Goal: Task Accomplishment & Management: Use online tool/utility

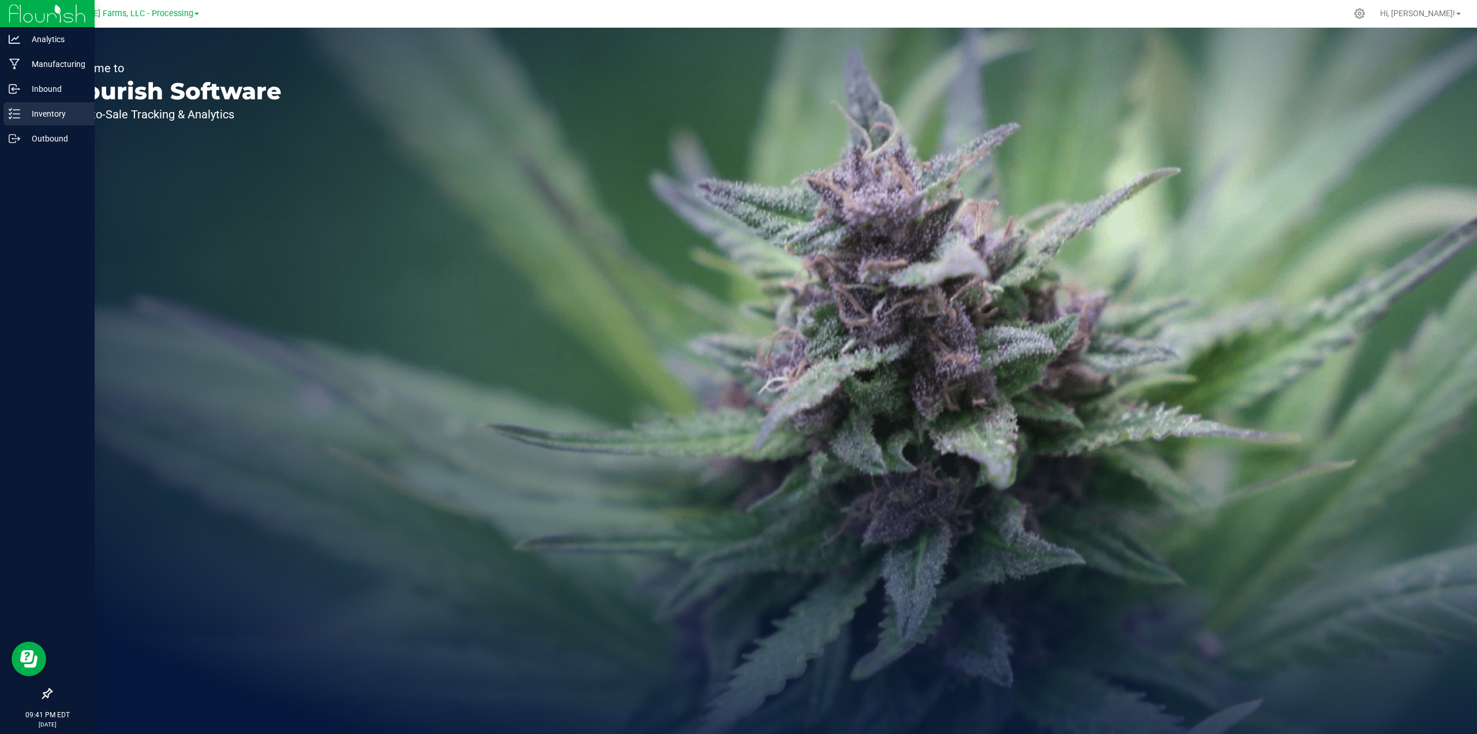
click at [51, 114] on p "Inventory" at bounding box center [54, 114] width 69 height 14
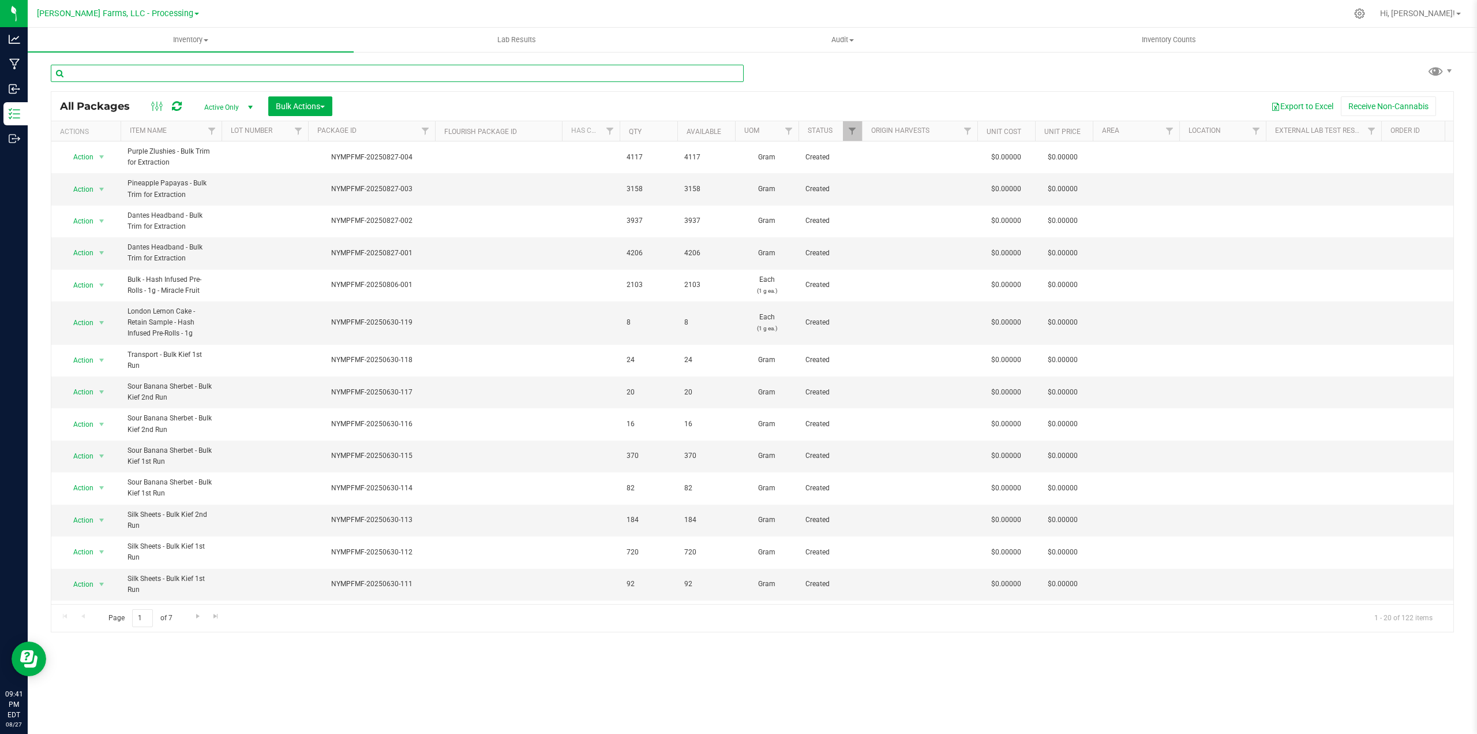
click at [252, 68] on input "text" at bounding box center [397, 73] width 693 height 17
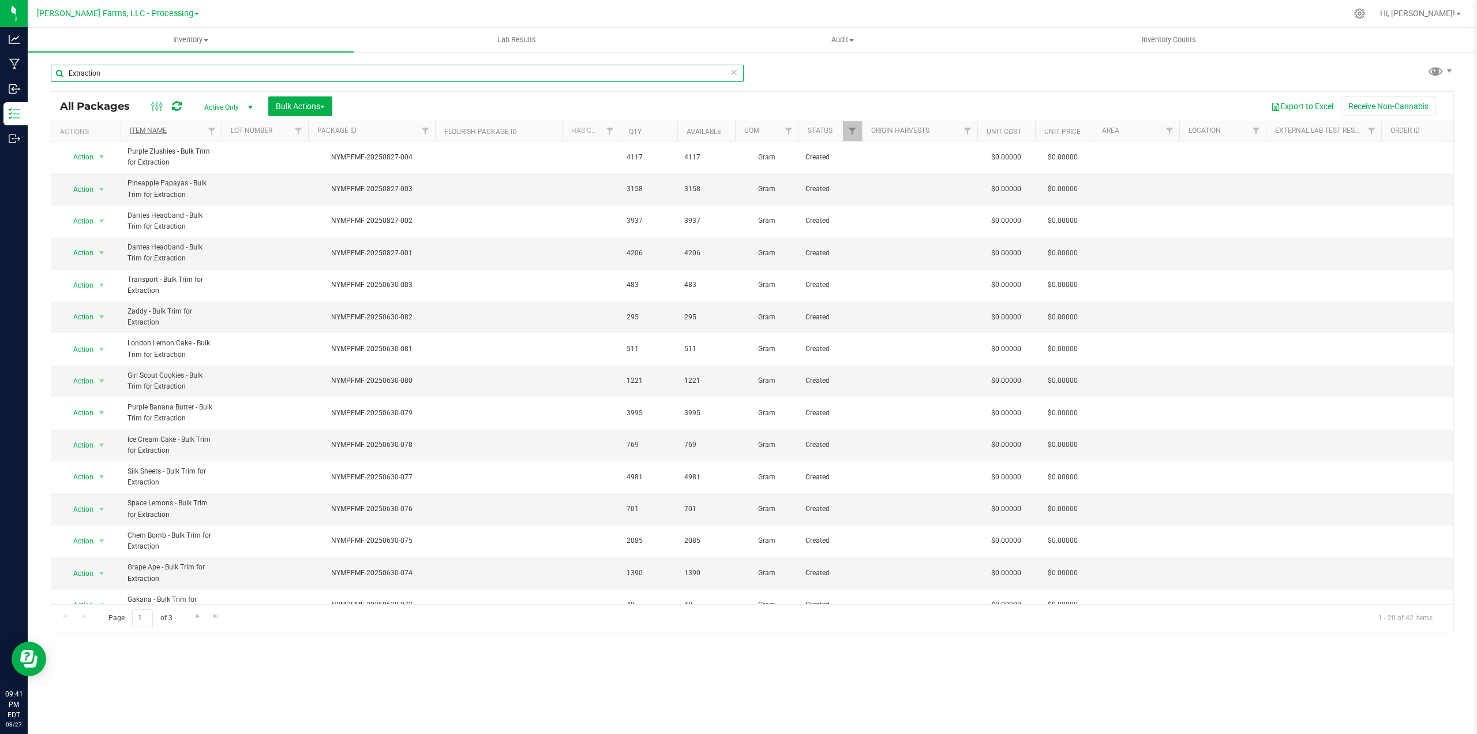
type input "Extraction"
click at [157, 133] on link "Item Name" at bounding box center [148, 130] width 37 height 8
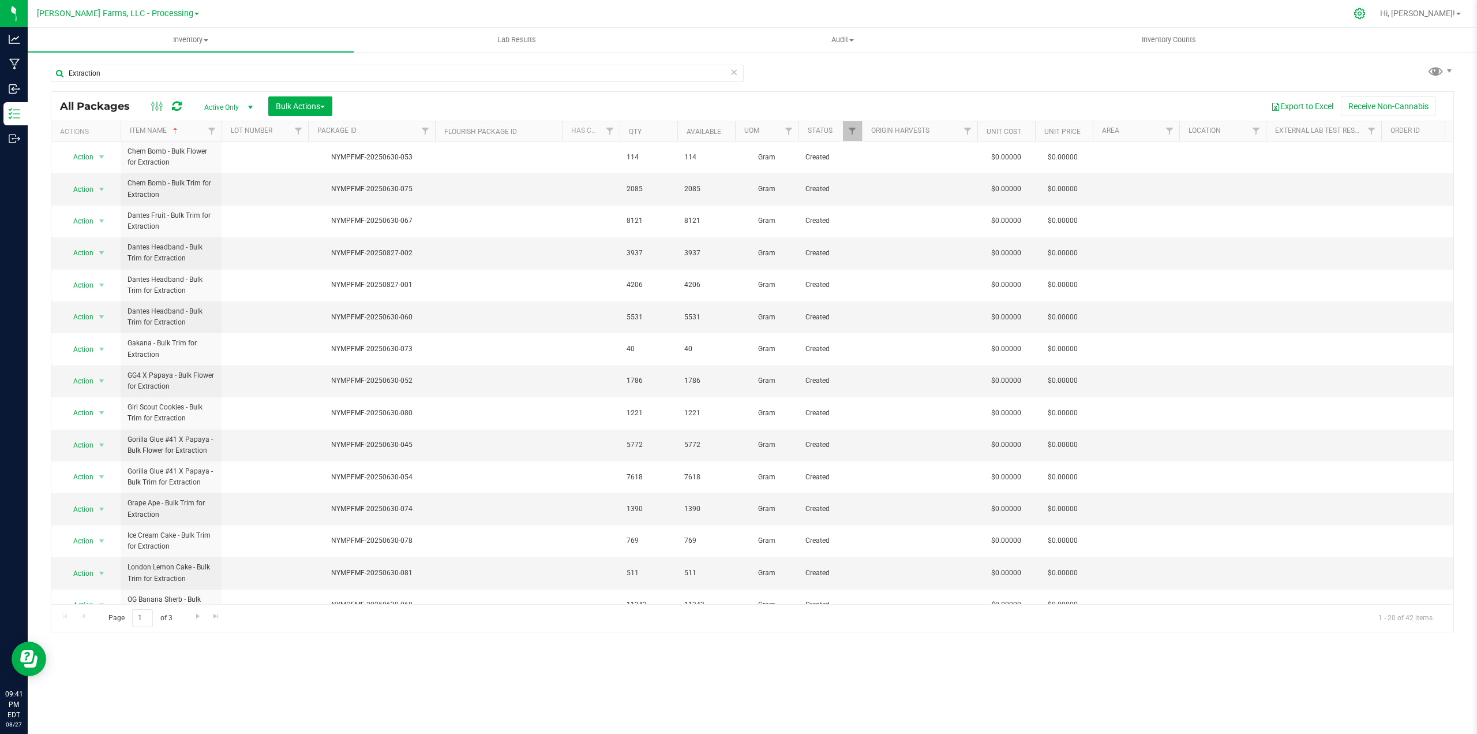
click at [1366, 11] on icon at bounding box center [1360, 14] width 12 height 12
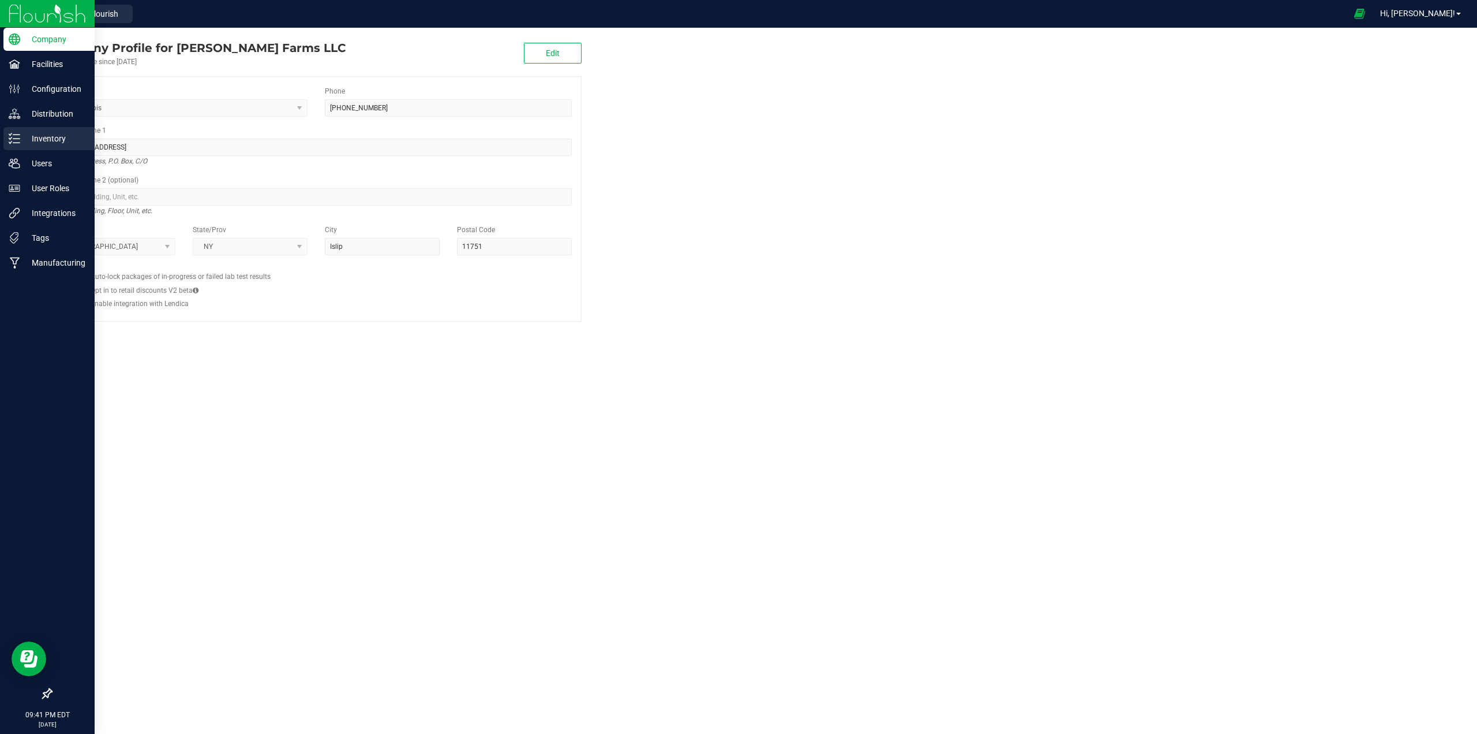
click at [33, 140] on p "Inventory" at bounding box center [54, 139] width 69 height 14
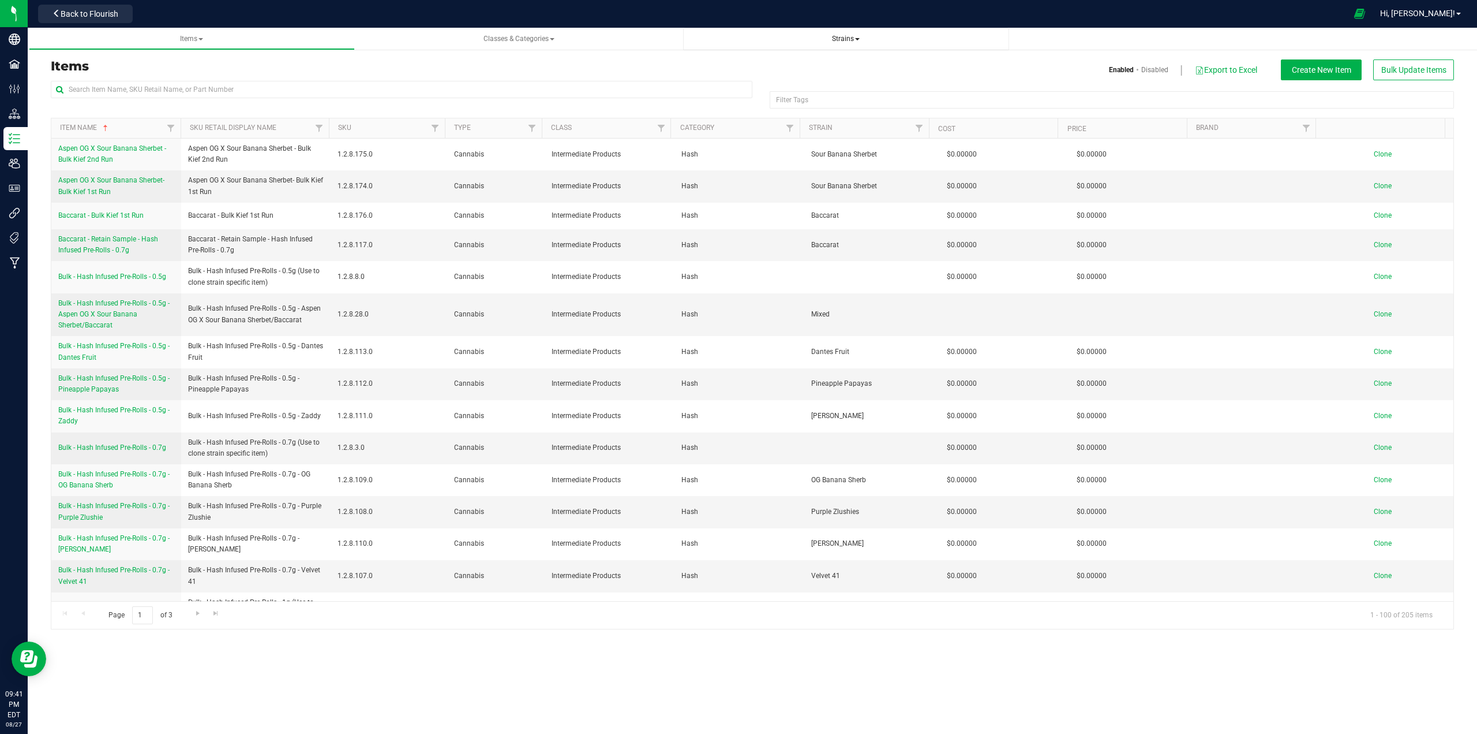
click at [845, 33] on link "Strains" at bounding box center [846, 39] width 326 height 23
click at [859, 38] on span at bounding box center [857, 39] width 5 height 2
click at [742, 88] on span "Create new strain" at bounding box center [732, 86] width 63 height 9
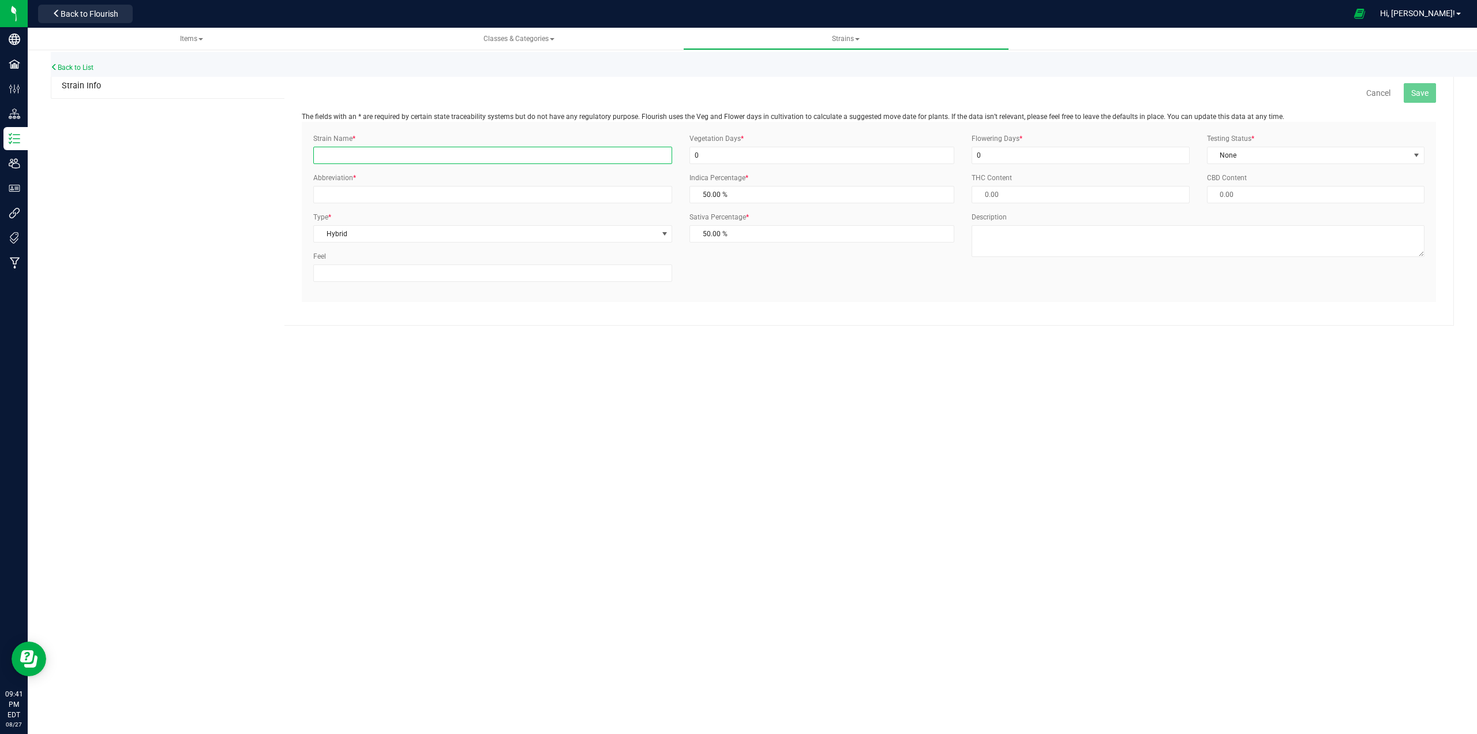
click at [411, 158] on input "Strain Name *" at bounding box center [492, 155] width 359 height 17
type input "Garlic Butter X Purple Banana"
click at [1322, 156] on span "None" at bounding box center [1309, 155] width 202 height 16
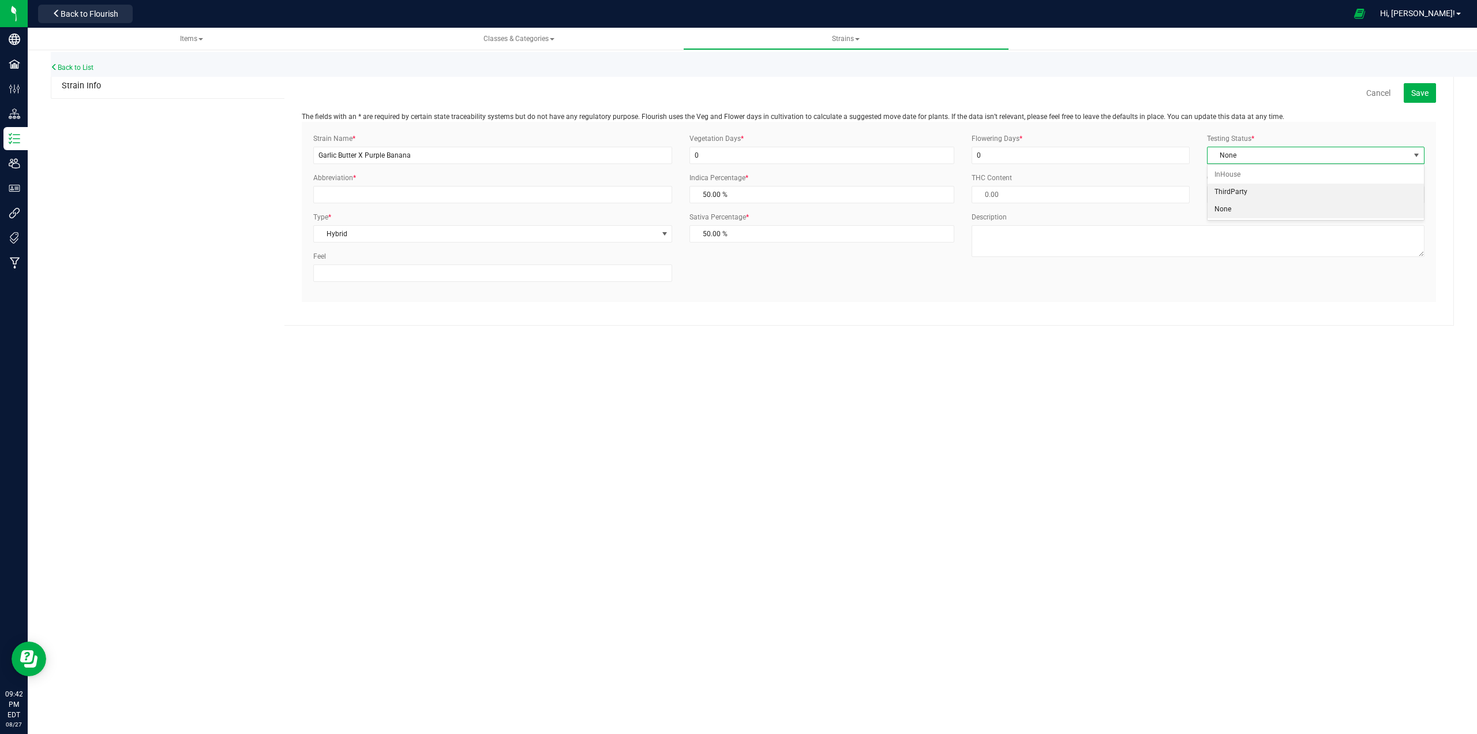
click at [1241, 194] on li "ThirdParty" at bounding box center [1316, 192] width 216 height 17
click at [570, 195] on input "Abbreviation *" at bounding box center [492, 194] width 359 height 17
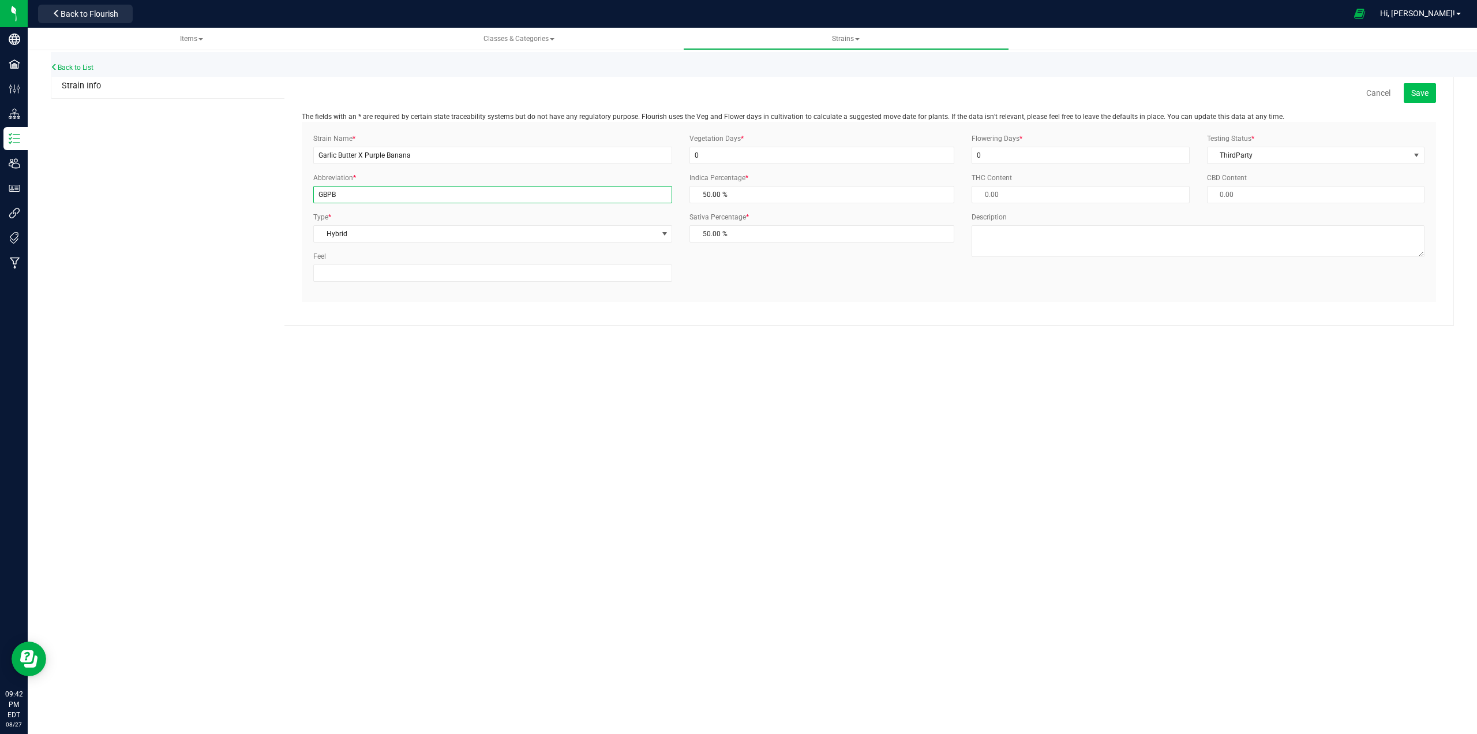
type input "GBPB"
click at [1421, 92] on span "Save" at bounding box center [1420, 92] width 17 height 9
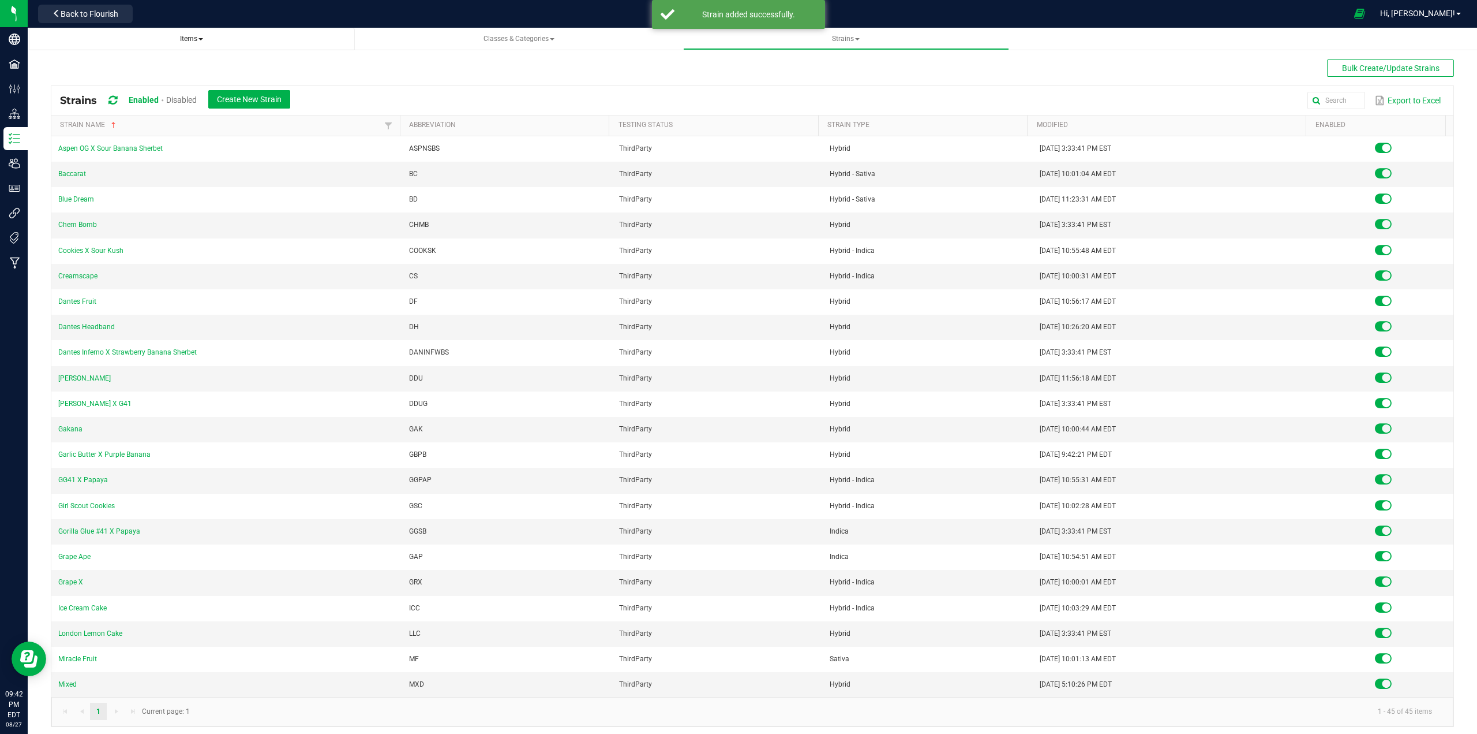
click at [189, 38] on span "Items" at bounding box center [191, 39] width 23 height 8
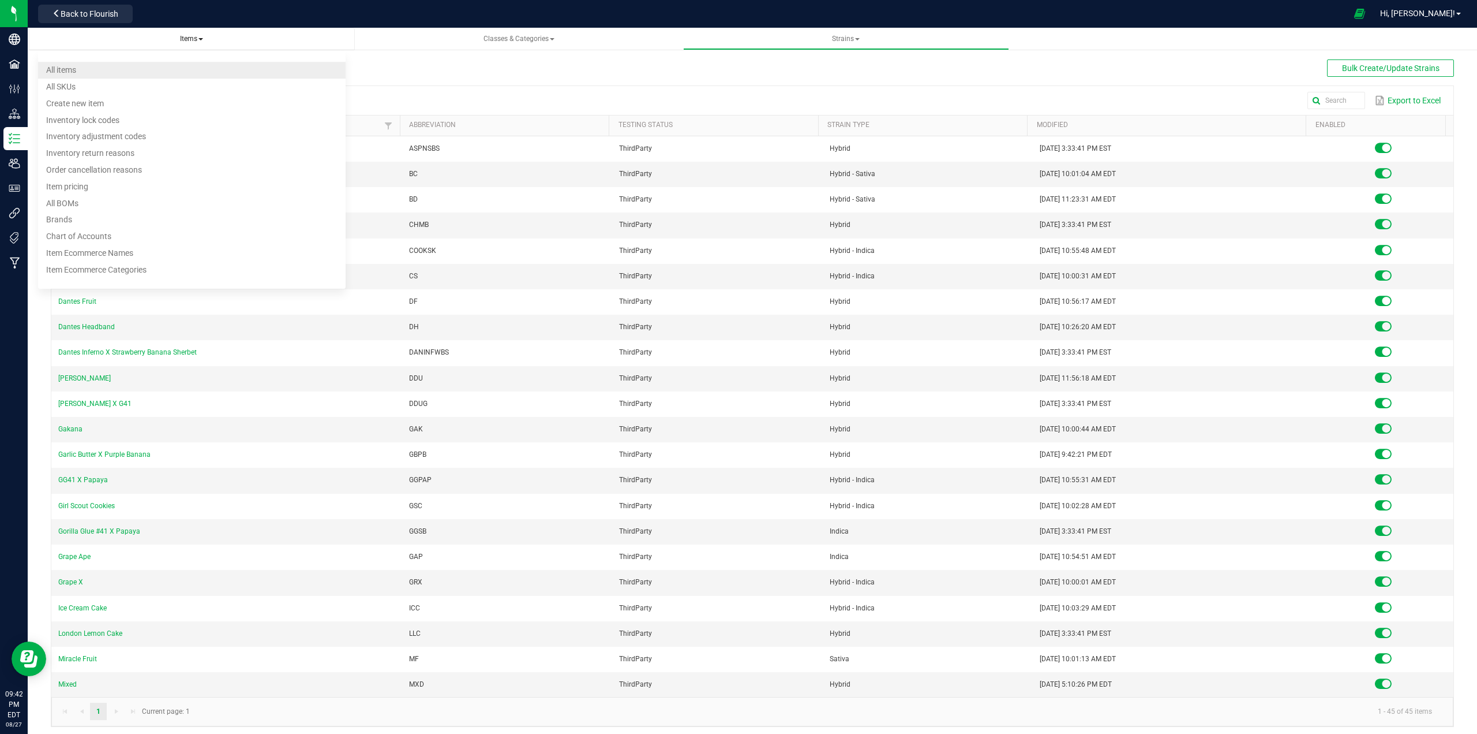
click at [74, 78] on li "All items" at bounding box center [192, 70] width 308 height 17
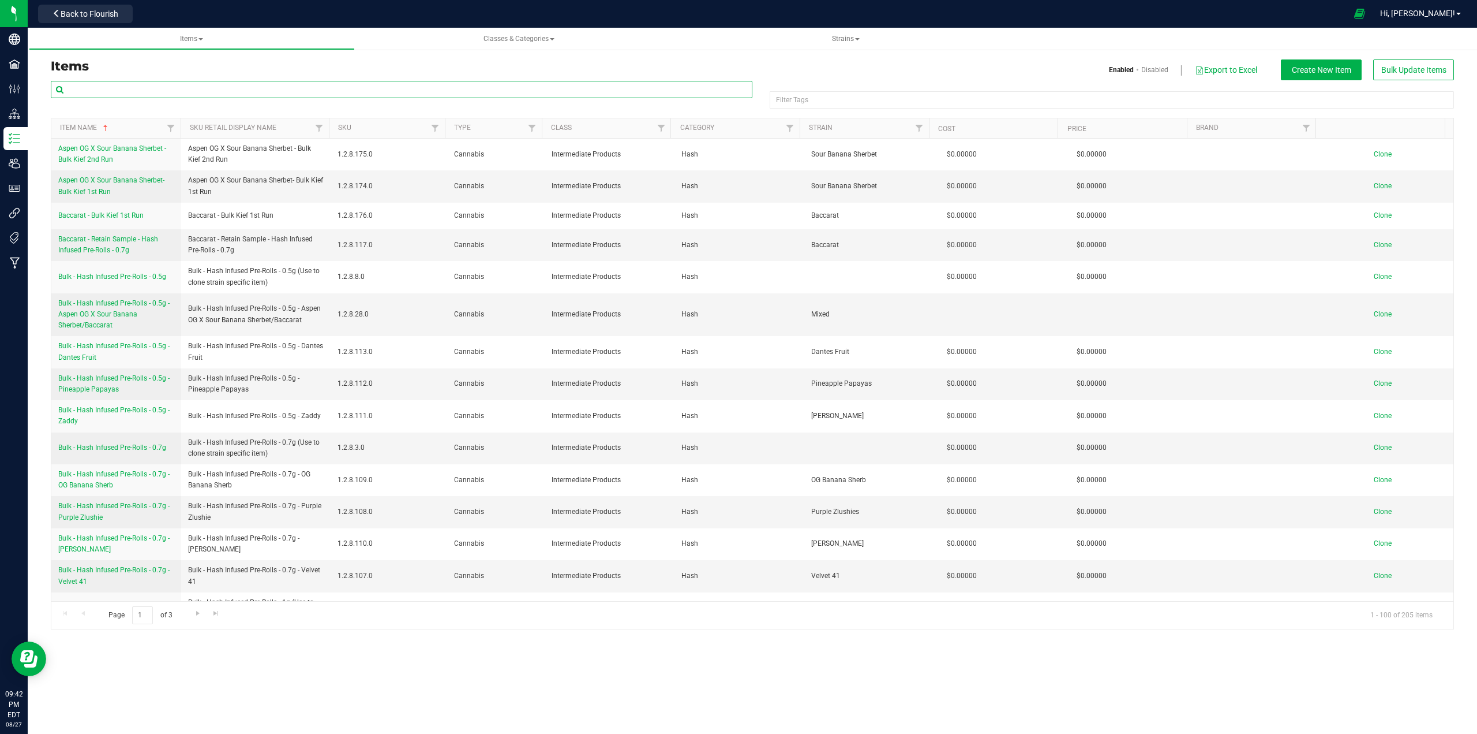
click at [208, 86] on input "text" at bounding box center [402, 89] width 702 height 17
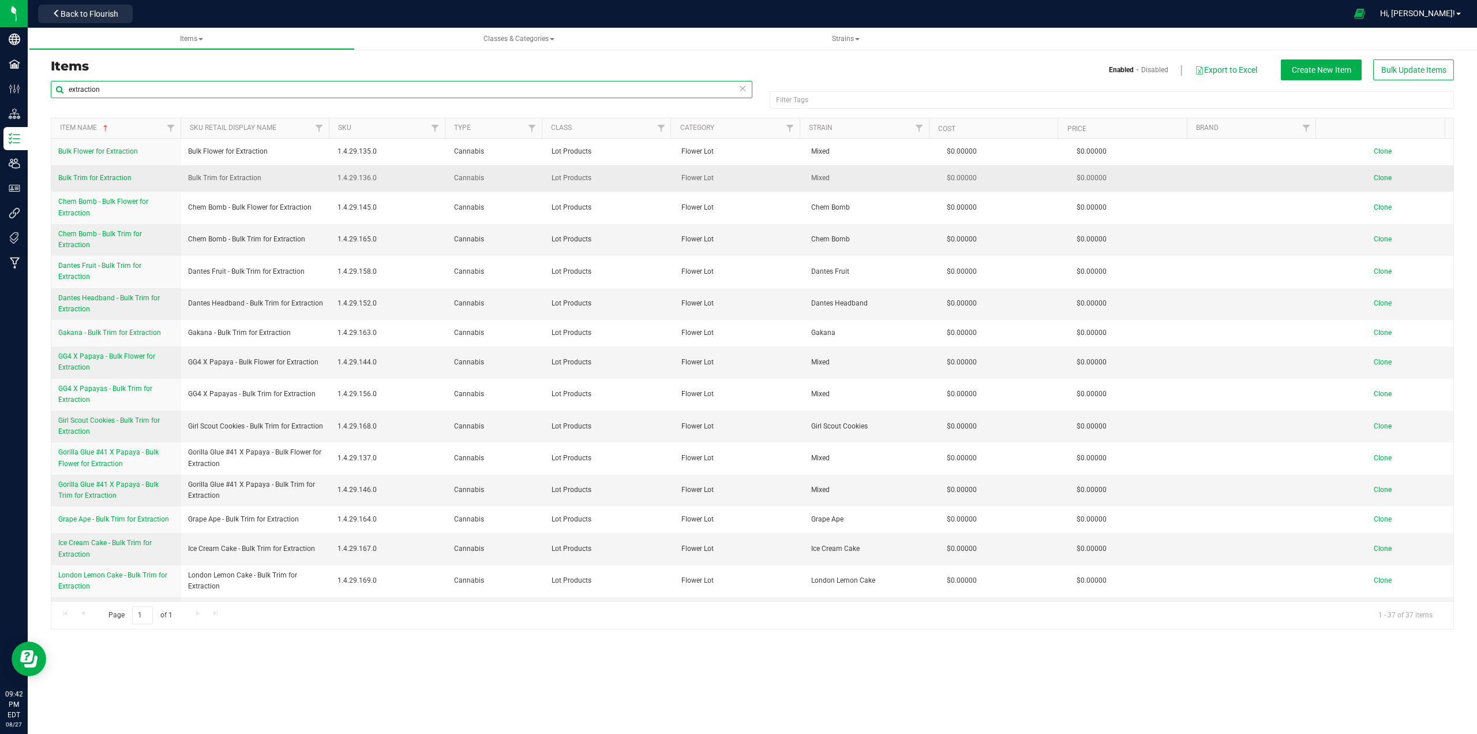
type input "extraction"
click at [117, 178] on span "Bulk Trim for Extraction" at bounding box center [94, 178] width 73 height 8
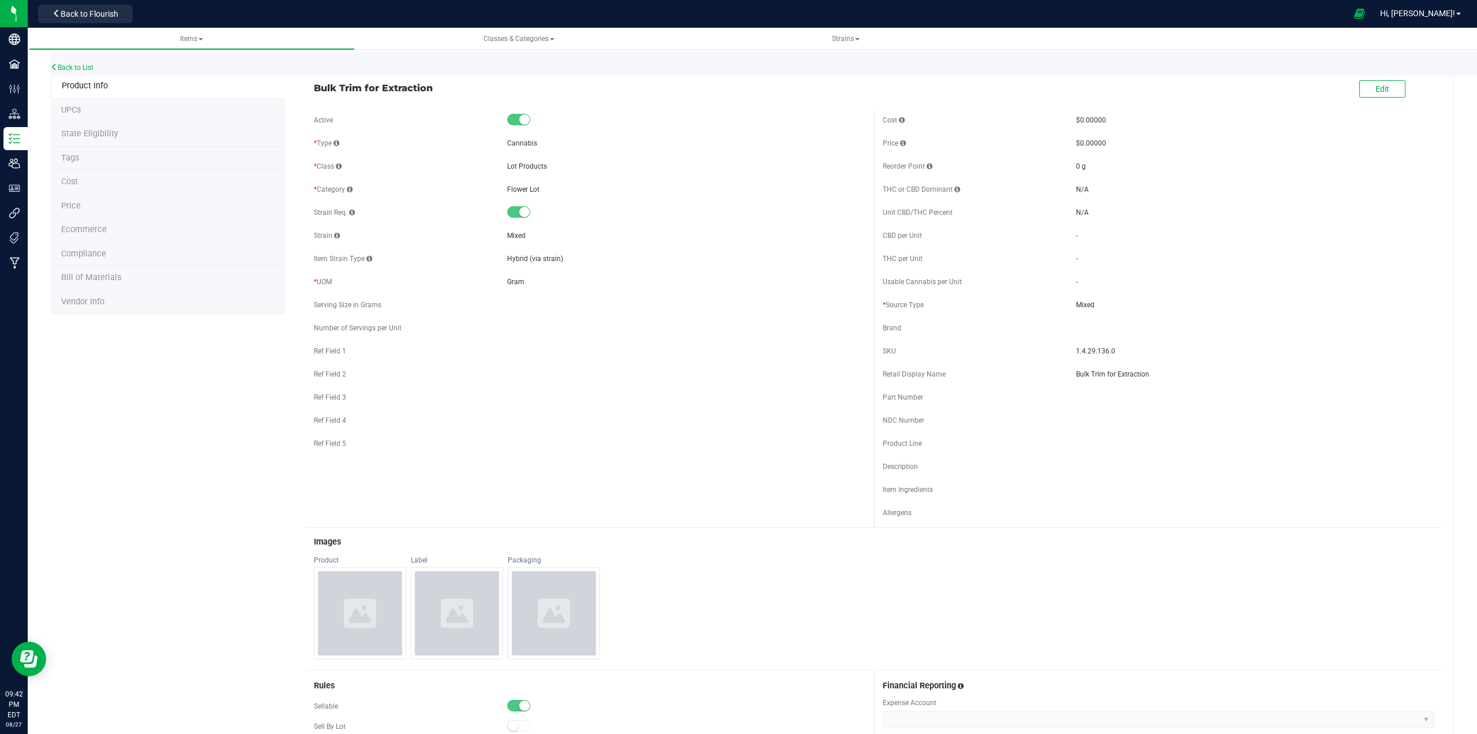
click at [67, 63] on div "Back to List" at bounding box center [789, 64] width 1477 height 25
click at [71, 67] on link "Back to List" at bounding box center [72, 67] width 43 height 8
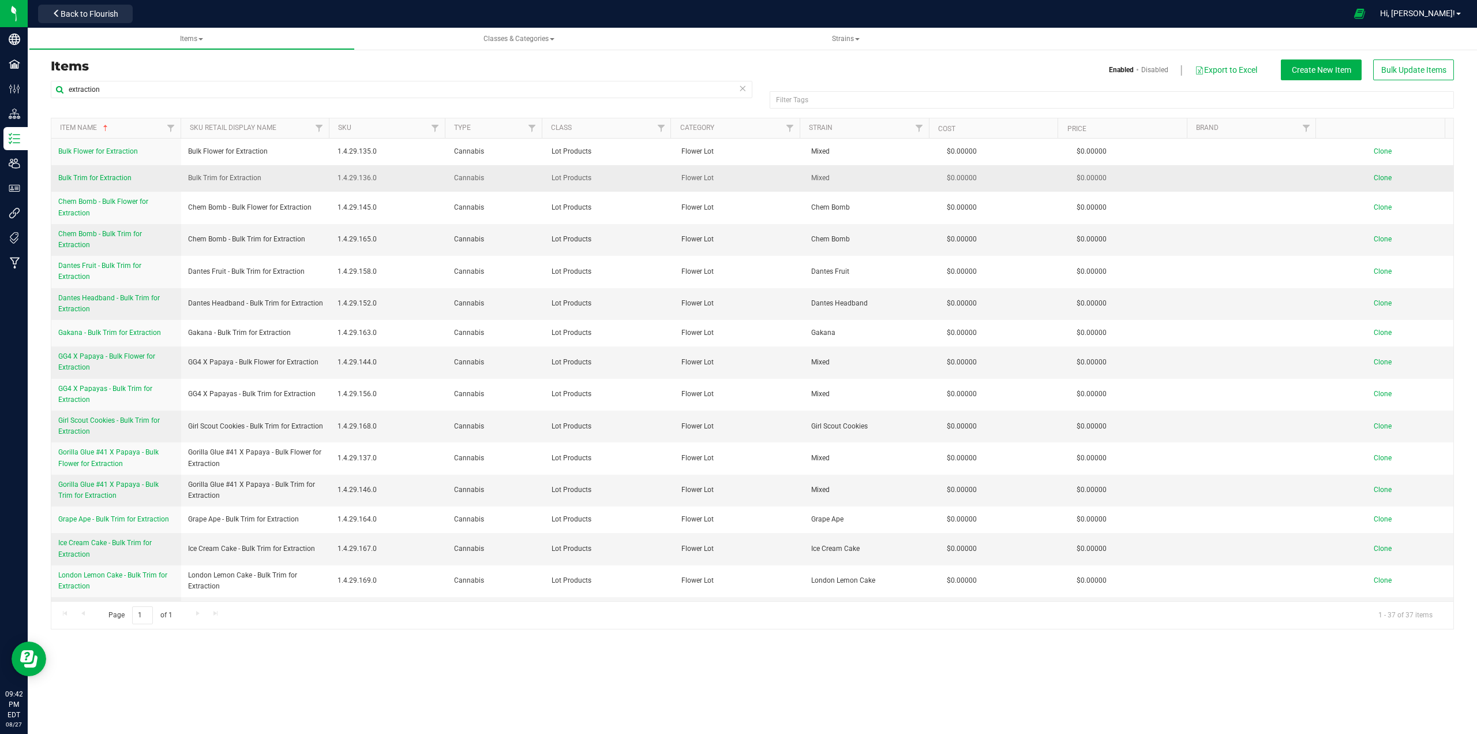
click at [1376, 177] on span "Clone" at bounding box center [1383, 178] width 18 height 8
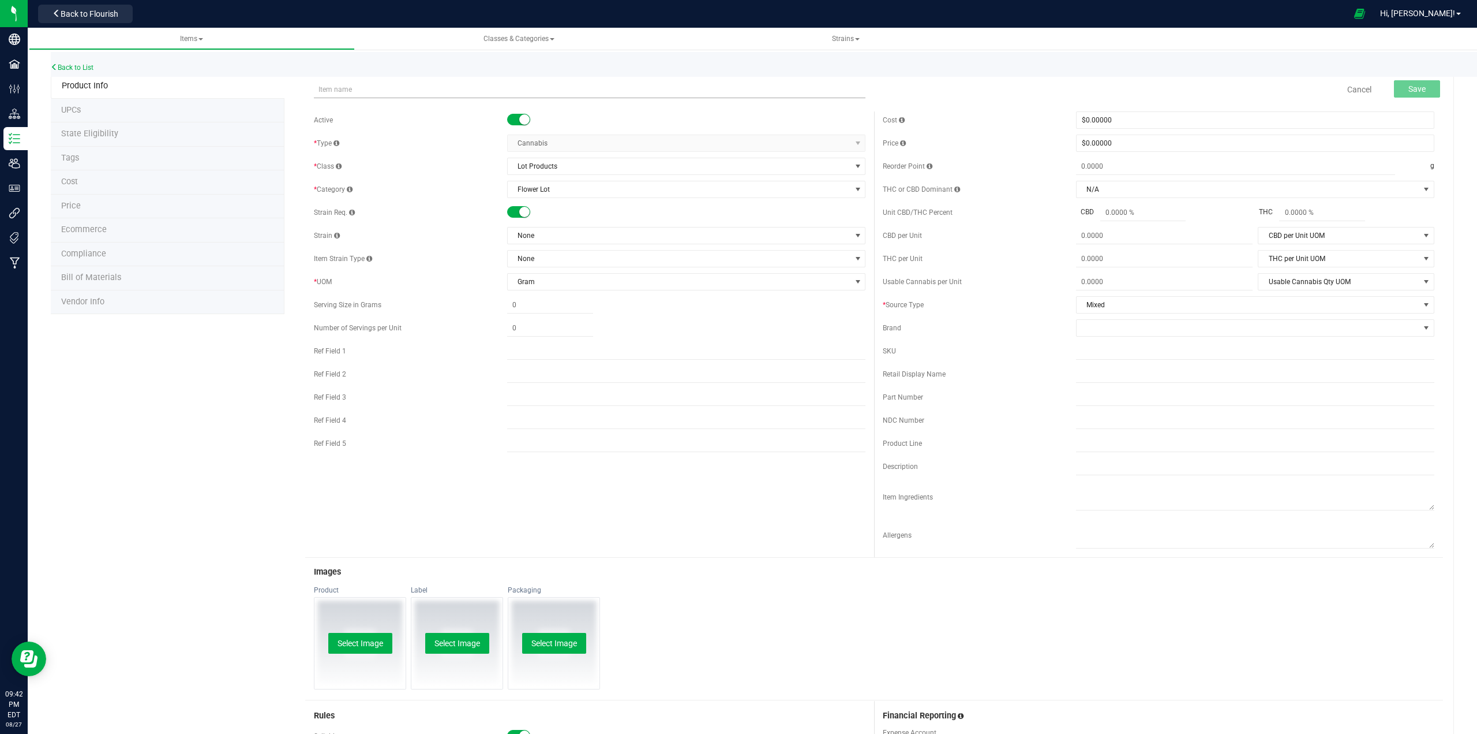
click at [333, 89] on input "text" at bounding box center [590, 89] width 552 height 17
type input "Garlic Butter X Purple Banana - Bulk Trim for Extraction"
click at [1416, 93] on span "Save" at bounding box center [1417, 88] width 17 height 9
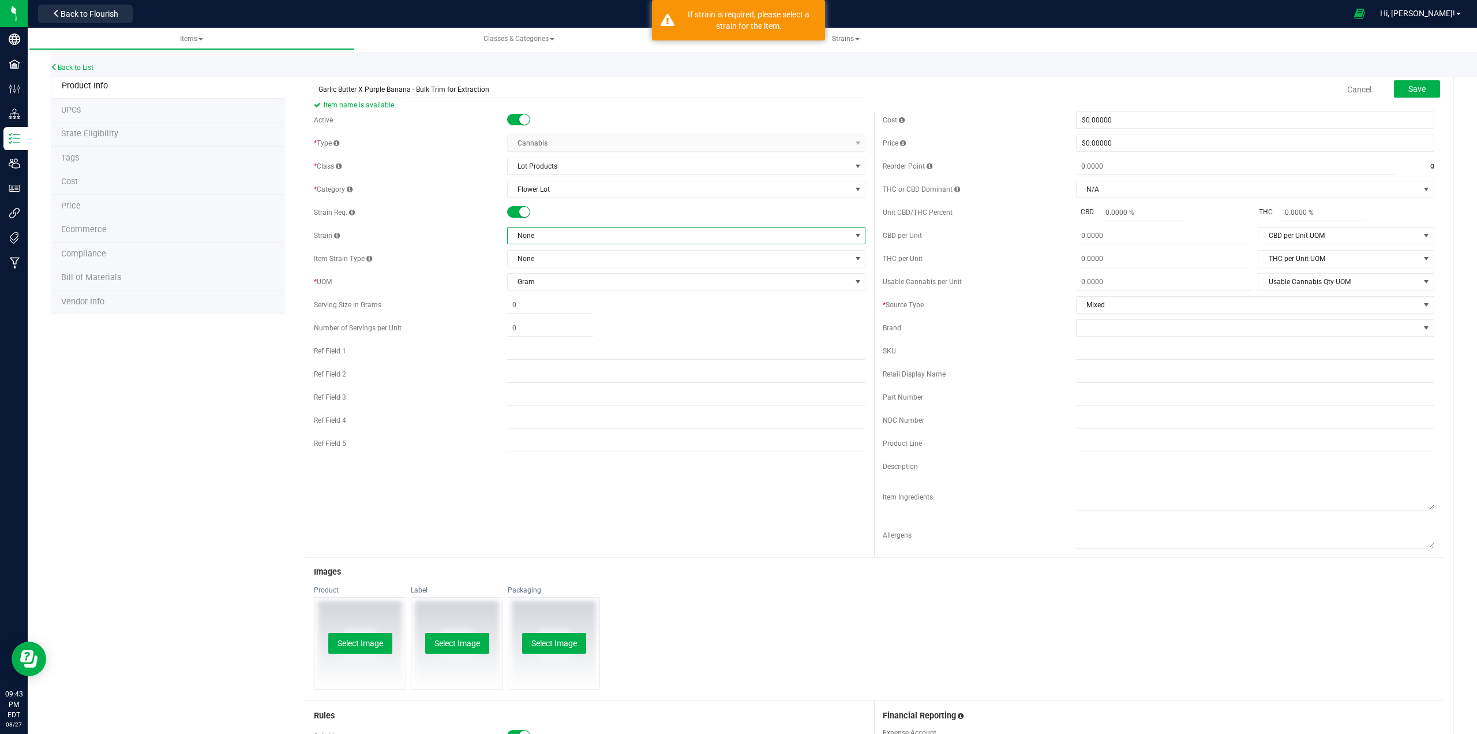
click at [716, 237] on span "None" at bounding box center [679, 235] width 343 height 16
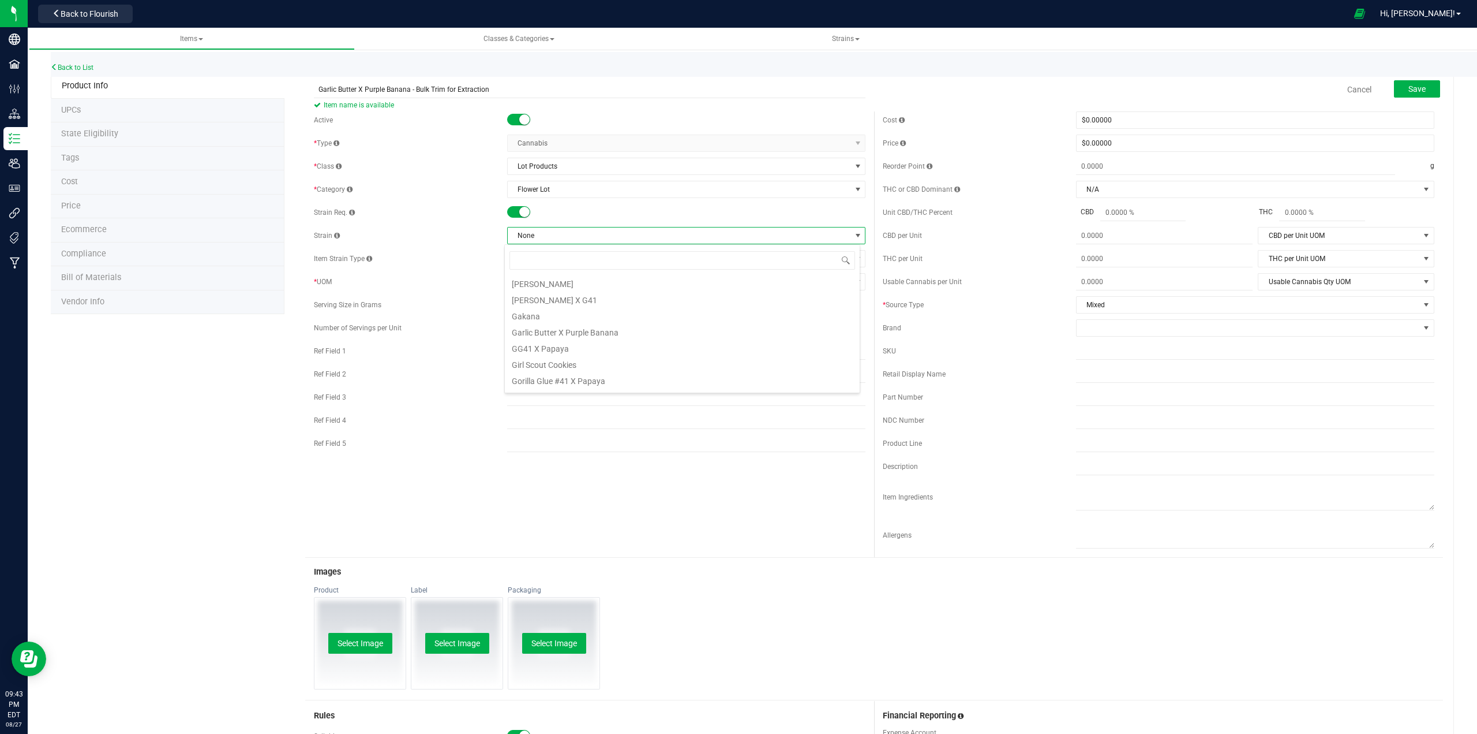
scroll to position [154, 0]
click at [683, 341] on li "Garlic Butter X Purple Banana" at bounding box center [682, 340] width 355 height 16
click at [1417, 89] on span "Save" at bounding box center [1417, 88] width 17 height 9
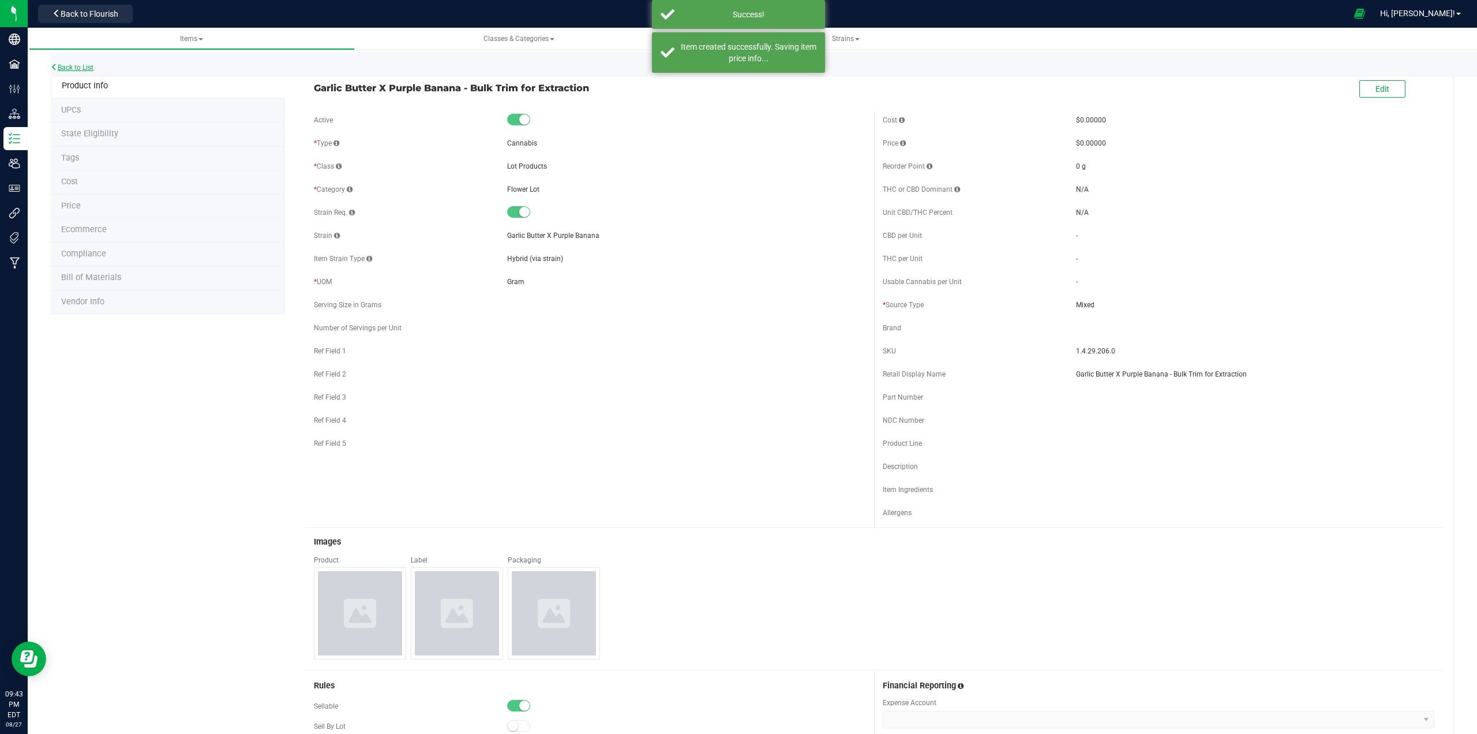
click at [87, 70] on link "Back to List" at bounding box center [72, 67] width 43 height 8
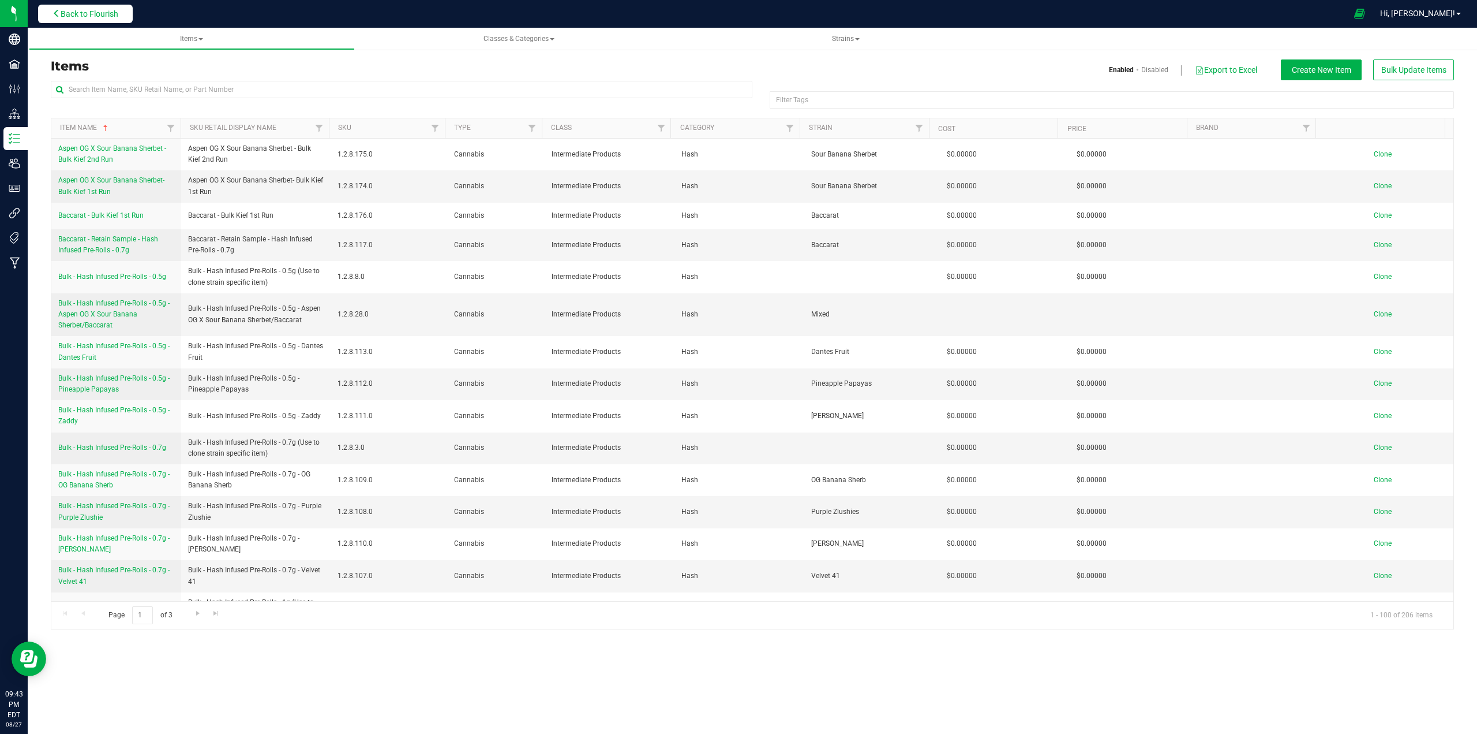
click at [100, 9] on span "Back to Flourish" at bounding box center [90, 13] width 58 height 9
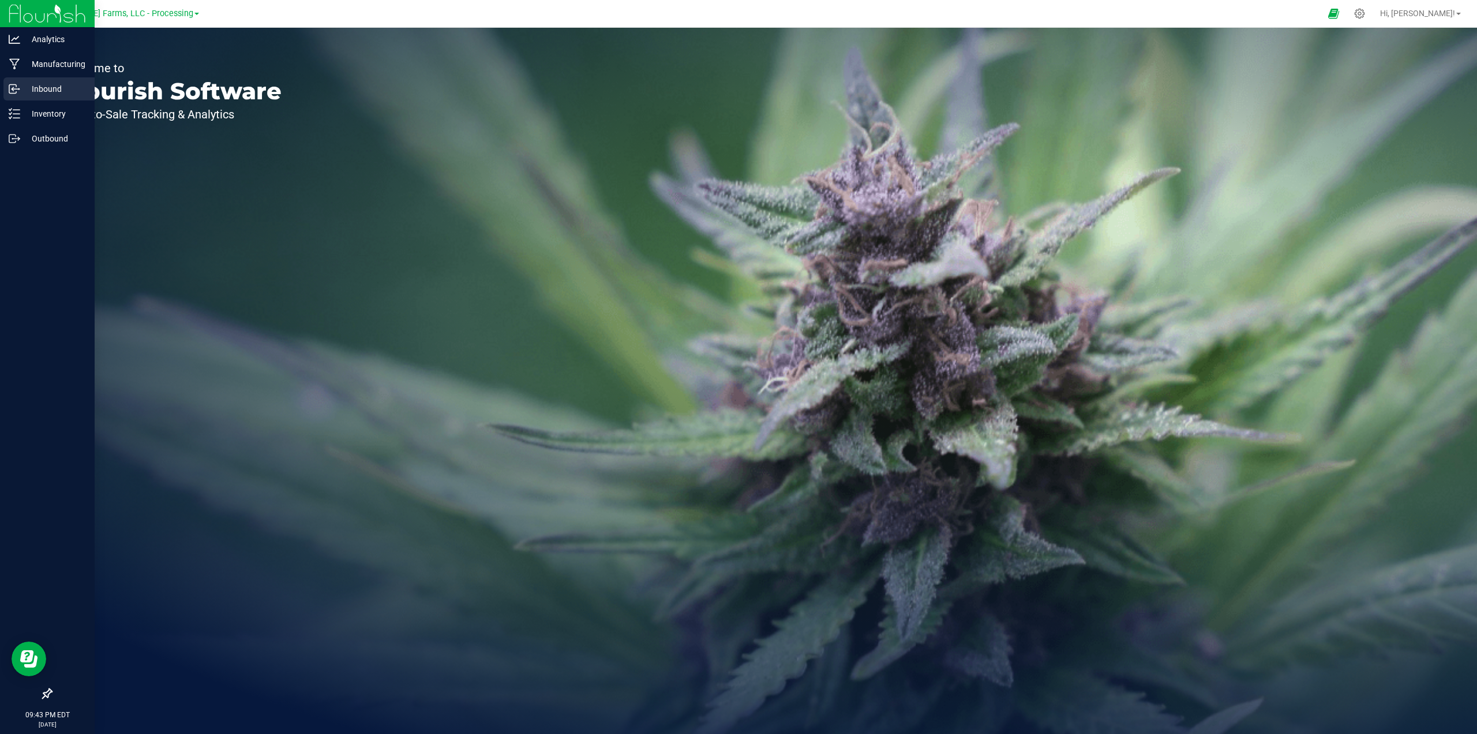
click at [31, 89] on p "Inbound" at bounding box center [54, 89] width 69 height 14
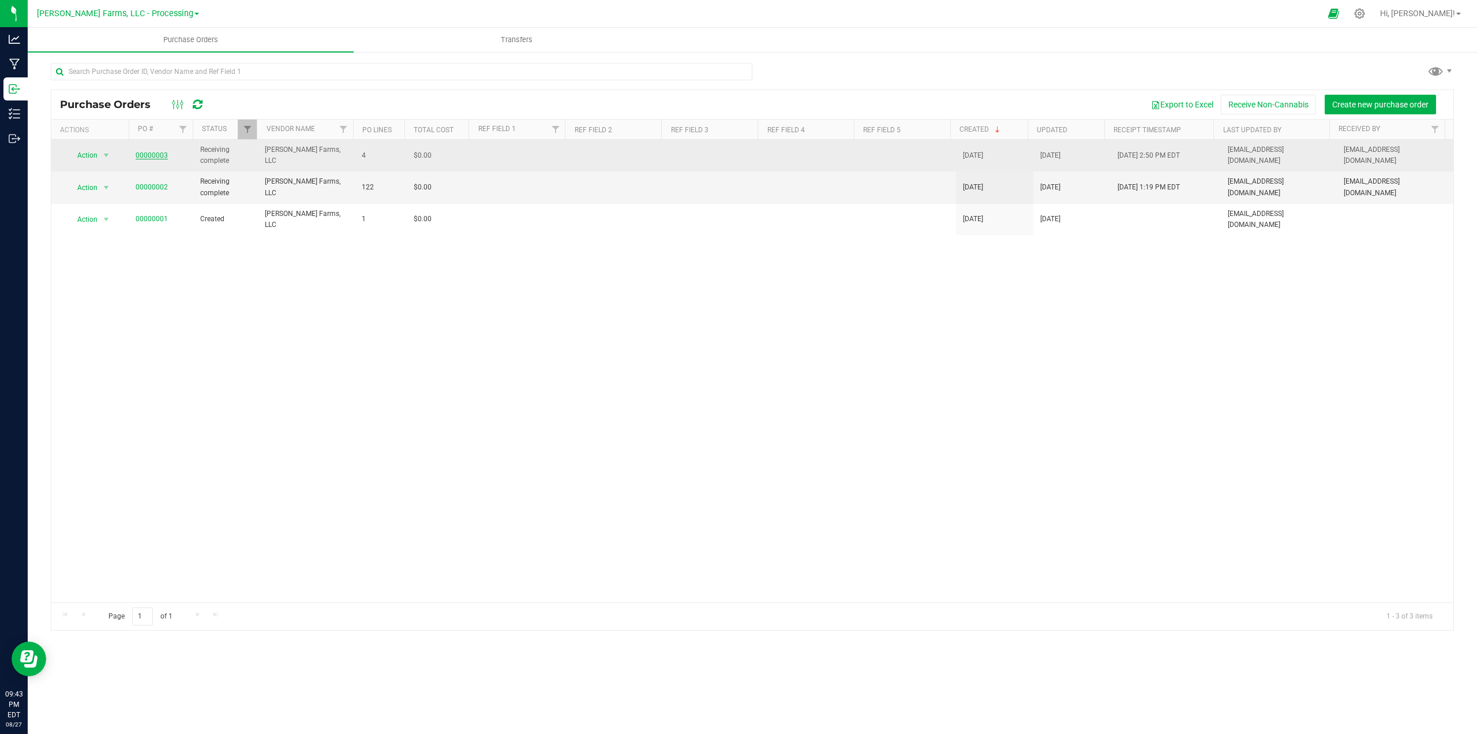
click at [151, 152] on link "00000003" at bounding box center [152, 155] width 32 height 8
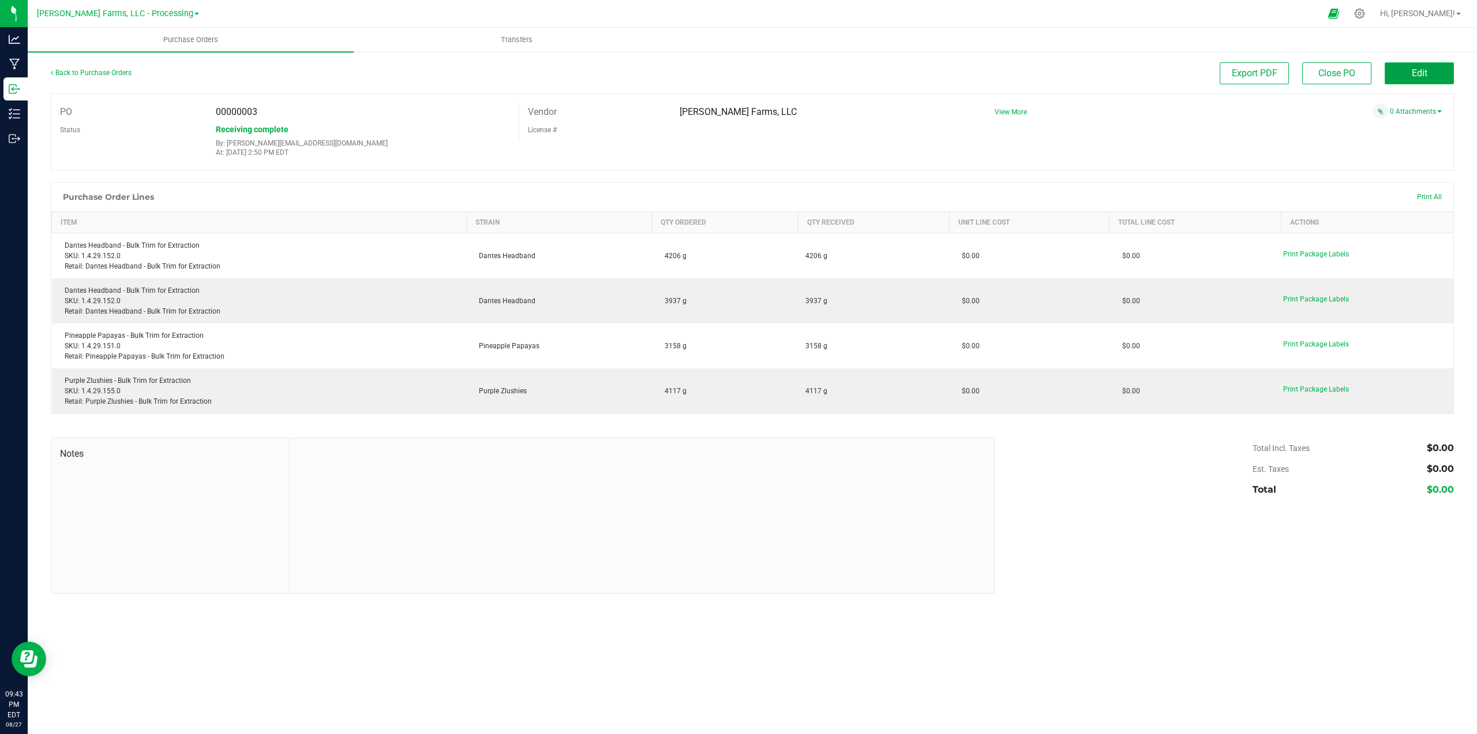
click at [1402, 81] on button "Edit" at bounding box center [1419, 73] width 69 height 22
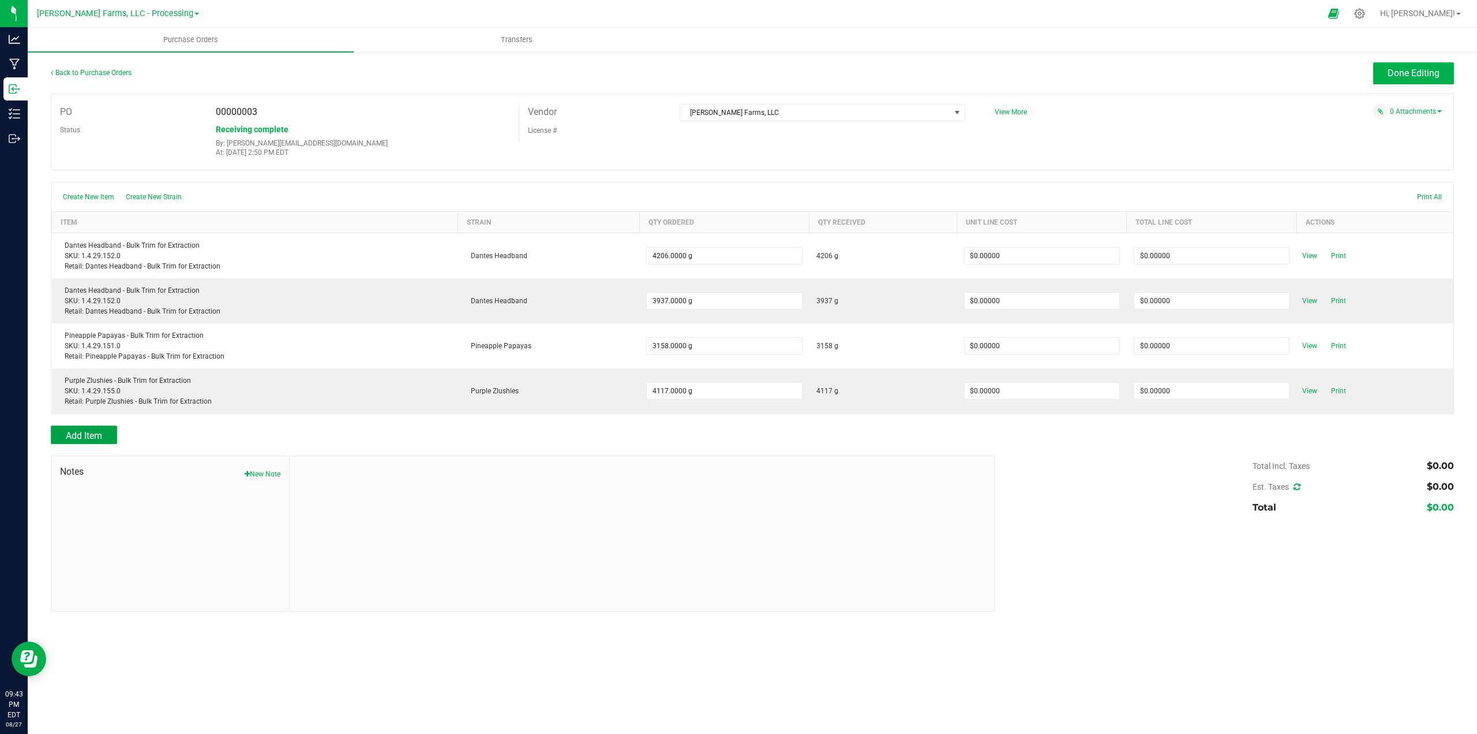
click at [94, 434] on span "Add Item" at bounding box center [84, 435] width 36 height 11
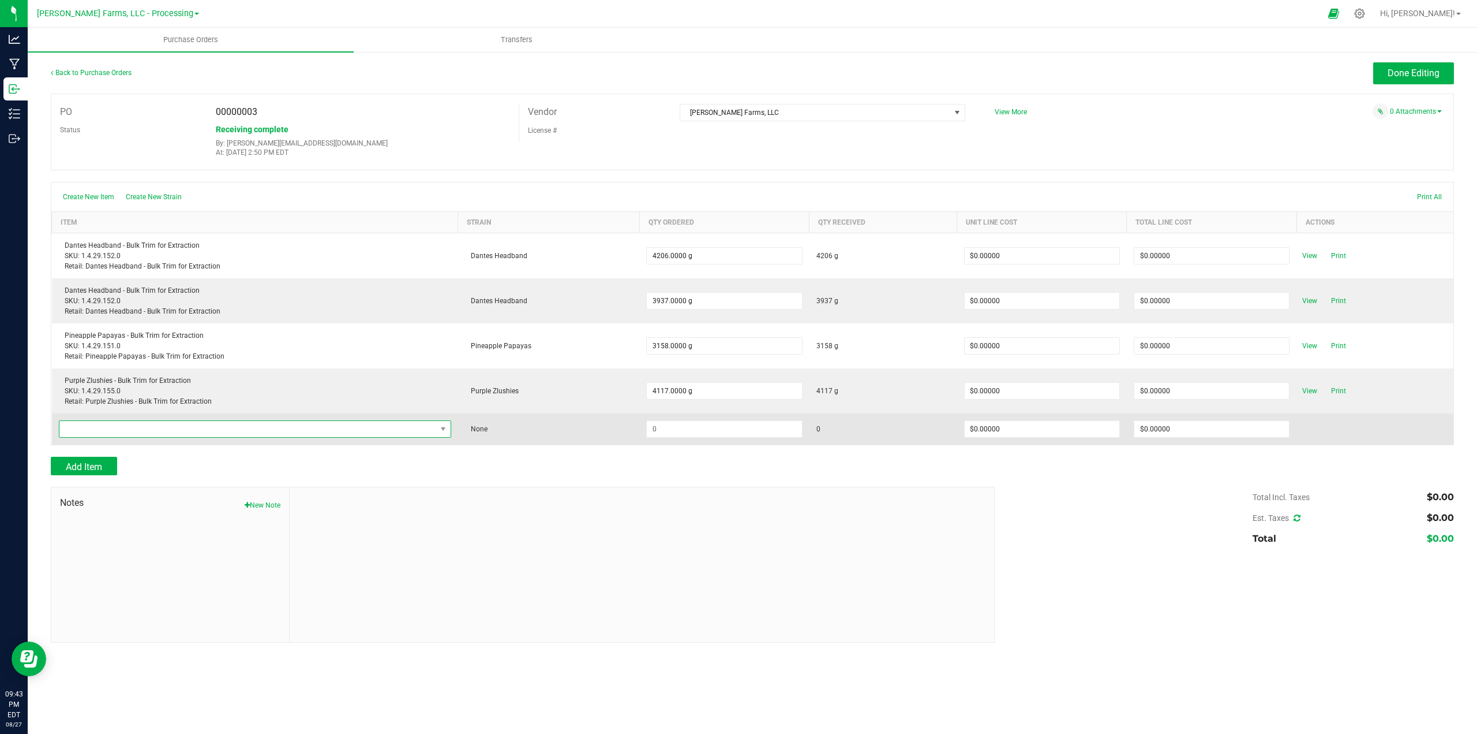
click at [314, 421] on span "NO DATA FOUND" at bounding box center [247, 429] width 377 height 16
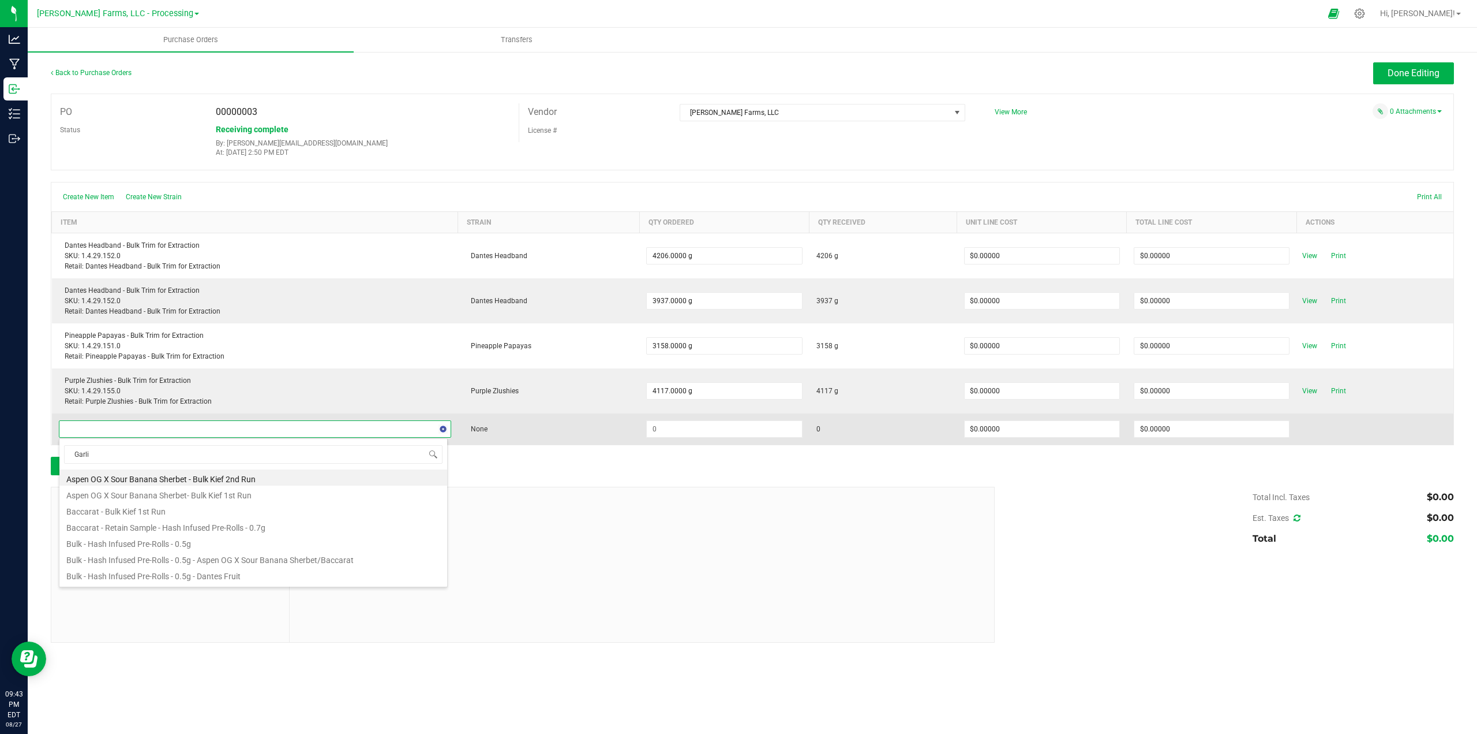
type input "Garlic"
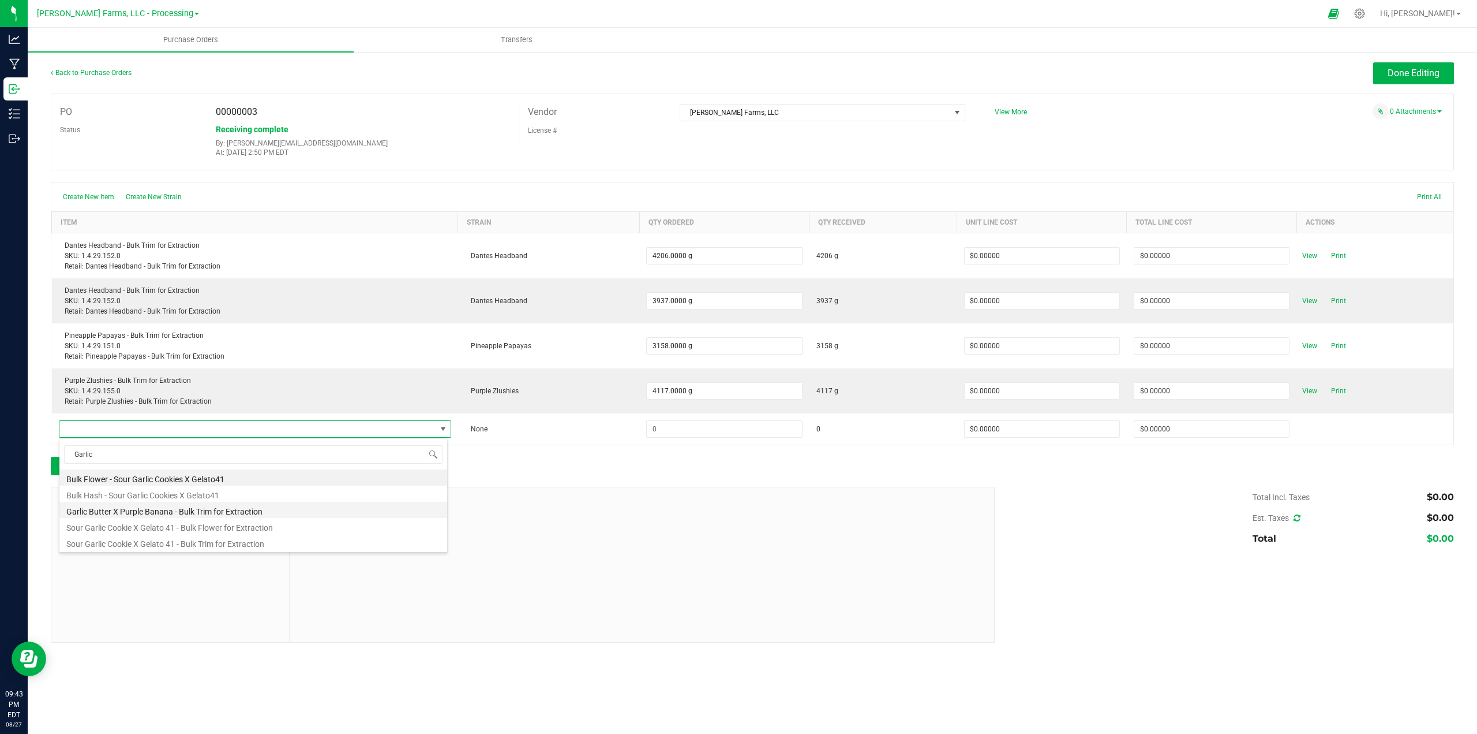
click at [270, 512] on li "Garlic Butter X Purple Banana - Bulk Trim for Extraction" at bounding box center [253, 510] width 388 height 16
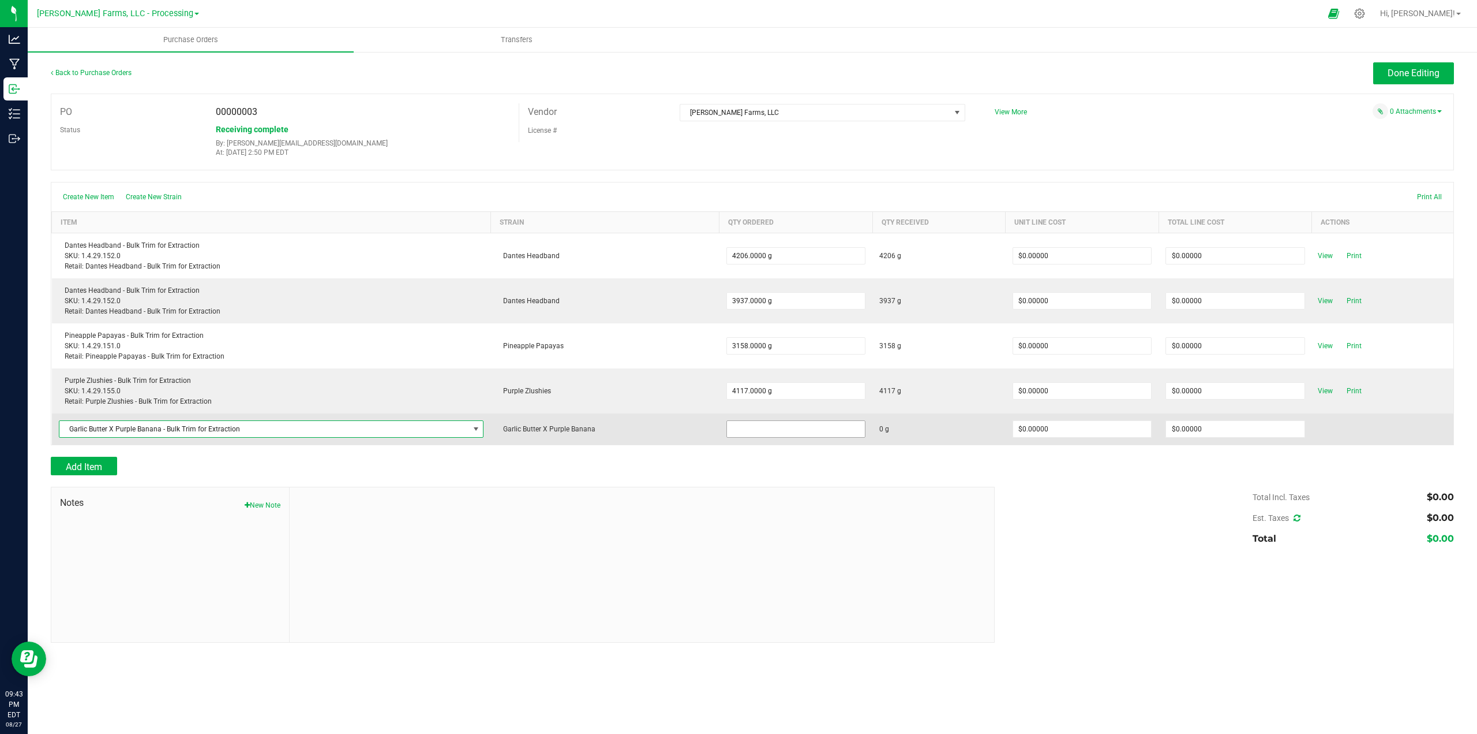
click at [776, 432] on input at bounding box center [796, 429] width 138 height 16
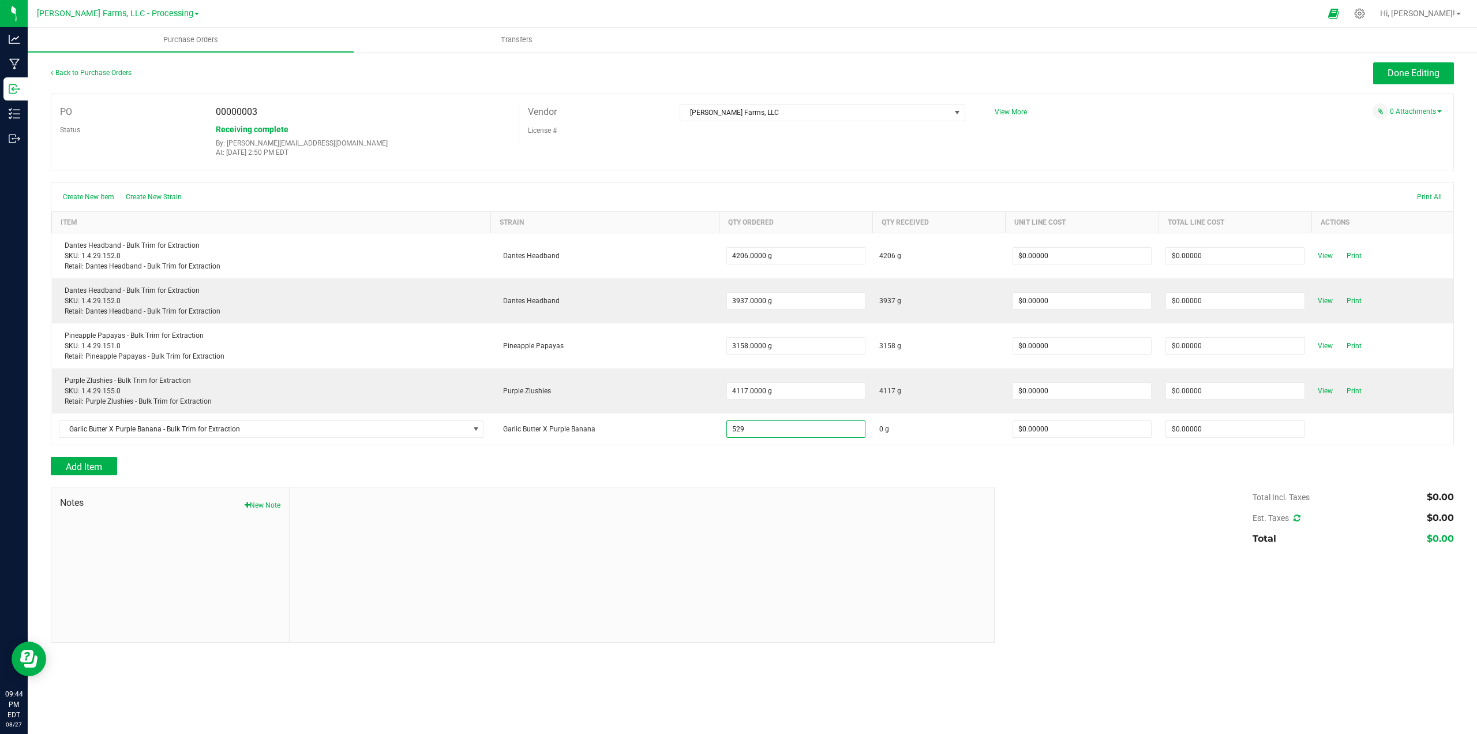
type input "529.0000 g"
click at [929, 466] on div "Add Item" at bounding box center [519, 466] width 936 height 18
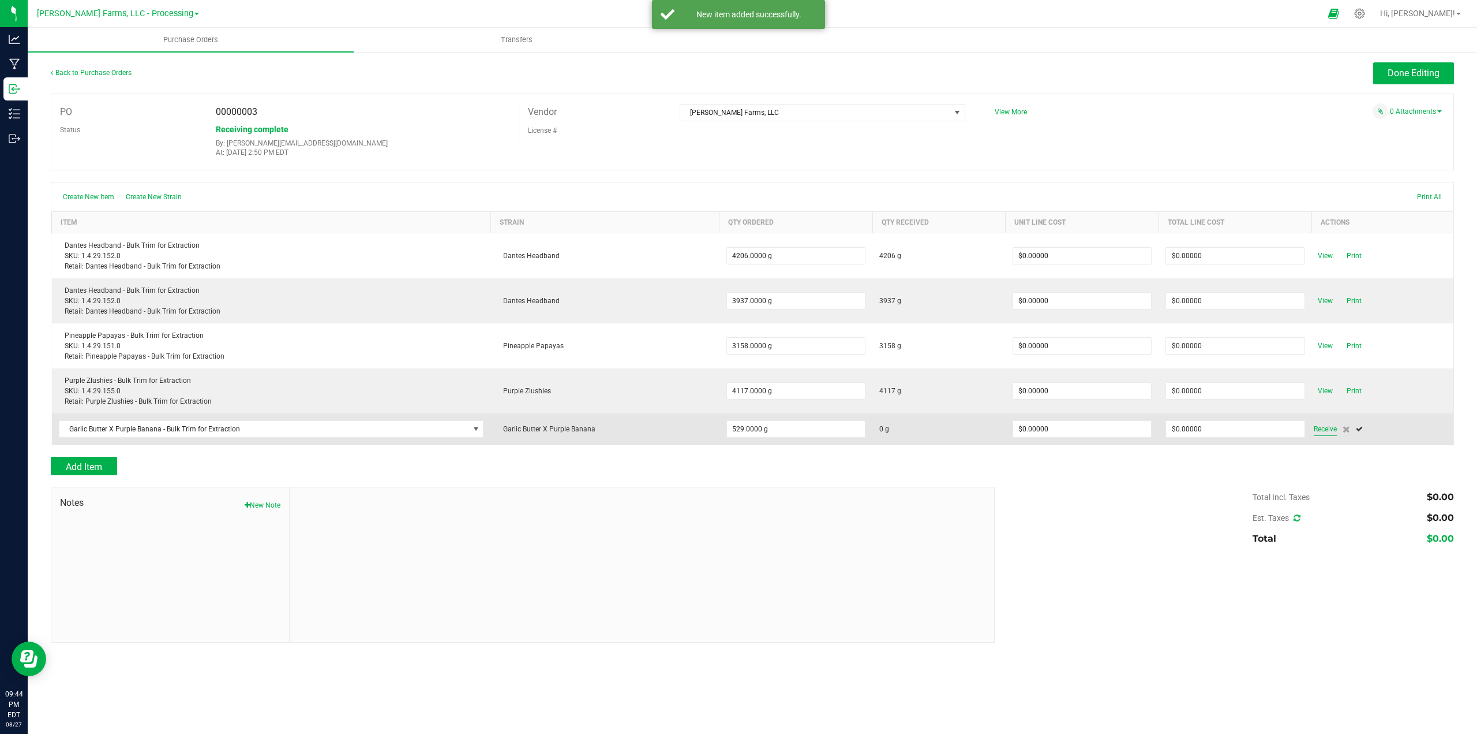
click at [1324, 427] on span "Receive" at bounding box center [1325, 429] width 23 height 14
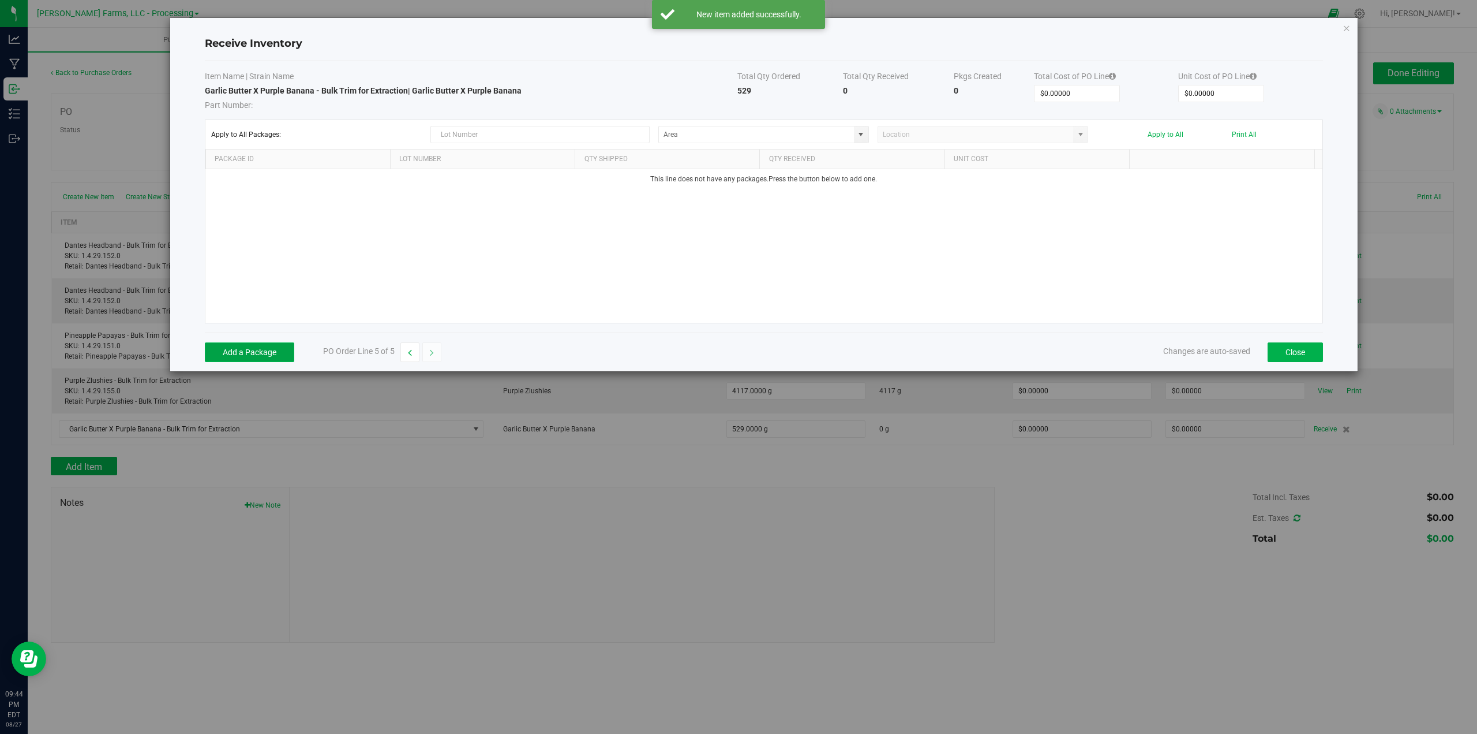
click at [262, 353] on button "Add a Package" at bounding box center [249, 352] width 89 height 20
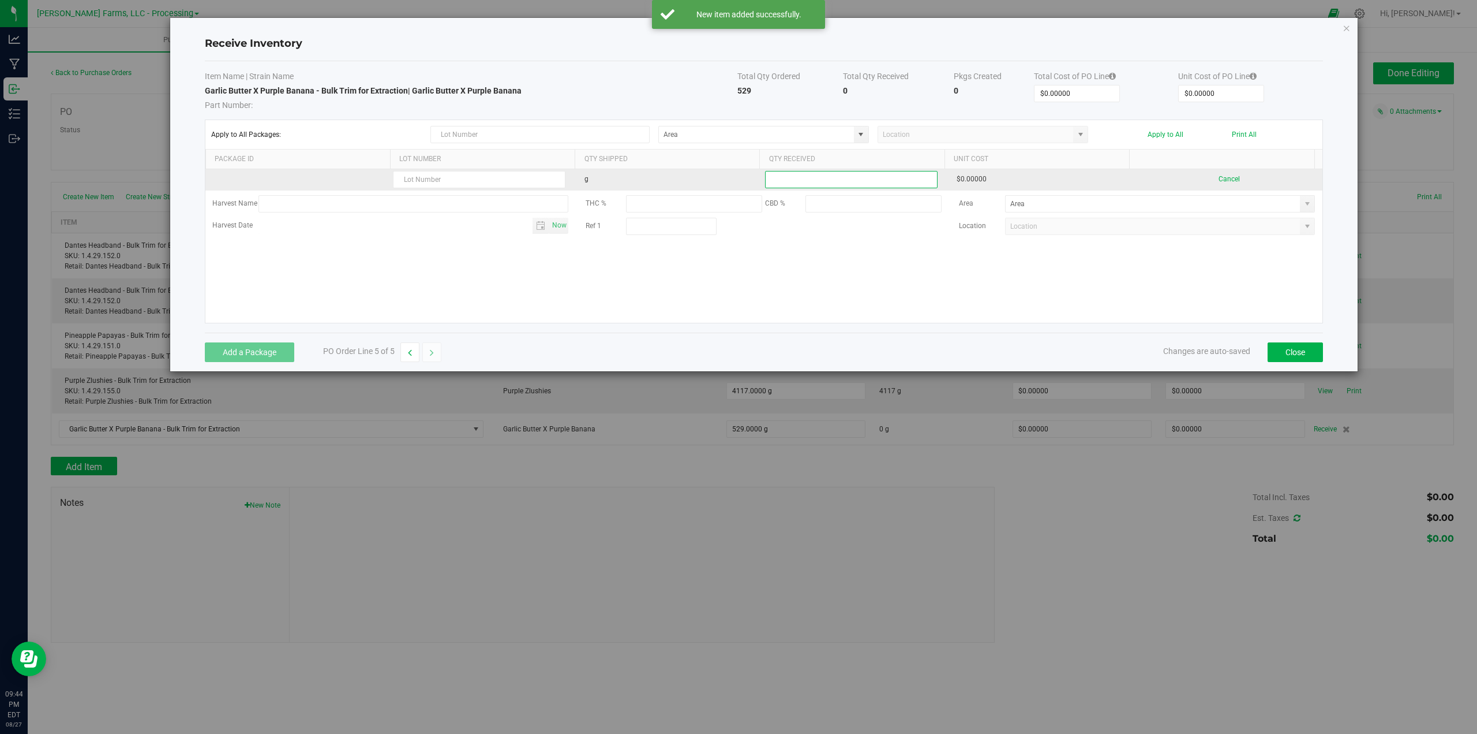
click at [823, 179] on input at bounding box center [851, 179] width 171 height 16
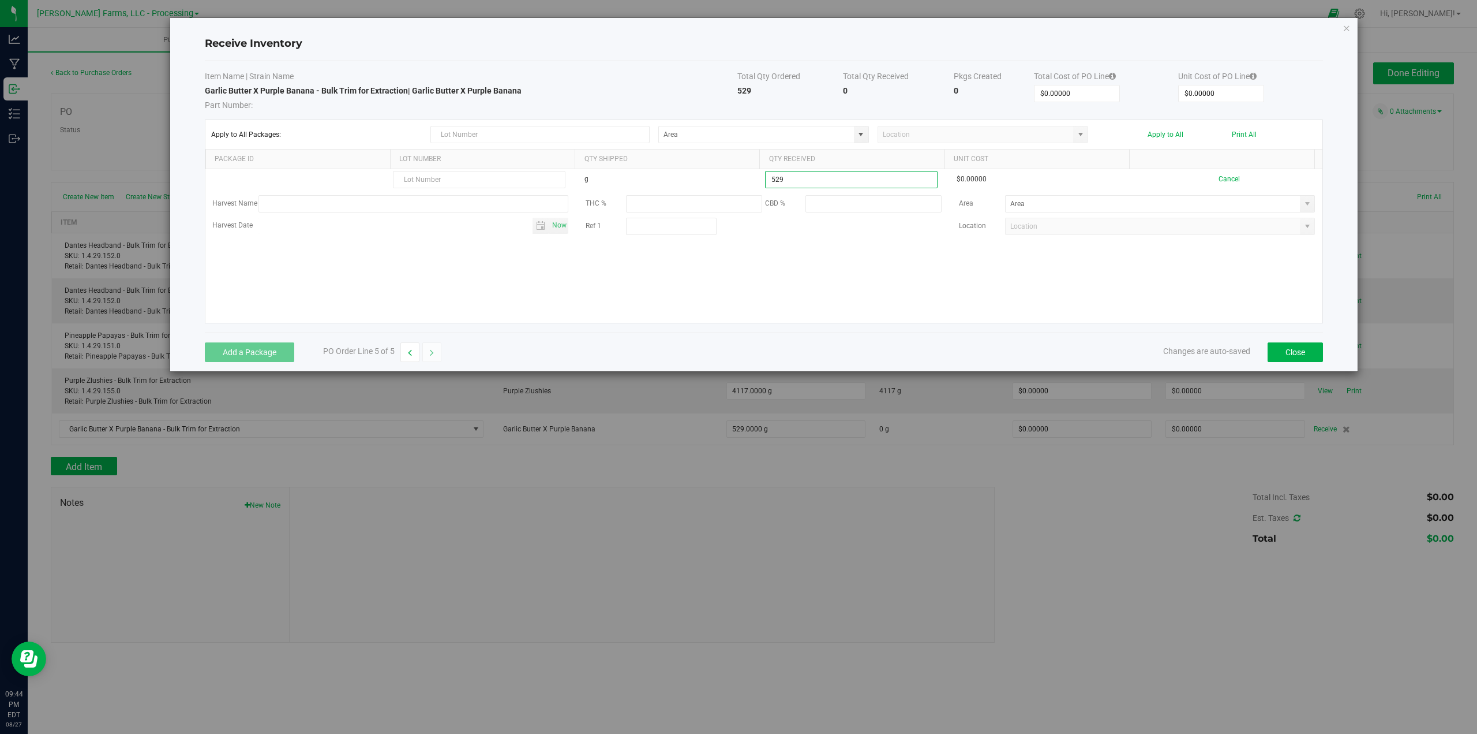
type input "529.0000 g"
click at [956, 291] on kendo-grid-list "g 529.0000 g $0.00000 Cancel Harvest Name THC % CBD % Area Harvest Date Now Ref…" at bounding box center [763, 246] width 1117 height 154
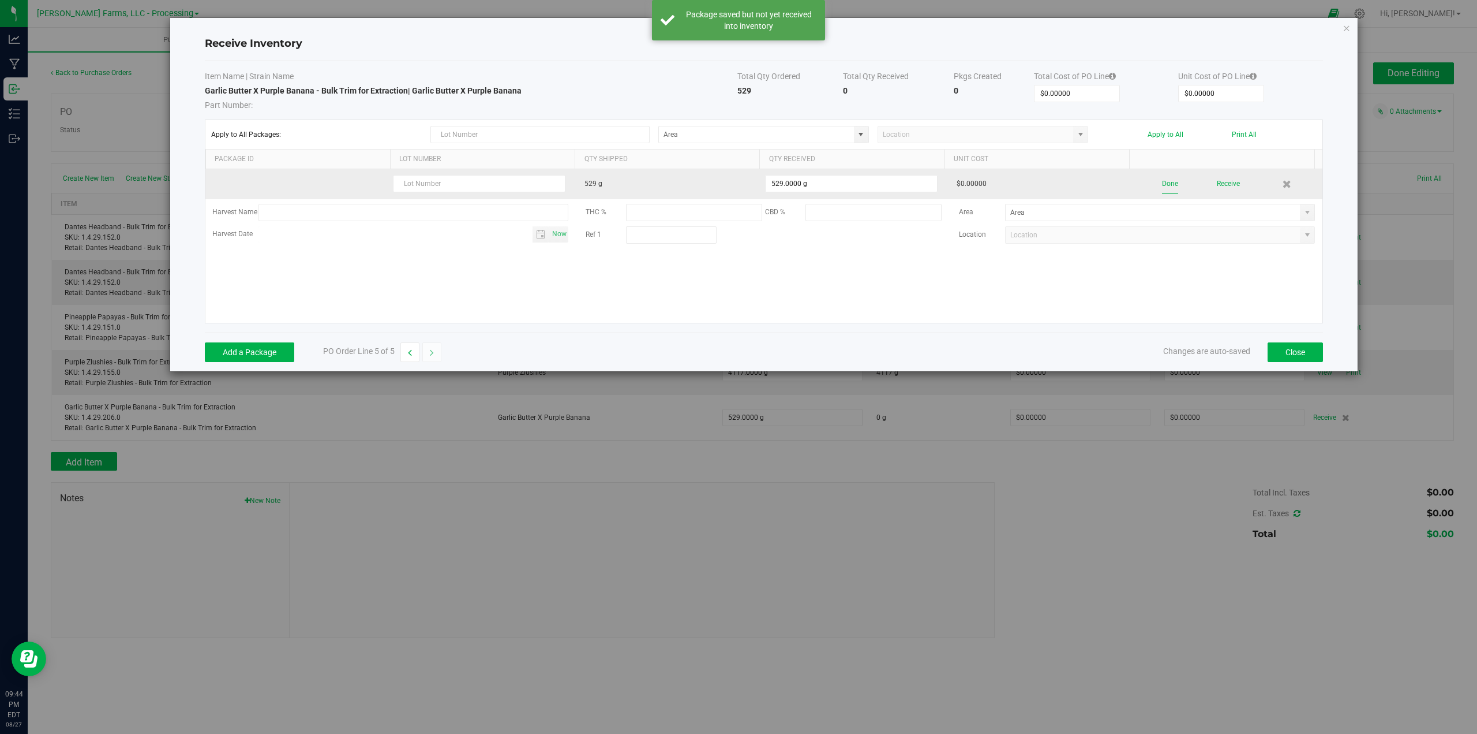
click at [1165, 180] on button "Done" at bounding box center [1170, 184] width 16 height 20
click at [1222, 185] on button "Receive" at bounding box center [1226, 184] width 23 height 20
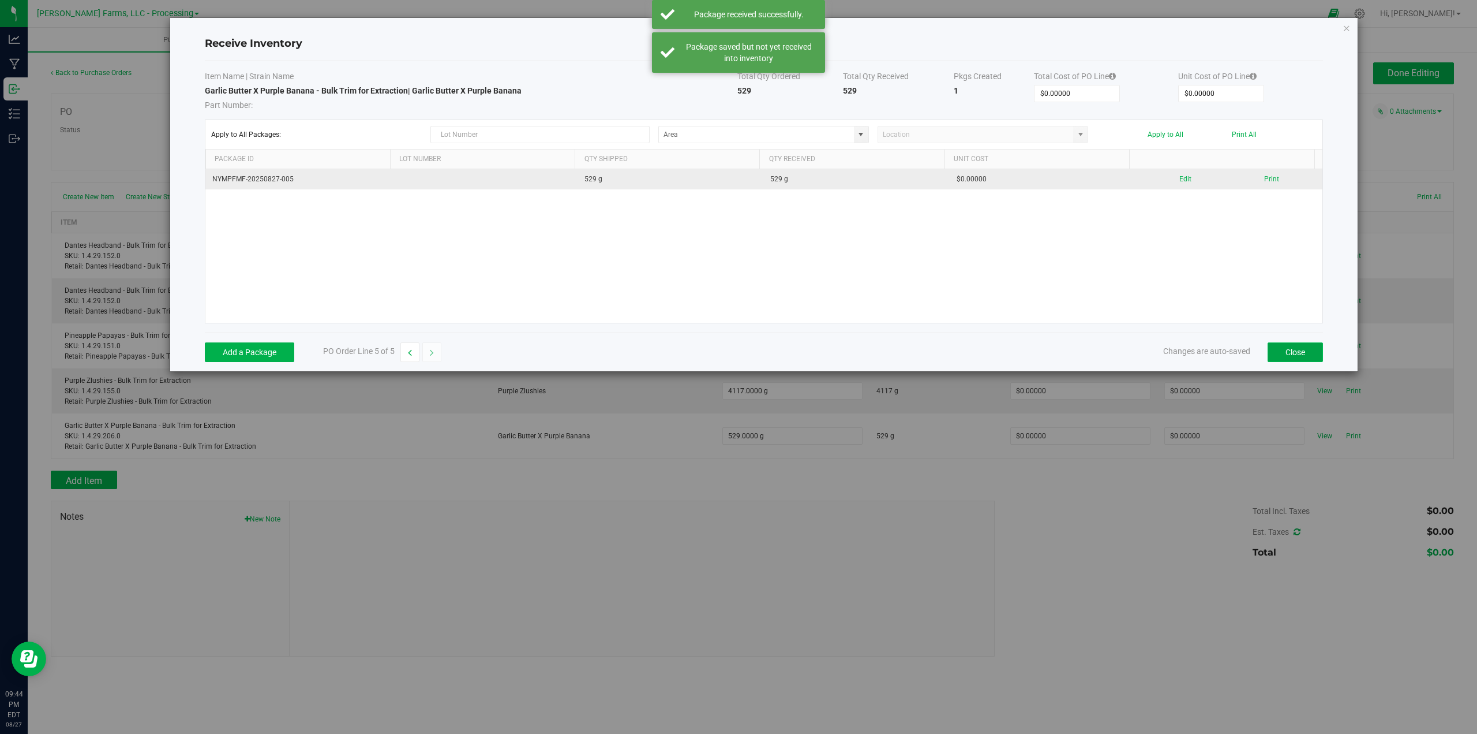
click at [1302, 353] on button "Close" at bounding box center [1295, 352] width 55 height 20
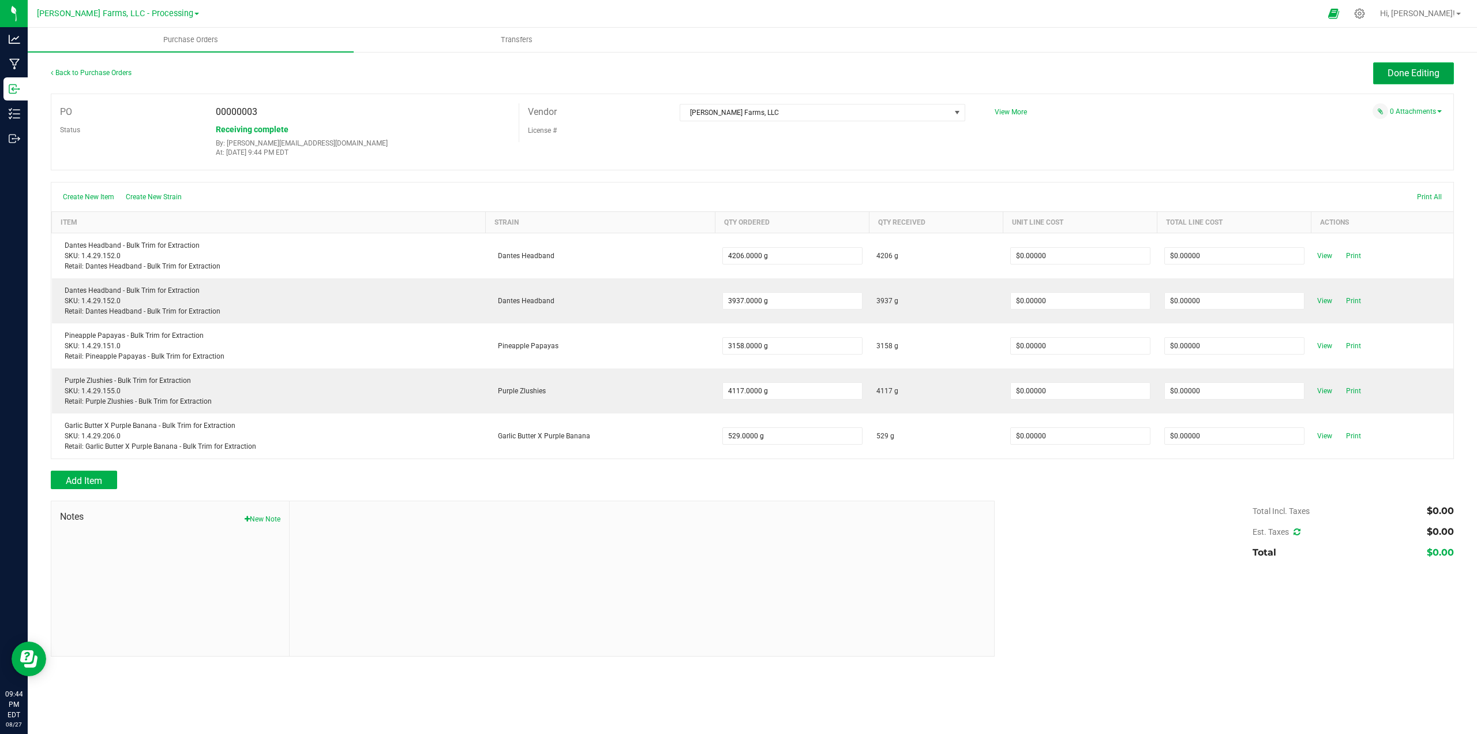
click at [1410, 76] on span "Done Editing" at bounding box center [1414, 73] width 52 height 11
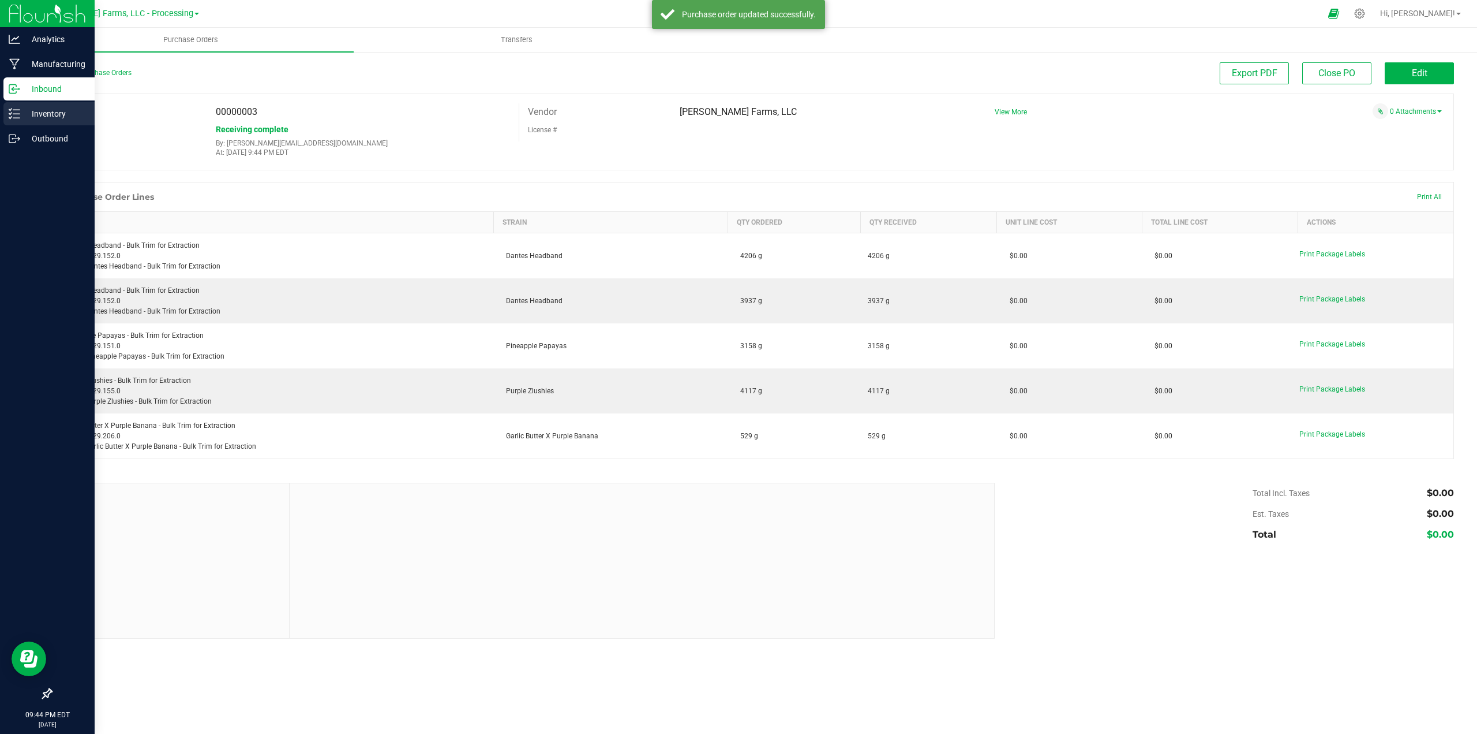
click at [48, 115] on p "Inventory" at bounding box center [54, 114] width 69 height 14
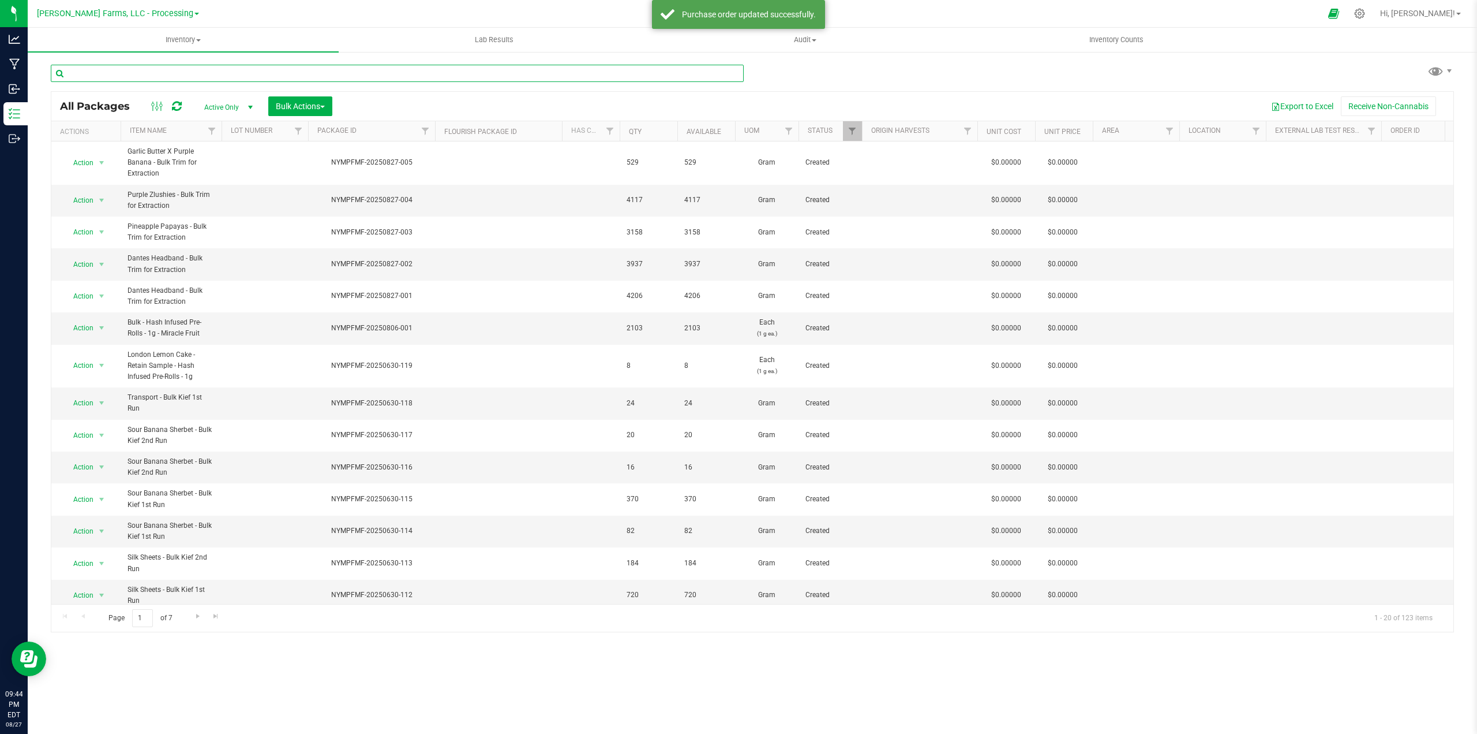
click at [194, 65] on input "text" at bounding box center [397, 73] width 693 height 17
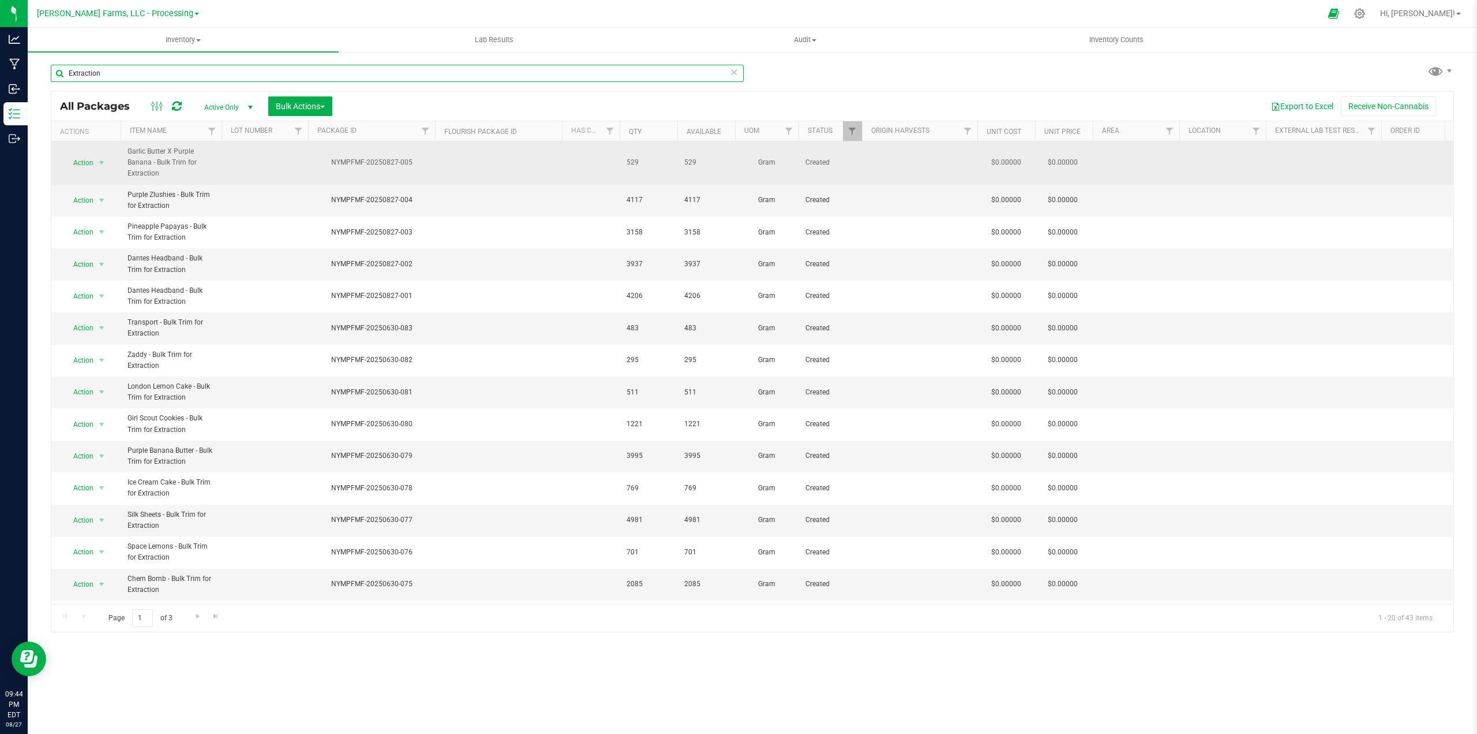
type input "Extraction"
drag, startPoint x: 411, startPoint y: 162, endPoint x: 333, endPoint y: 164, distance: 77.9
click at [333, 164] on div "NYMPFMF-20250827-005" at bounding box center [371, 162] width 130 height 11
copy div "NYMPFMF-20250827-005"
click at [258, 161] on td at bounding box center [265, 162] width 87 height 43
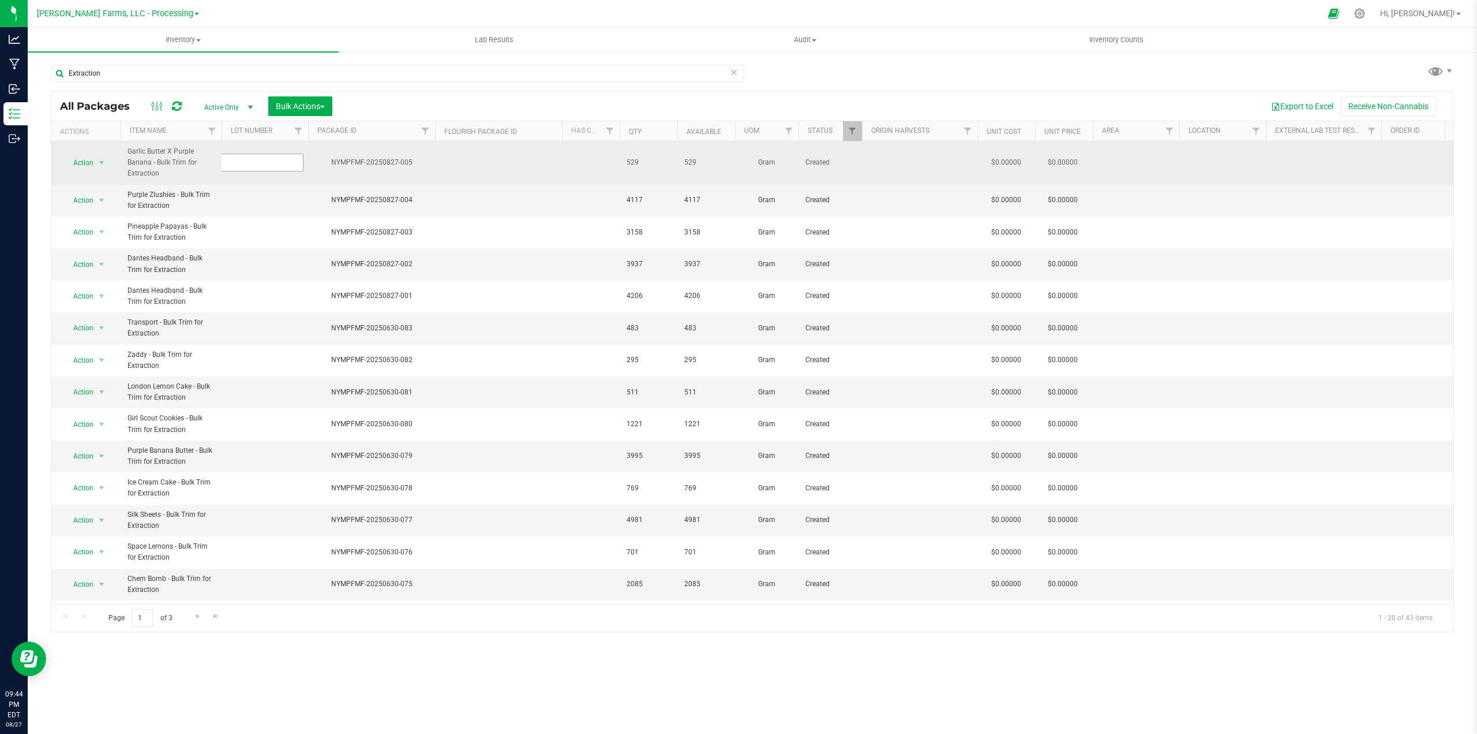
type input "NYMPFMF-20250827-005"
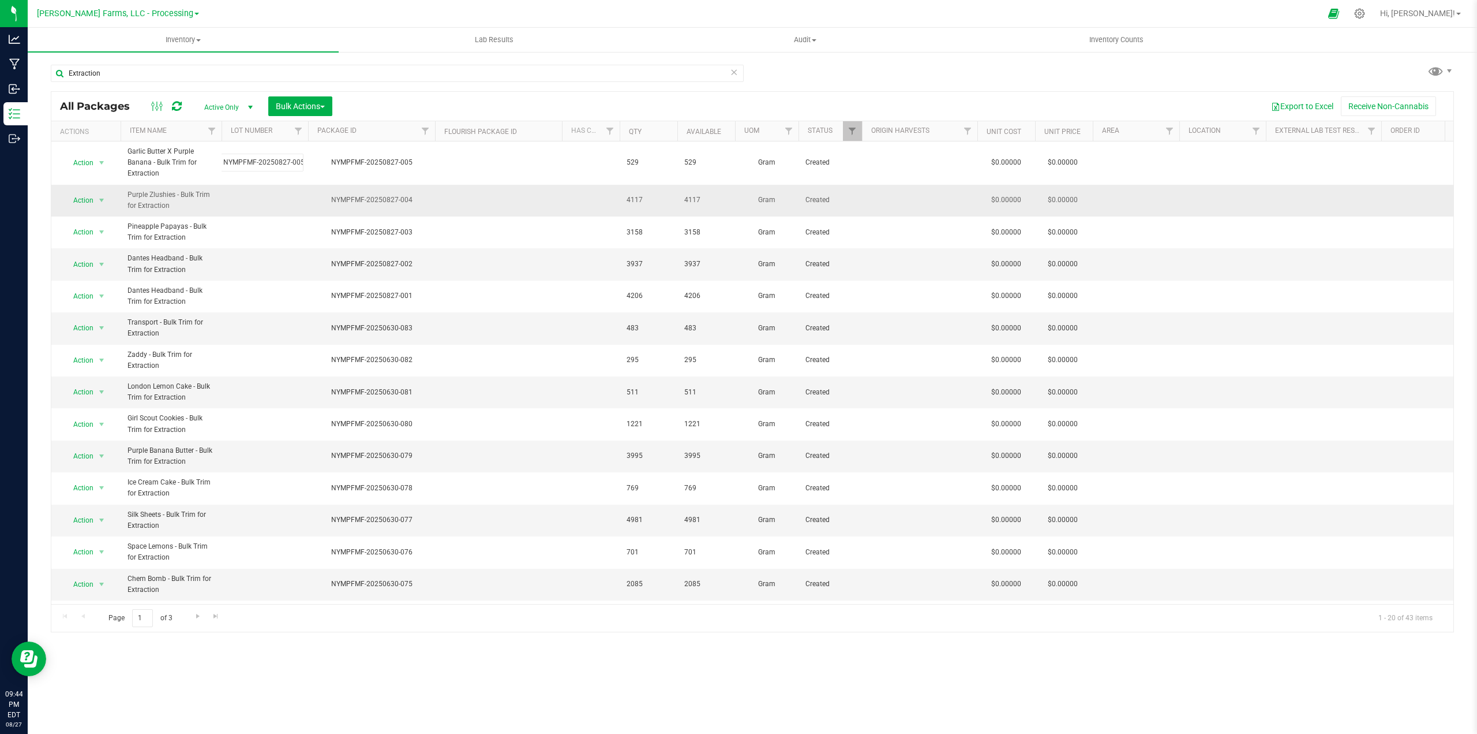
click at [425, 204] on div "All Packages Active Only Active Only Lab Samples Locked All Bulk Actions Add to…" at bounding box center [753, 361] width 1404 height 541
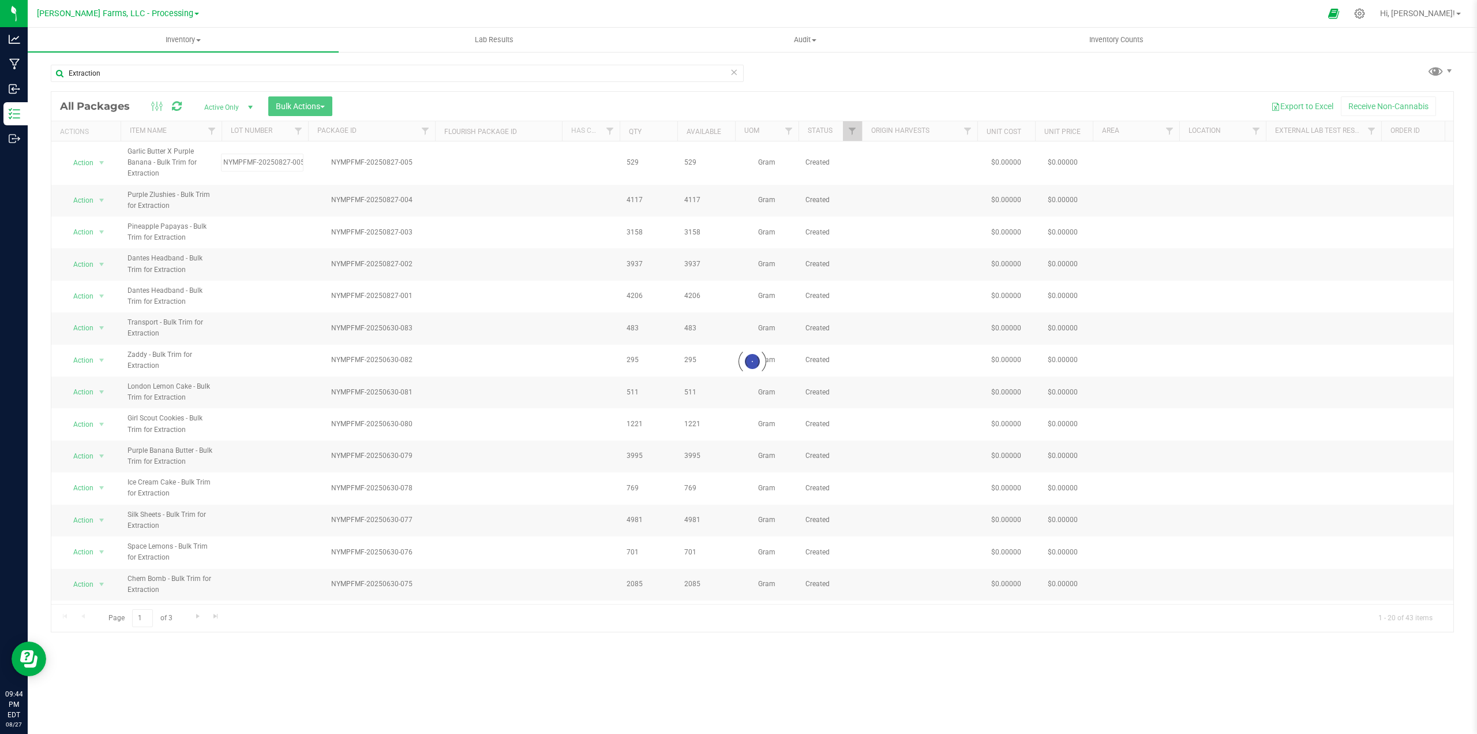
scroll to position [0, 0]
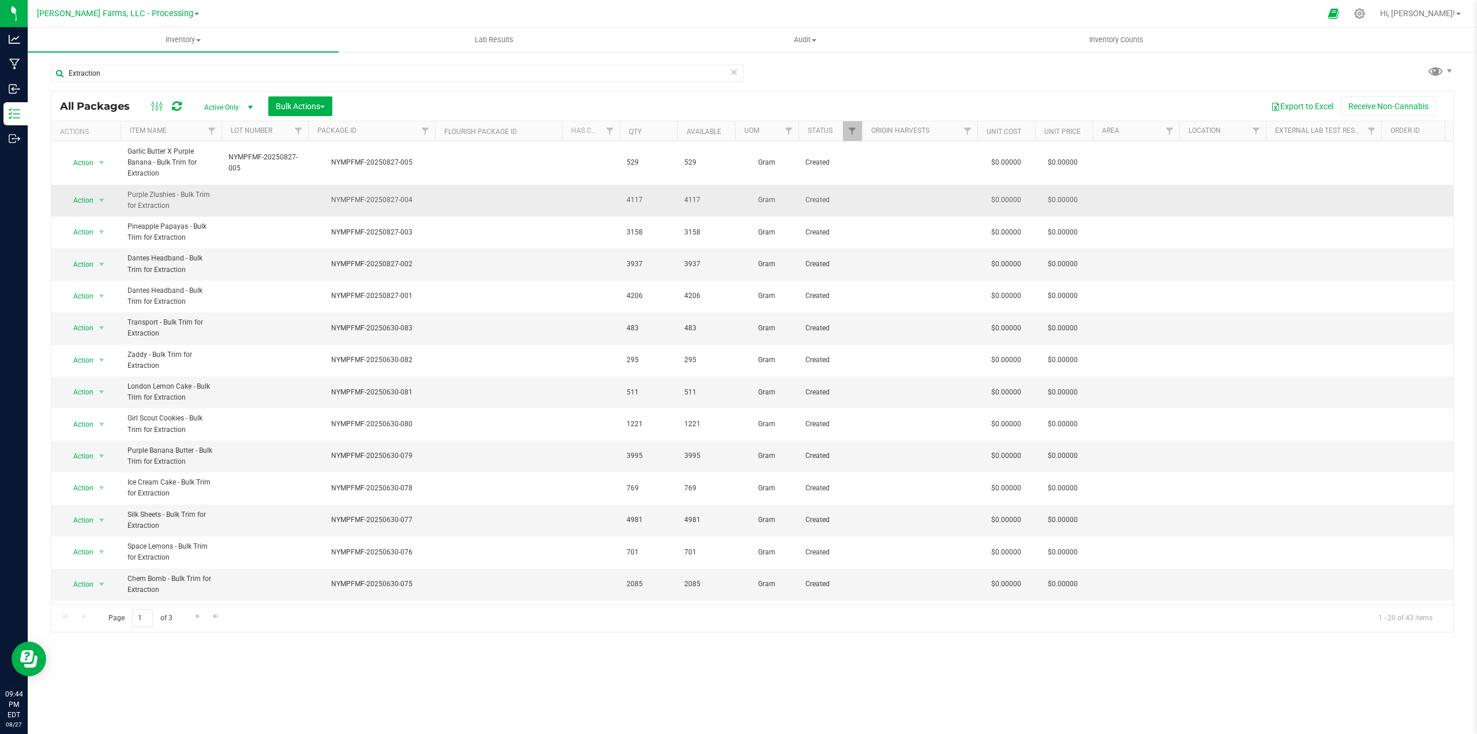
click at [416, 197] on div "NYMPFMF-20250827-004" at bounding box center [371, 199] width 130 height 11
drag, startPoint x: 411, startPoint y: 199, endPoint x: 334, endPoint y: 204, distance: 77.5
click at [334, 204] on div "NYMPFMF-20250827-004" at bounding box center [371, 199] width 130 height 11
copy div "NYMPFMF-20250827-004"
click at [241, 203] on td at bounding box center [265, 201] width 87 height 32
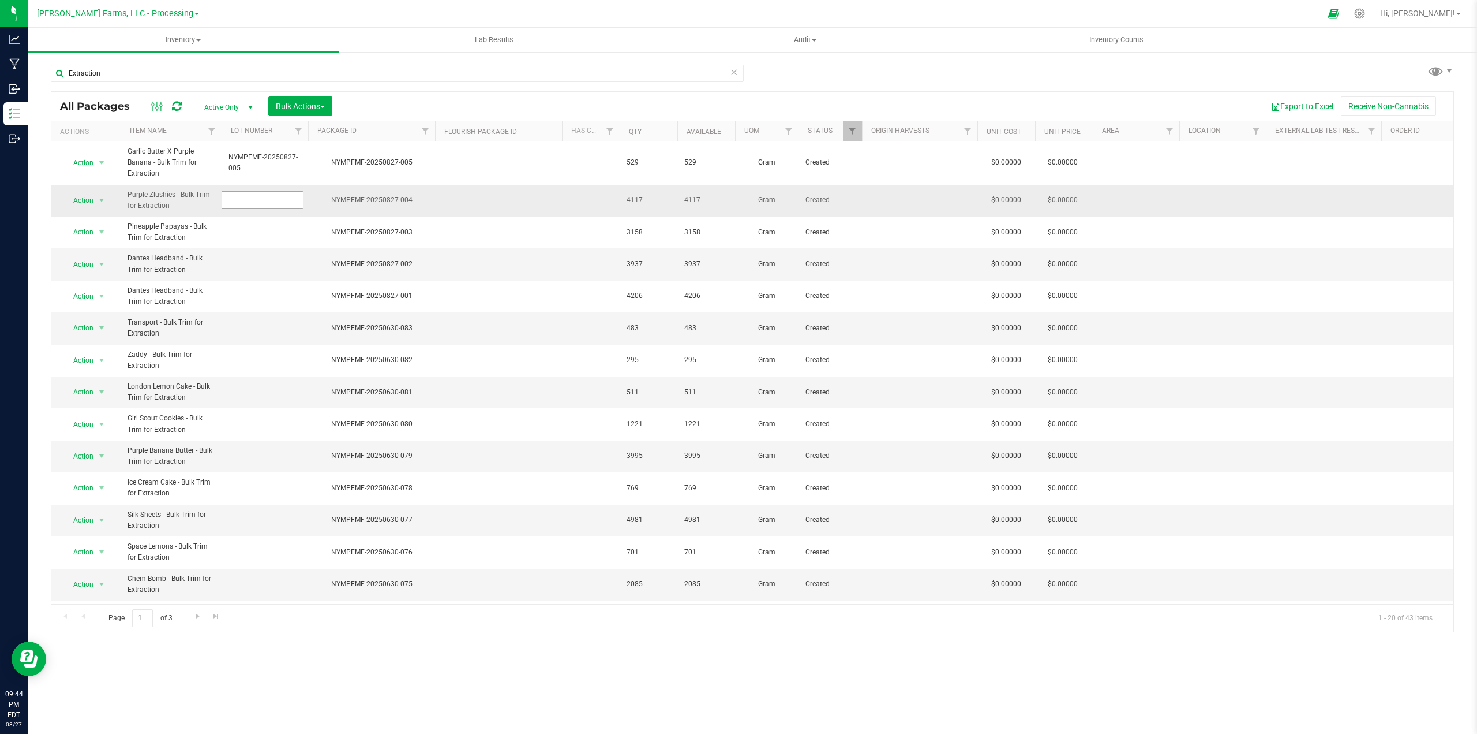
type input "NYMPFMF-20250827-004"
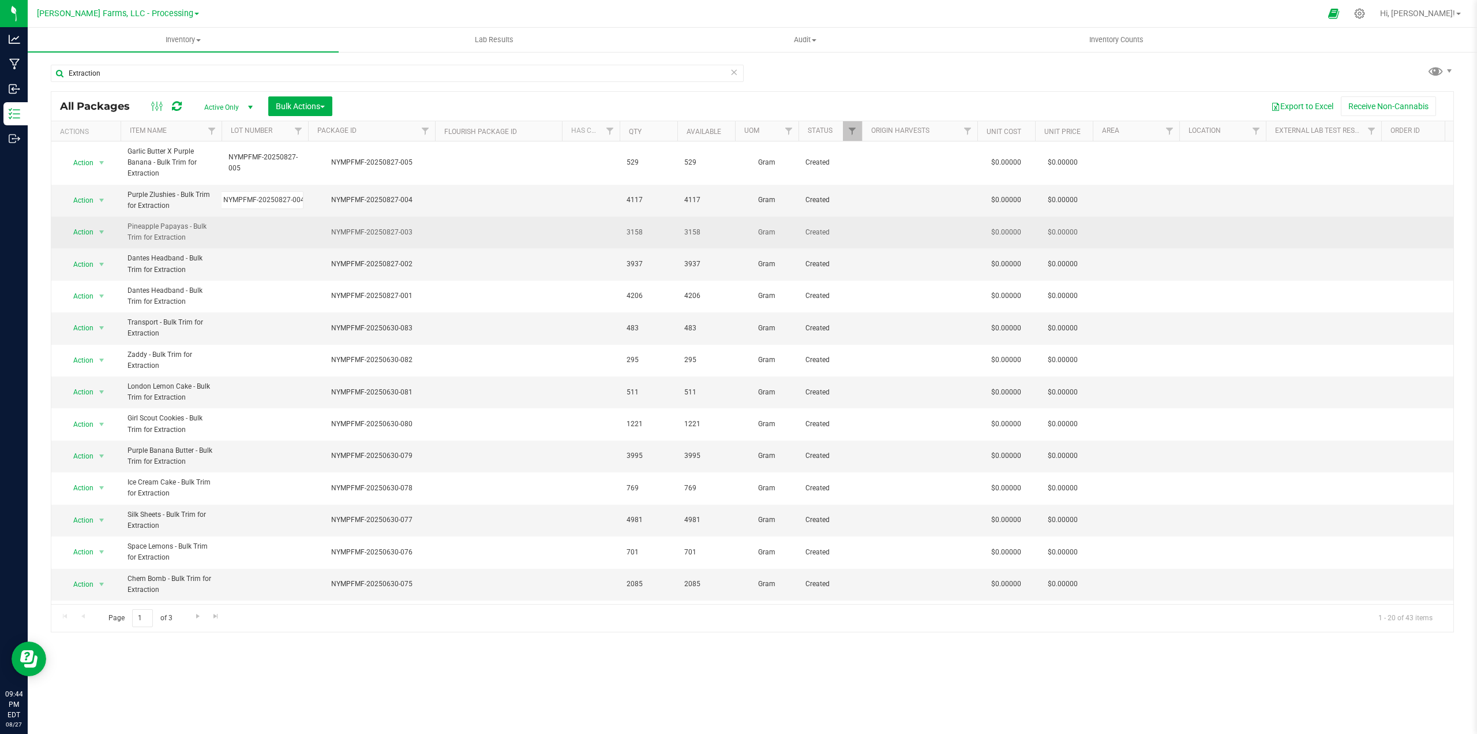
click at [409, 230] on div "All Packages Active Only Active Only Lab Samples Locked All Bulk Actions Add to…" at bounding box center [753, 361] width 1404 height 541
drag, startPoint x: 412, startPoint y: 238, endPoint x: 332, endPoint y: 238, distance: 79.6
click at [332, 238] on td "NYMPFMF-20250827-003" at bounding box center [371, 232] width 127 height 32
copy div "NYMPFMF-20250827-003"
click at [241, 231] on td at bounding box center [265, 232] width 87 height 32
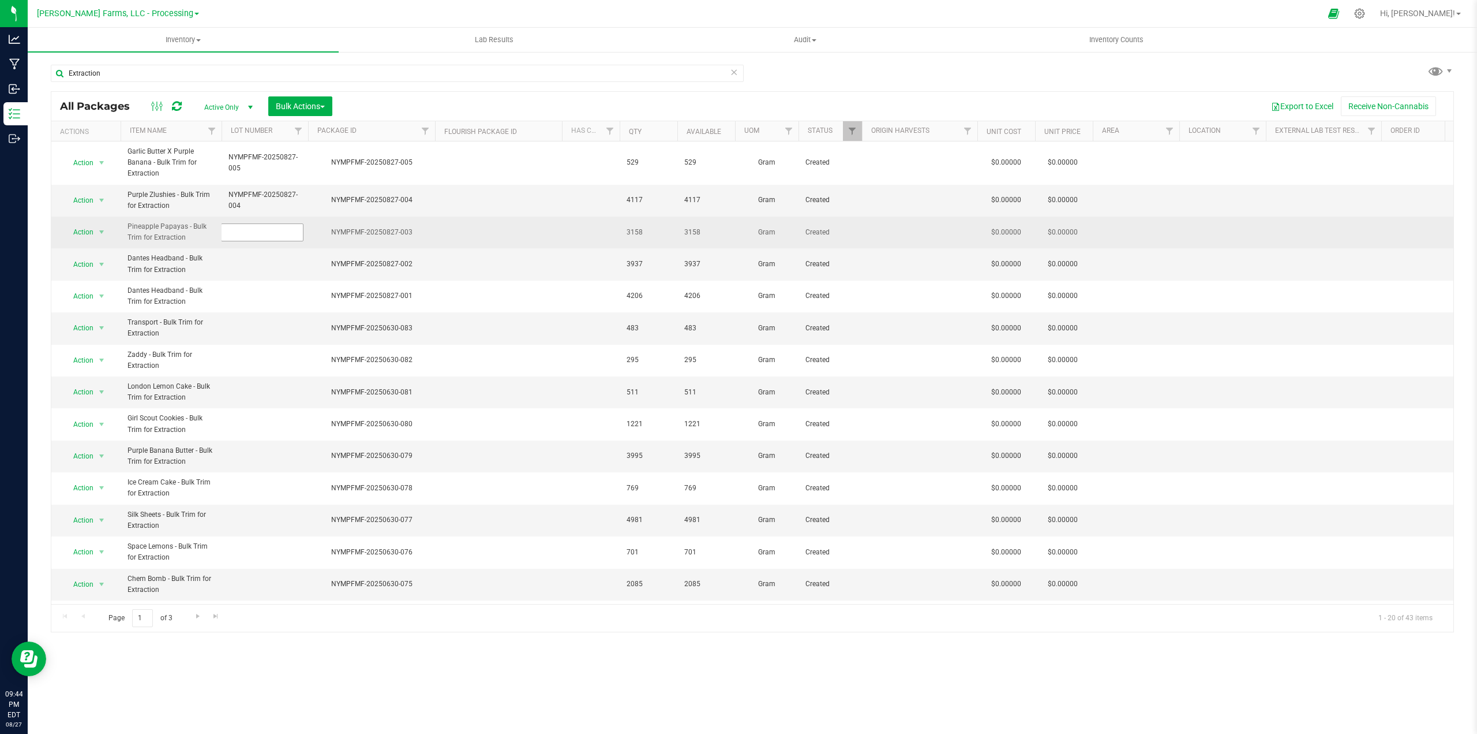
type input "NYMPFMF-20250827-003"
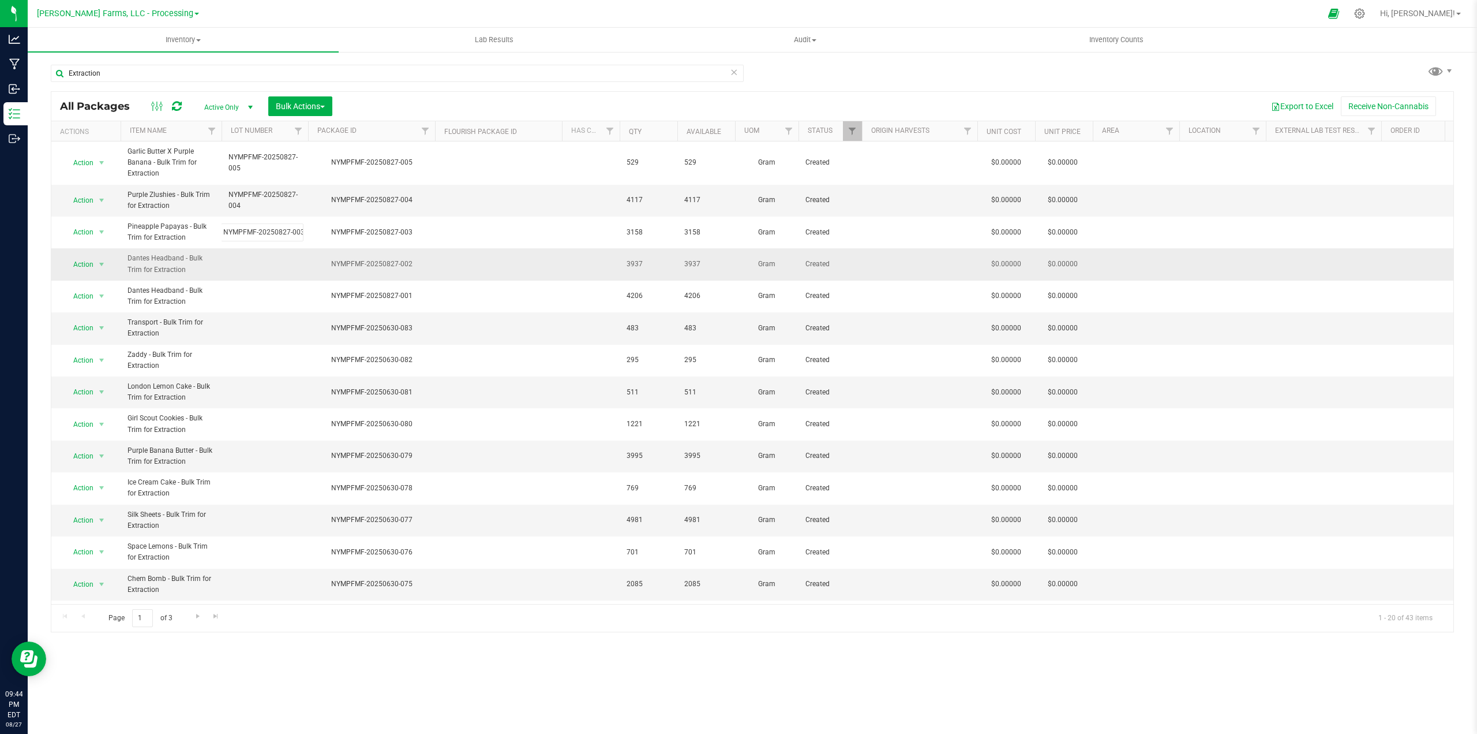
click at [368, 258] on div "All Packages Active Only Active Only Lab Samples Locked All Bulk Actions Add to…" at bounding box center [753, 361] width 1404 height 541
drag, startPoint x: 412, startPoint y: 262, endPoint x: 334, endPoint y: 263, distance: 78.5
click at [334, 263] on div "NYMPFMF-20250827-002" at bounding box center [371, 264] width 130 height 11
copy div "NYMPFMF-20250827-002"
click at [238, 259] on td at bounding box center [265, 264] width 87 height 32
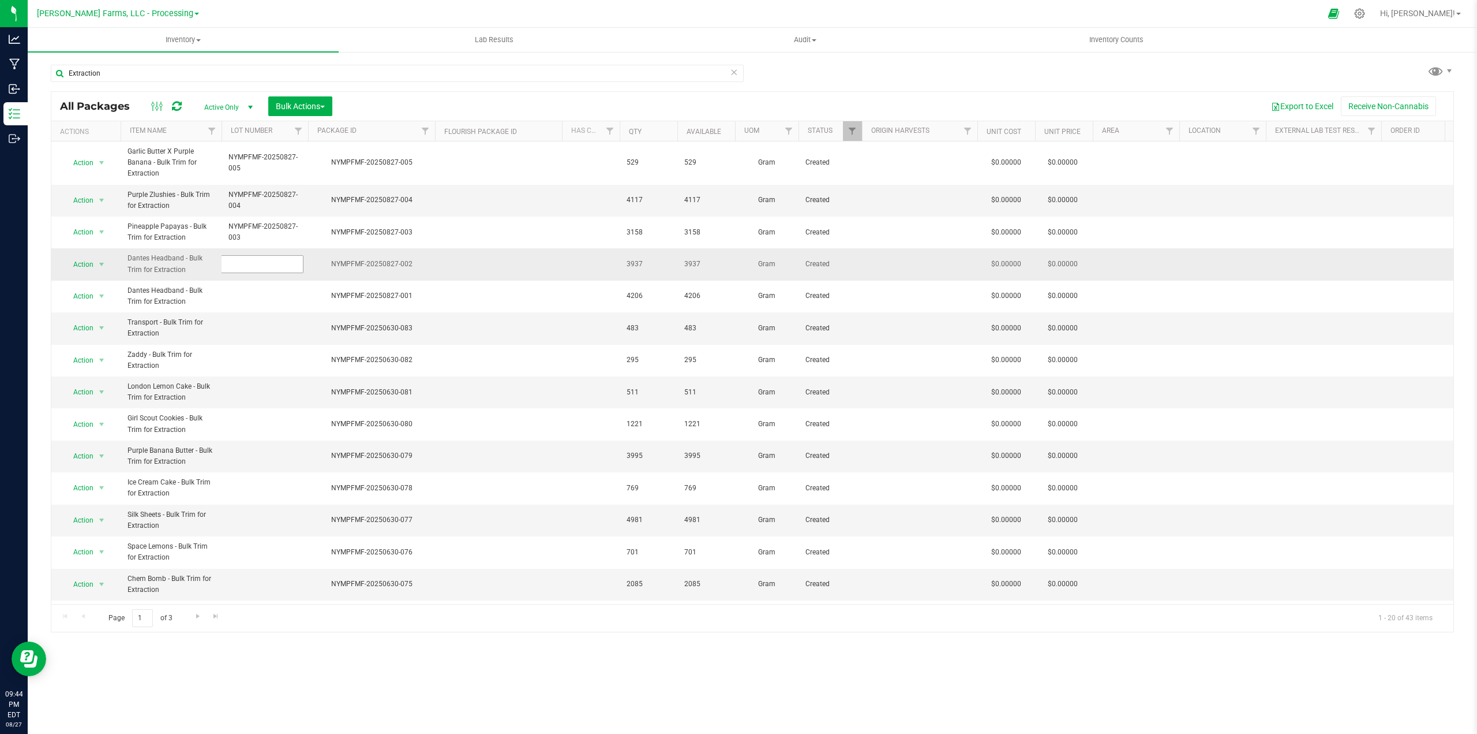
type input "NYMPFMF-20250827-002"
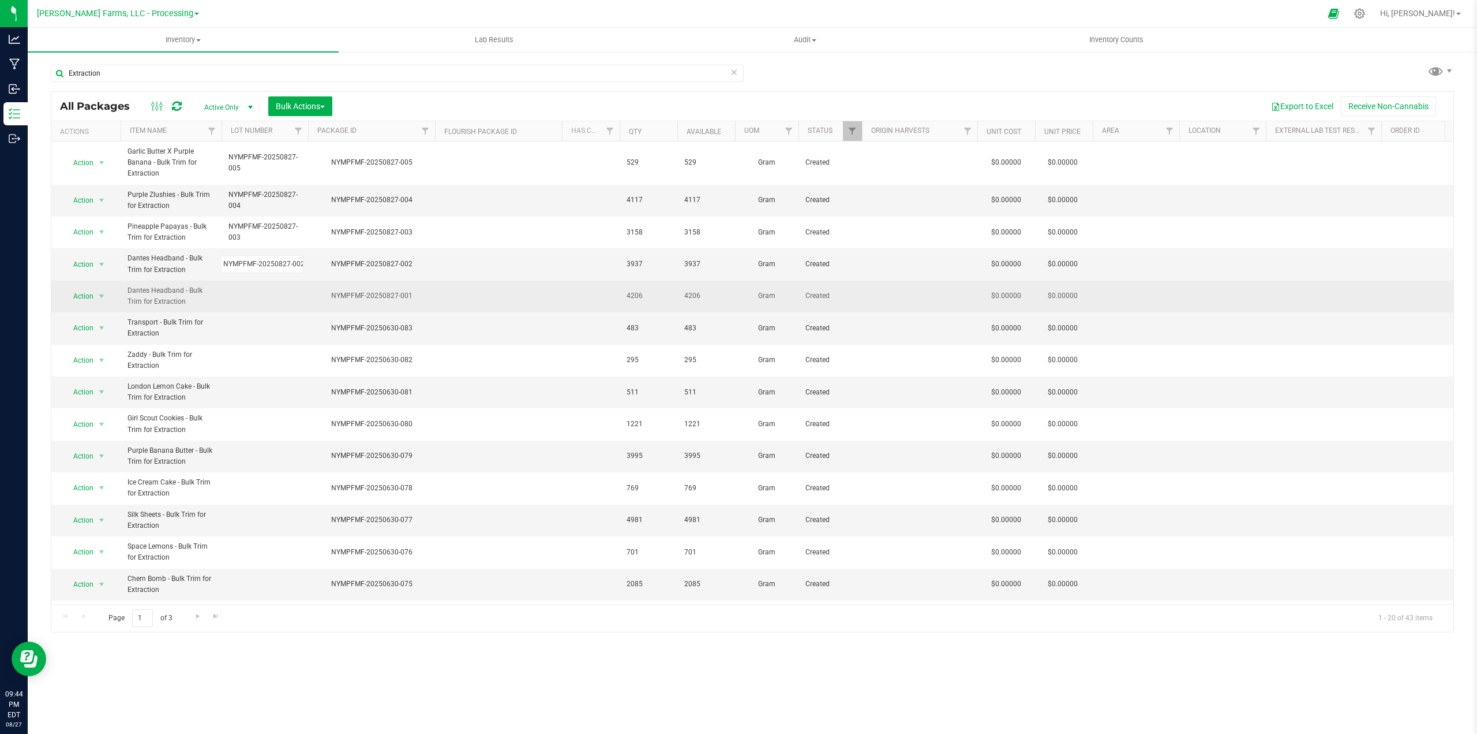
click at [411, 292] on div "All Packages Active Only Active Only Lab Samples Locked All Bulk Actions Add to…" at bounding box center [753, 361] width 1404 height 541
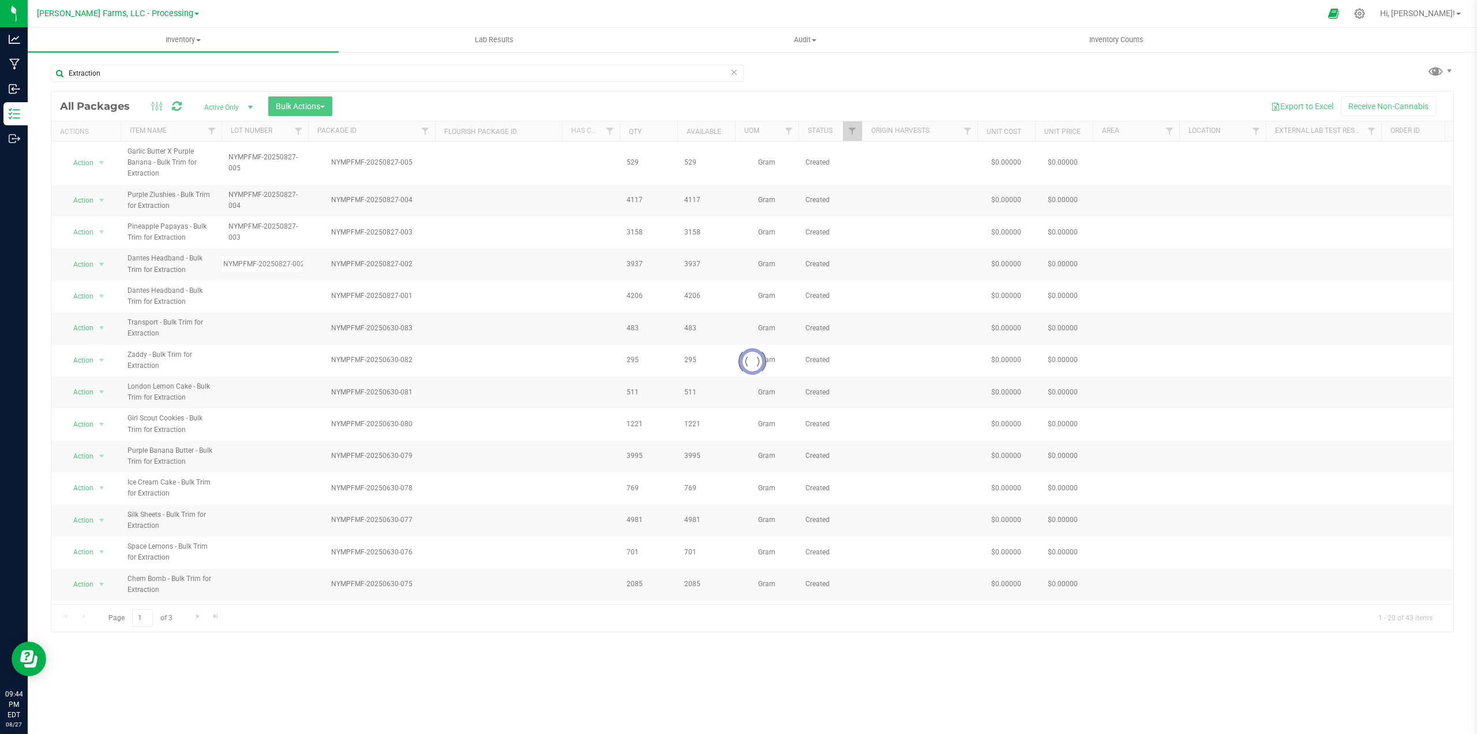
scroll to position [0, 0]
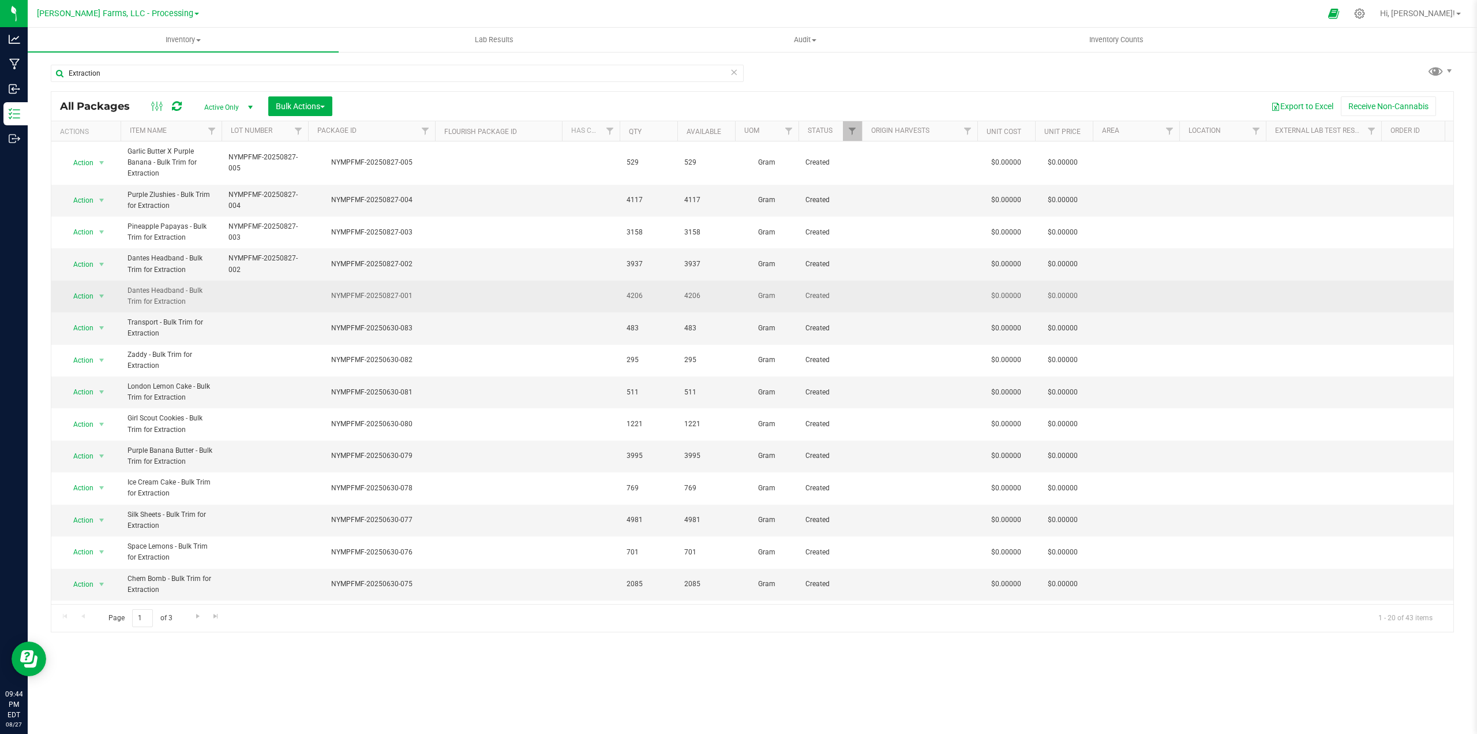
drag, startPoint x: 418, startPoint y: 298, endPoint x: 331, endPoint y: 296, distance: 87.8
click at [331, 296] on div "NYMPFMF-20250827-001" at bounding box center [371, 295] width 130 height 11
copy div "NYMPFMF-20250827-001"
click at [248, 291] on td at bounding box center [265, 296] width 87 height 32
type input "NYMPFMF-20250827-001"
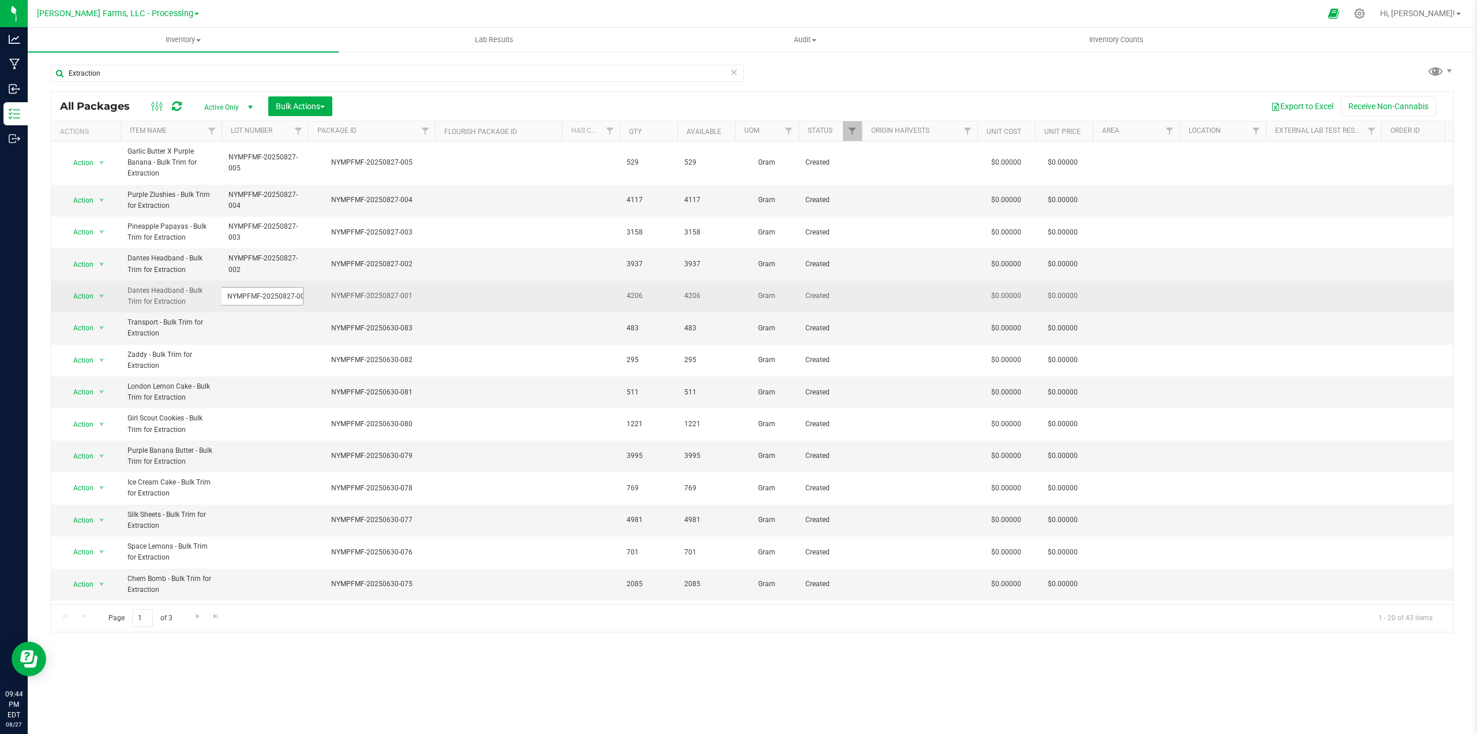
scroll to position [0, 4]
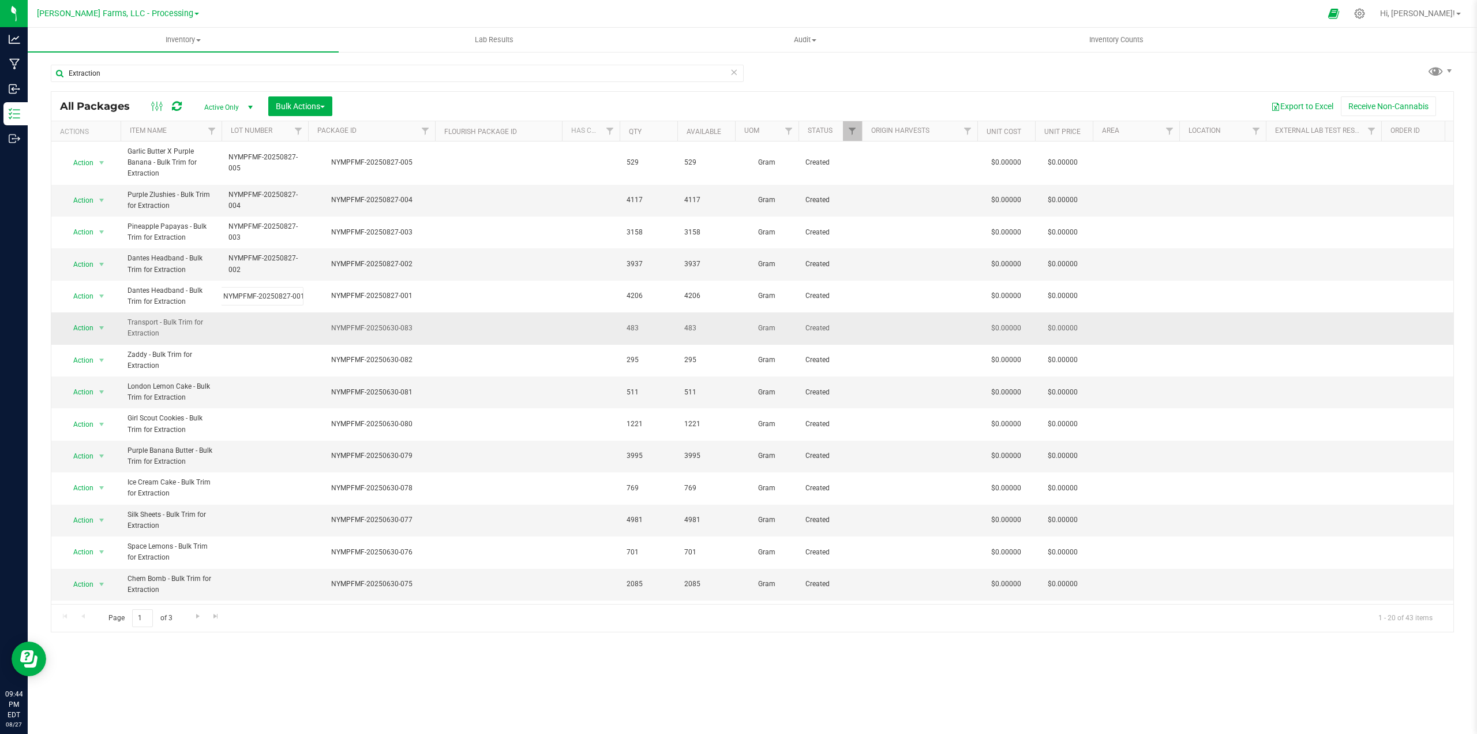
click at [419, 324] on div "All Packages Active Only Active Only Lab Samples Locked All Bulk Actions Add to…" at bounding box center [753, 361] width 1404 height 541
drag, startPoint x: 415, startPoint y: 327, endPoint x: 334, endPoint y: 327, distance: 81.4
click at [334, 327] on div "NYMPFMF-20250630-083" at bounding box center [371, 328] width 130 height 11
copy div "NYMPFMF-20250630-083"
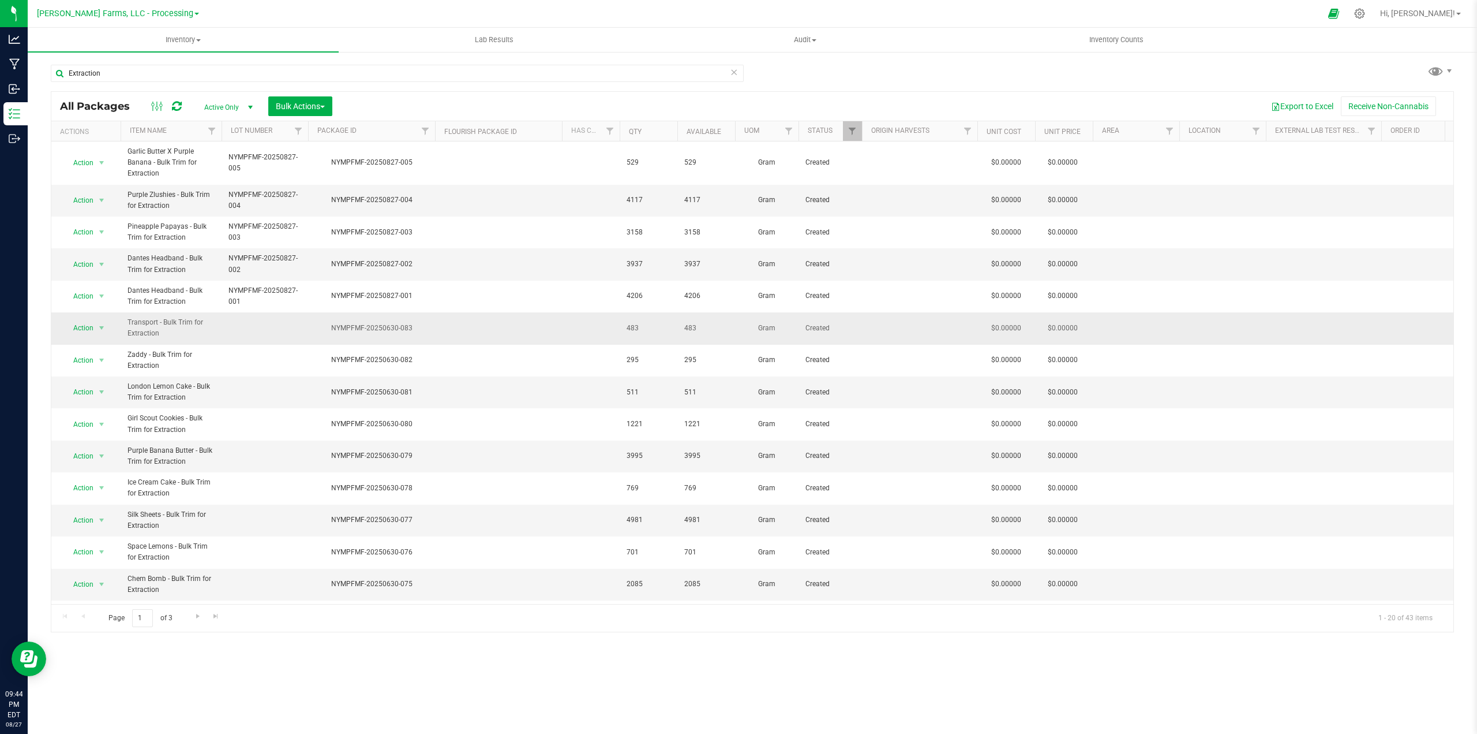
click at [233, 324] on td at bounding box center [265, 328] width 87 height 32
type input "NYMPFMF-20250630-083"
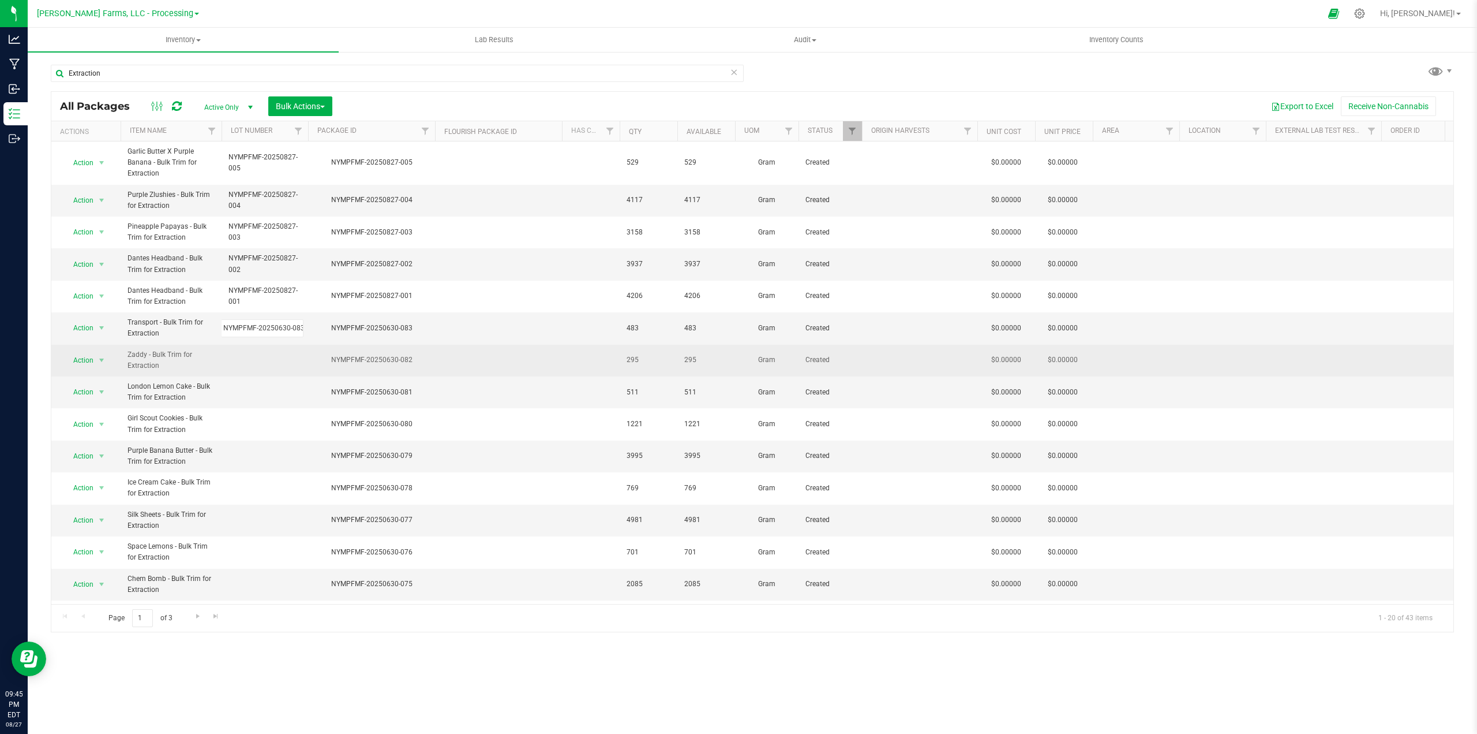
click at [462, 359] on div "All Packages Active Only Active Only Lab Samples Locked All Bulk Actions Add to…" at bounding box center [753, 361] width 1404 height 541
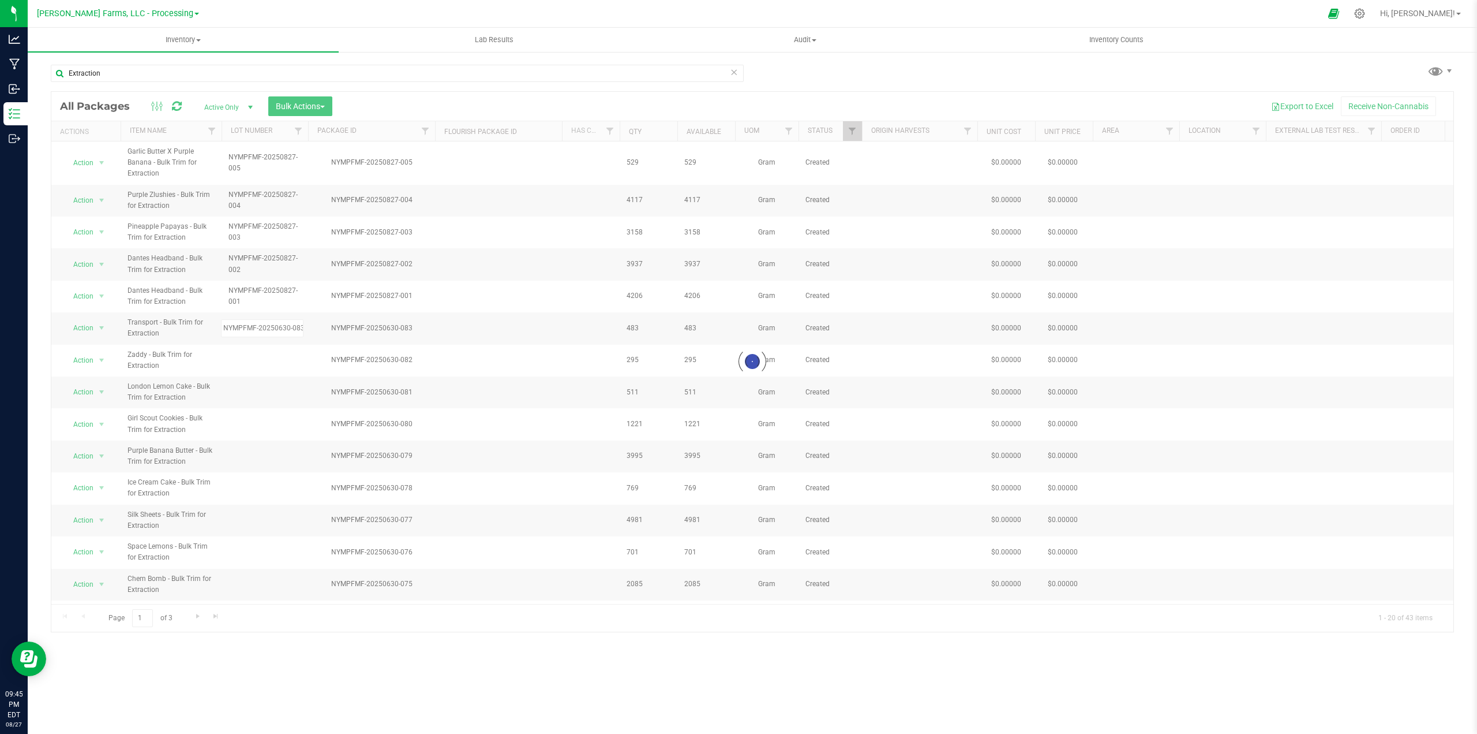
scroll to position [0, 0]
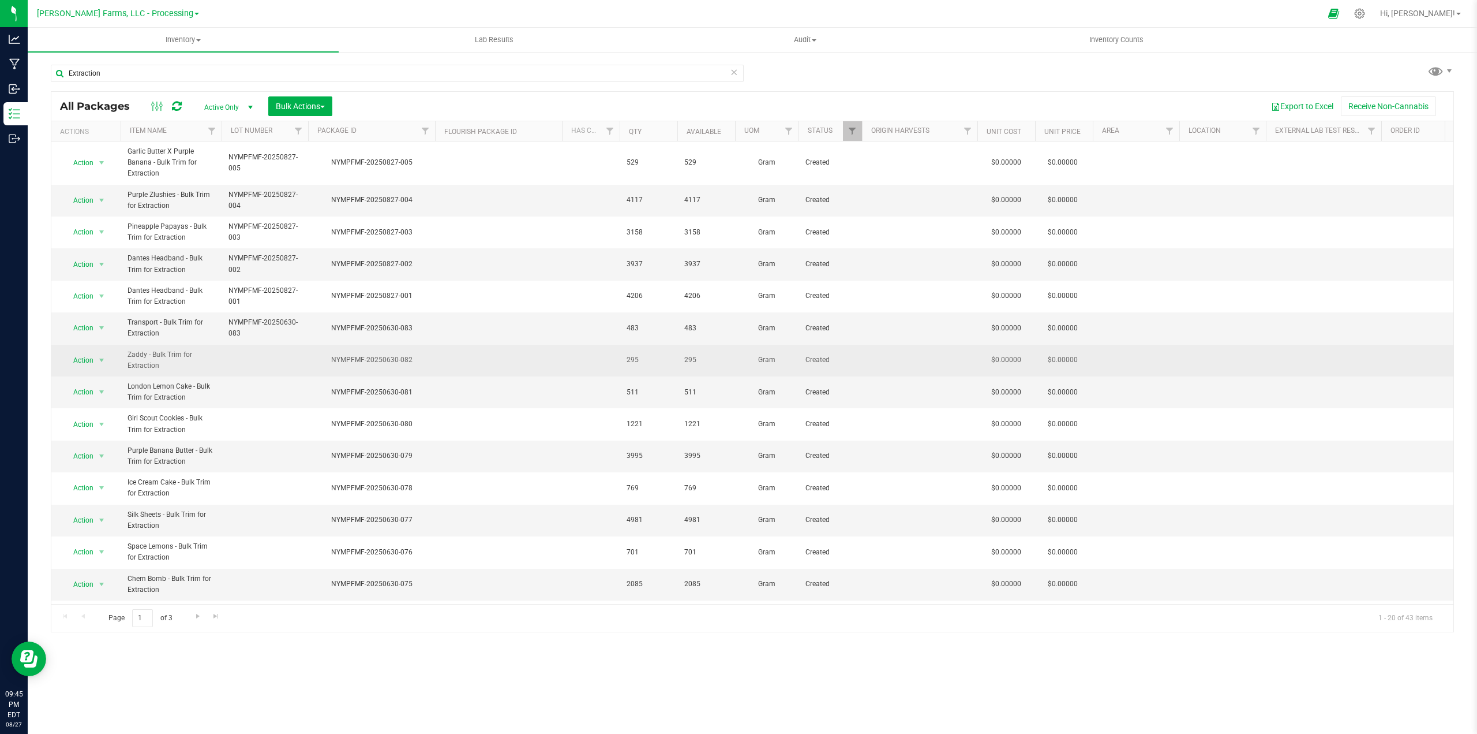
click at [405, 360] on div "NYMPFMF-20250630-082" at bounding box center [371, 359] width 130 height 11
drag, startPoint x: 415, startPoint y: 363, endPoint x: 343, endPoint y: 361, distance: 72.2
click at [321, 362] on div "NYMPFMF-20250630-082" at bounding box center [371, 359] width 130 height 11
copy div "NYMPFMF-20250630-082"
click at [246, 358] on td at bounding box center [265, 361] width 87 height 32
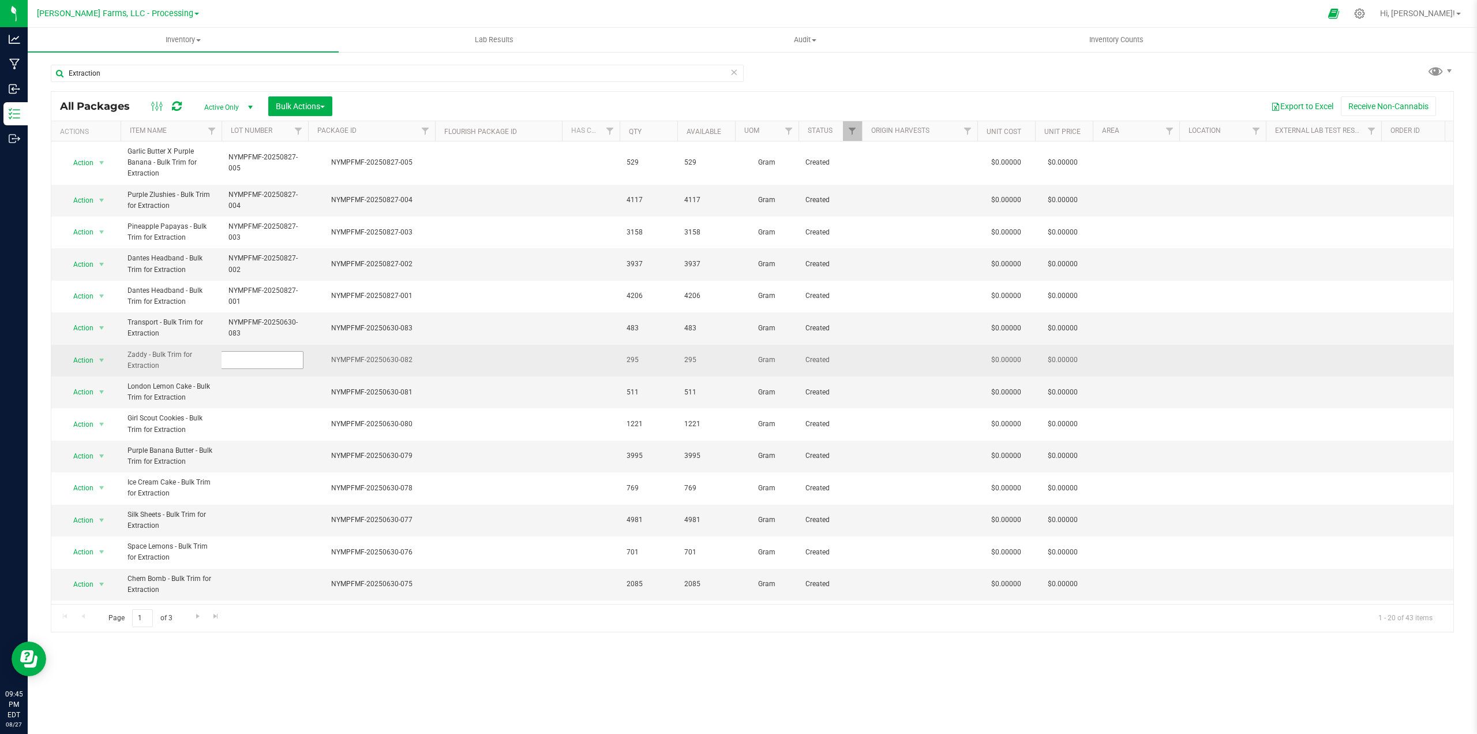
type input "NYMPFMF-20250630-082"
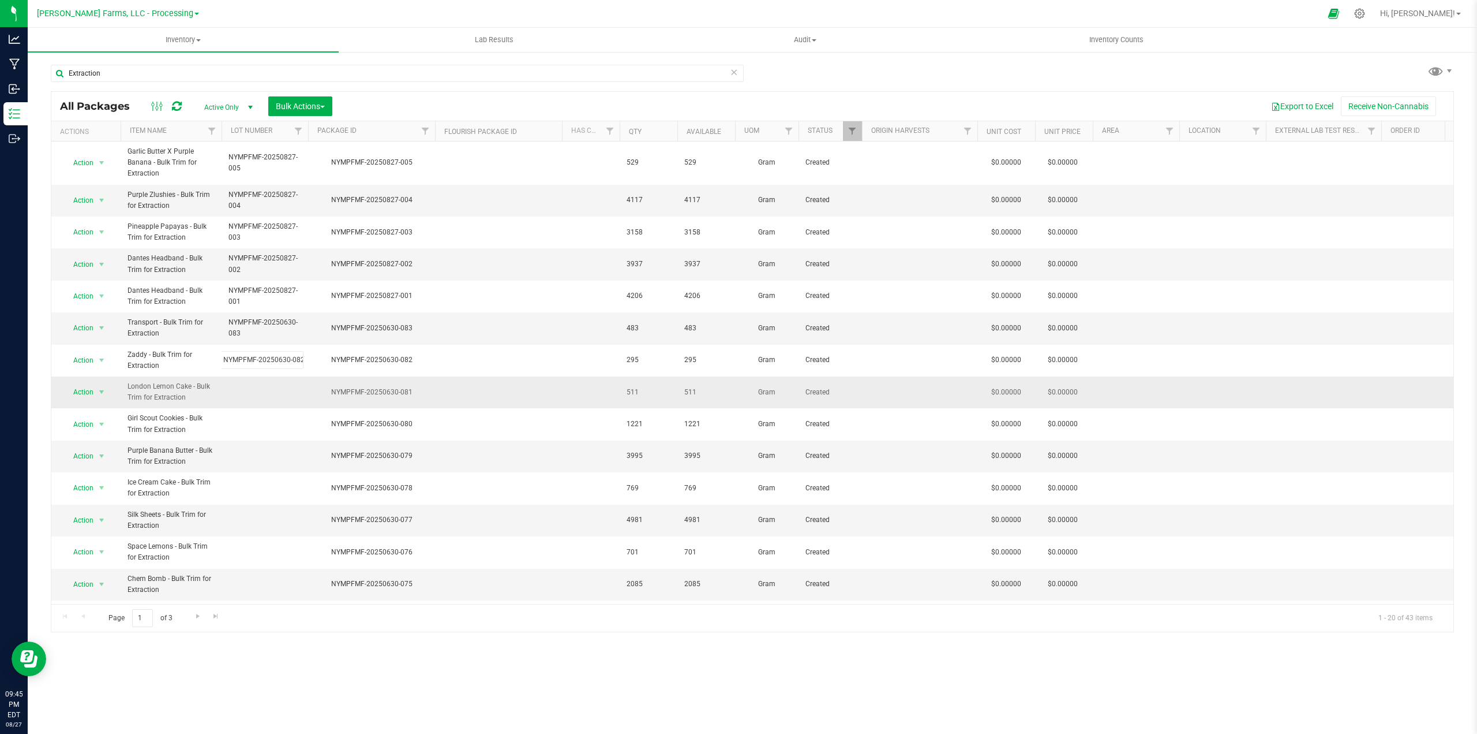
click at [400, 386] on div "All Packages Active Only Active Only Lab Samples Locked All Bulk Actions Add to…" at bounding box center [753, 361] width 1404 height 541
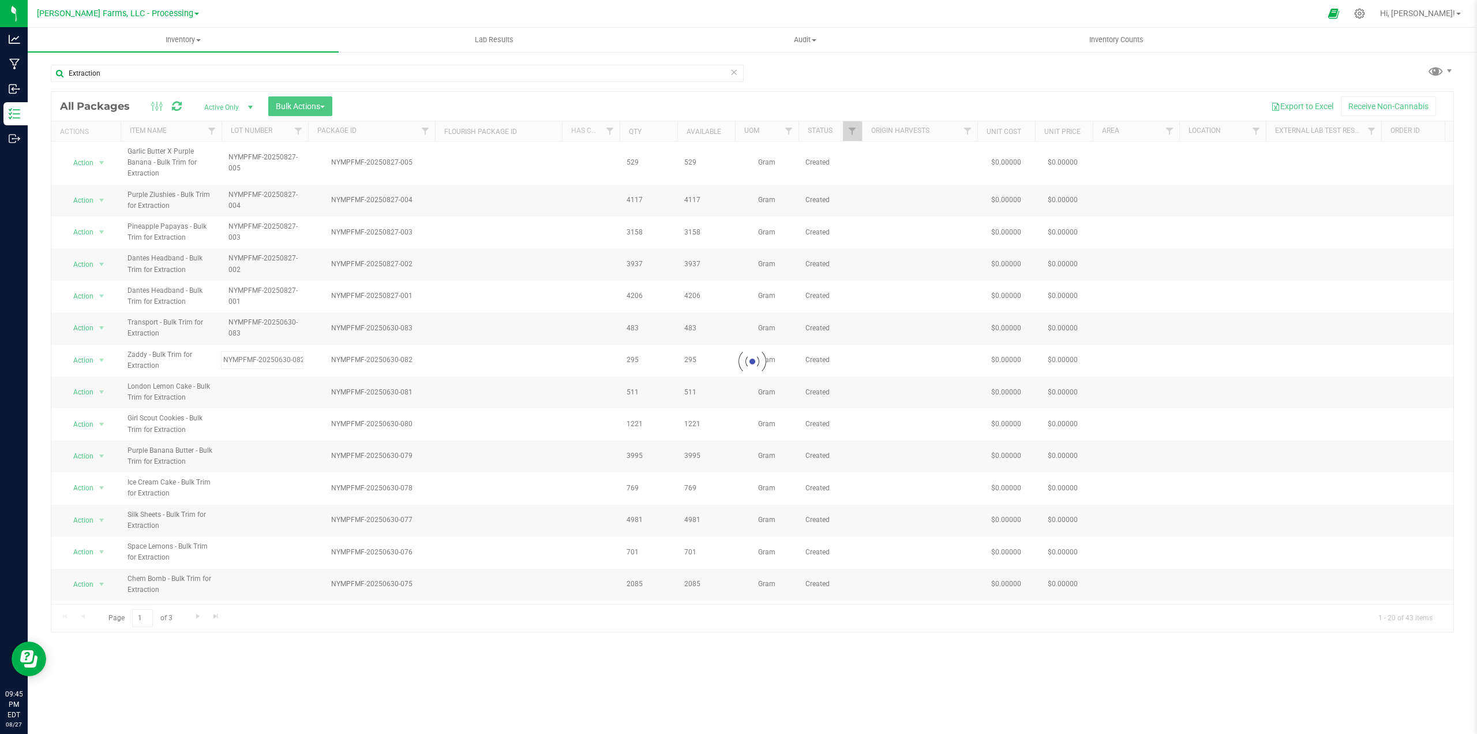
scroll to position [0, 0]
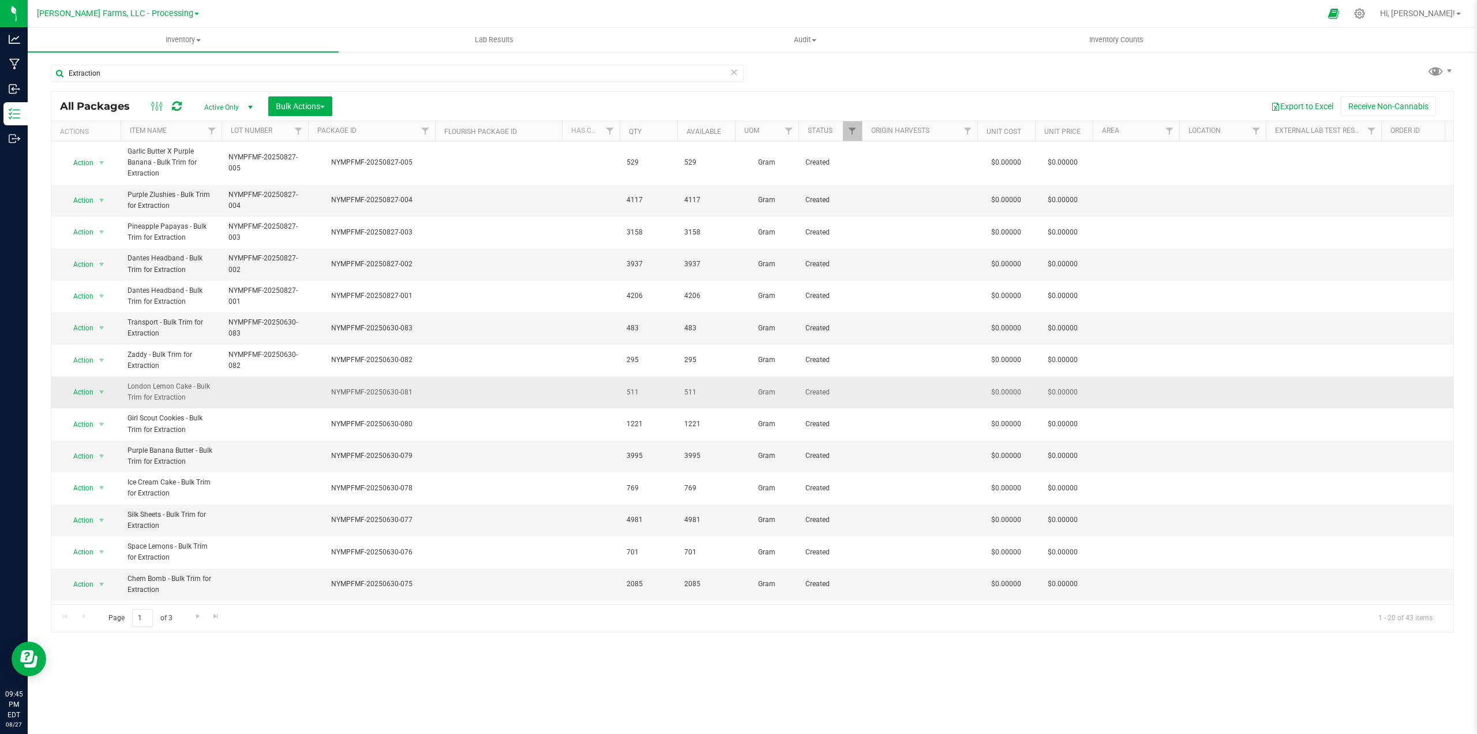
drag, startPoint x: 409, startPoint y: 389, endPoint x: 328, endPoint y: 391, distance: 80.8
click at [328, 391] on div "NYMPFMF-20250630-081" at bounding box center [371, 392] width 130 height 11
copy div "NYMPFMF-20250630-081"
click at [252, 390] on td at bounding box center [265, 392] width 87 height 32
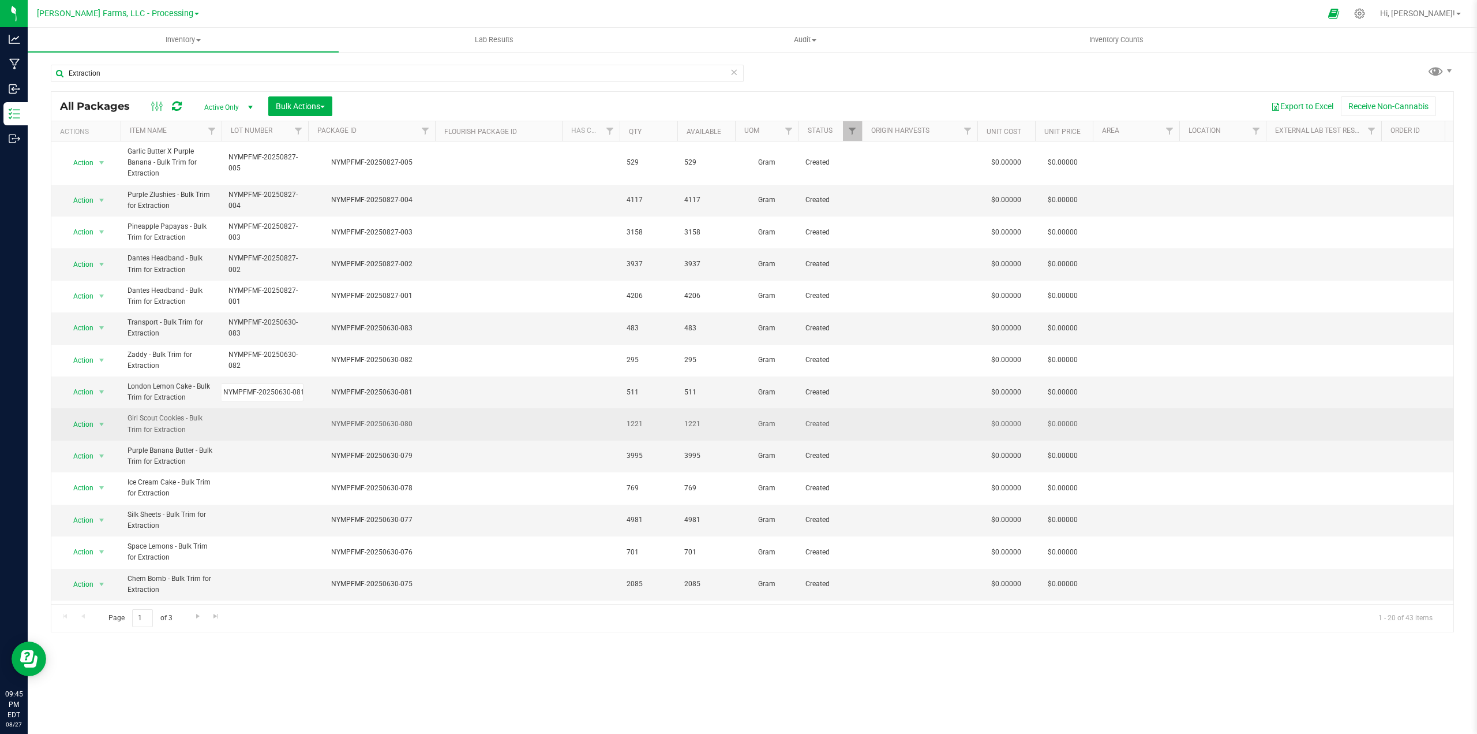
type input "NYMPFMF-20250630-081"
click at [389, 422] on div "All Packages Active Only Active Only Lab Samples Locked All Bulk Actions Add to…" at bounding box center [753, 361] width 1404 height 541
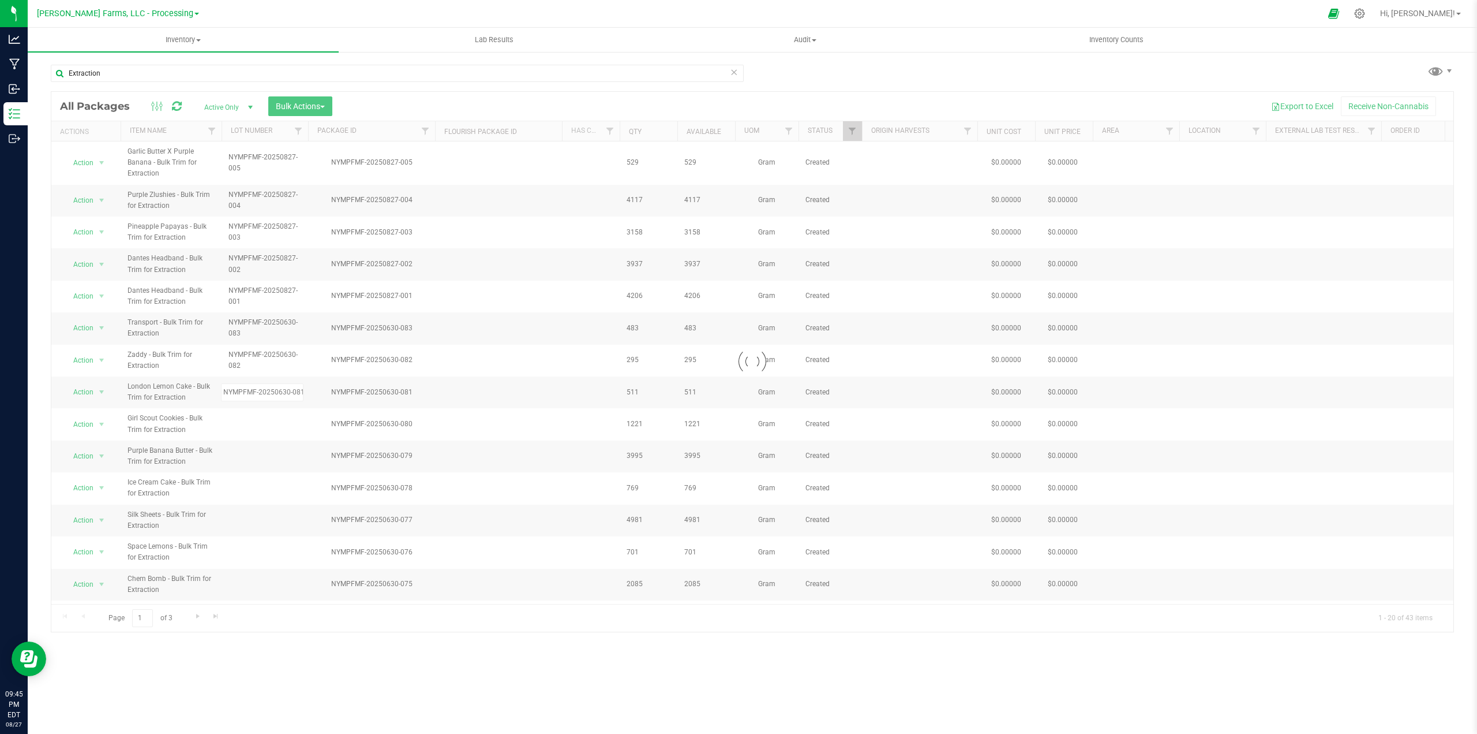
scroll to position [0, 0]
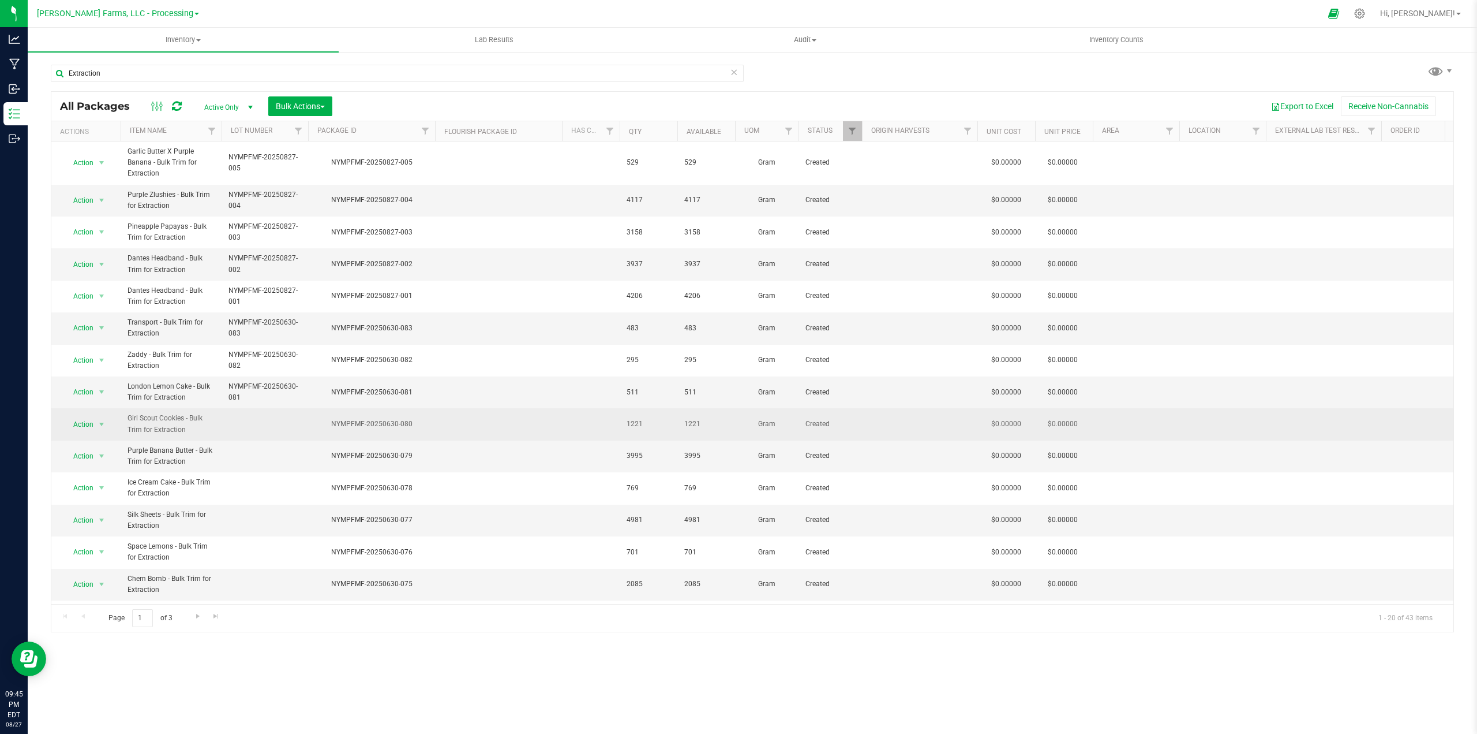
drag, startPoint x: 415, startPoint y: 423, endPoint x: 331, endPoint y: 423, distance: 83.7
click at [331, 423] on div "NYMPFMF-20250630-080" at bounding box center [371, 423] width 130 height 11
copy div "NYMPFMF-20250630-080"
click at [246, 417] on td at bounding box center [265, 424] width 87 height 32
type input "NYMPFMF-20250630-080"
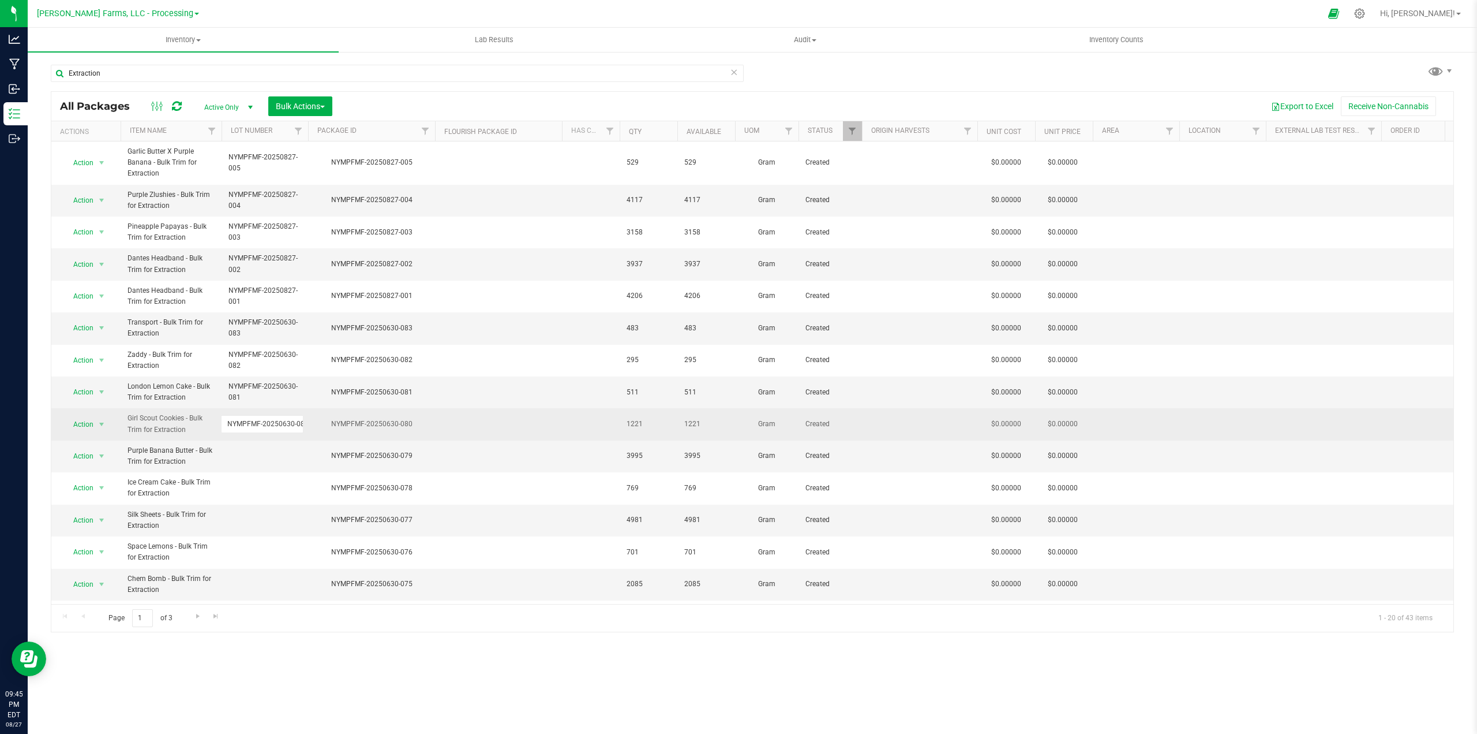
scroll to position [0, 4]
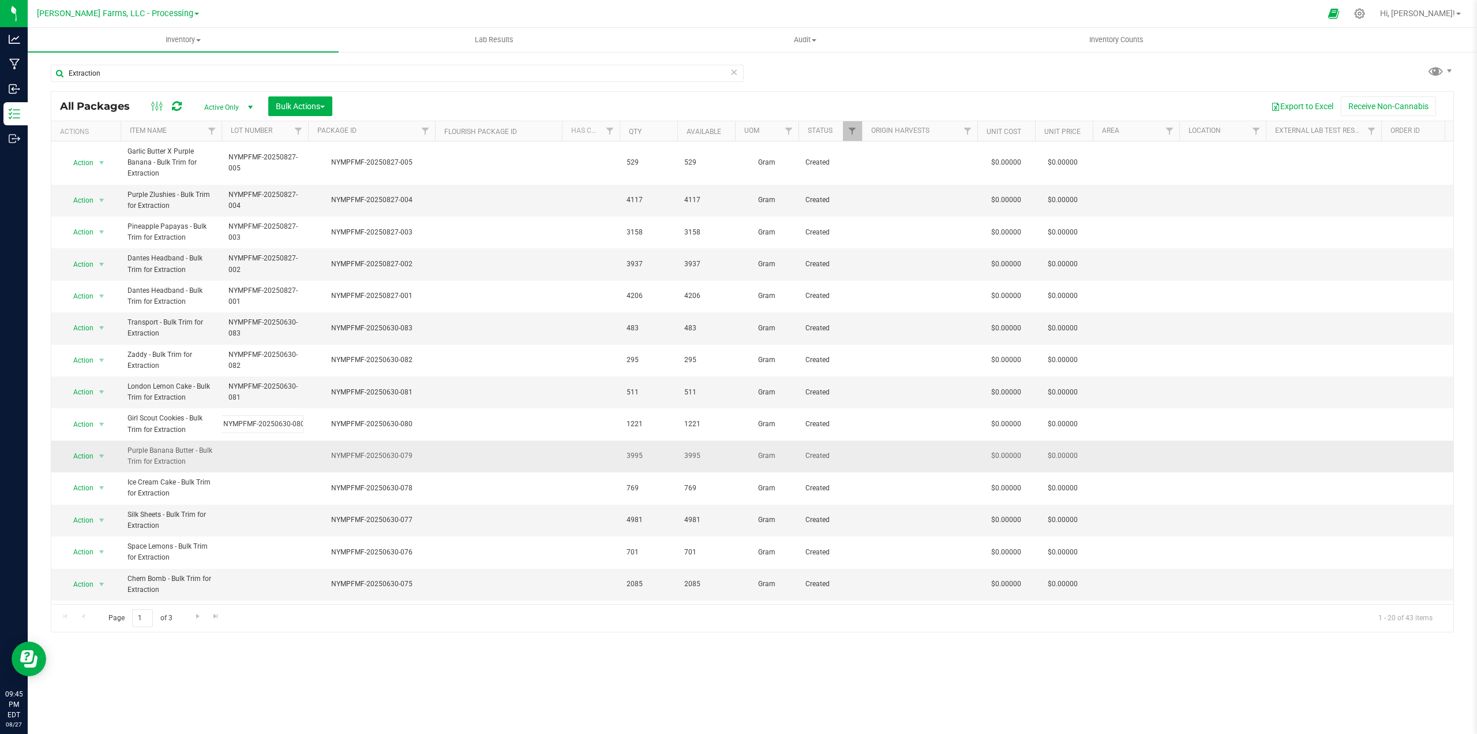
click at [452, 452] on div "All Packages Active Only Active Only Lab Samples Locked All Bulk Actions Add to…" at bounding box center [753, 361] width 1404 height 541
drag, startPoint x: 415, startPoint y: 457, endPoint x: 334, endPoint y: 463, distance: 81.6
click at [334, 463] on td "NYMPFMF-20250630-079" at bounding box center [371, 456] width 127 height 32
copy div "NYMPFMF-20250630-079"
click at [249, 457] on td at bounding box center [265, 456] width 87 height 32
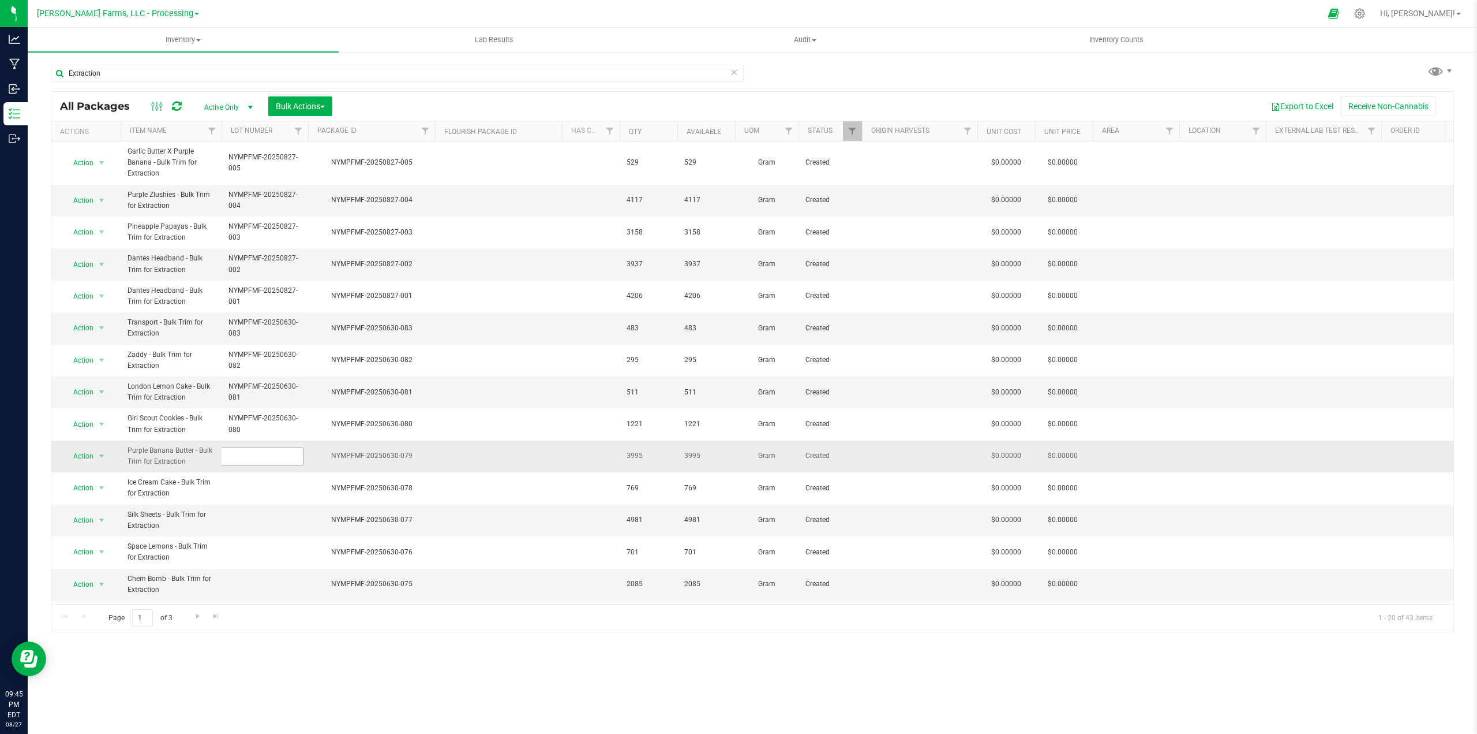
type input "NYMPFMF-20250630-079"
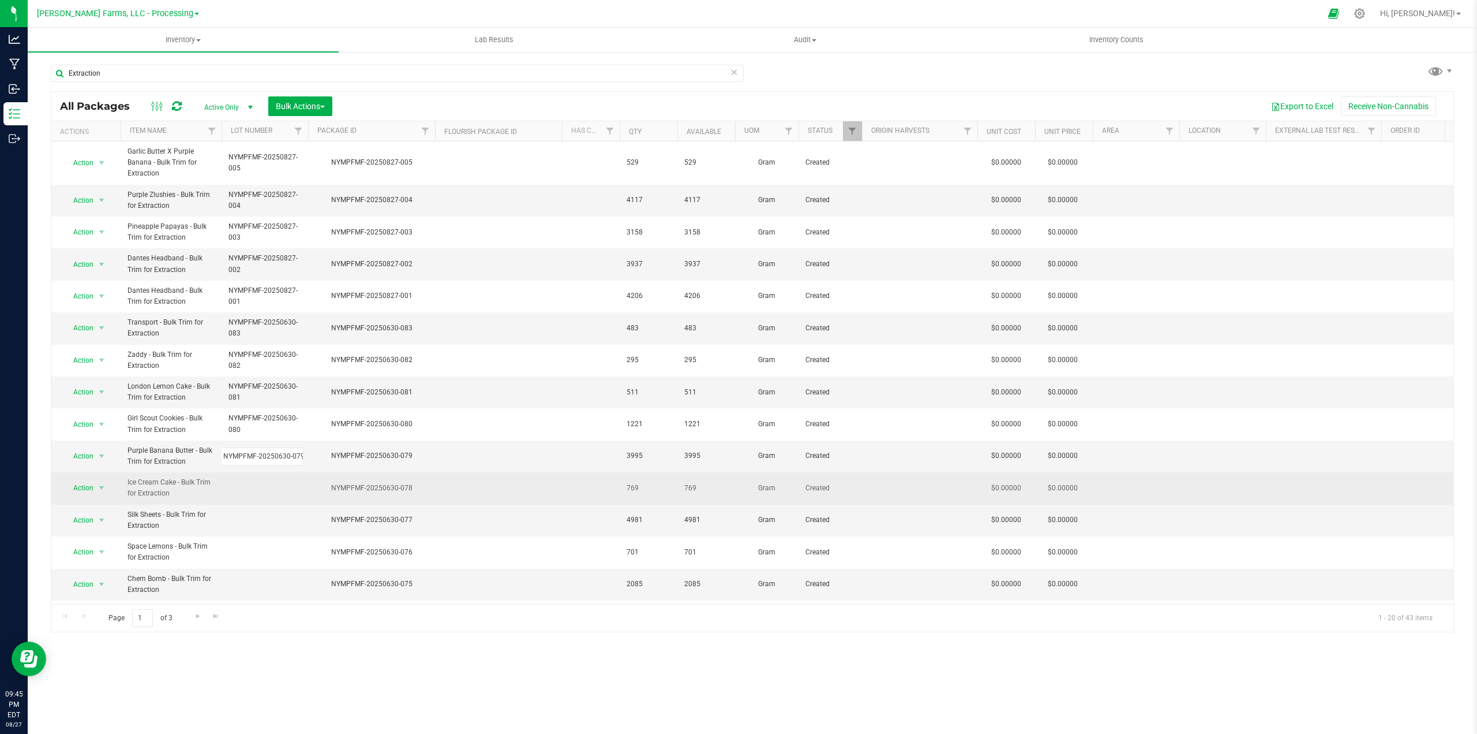
click at [427, 485] on div "All Packages Active Only Active Only Lab Samples Locked All Bulk Actions Add to…" at bounding box center [753, 361] width 1404 height 541
drag, startPoint x: 411, startPoint y: 486, endPoint x: 334, endPoint y: 487, distance: 77.3
click at [334, 487] on div "NYMPFMF-20250630-078" at bounding box center [371, 487] width 130 height 11
click at [245, 490] on td at bounding box center [265, 488] width 87 height 32
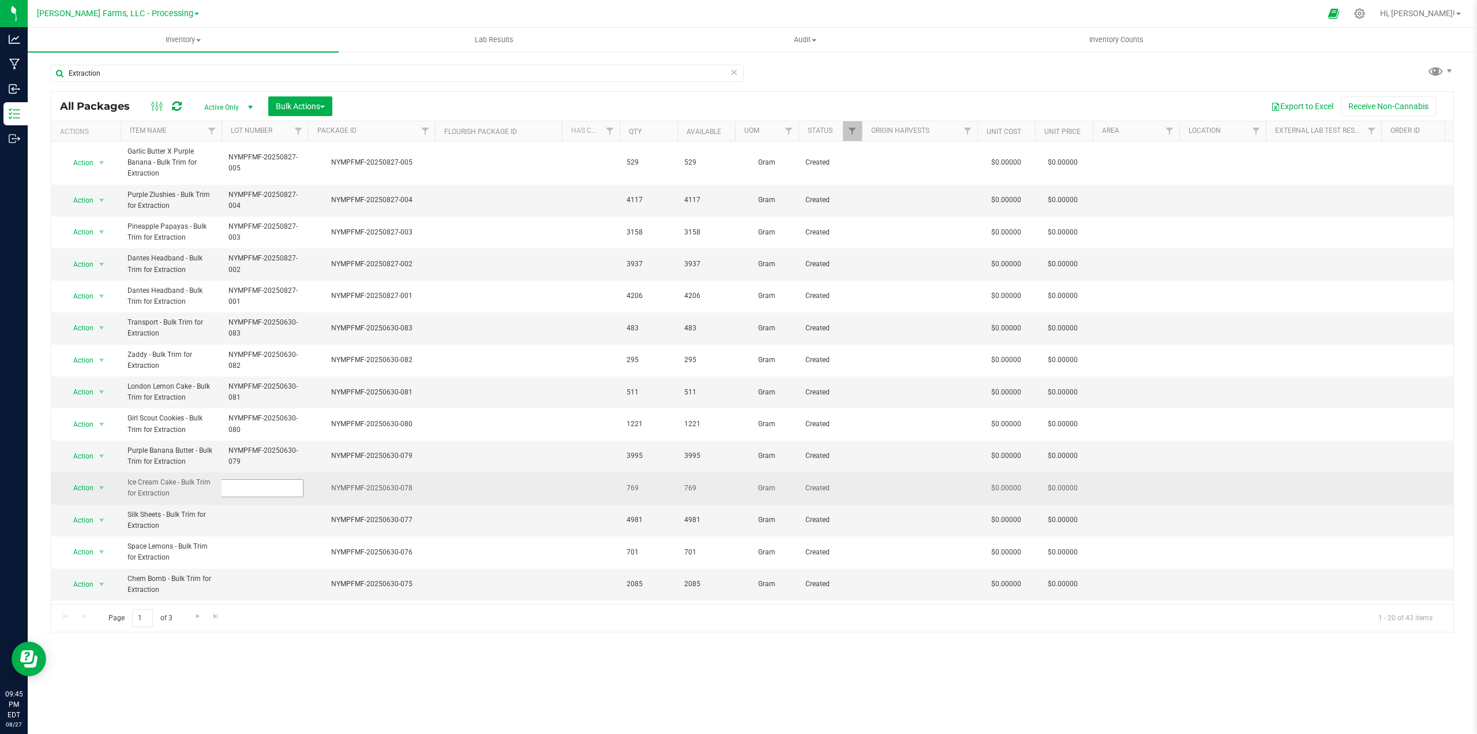
type input "NYMPFMF-20250630-078"
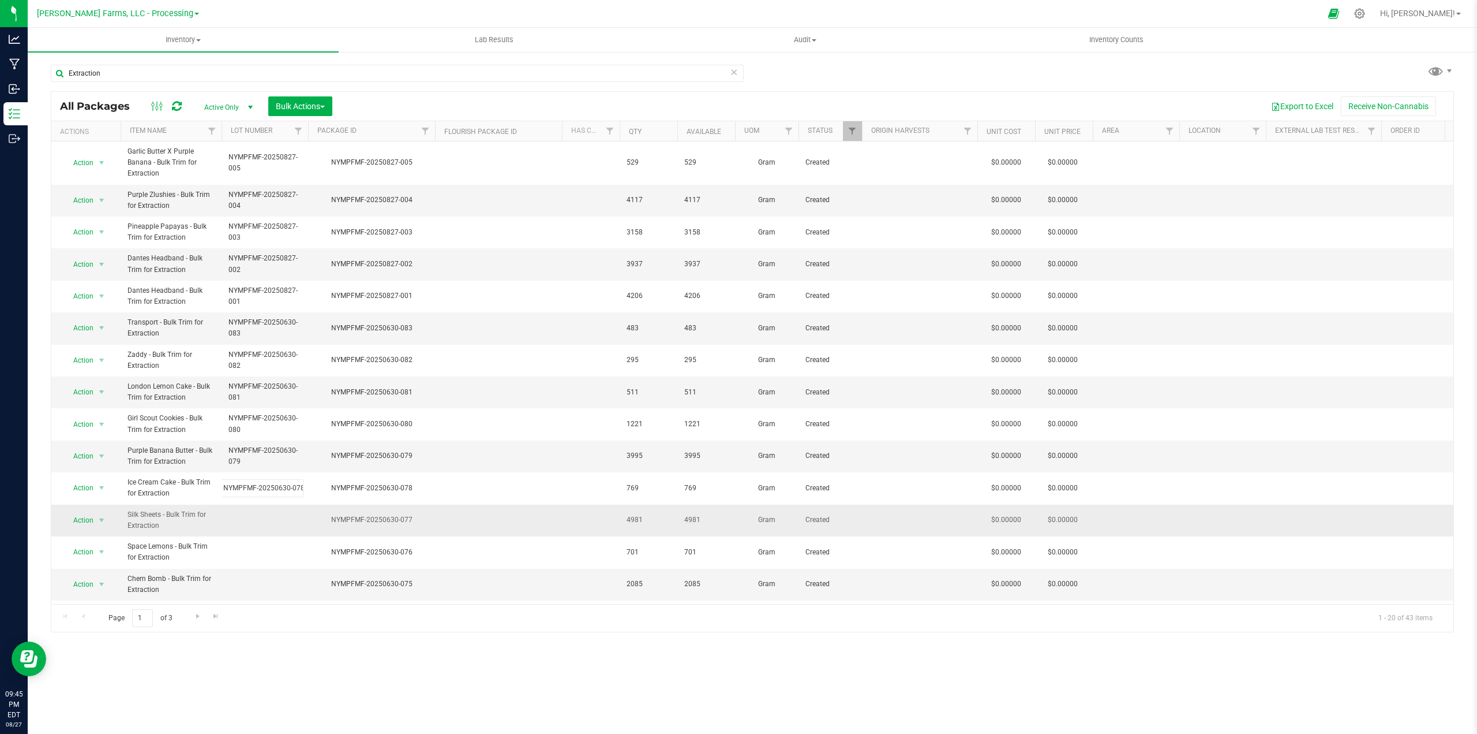
click at [418, 514] on div "All Packages Active Only Active Only Lab Samples Locked All Bulk Actions Add to…" at bounding box center [753, 361] width 1404 height 541
drag, startPoint x: 414, startPoint y: 519, endPoint x: 332, endPoint y: 518, distance: 82.0
click at [332, 518] on div "NYMPFMF-20250630-077" at bounding box center [371, 519] width 130 height 11
click at [250, 518] on td at bounding box center [265, 520] width 87 height 32
type input "NYMPFMF-20250630-077"
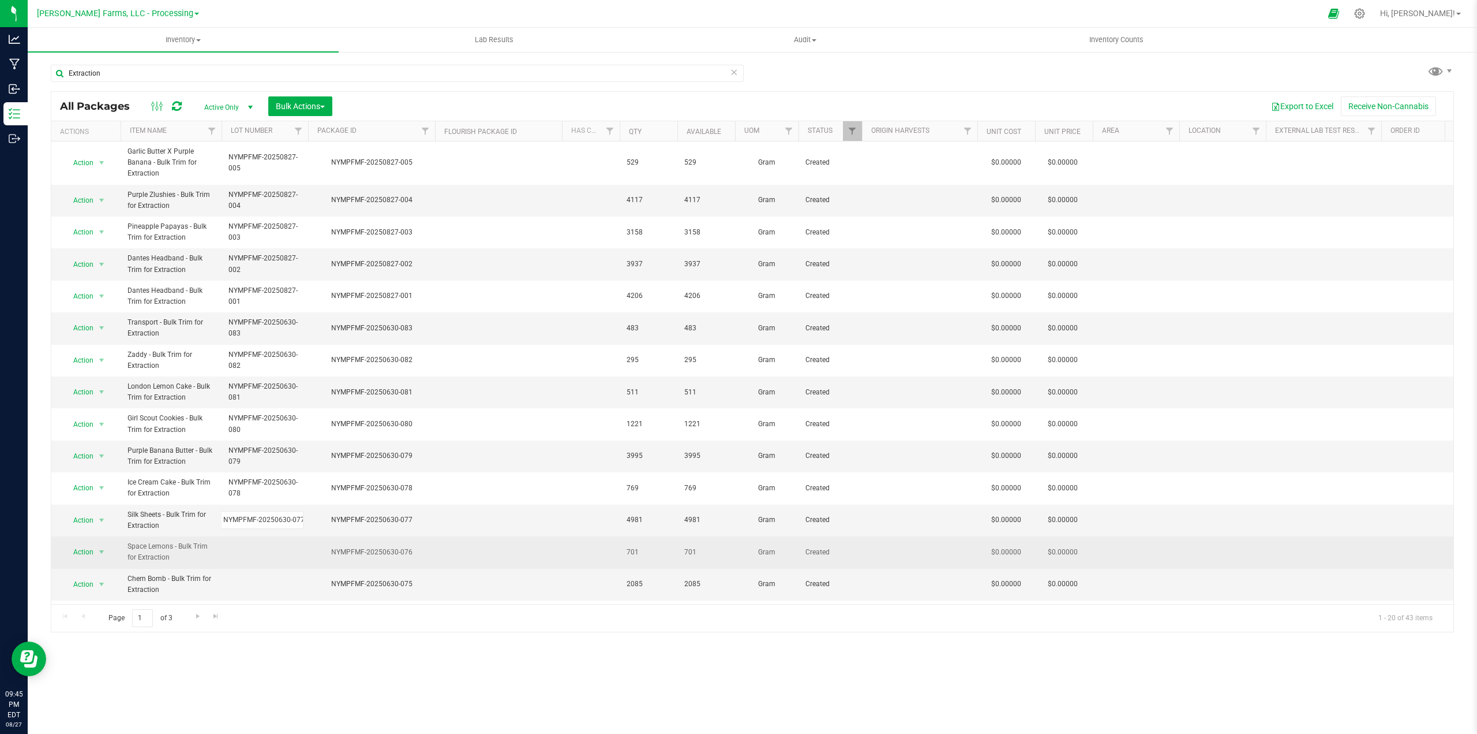
click at [420, 550] on div "All Packages Active Only Active Only Lab Samples Locked All Bulk Actions Add to…" at bounding box center [753, 361] width 1404 height 541
drag, startPoint x: 414, startPoint y: 552, endPoint x: 321, endPoint y: 559, distance: 92.6
click at [321, 559] on td "NYMPFMF-20250630-076" at bounding box center [371, 552] width 127 height 32
click at [249, 551] on td at bounding box center [265, 552] width 87 height 32
type input "NYMPFMF-20250630-076"
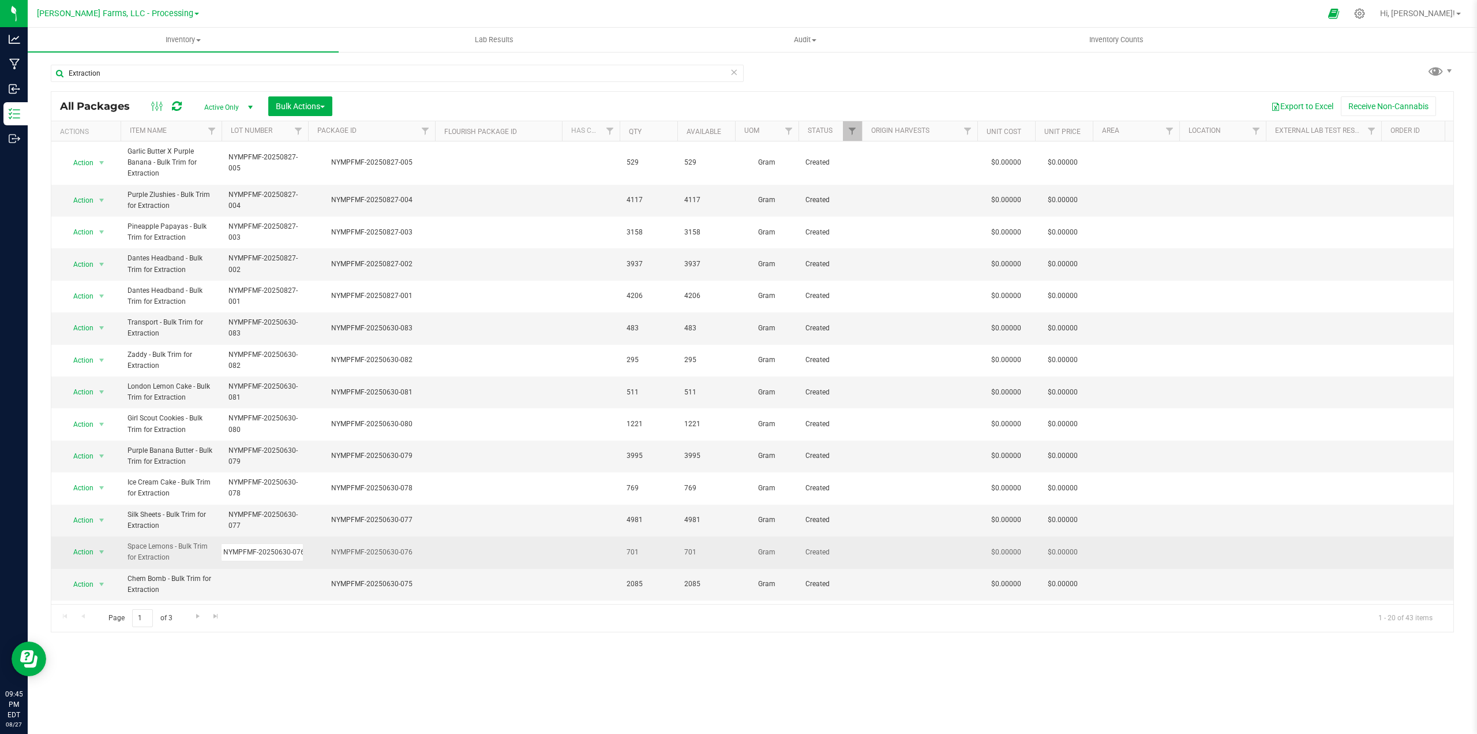
click at [474, 567] on div "All Packages Active Only Active Only Lab Samples Locked All Bulk Actions Add to…" at bounding box center [753, 361] width 1404 height 541
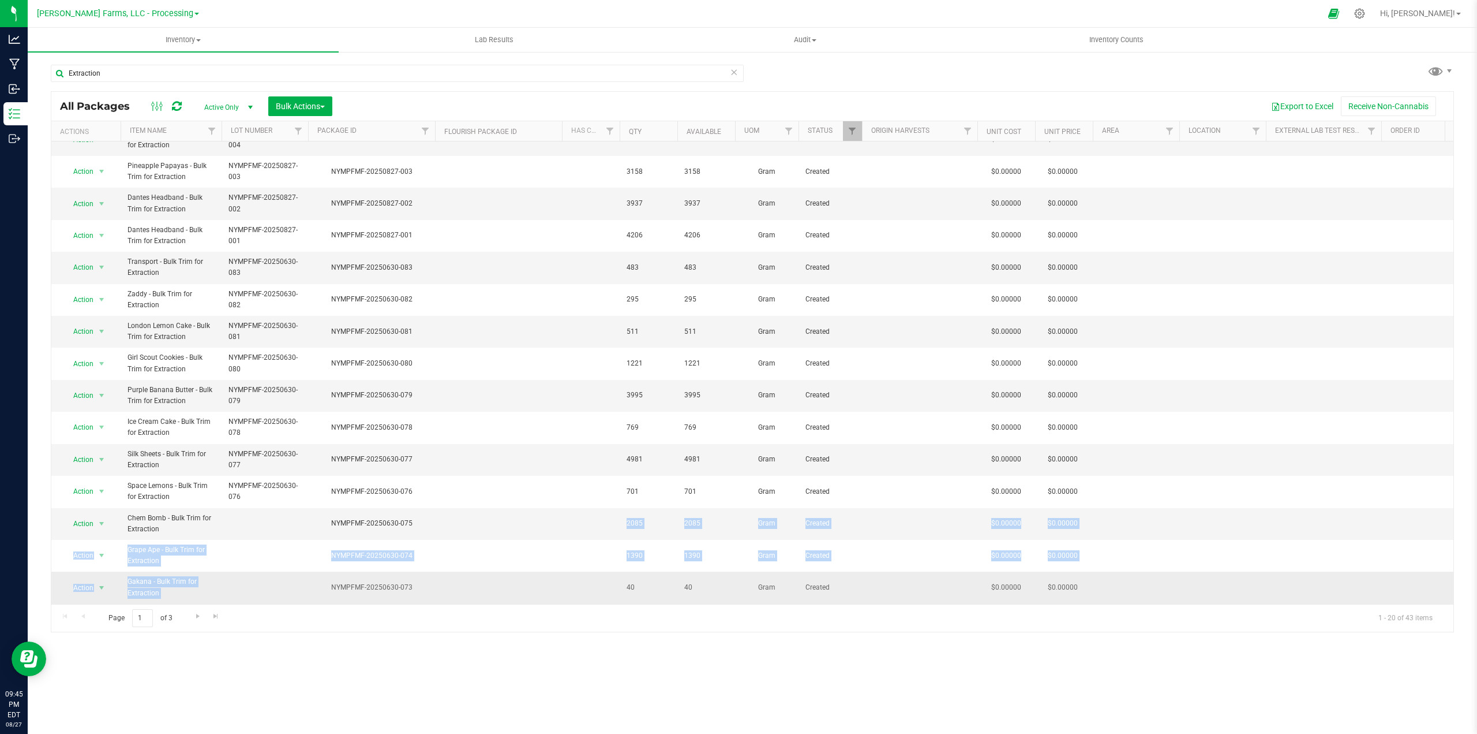
scroll to position [77, 0]
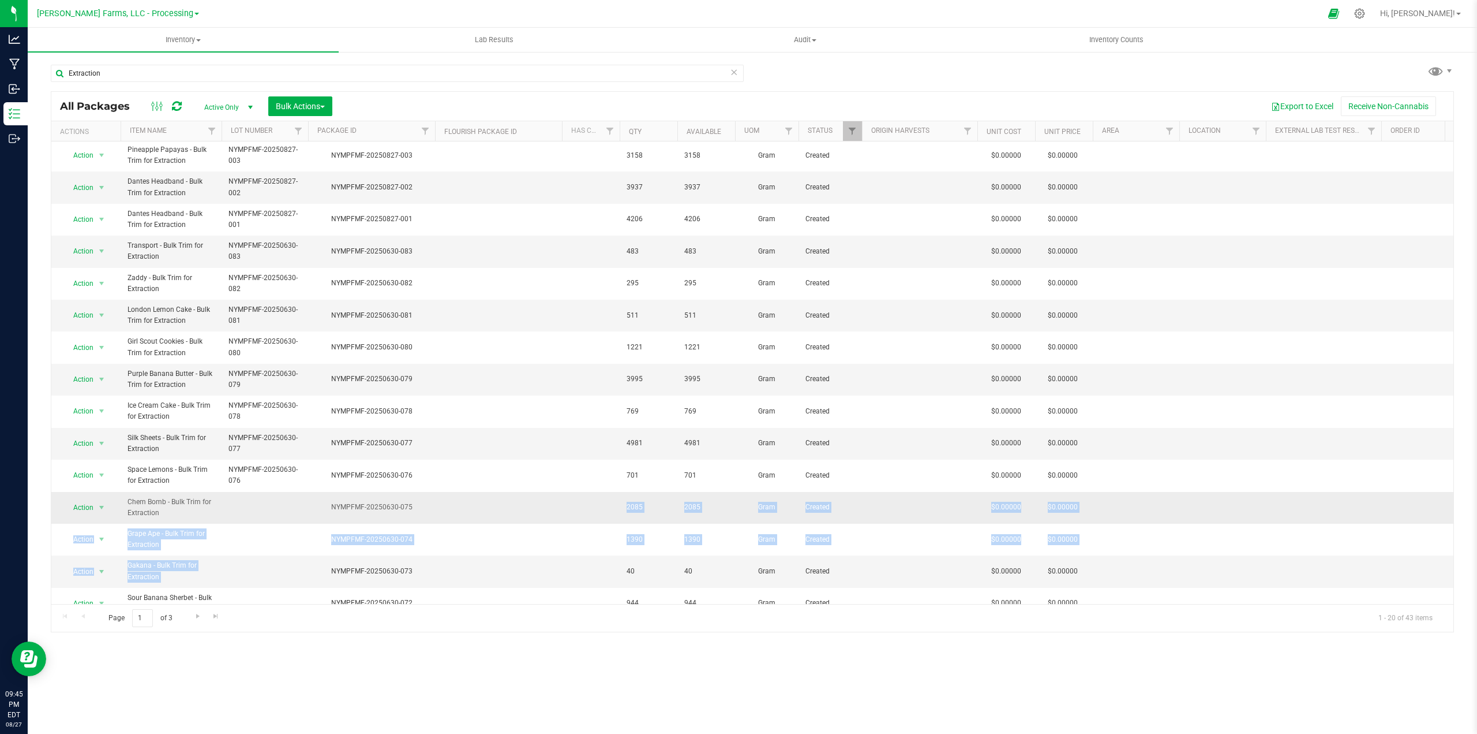
drag, startPoint x: 414, startPoint y: 583, endPoint x: 363, endPoint y: 520, distance: 80.9
click at [359, 521] on td "NYMPFMF-20250630-075" at bounding box center [371, 508] width 127 height 32
click at [431, 508] on div "NYMPFMF-20250630-075" at bounding box center [371, 507] width 130 height 11
drag, startPoint x: 421, startPoint y: 507, endPoint x: 328, endPoint y: 517, distance: 93.4
click at [328, 517] on td "NYMPFMF-20250630-075" at bounding box center [371, 508] width 127 height 32
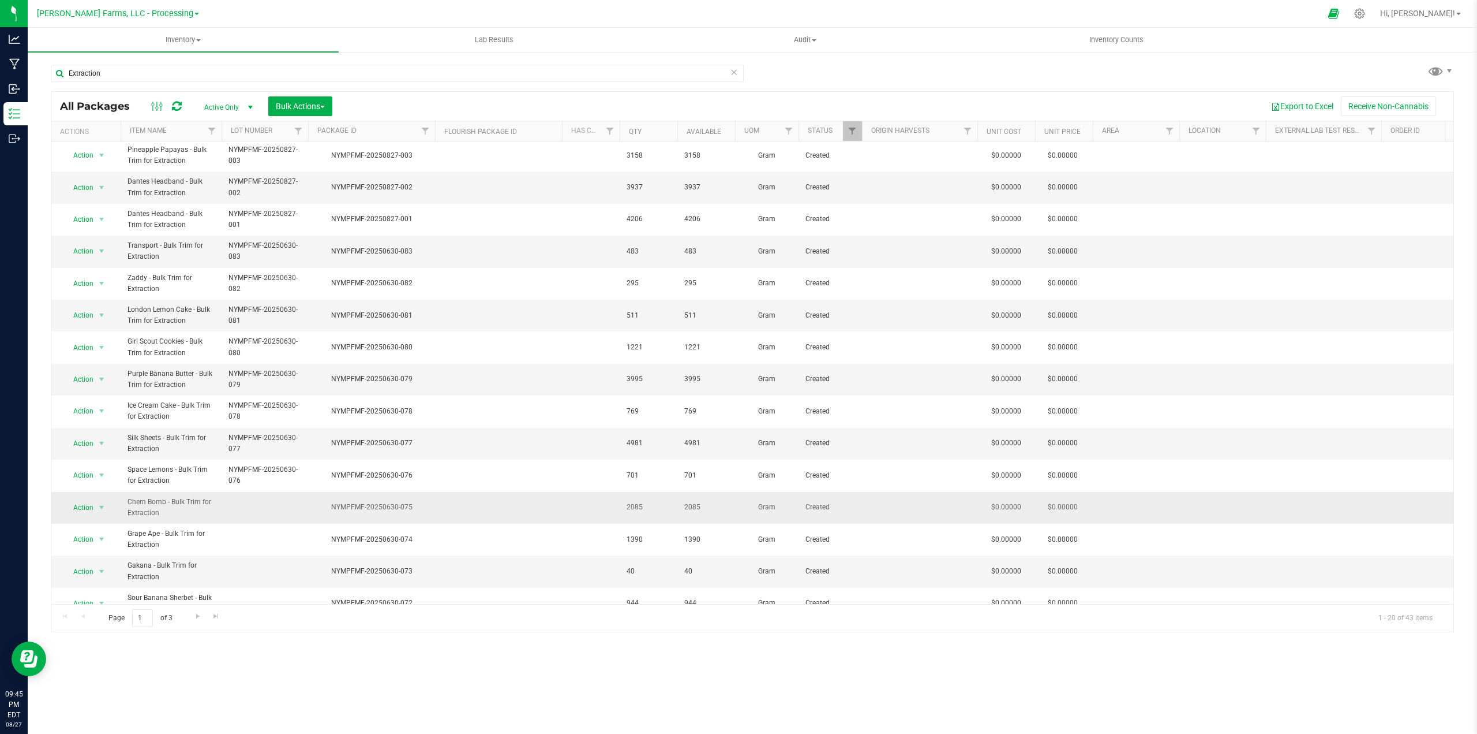
click at [246, 509] on td at bounding box center [265, 508] width 87 height 32
type input "NYMPFMF-20250630-075"
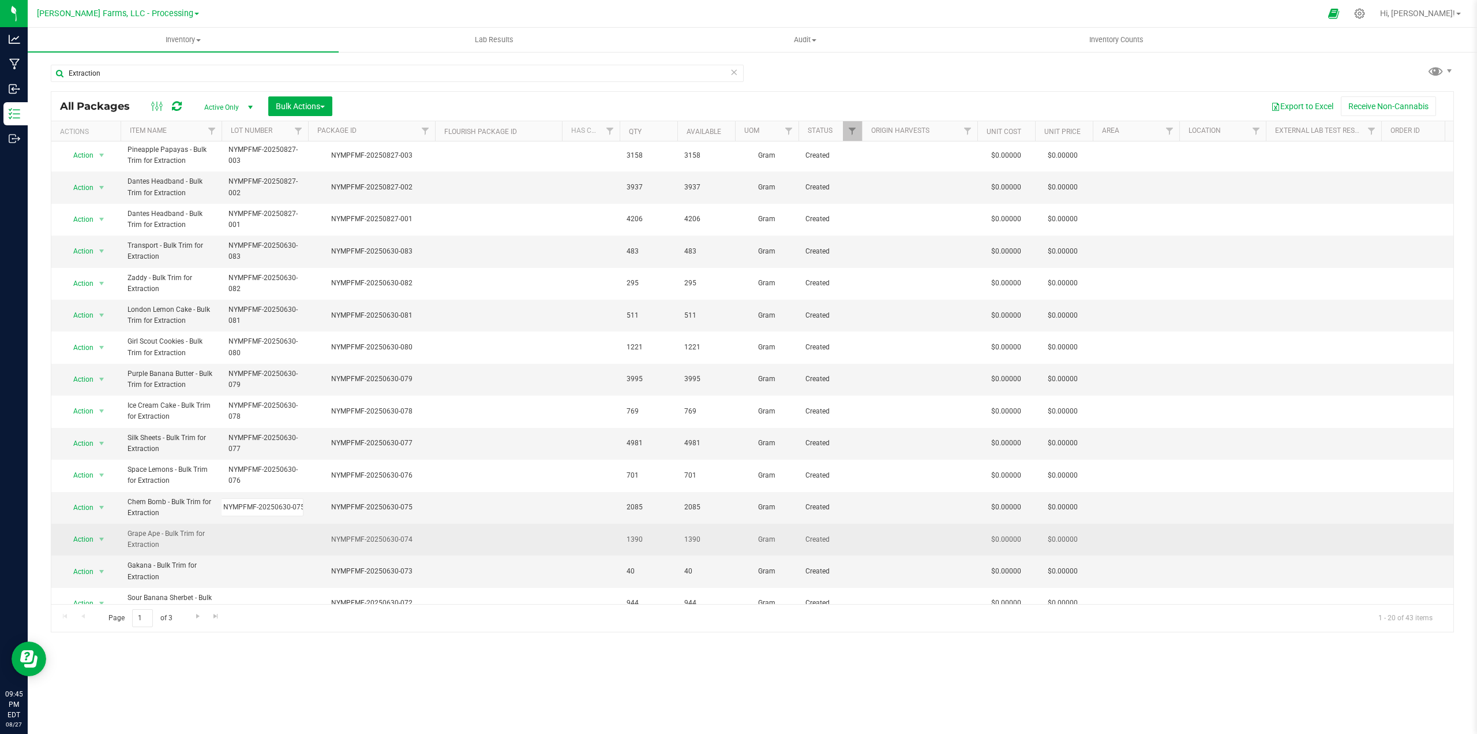
click at [445, 525] on div "All Packages Active Only Active Only Lab Samples Locked All Bulk Actions Add to…" at bounding box center [753, 361] width 1404 height 541
drag, startPoint x: 413, startPoint y: 540, endPoint x: 333, endPoint y: 545, distance: 79.8
click at [333, 545] on td "NYMPFMF-20250630-074" at bounding box center [371, 539] width 127 height 32
click at [238, 531] on td at bounding box center [265, 539] width 87 height 32
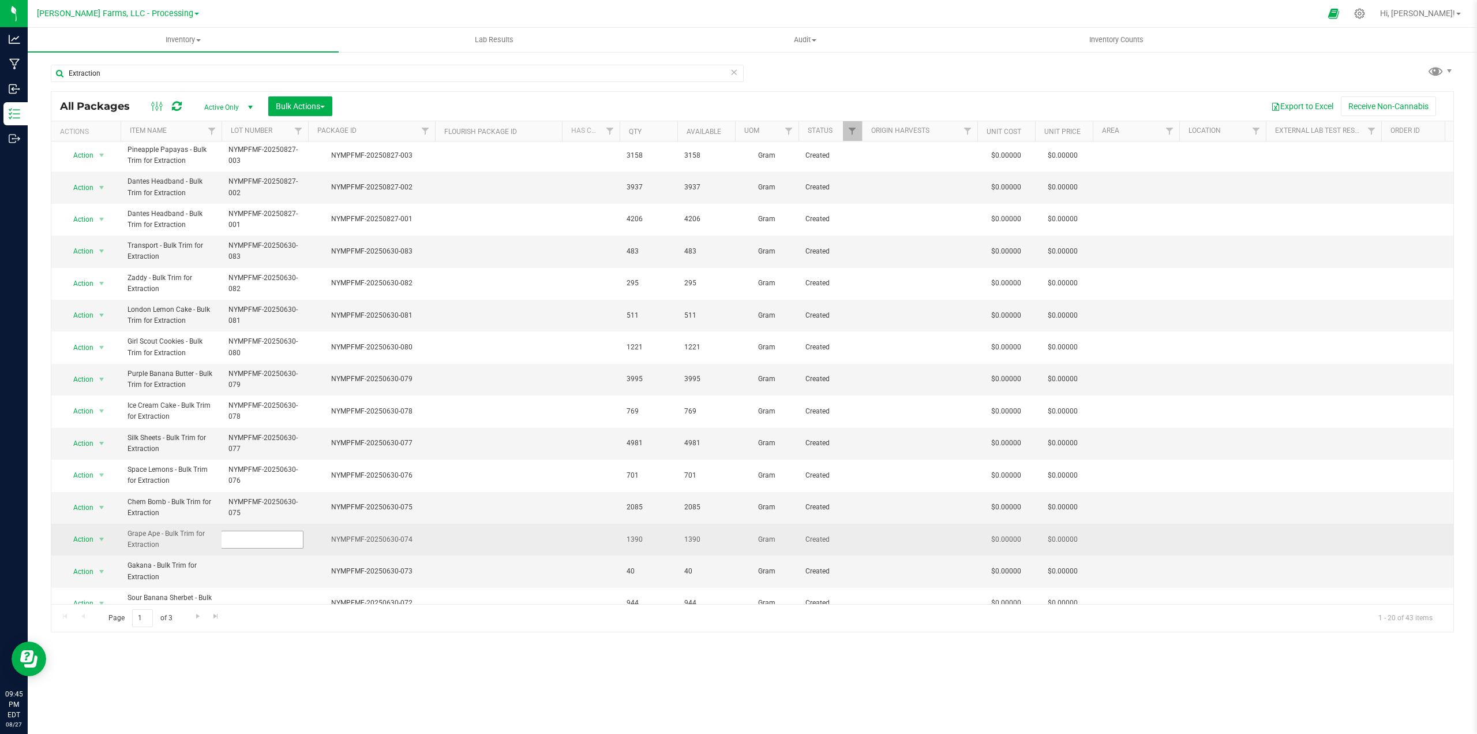
type input "NYMPFMF-20250630-074"
click at [427, 551] on div "All Packages Active Only Active Only Lab Samples Locked All Bulk Actions Add to…" at bounding box center [753, 361] width 1404 height 541
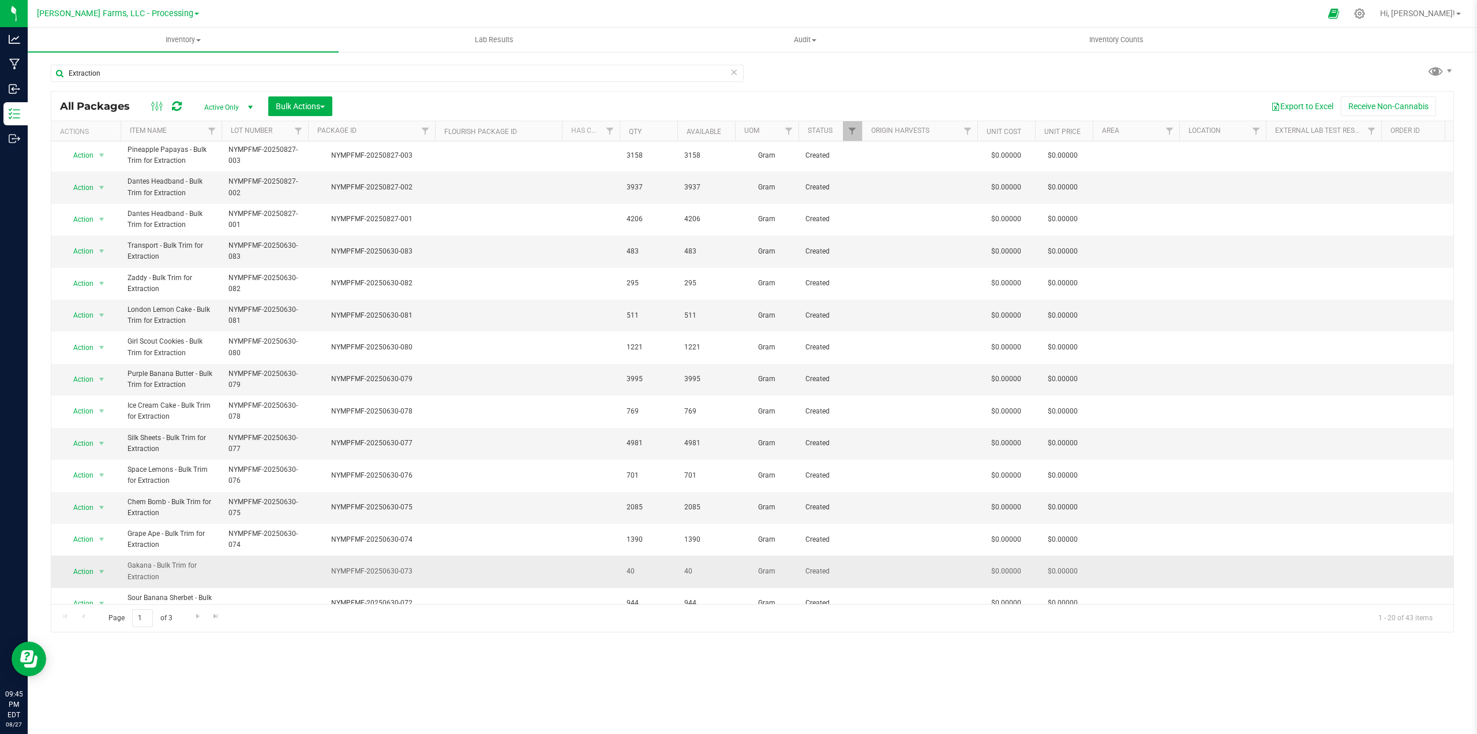
drag, startPoint x: 417, startPoint y: 571, endPoint x: 329, endPoint y: 572, distance: 87.7
click at [329, 572] on div "NYMPFMF-20250630-073" at bounding box center [371, 571] width 130 height 11
click at [252, 567] on td at bounding box center [265, 571] width 87 height 32
type input "NYMPFMF-20250630-073"
click at [473, 558] on div "All Packages Active Only Active Only Lab Samples Locked All Bulk Actions Add to…" at bounding box center [753, 361] width 1404 height 541
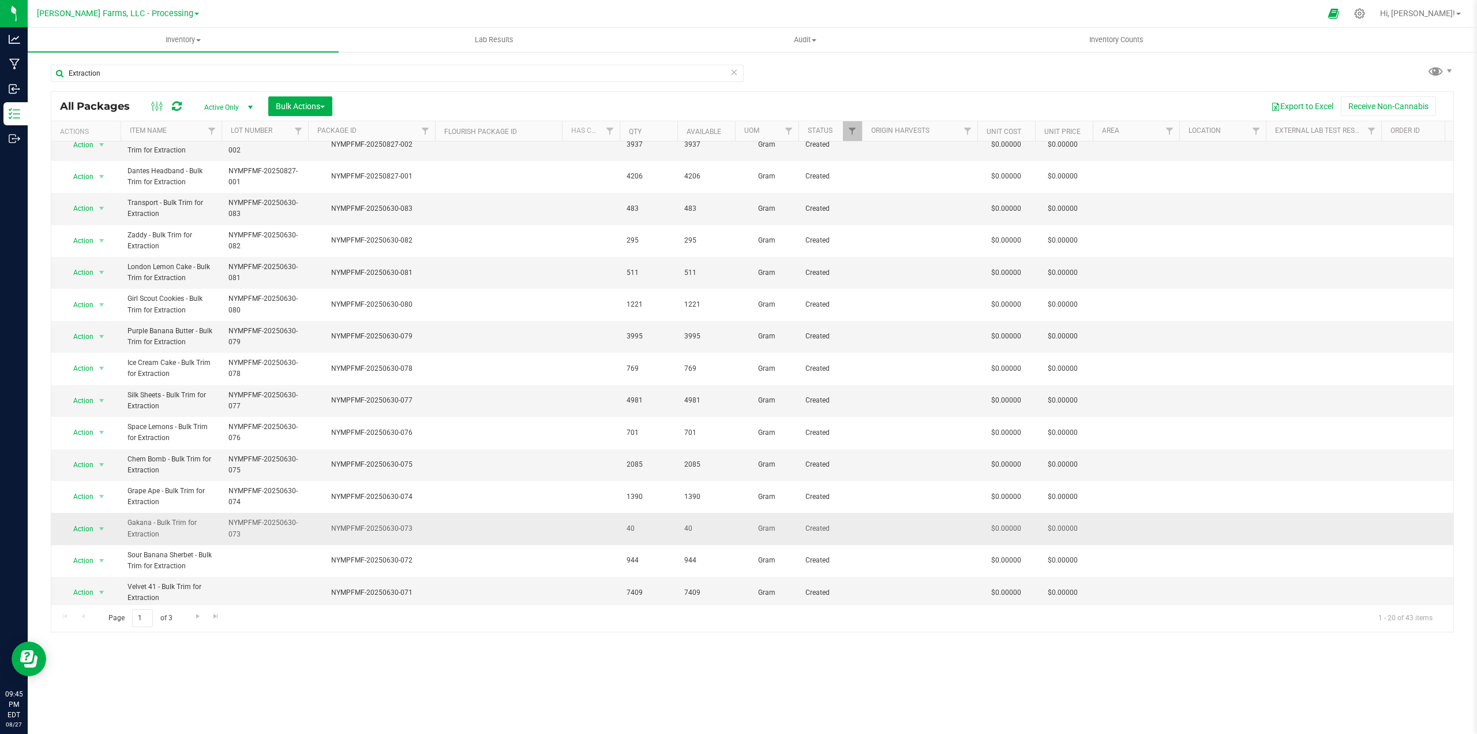
scroll to position [196, 0]
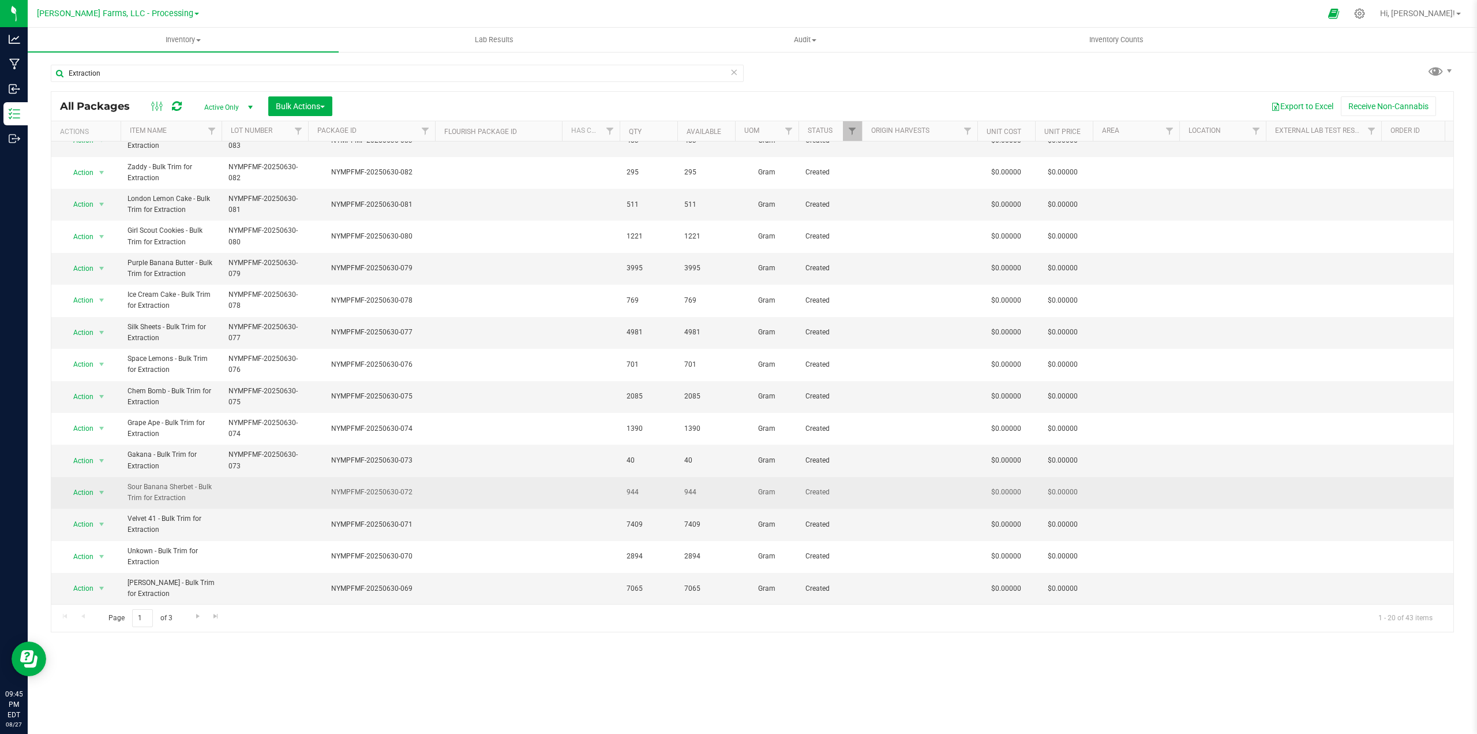
drag, startPoint x: 417, startPoint y: 482, endPoint x: 314, endPoint y: 484, distance: 103.3
click at [314, 487] on div "NYMPFMF-20250630-072" at bounding box center [371, 492] width 130 height 11
click at [254, 487] on td at bounding box center [265, 493] width 87 height 32
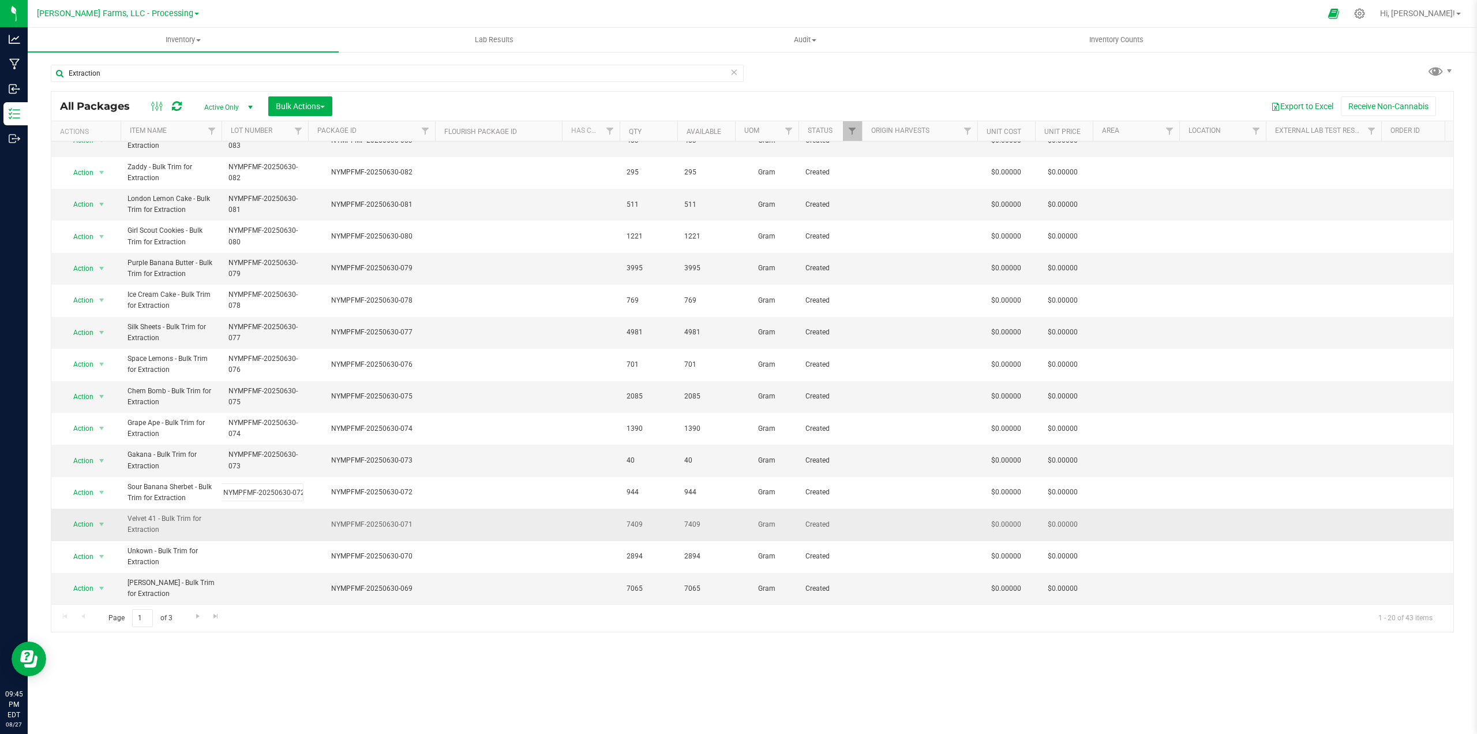
type input "NYMPFMF-20250630-072"
click at [409, 508] on div "All Packages Active Only Active Only Lab Samples Locked All Bulk Actions Add to…" at bounding box center [753, 361] width 1404 height 541
drag, startPoint x: 413, startPoint y: 516, endPoint x: 334, endPoint y: 517, distance: 79.1
click at [332, 519] on div "NYMPFMF-20250630-071" at bounding box center [371, 524] width 130 height 11
click at [247, 512] on td at bounding box center [265, 524] width 87 height 32
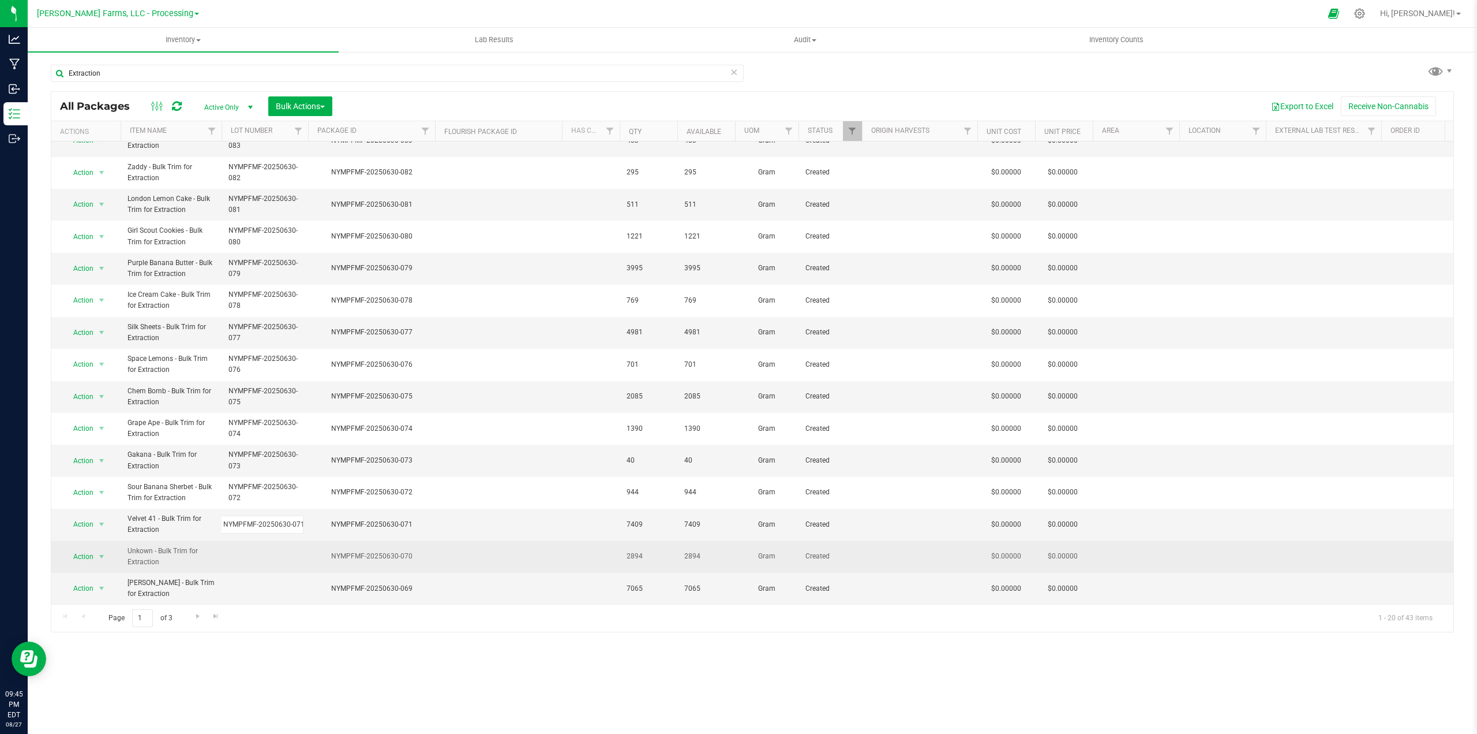
type input "NYMPFMF-20250630-071"
click at [448, 533] on div "All Packages Active Only Active Only Lab Samples Locked All Bulk Actions Add to…" at bounding box center [753, 361] width 1404 height 541
drag, startPoint x: 416, startPoint y: 545, endPoint x: 328, endPoint y: 550, distance: 87.3
click at [327, 551] on div "NYMPFMF-20250630-070" at bounding box center [371, 556] width 130 height 11
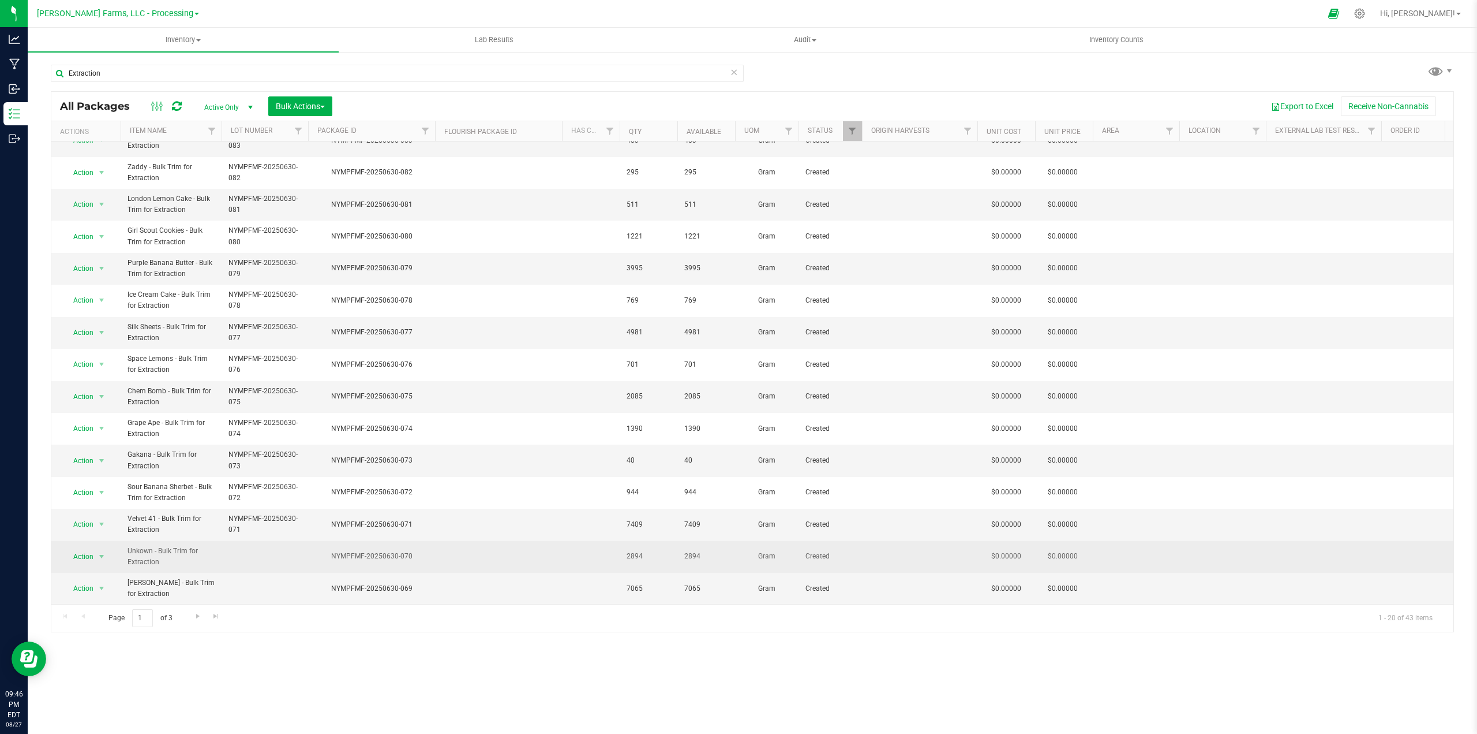
click at [242, 543] on td at bounding box center [265, 557] width 87 height 32
type input "NYMPFMF-20250630-070"
click at [450, 560] on div "All Packages Active Only Active Only Lab Samples Locked All Bulk Actions Add to…" at bounding box center [753, 361] width 1404 height 541
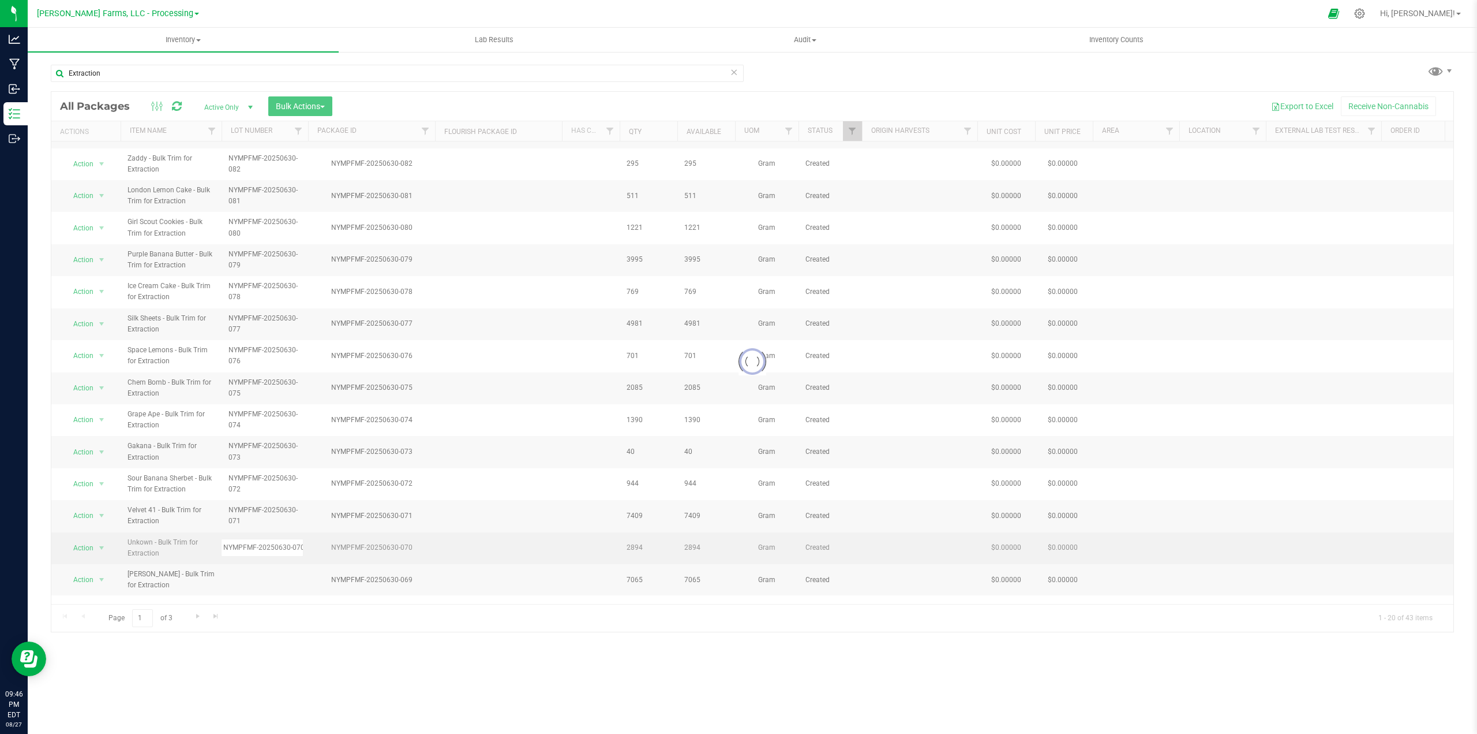
scroll to position [0, 0]
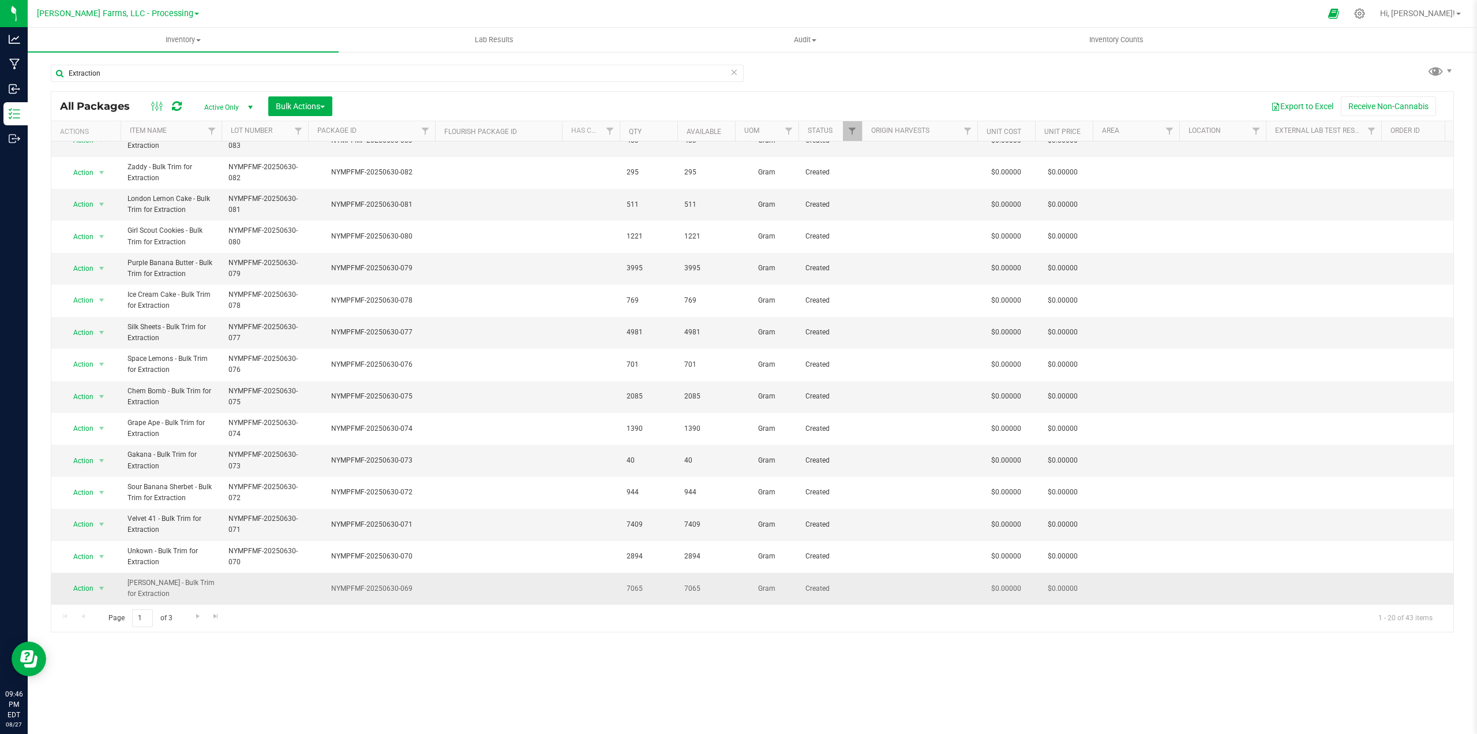
drag, startPoint x: 413, startPoint y: 581, endPoint x: 330, endPoint y: 581, distance: 82.5
click at [330, 583] on div "NYMPFMF-20250630-069" at bounding box center [371, 588] width 130 height 11
click at [253, 578] on td at bounding box center [265, 588] width 87 height 31
type input "NYMPFMF-20250630-069"
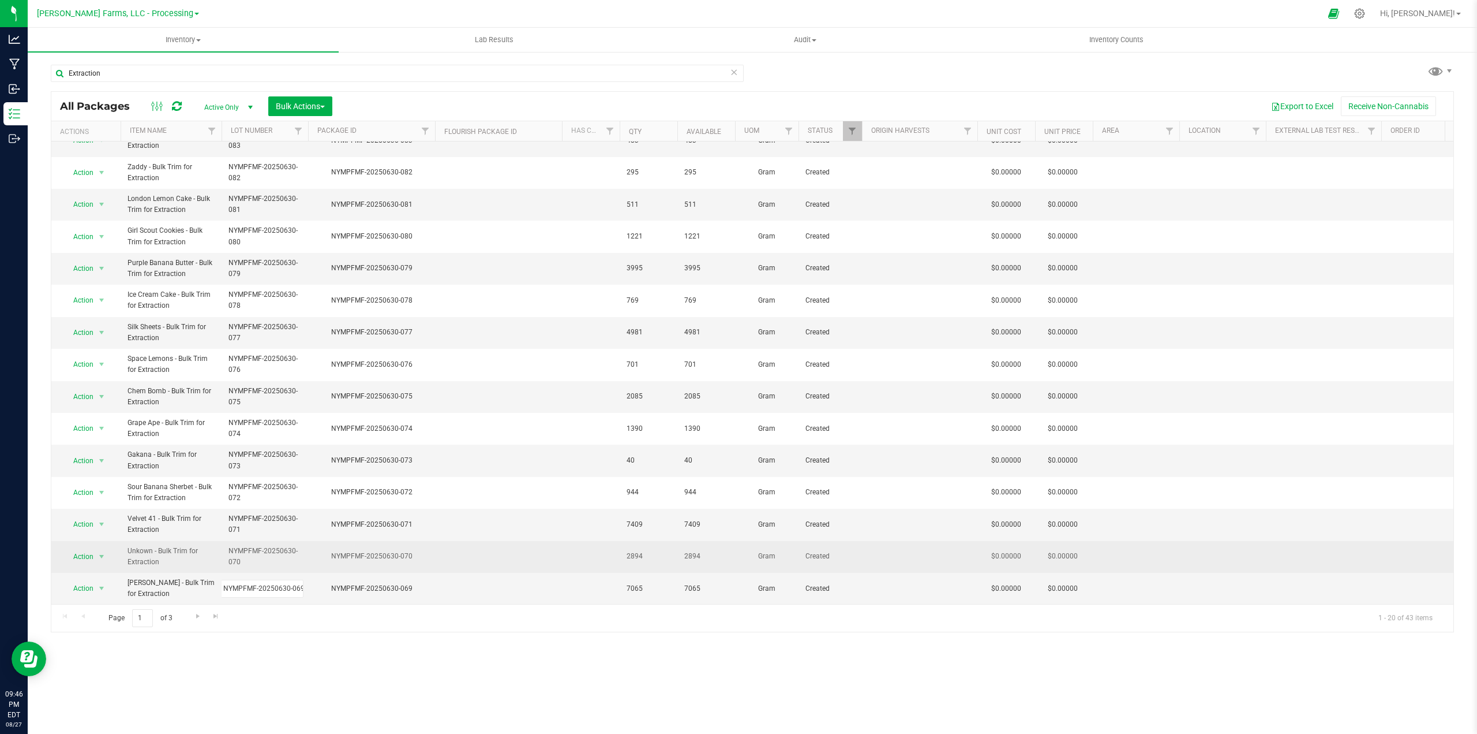
click at [493, 554] on div "All Packages Active Only Active Only Lab Samples Locked All Bulk Actions Add to…" at bounding box center [753, 361] width 1404 height 541
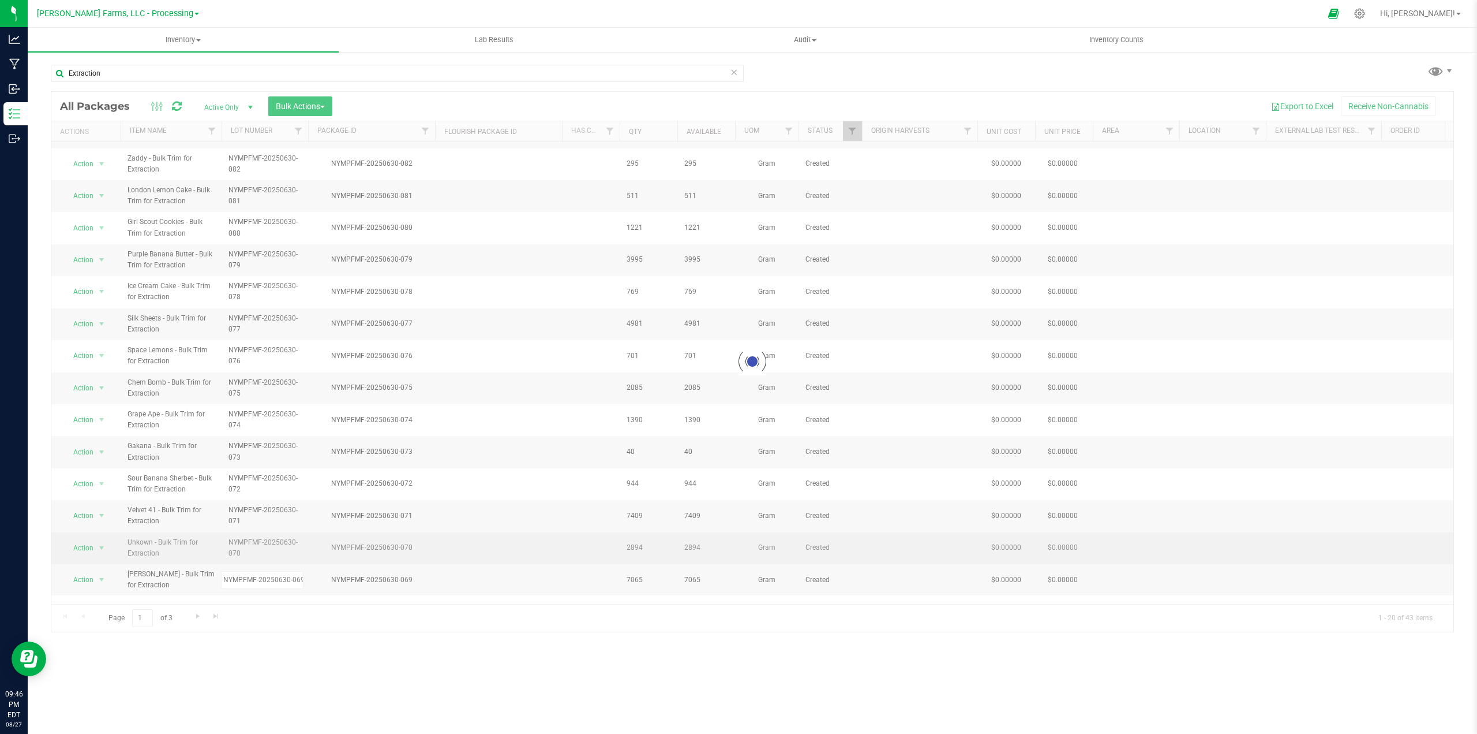
scroll to position [0, 0]
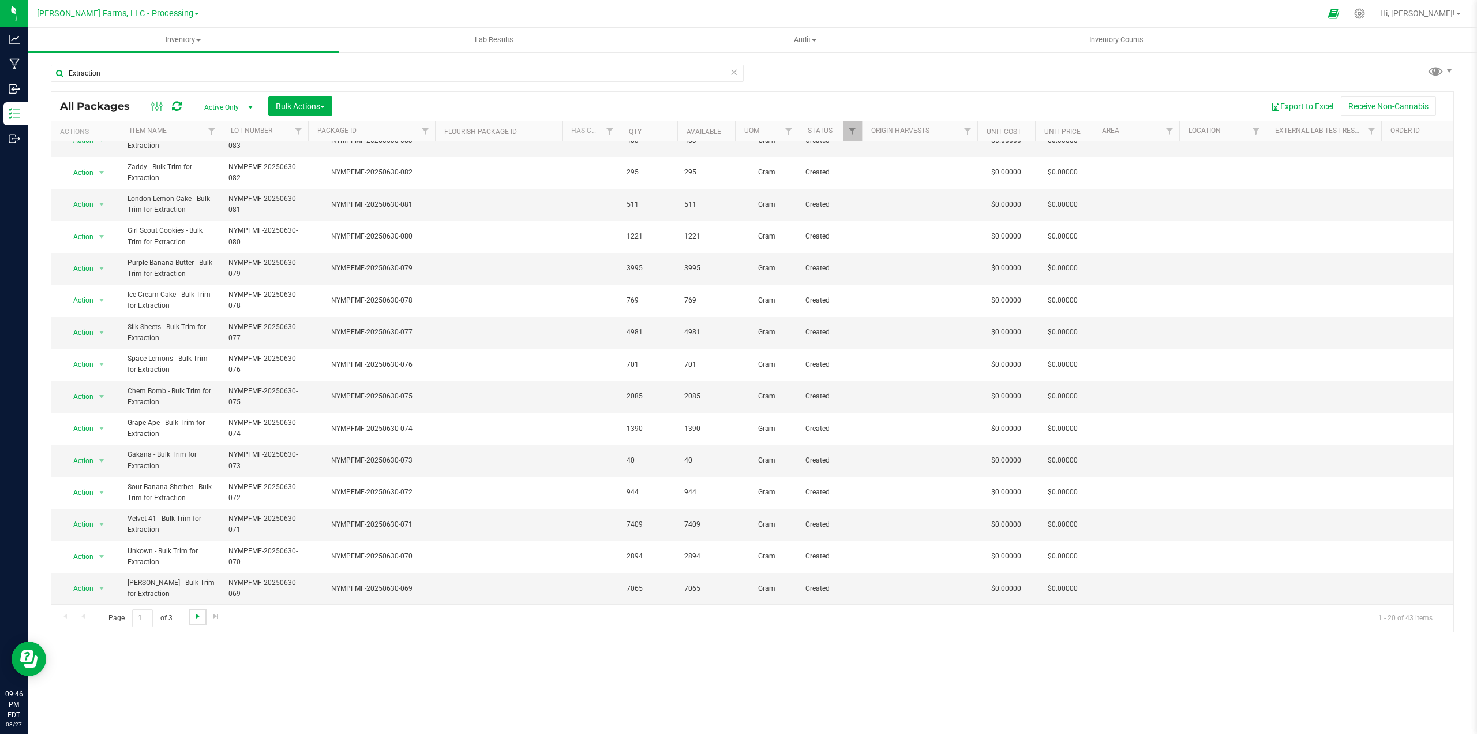
click at [201, 618] on span "Go to the next page" at bounding box center [197, 615] width 9 height 9
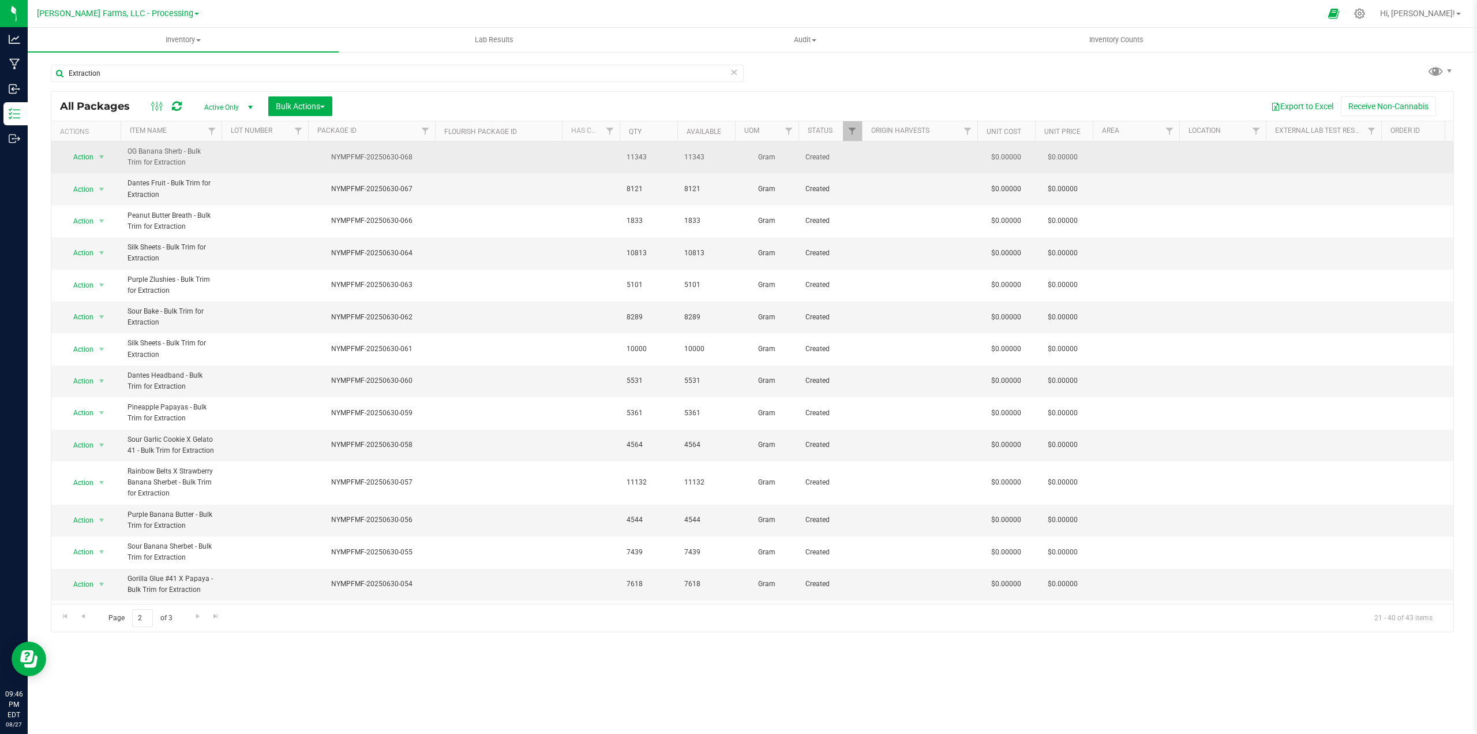
click at [250, 155] on td at bounding box center [265, 157] width 87 height 32
click at [440, 166] on td at bounding box center [498, 157] width 127 height 32
drag, startPoint x: 406, startPoint y: 155, endPoint x: 332, endPoint y: 158, distance: 73.9
click at [332, 158] on div "NYMPFMF-20250630-068" at bounding box center [371, 157] width 130 height 11
click at [242, 156] on td at bounding box center [265, 157] width 87 height 32
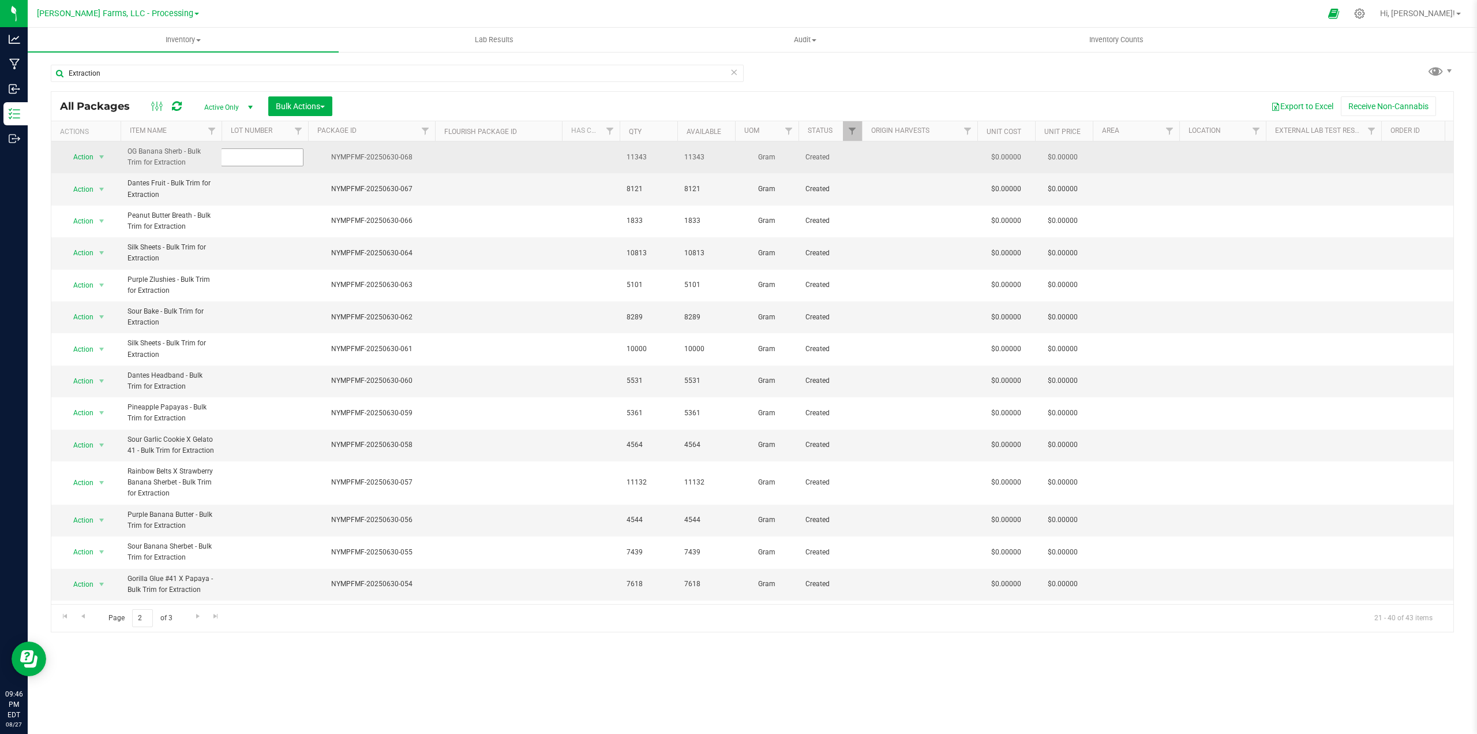
type input "NYMPFMF-20250630-068"
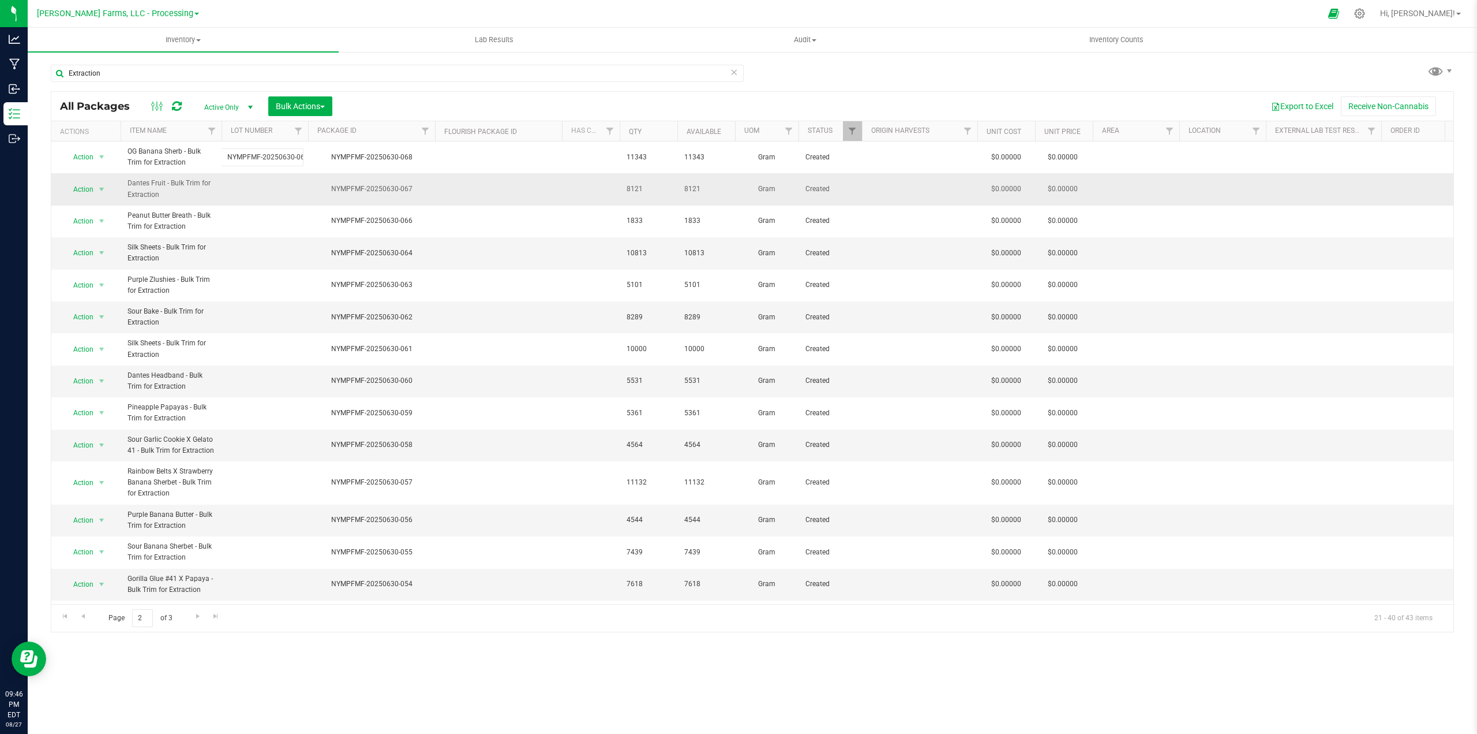
scroll to position [0, 4]
click at [434, 188] on div "All Packages Active Only Active Only Lab Samples Locked All Bulk Actions Add to…" at bounding box center [753, 361] width 1404 height 541
drag, startPoint x: 414, startPoint y: 186, endPoint x: 330, endPoint y: 188, distance: 84.9
click at [329, 188] on div "NYMPFMF-20250630-067" at bounding box center [371, 189] width 130 height 11
click at [245, 192] on td at bounding box center [265, 189] width 87 height 32
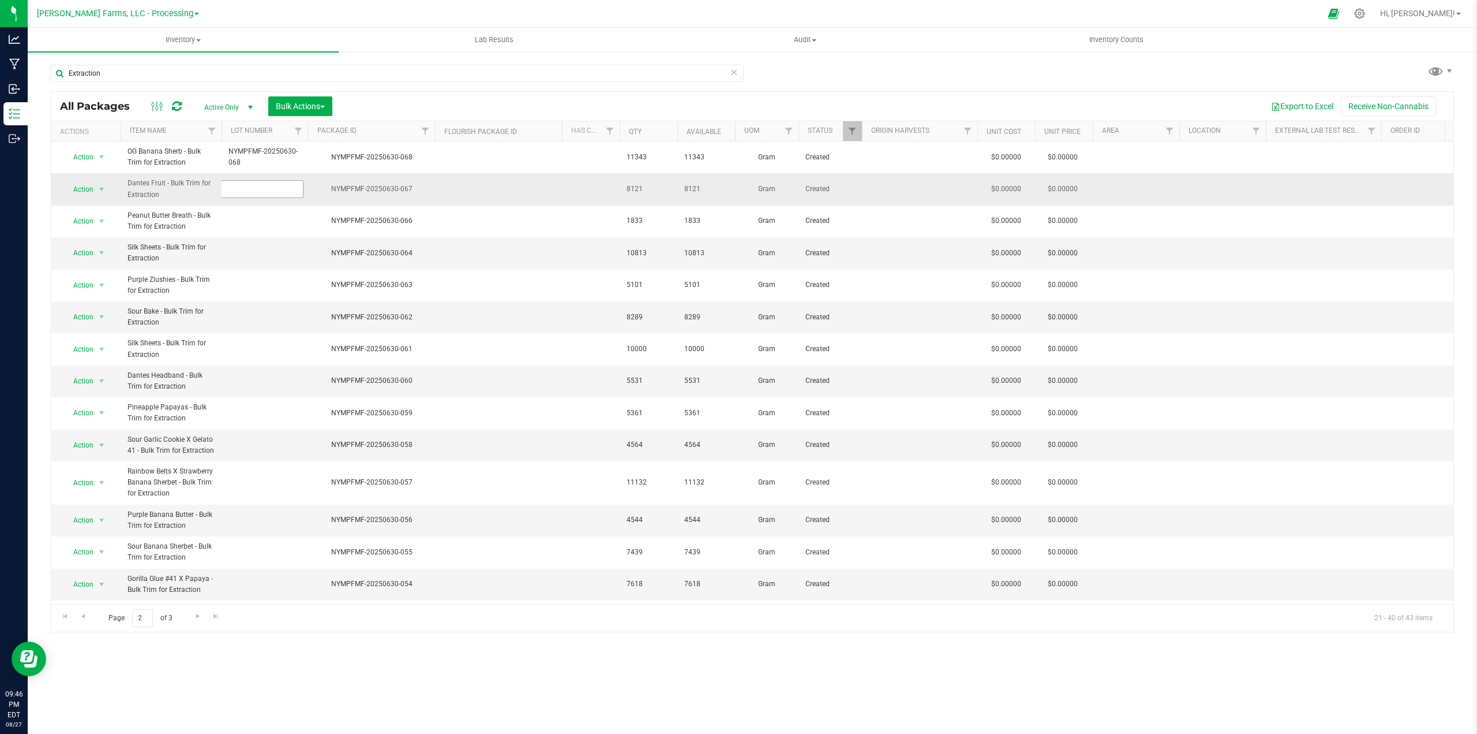
type input "NYMPFMF-20250630-067"
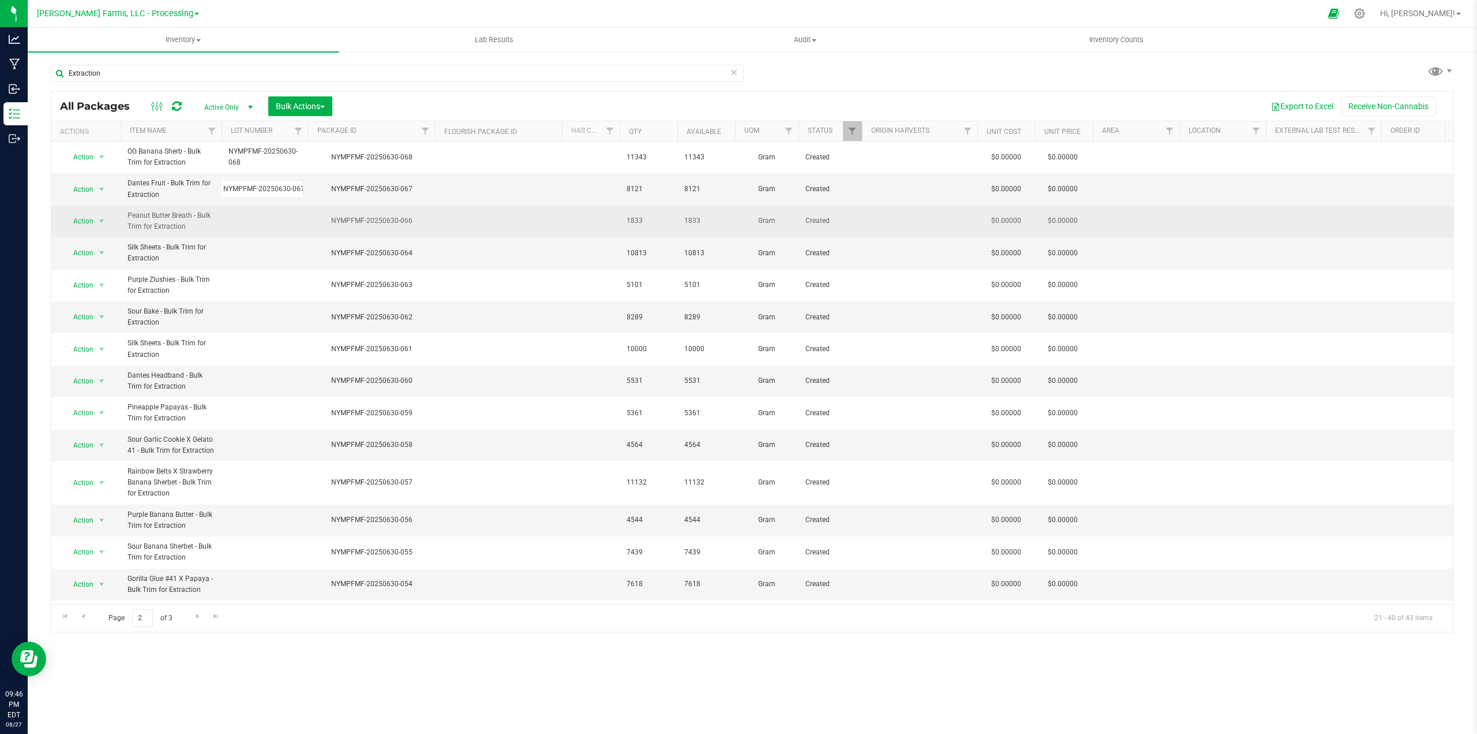
click at [469, 206] on div "All Packages Active Only Active Only Lab Samples Locked All Bulk Actions Add to…" at bounding box center [753, 361] width 1404 height 541
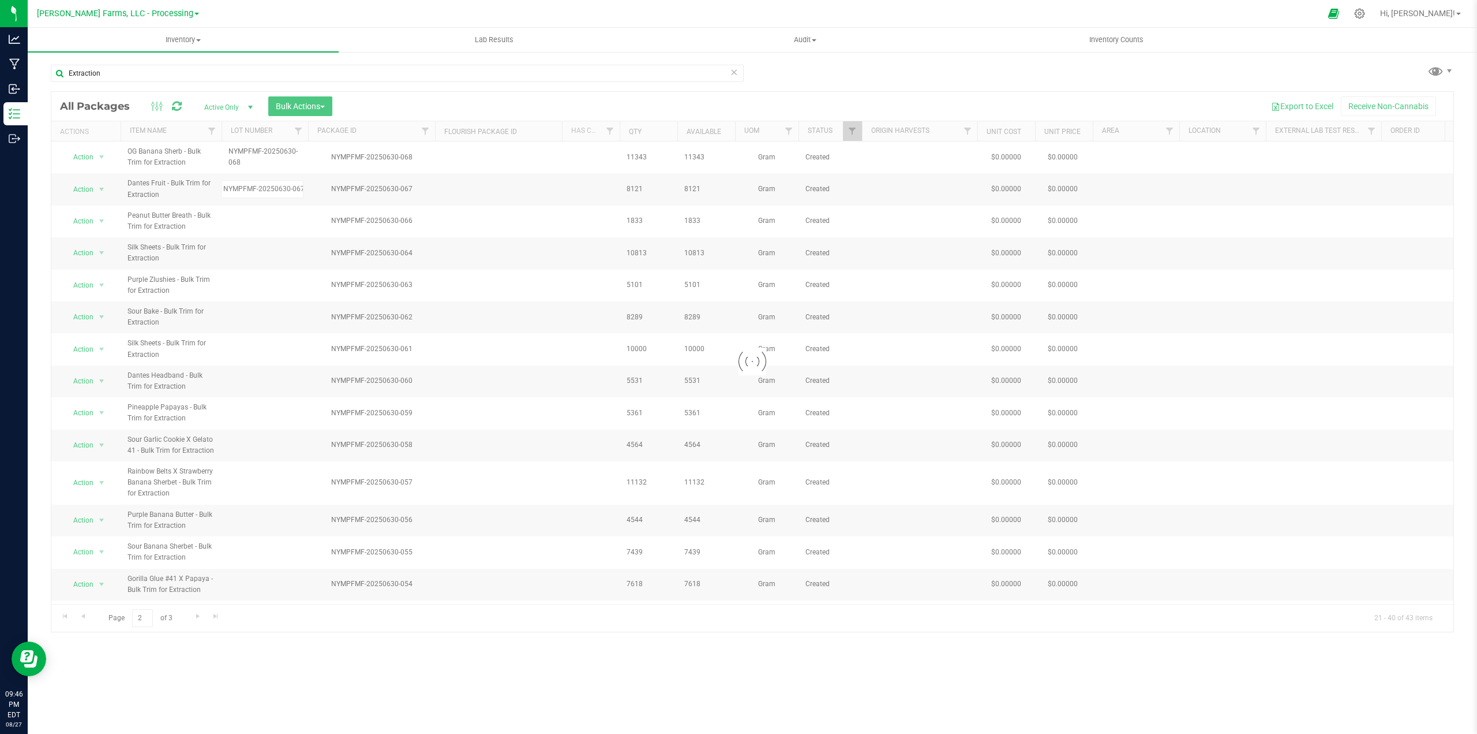
scroll to position [0, 0]
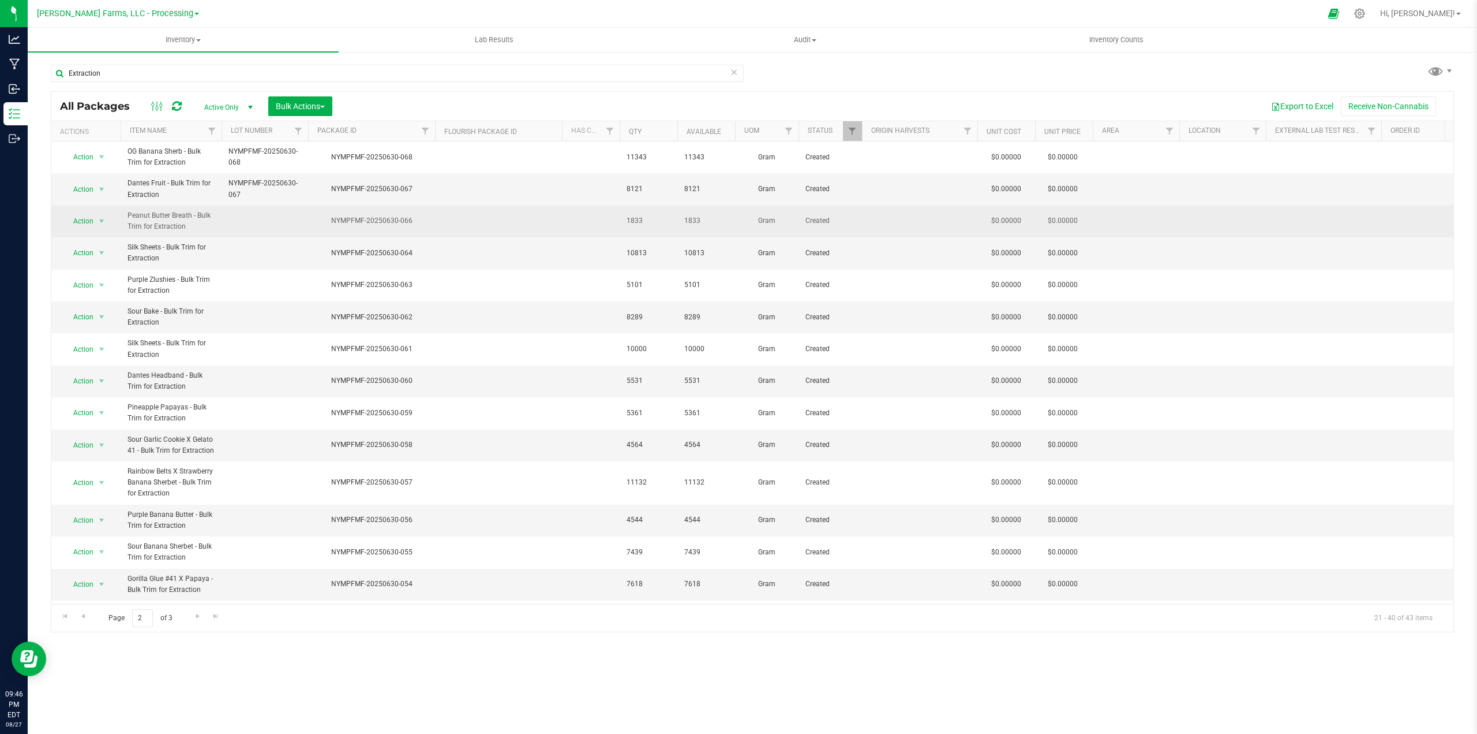
drag, startPoint x: 414, startPoint y: 220, endPoint x: 329, endPoint y: 219, distance: 84.8
click at [329, 219] on div "NYMPFMF-20250630-066" at bounding box center [371, 220] width 130 height 11
click at [239, 219] on td at bounding box center [265, 221] width 87 height 32
type input "NYMPFMF-20250630-066"
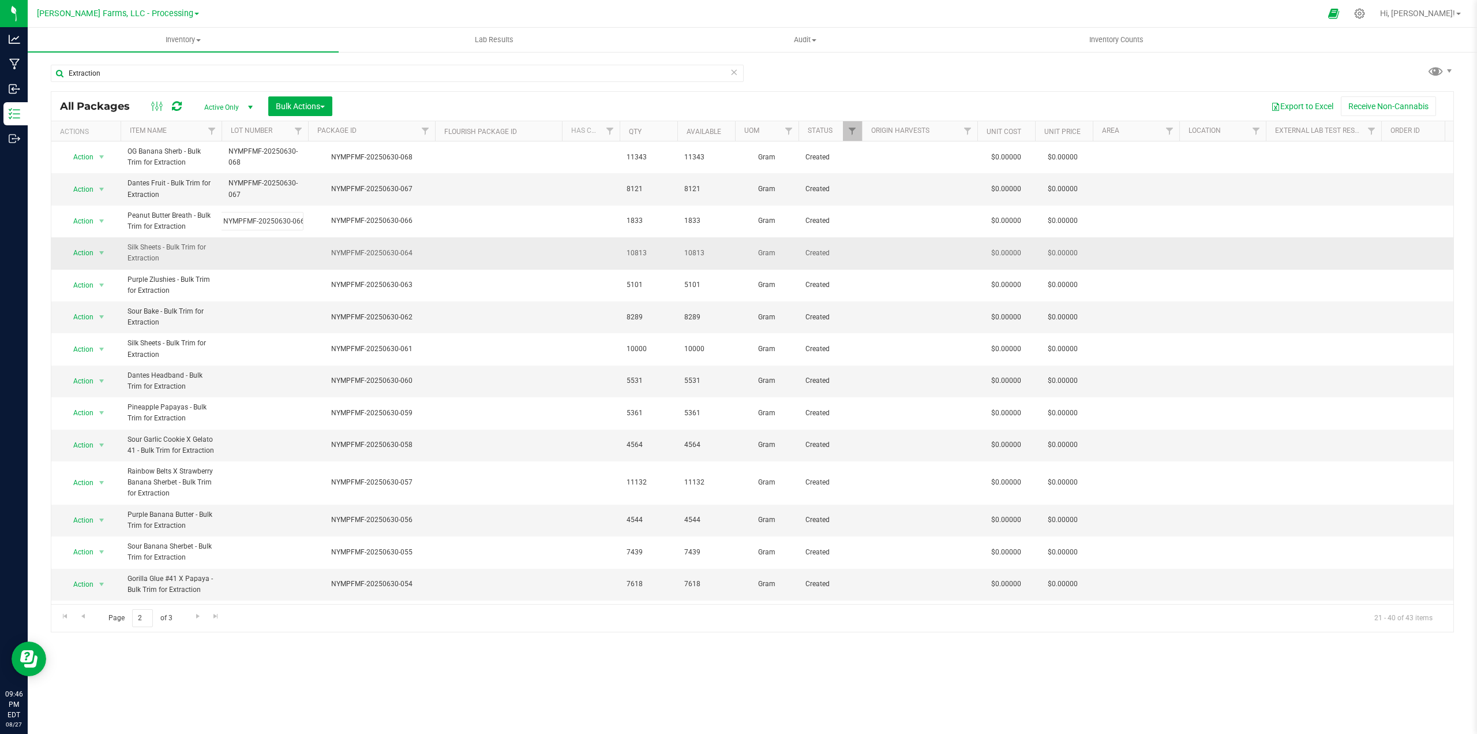
click at [459, 241] on div "All Packages Active Only Active Only Lab Samples Locked All Bulk Actions Add to…" at bounding box center [753, 361] width 1404 height 541
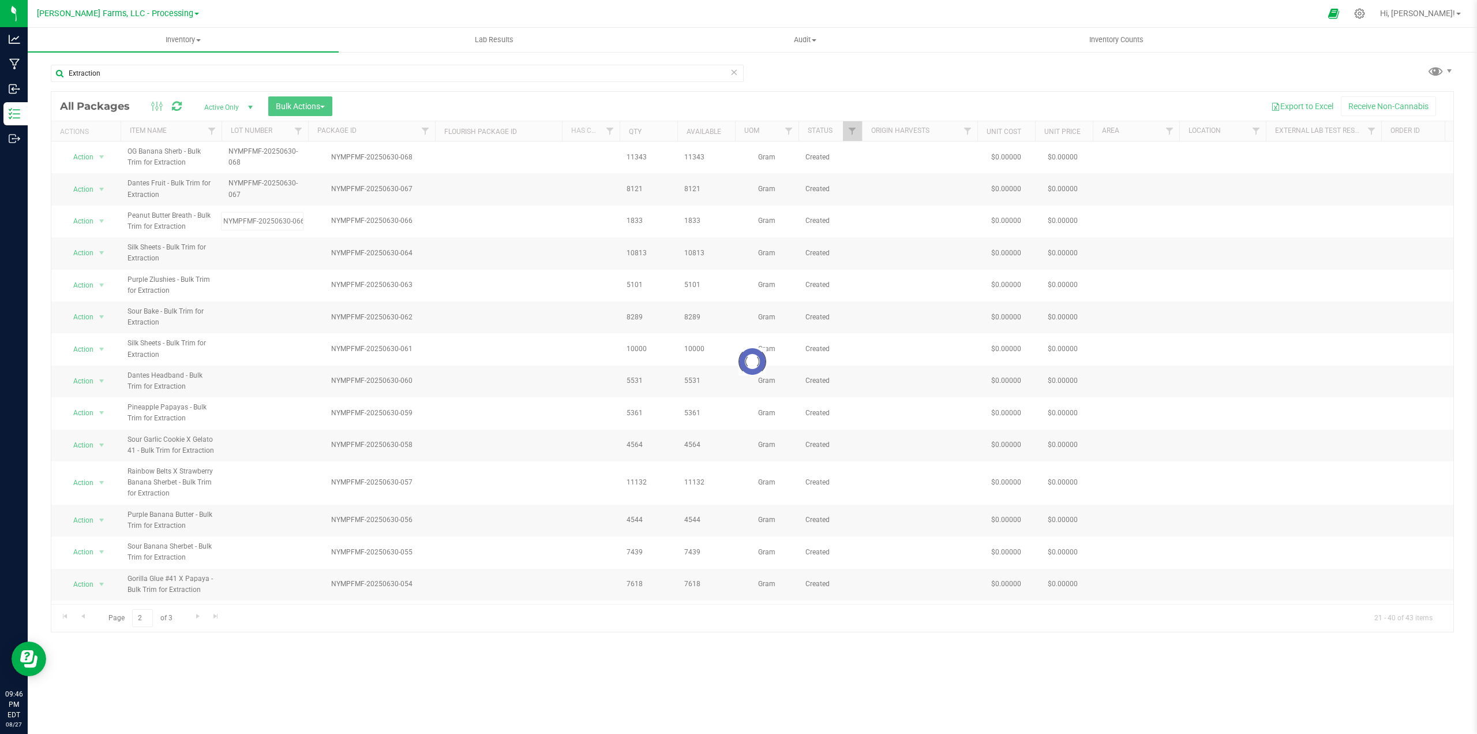
scroll to position [0, 0]
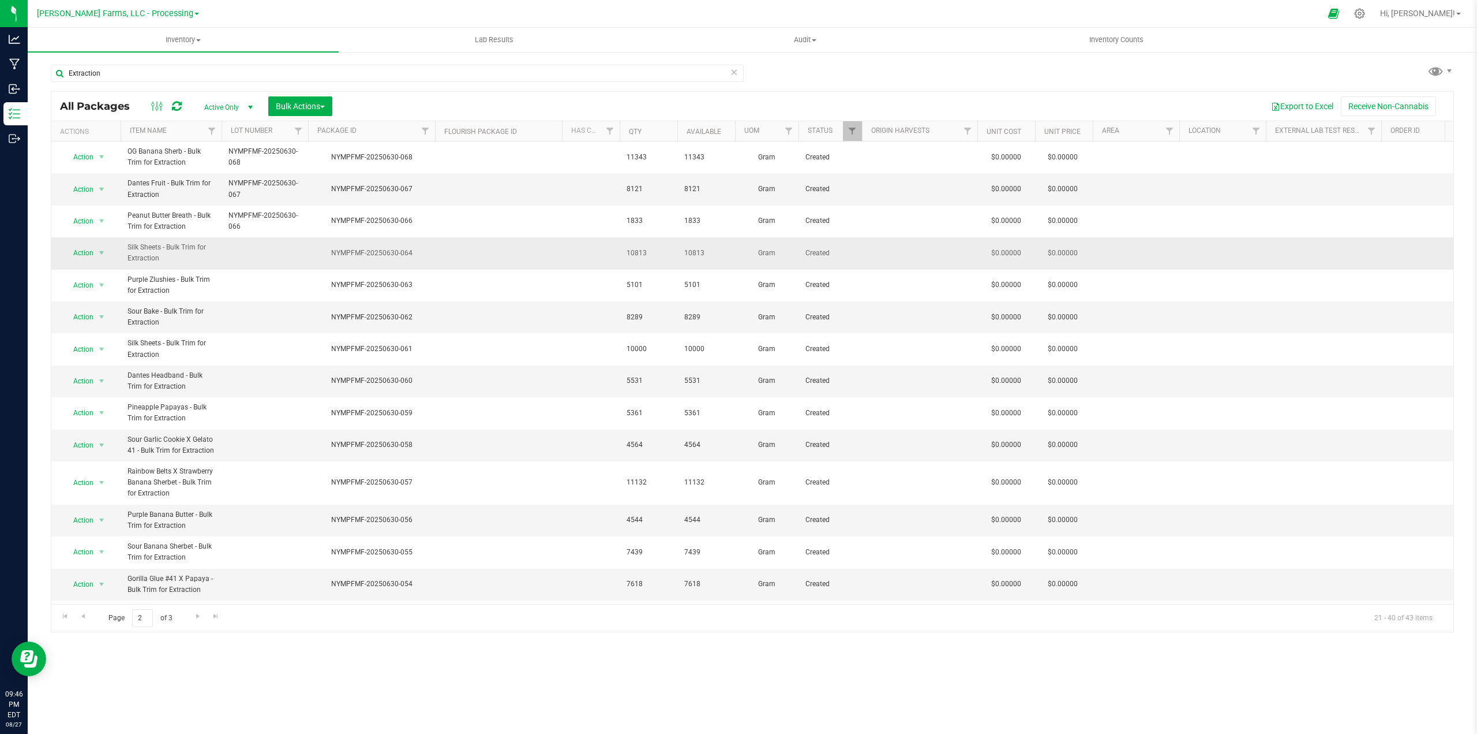
drag, startPoint x: 414, startPoint y: 253, endPoint x: 354, endPoint y: 249, distance: 60.2
click at [330, 251] on div "NYMPFMF-20250630-064" at bounding box center [371, 253] width 130 height 11
click at [230, 253] on td at bounding box center [265, 253] width 87 height 32
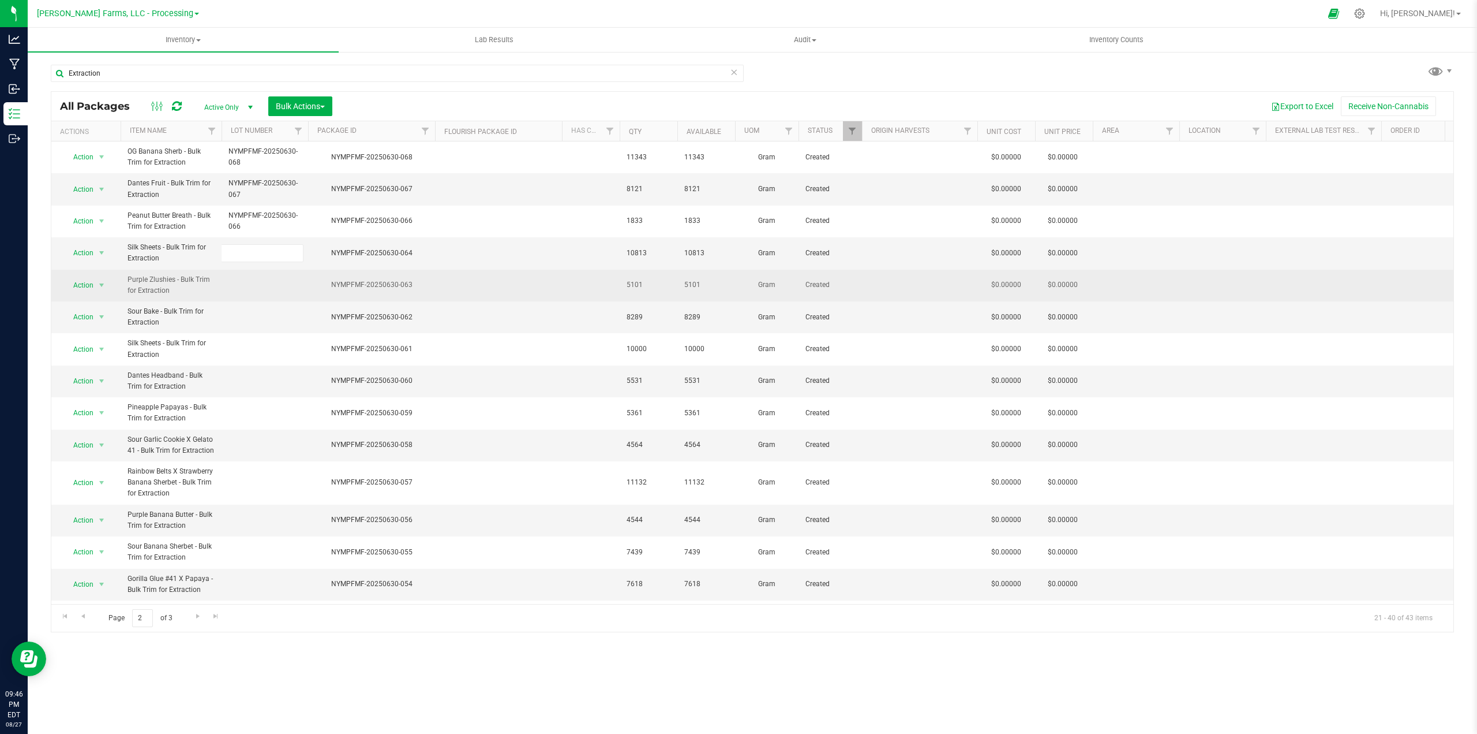
type input "NYMPFMF-20250630-064"
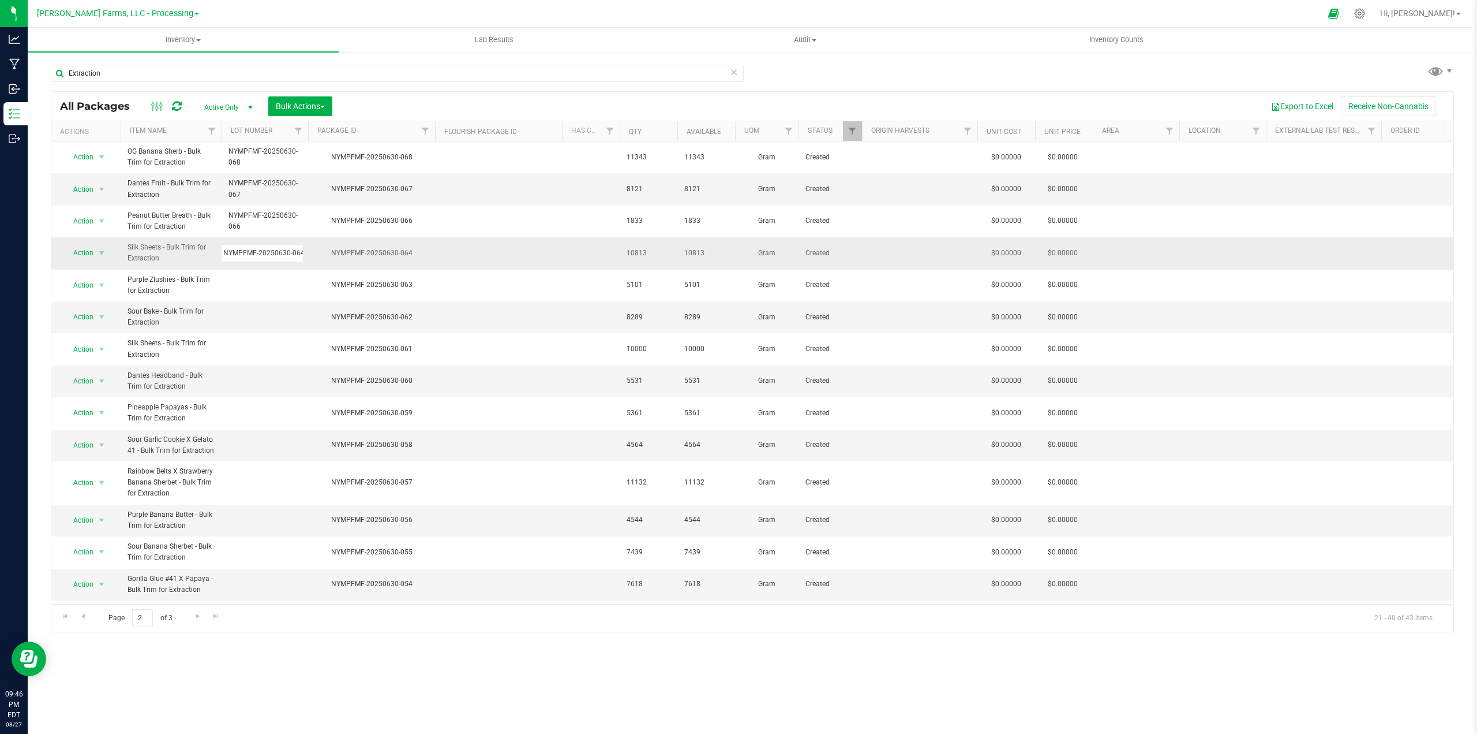
click at [484, 251] on div "All Packages Active Only Active Only Lab Samples Locked All Bulk Actions Add to…" at bounding box center [753, 361] width 1404 height 541
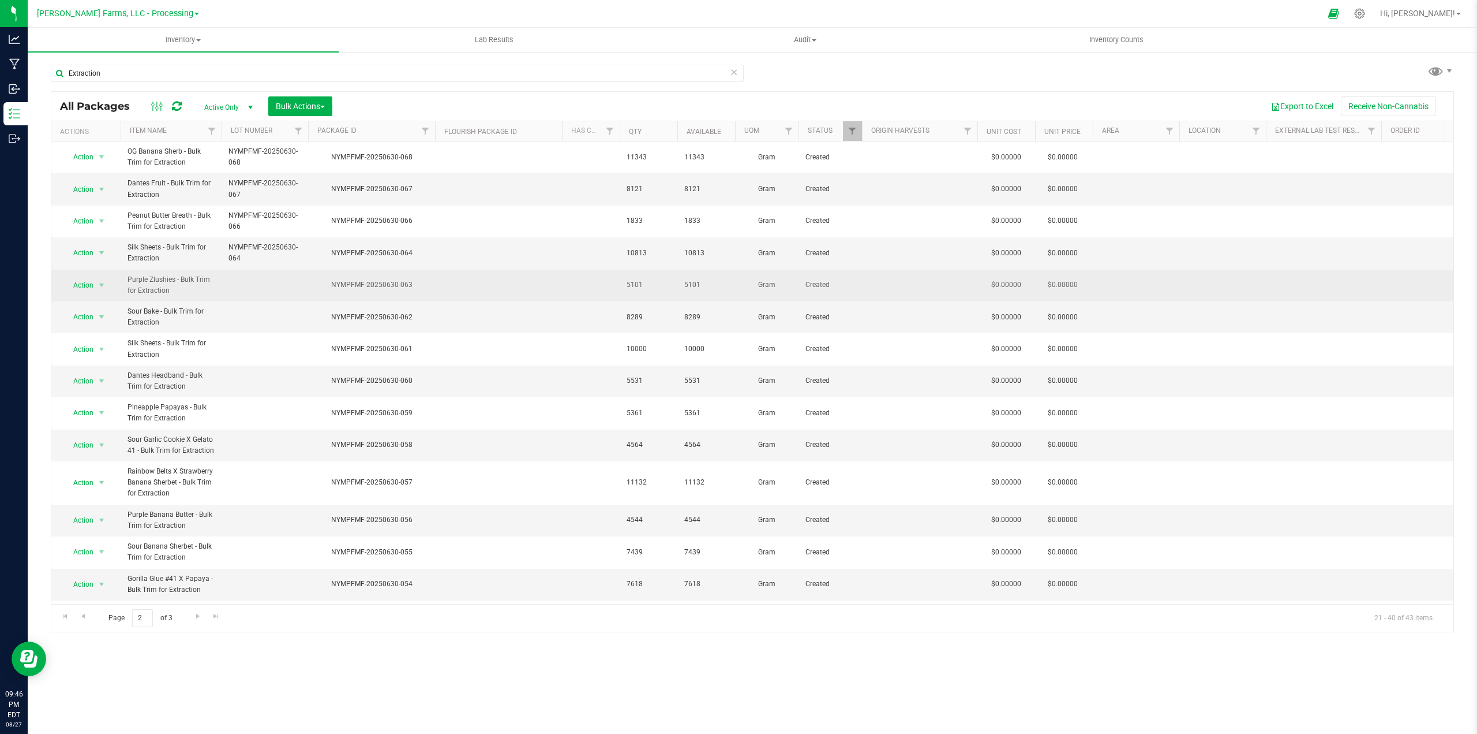
drag, startPoint x: 413, startPoint y: 284, endPoint x: 328, endPoint y: 289, distance: 85.5
click at [328, 289] on div "NYMPFMF-20250630-063" at bounding box center [371, 284] width 130 height 11
click at [244, 289] on td at bounding box center [265, 286] width 87 height 32
type input "NYMPFMF-20250630-063"
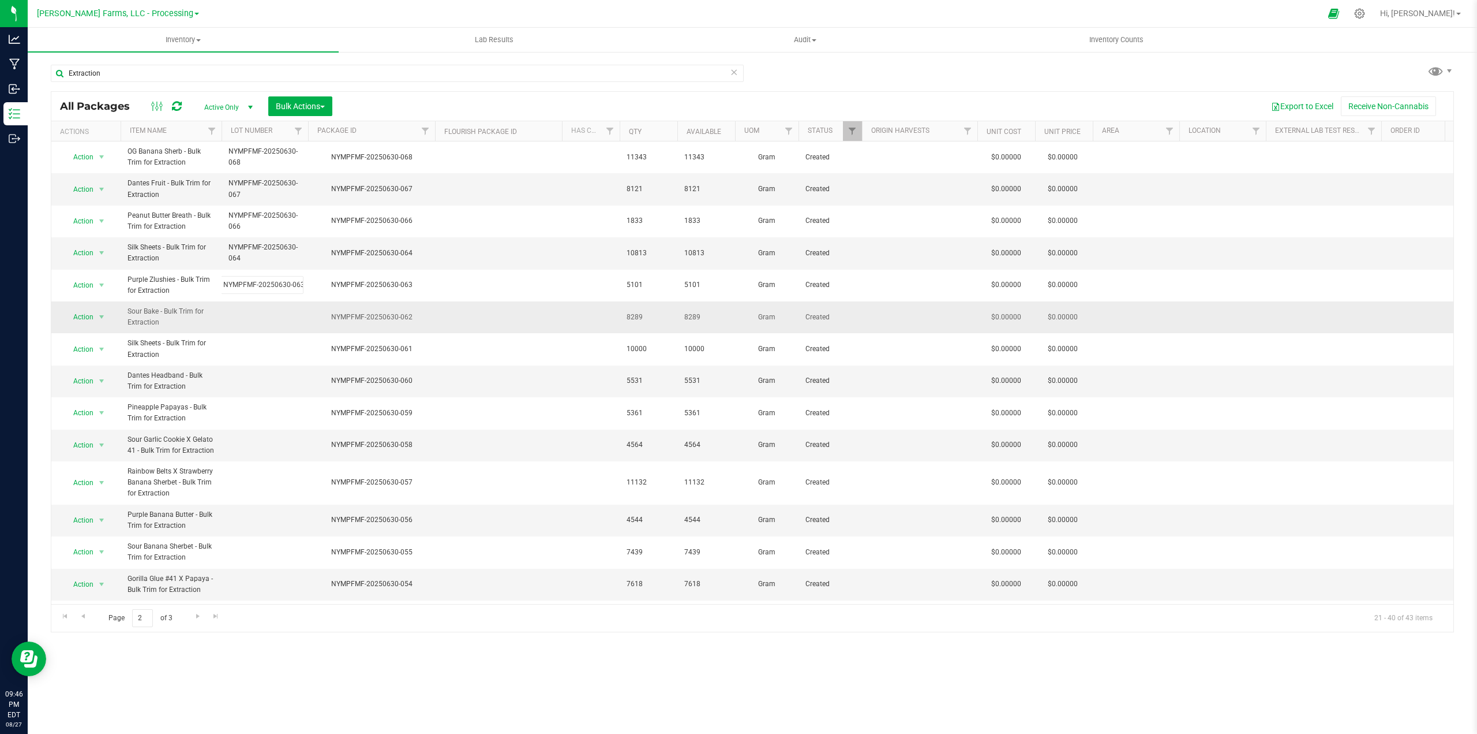
click at [534, 316] on div "All Packages Active Only Active Only Lab Samples Locked All Bulk Actions Add to…" at bounding box center [753, 361] width 1404 height 541
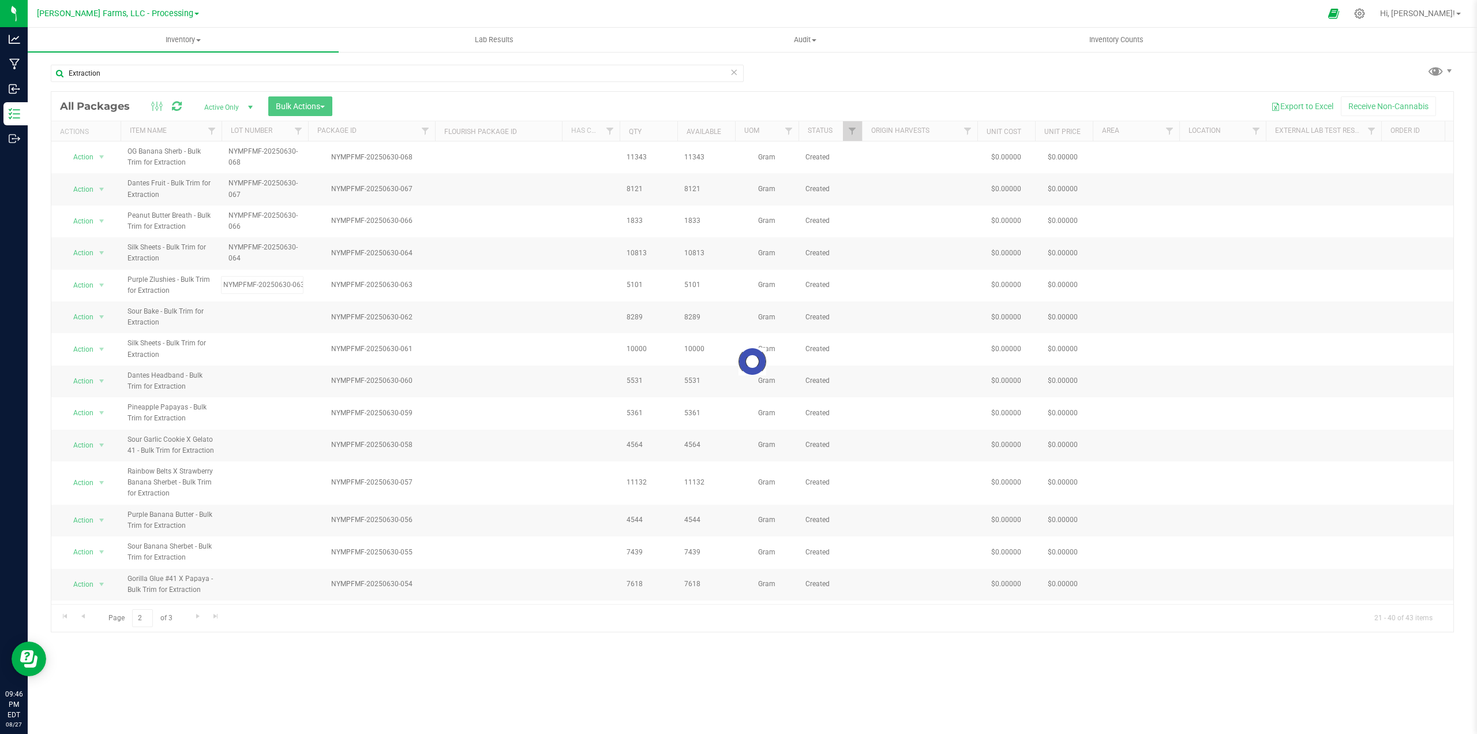
scroll to position [0, 0]
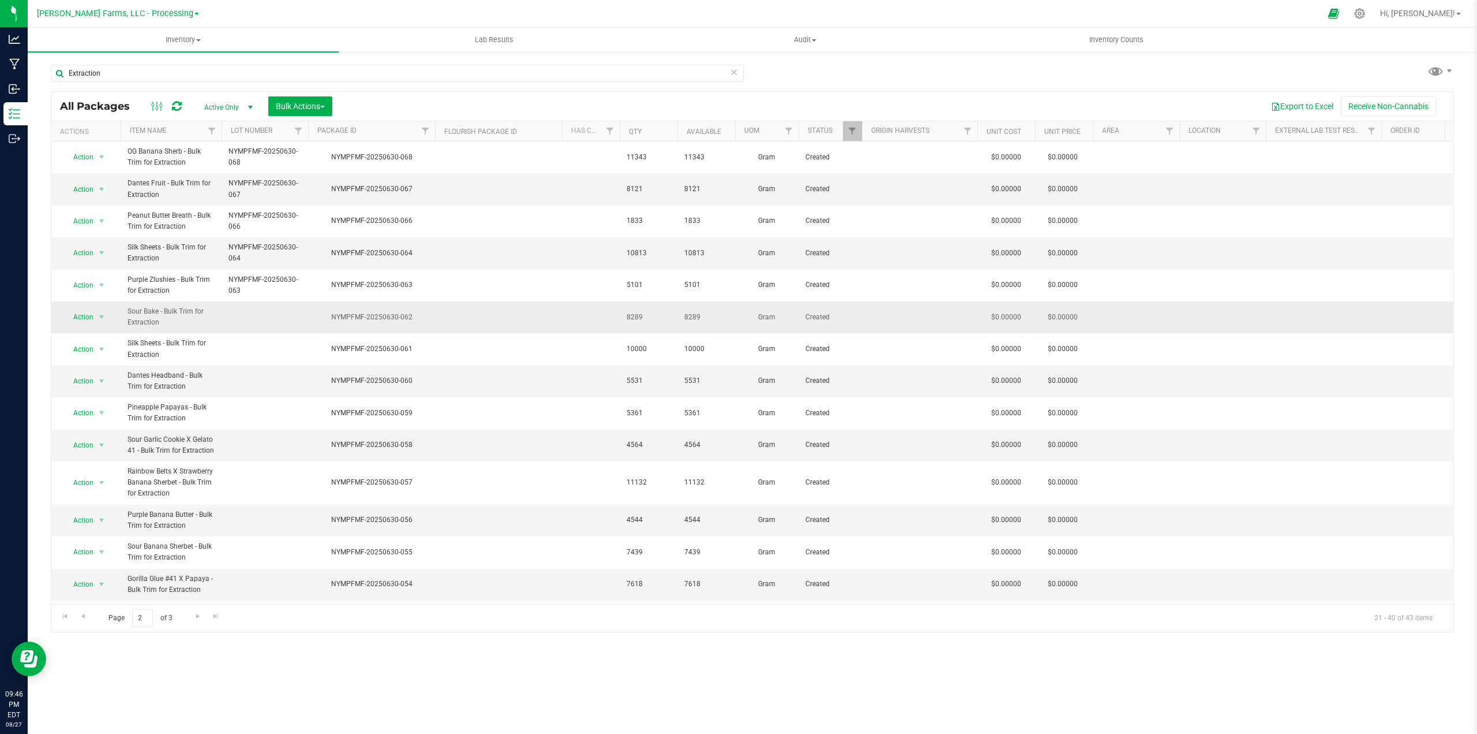
drag, startPoint x: 409, startPoint y: 316, endPoint x: 430, endPoint y: 319, distance: 20.9
click at [338, 318] on div "NYMPFMF-20250630-062" at bounding box center [371, 317] width 130 height 11
drag, startPoint x: 442, startPoint y: 317, endPoint x: 433, endPoint y: 317, distance: 8.1
click at [442, 317] on td at bounding box center [498, 317] width 127 height 32
drag, startPoint x: 420, startPoint y: 317, endPoint x: 329, endPoint y: 319, distance: 90.6
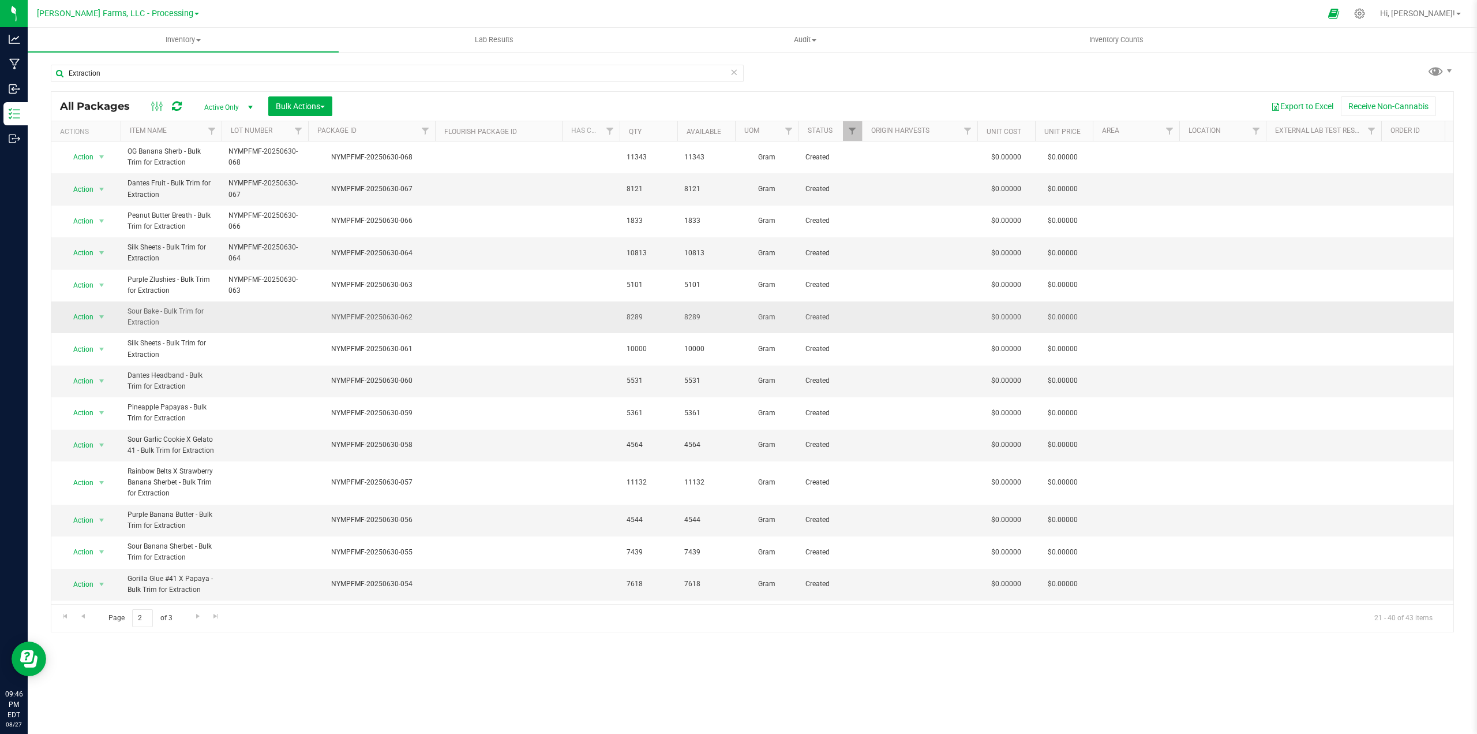
click at [329, 319] on div "NYMPFMF-20250630-062" at bounding box center [371, 317] width 130 height 11
click at [248, 316] on td at bounding box center [265, 317] width 87 height 32
type input "NYMPFMF-20250630-062"
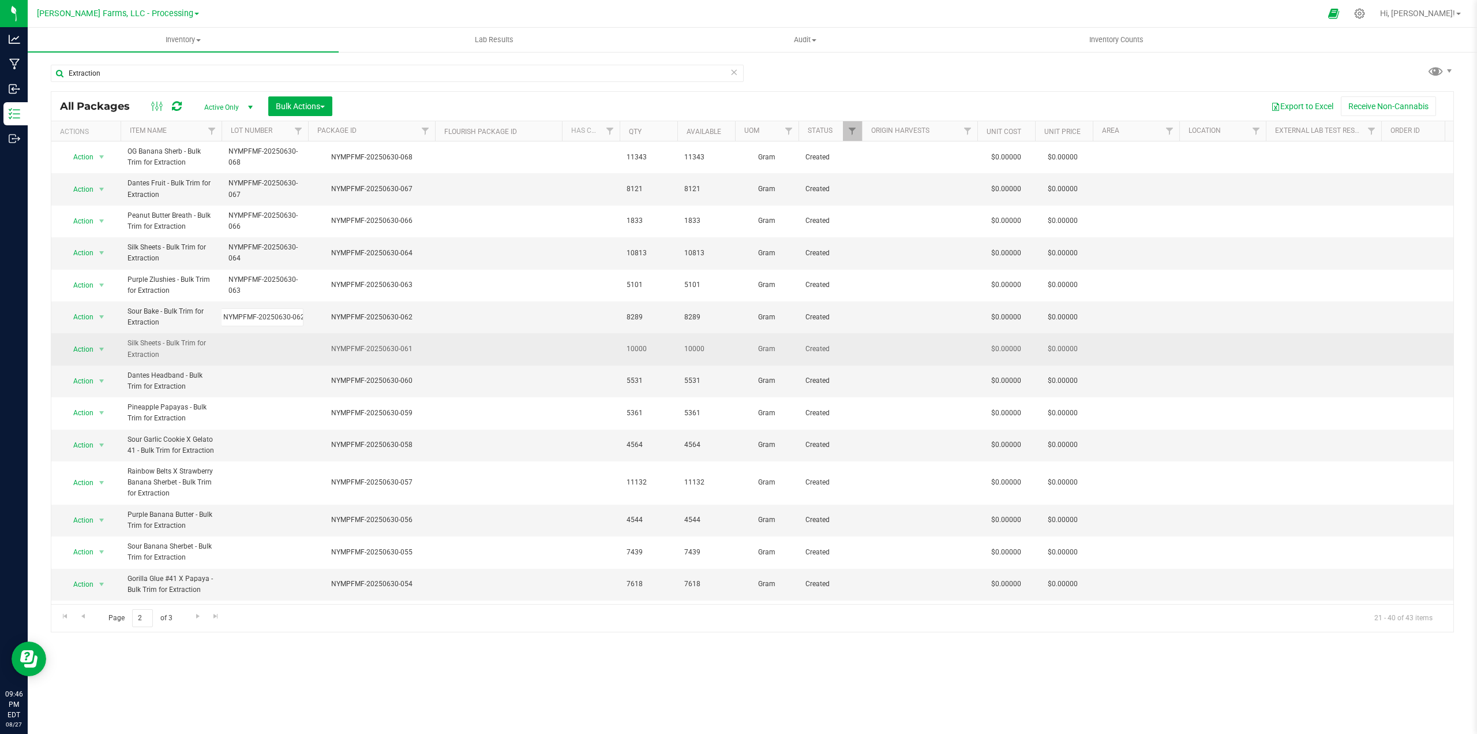
click at [470, 339] on div "All Packages Active Only Active Only Lab Samples Locked All Bulk Actions Add to…" at bounding box center [753, 361] width 1404 height 541
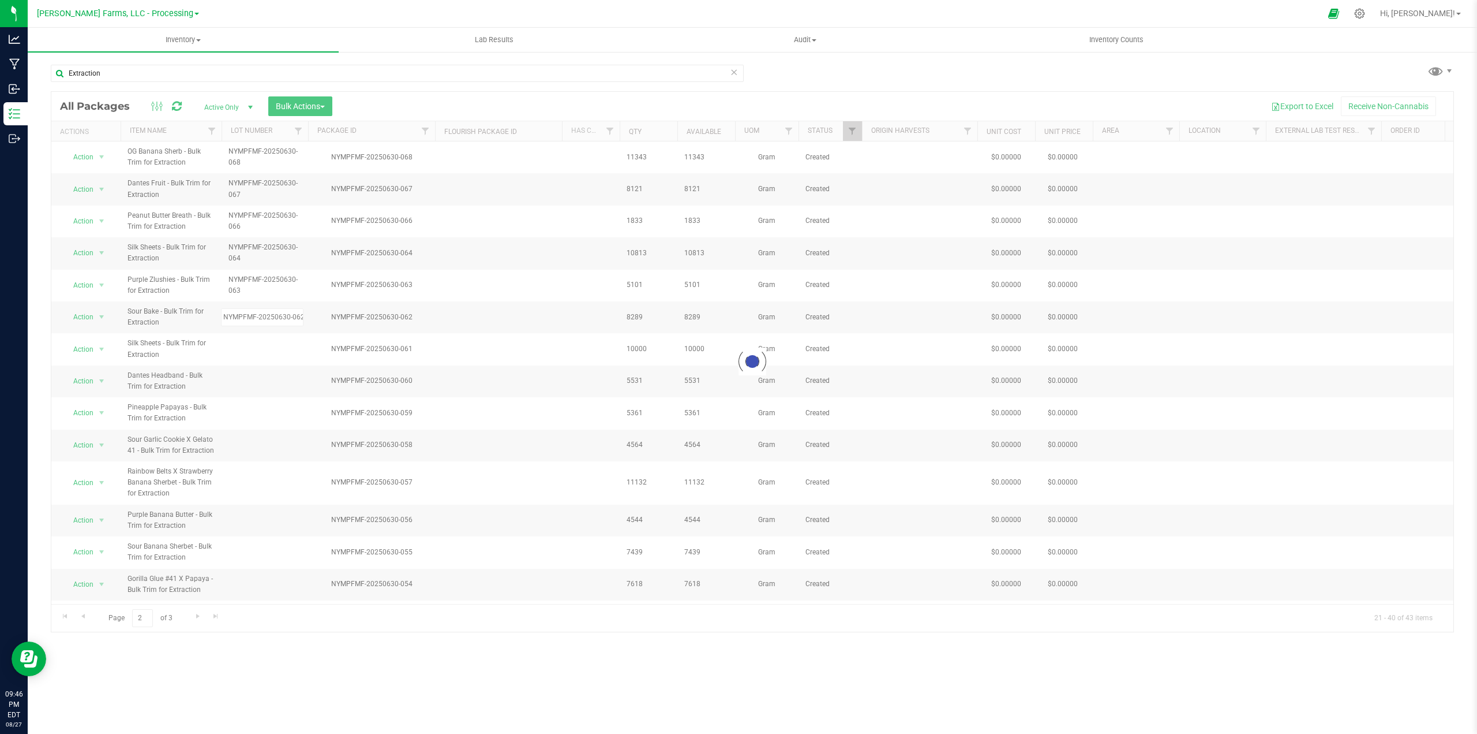
scroll to position [0, 0]
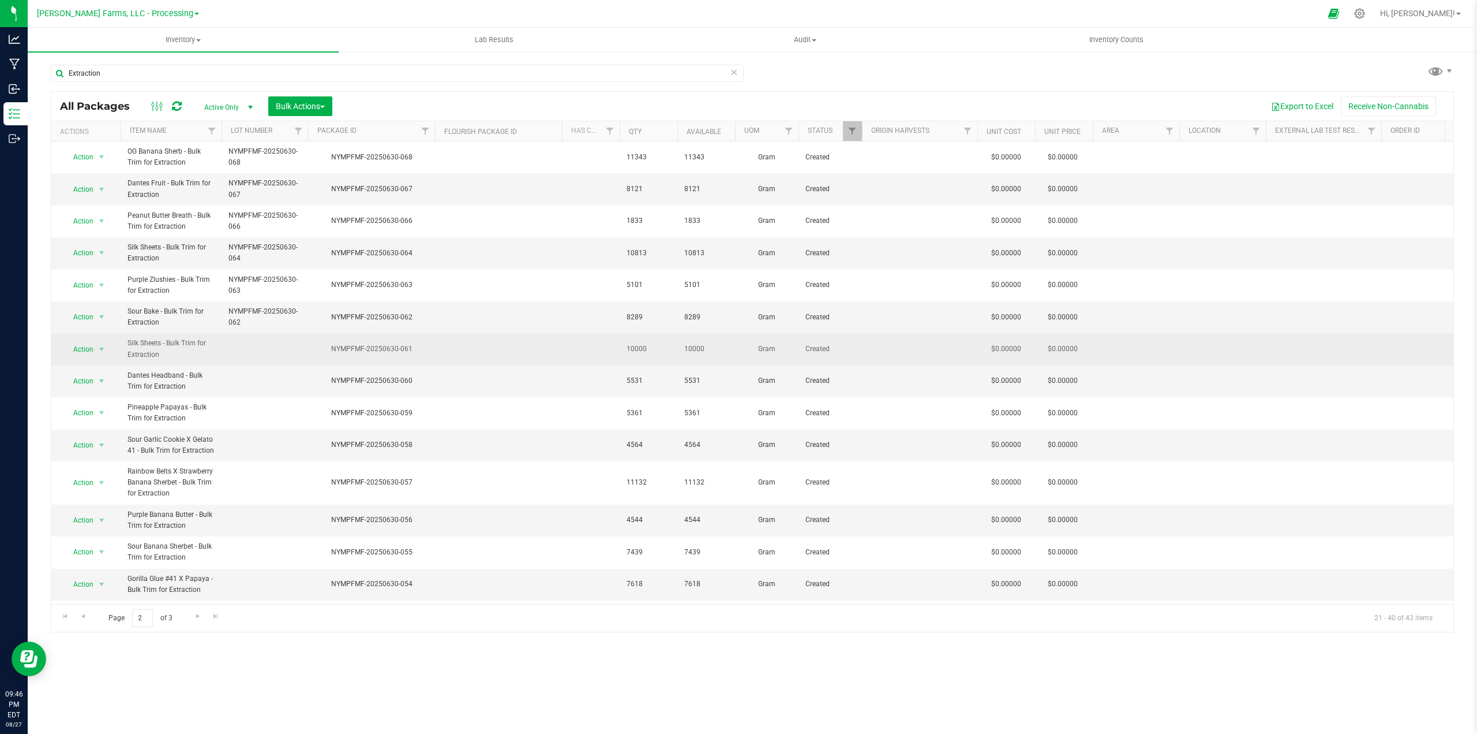
drag, startPoint x: 417, startPoint y: 348, endPoint x: 327, endPoint y: 349, distance: 90.6
click at [327, 349] on div "NYMPFMF-20250630-061" at bounding box center [371, 348] width 130 height 11
click at [254, 342] on td at bounding box center [265, 349] width 87 height 32
type input "NYMPFMF-20250630-061"
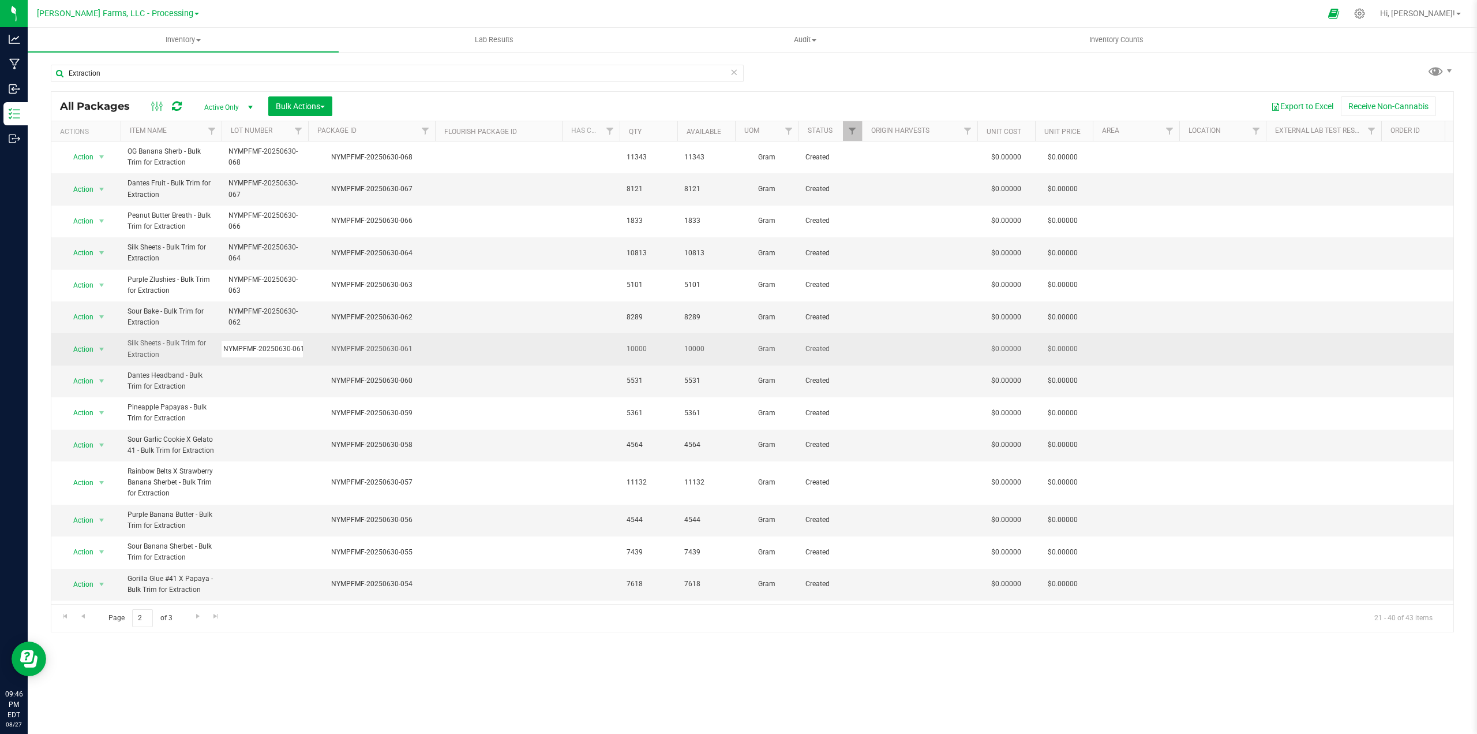
click at [458, 364] on div "All Packages Active Only Active Only Lab Samples Locked All Bulk Actions Add to…" at bounding box center [753, 361] width 1404 height 541
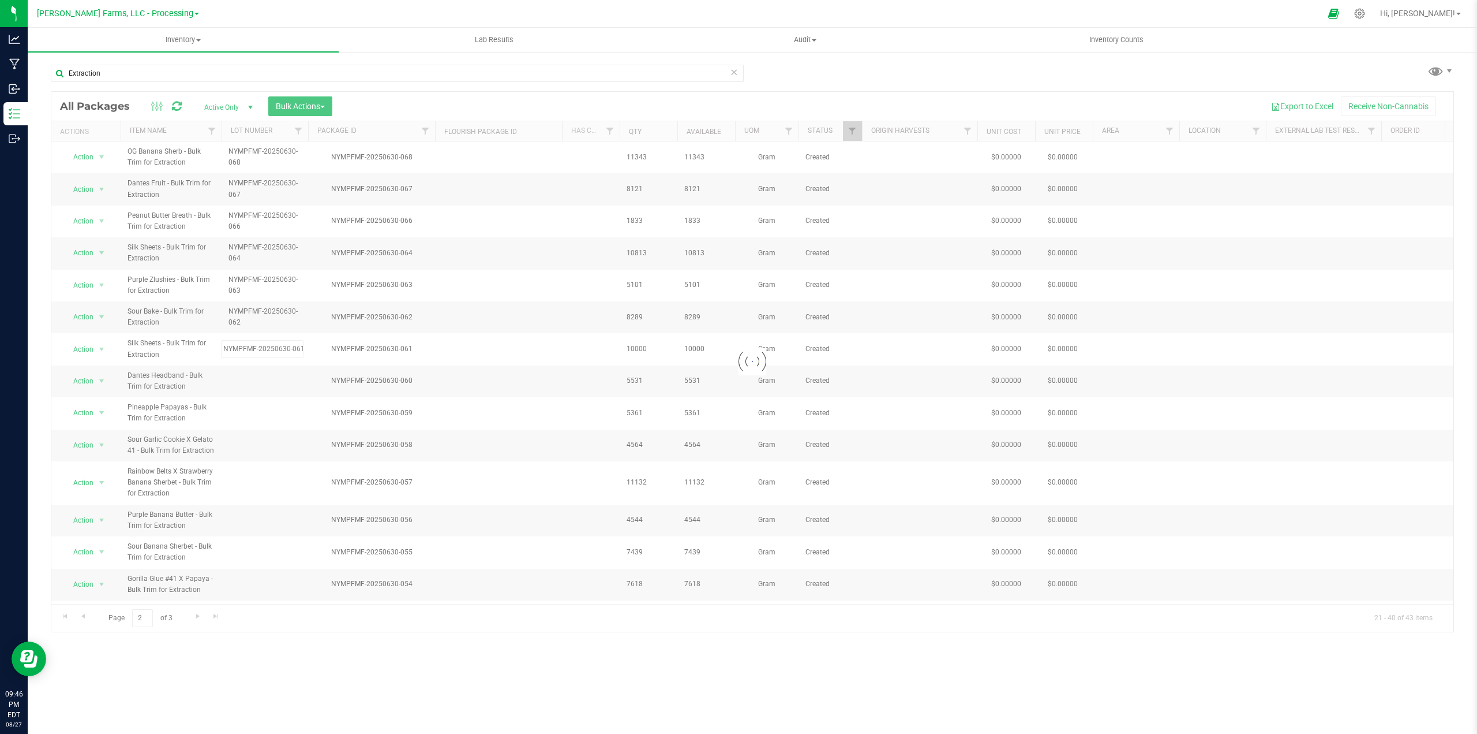
scroll to position [0, 0]
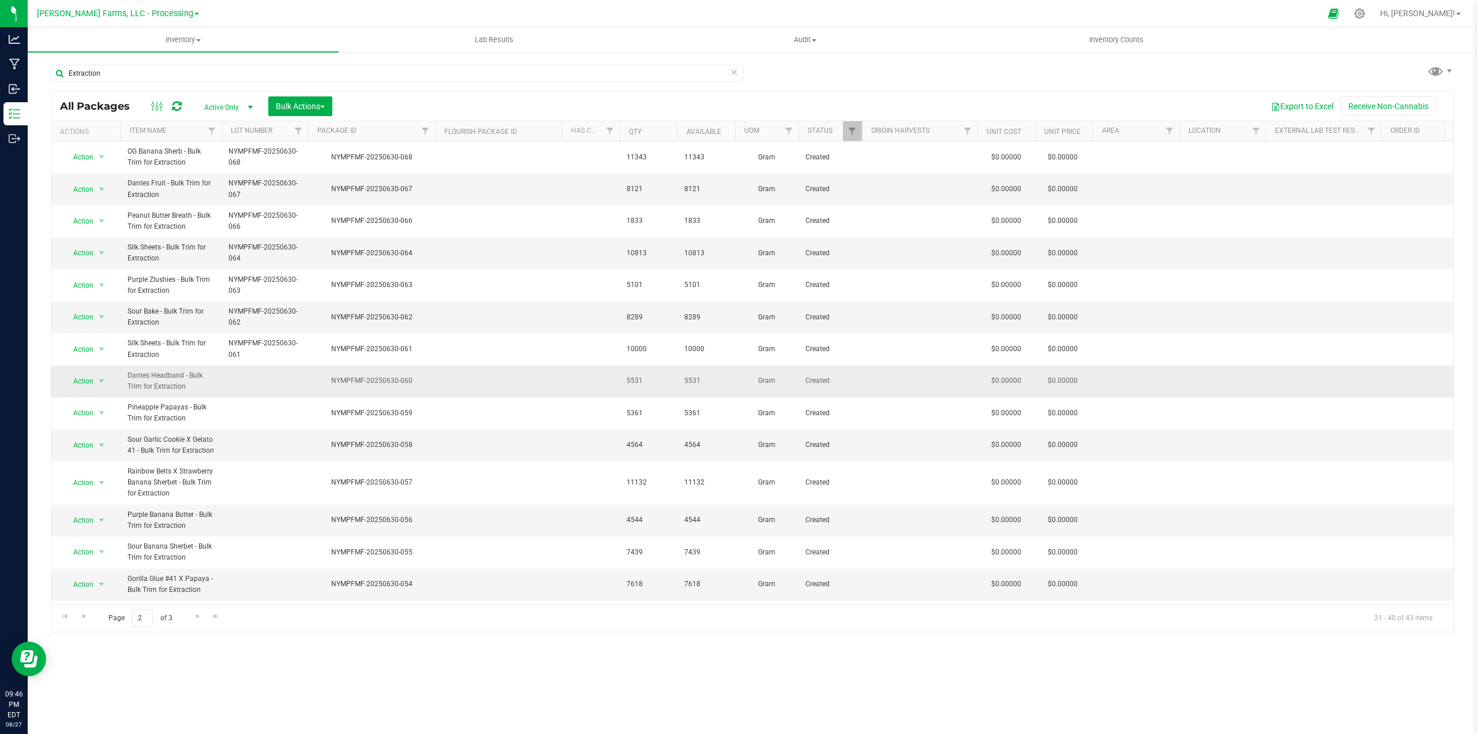
drag, startPoint x: 419, startPoint y: 380, endPoint x: 334, endPoint y: 381, distance: 85.4
click at [334, 381] on div "NYMPFMF-20250630-060" at bounding box center [371, 380] width 130 height 11
click at [247, 375] on td at bounding box center [265, 381] width 87 height 32
type input "NYMPFMF-20250630-060"
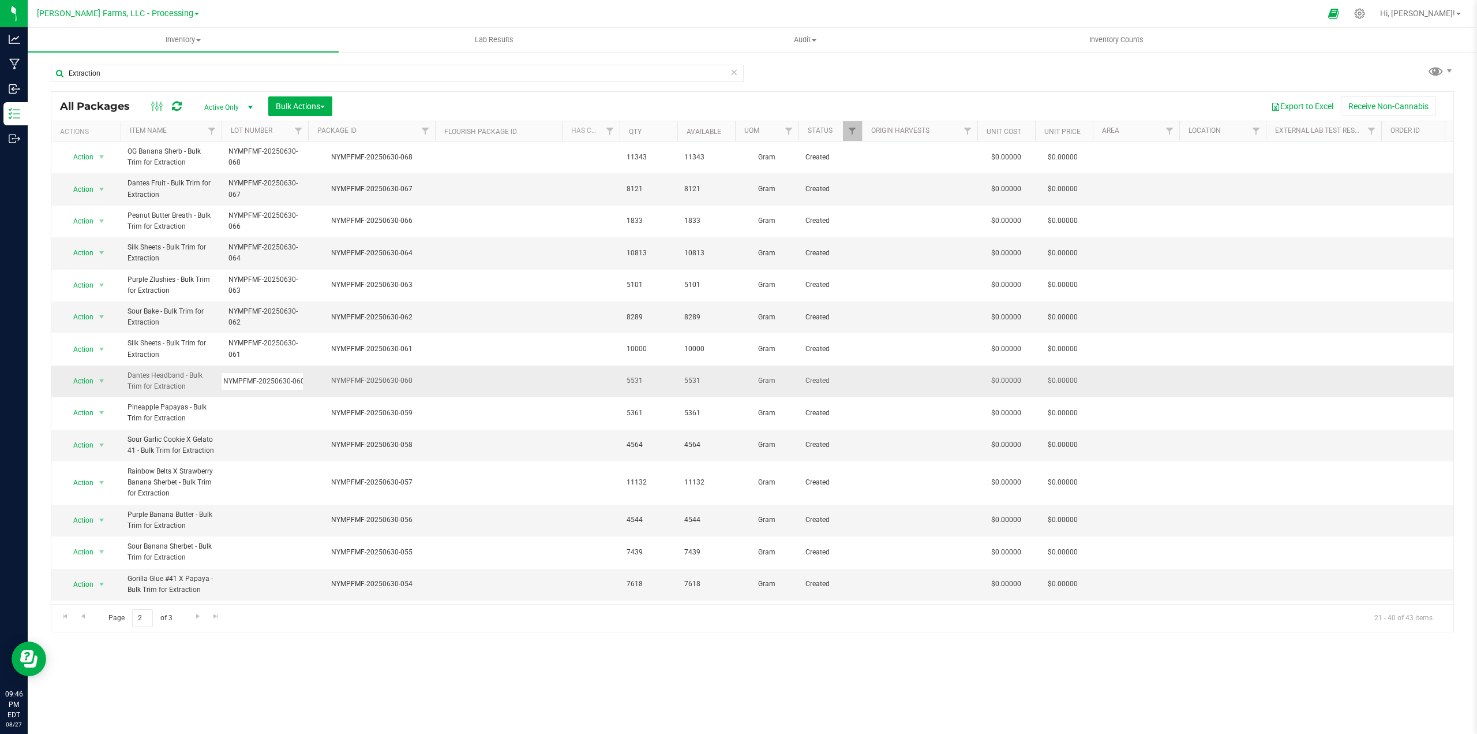
click at [473, 383] on div "All Packages Active Only Active Only Lab Samples Locked All Bulk Actions Add to…" at bounding box center [753, 361] width 1404 height 541
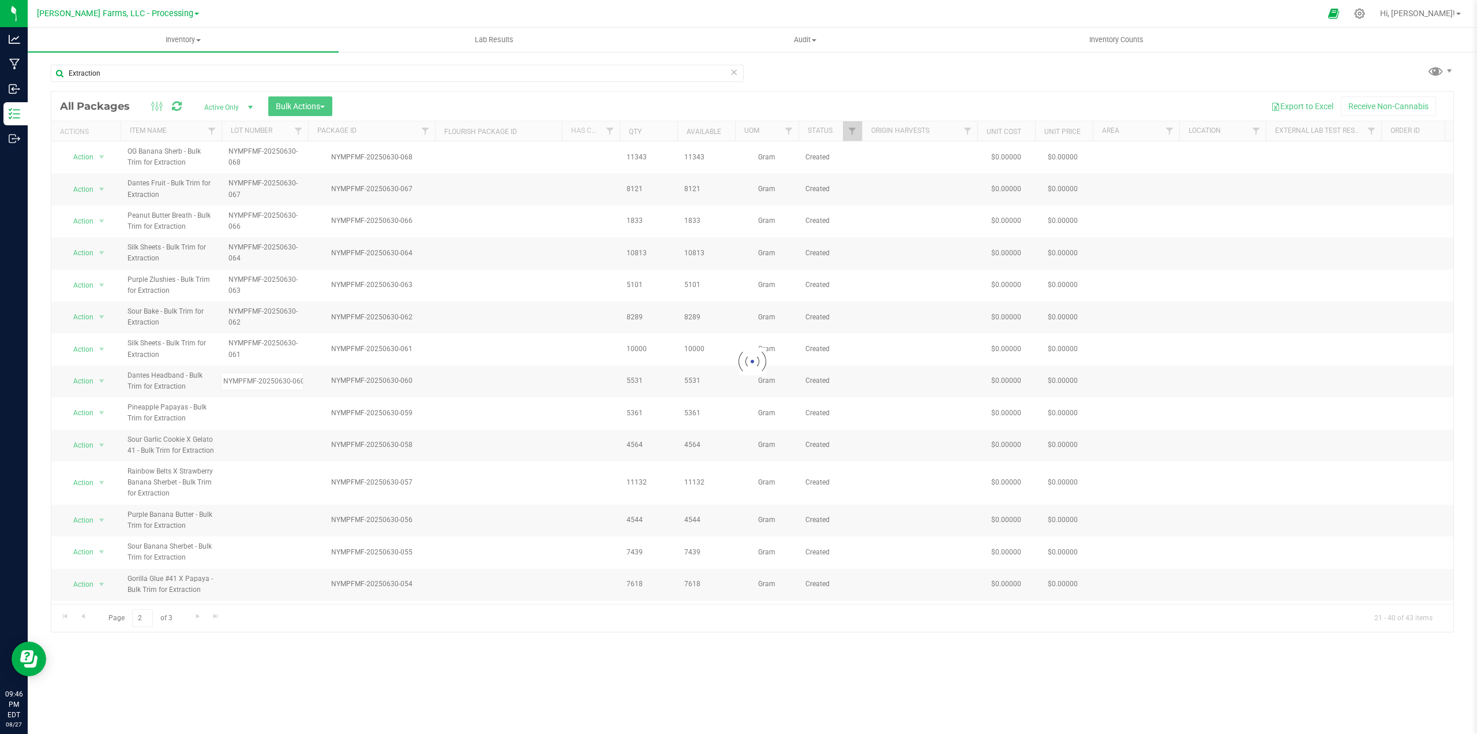
scroll to position [0, 0]
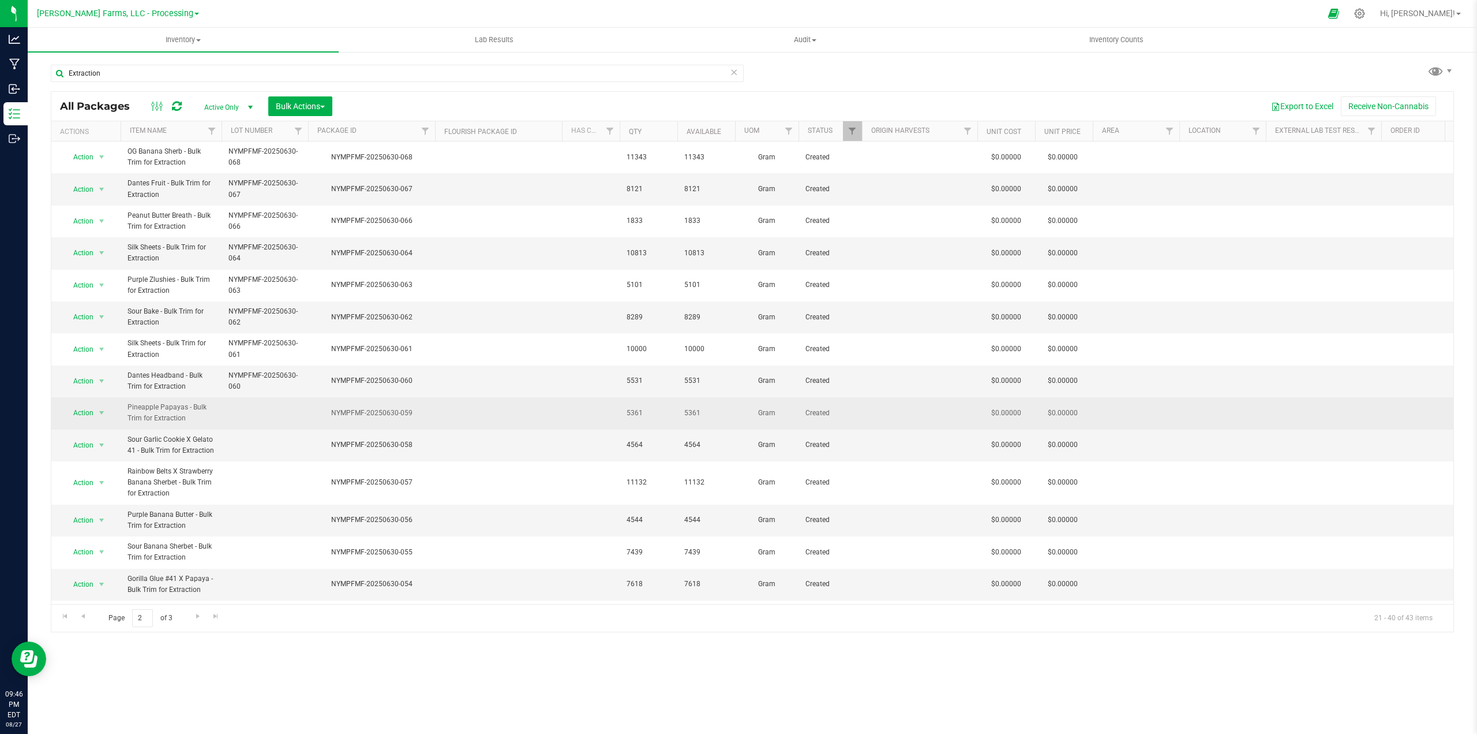
drag, startPoint x: 417, startPoint y: 414, endPoint x: 334, endPoint y: 417, distance: 82.6
click at [334, 417] on div "NYMPFMF-20250630-059" at bounding box center [371, 412] width 130 height 11
click at [257, 414] on td at bounding box center [265, 413] width 87 height 32
type input "NYMPFMF-20250630-059"
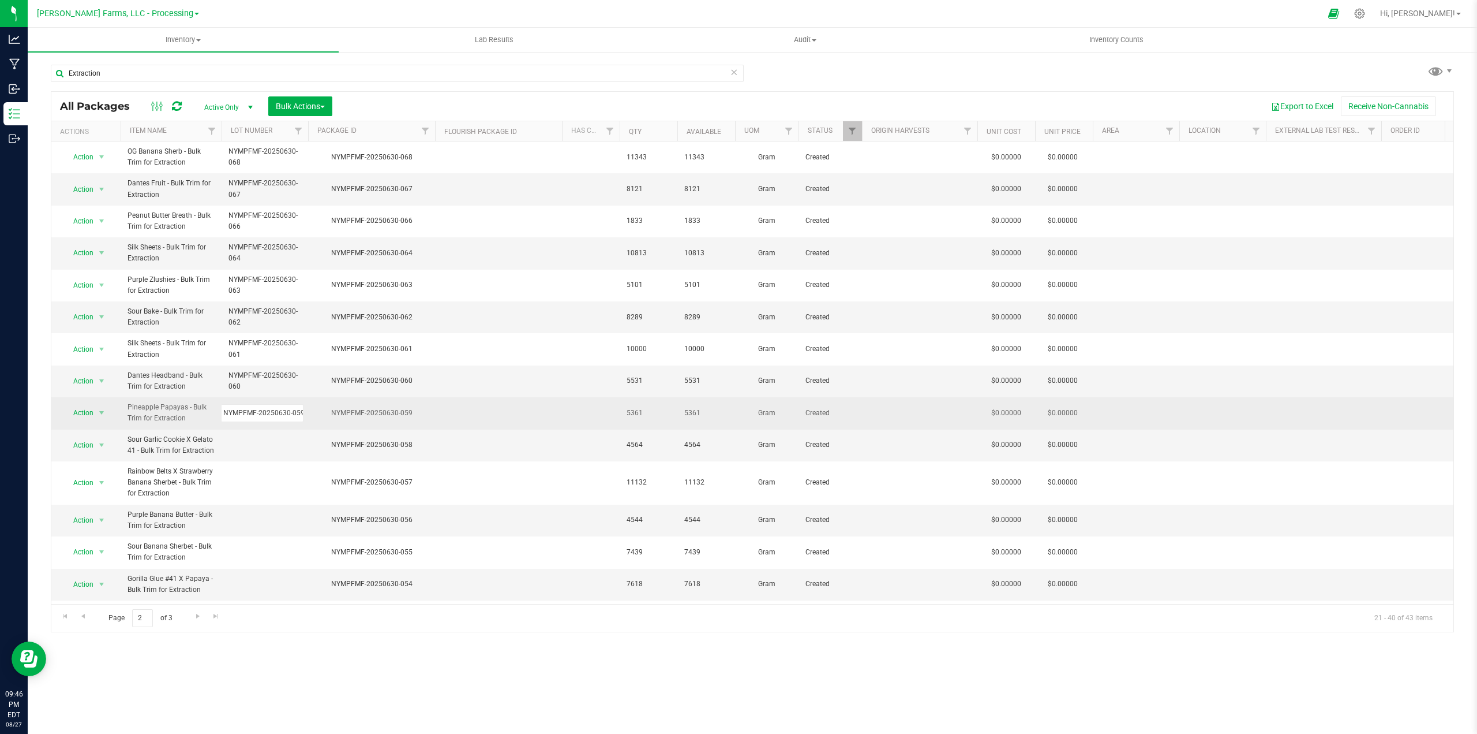
click at [487, 419] on div "All Packages Active Only Active Only Lab Samples Locked All Bulk Actions Add to…" at bounding box center [753, 361] width 1404 height 541
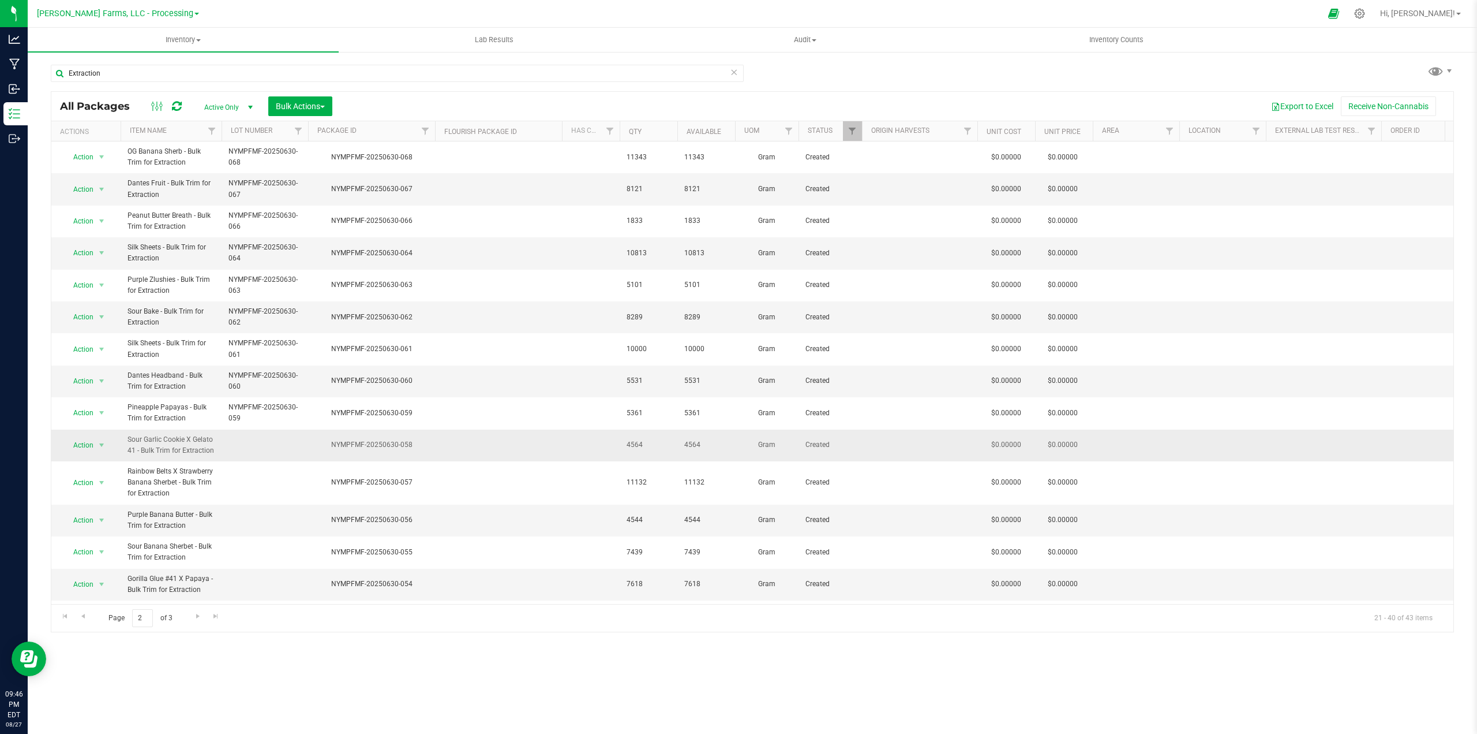
drag, startPoint x: 417, startPoint y: 442, endPoint x: 327, endPoint y: 448, distance: 90.3
click at [327, 448] on div "NYMPFMF-20250630-058" at bounding box center [371, 444] width 130 height 11
click at [248, 448] on td at bounding box center [265, 445] width 87 height 32
type input "NYMPFMF-20250630-058"
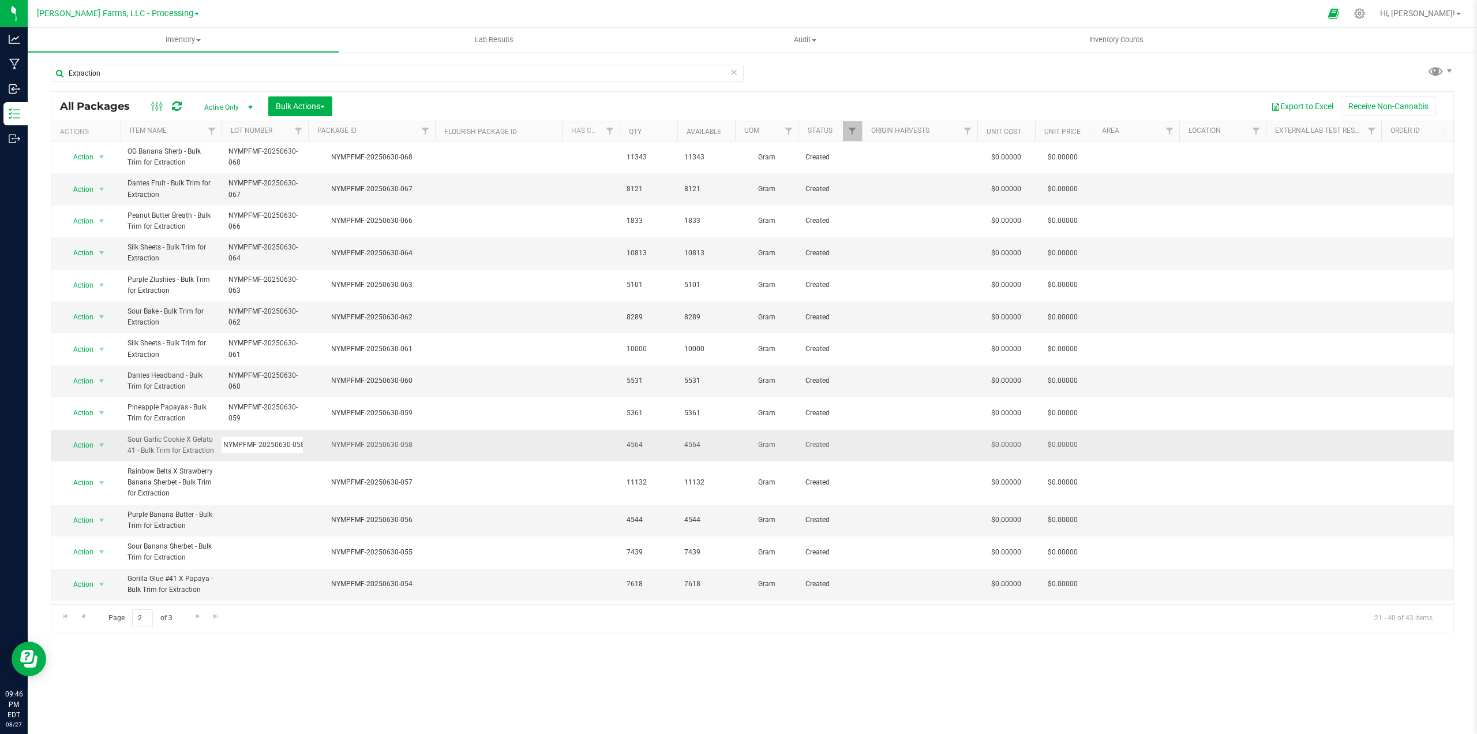
click at [491, 455] on div "All Packages Active Only Active Only Lab Samples Locked All Bulk Actions Add to…" at bounding box center [753, 361] width 1404 height 541
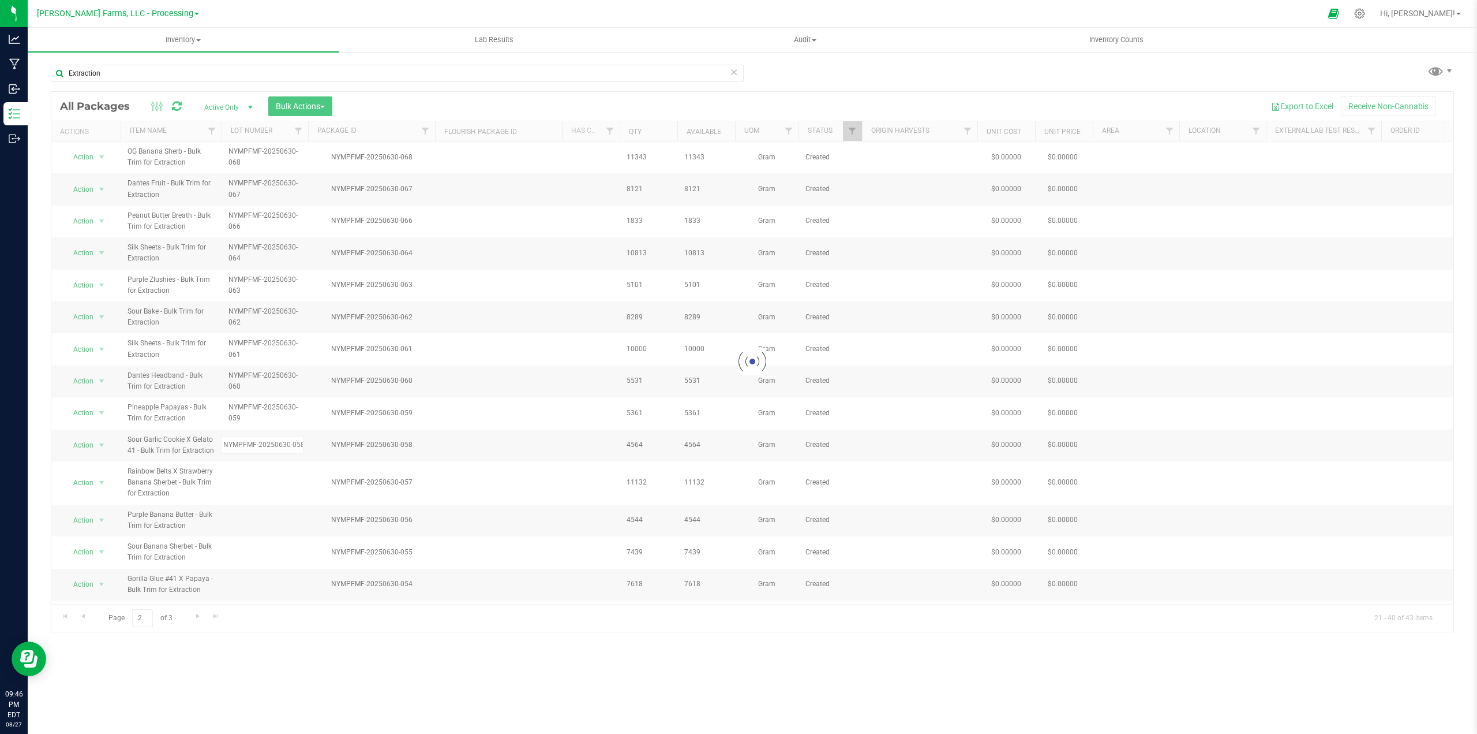
scroll to position [0, 0]
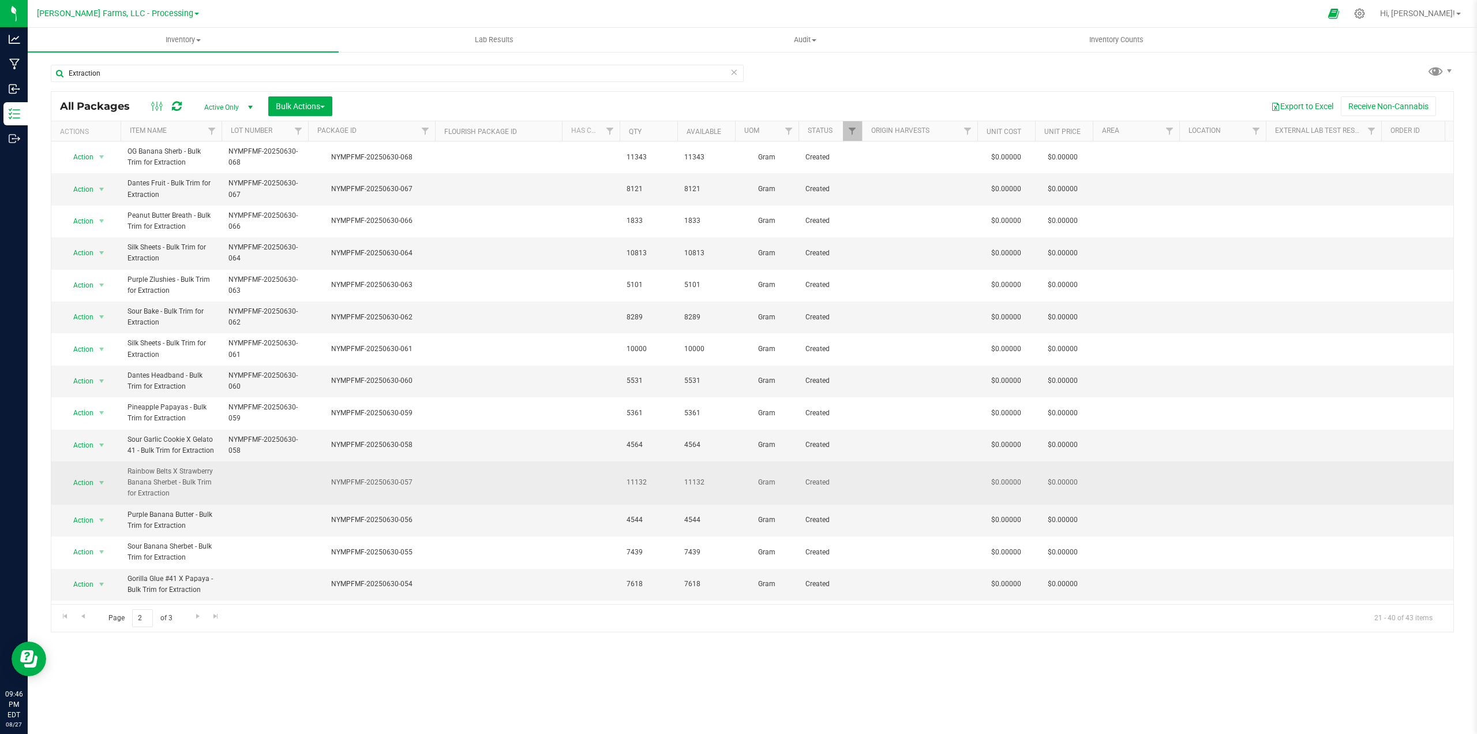
drag, startPoint x: 418, startPoint y: 482, endPoint x: 330, endPoint y: 487, distance: 88.5
click at [330, 487] on div "NYMPFMF-20250630-057" at bounding box center [371, 482] width 130 height 11
click at [259, 478] on td at bounding box center [265, 482] width 87 height 43
type input "NYMPFMF-20250630-057"
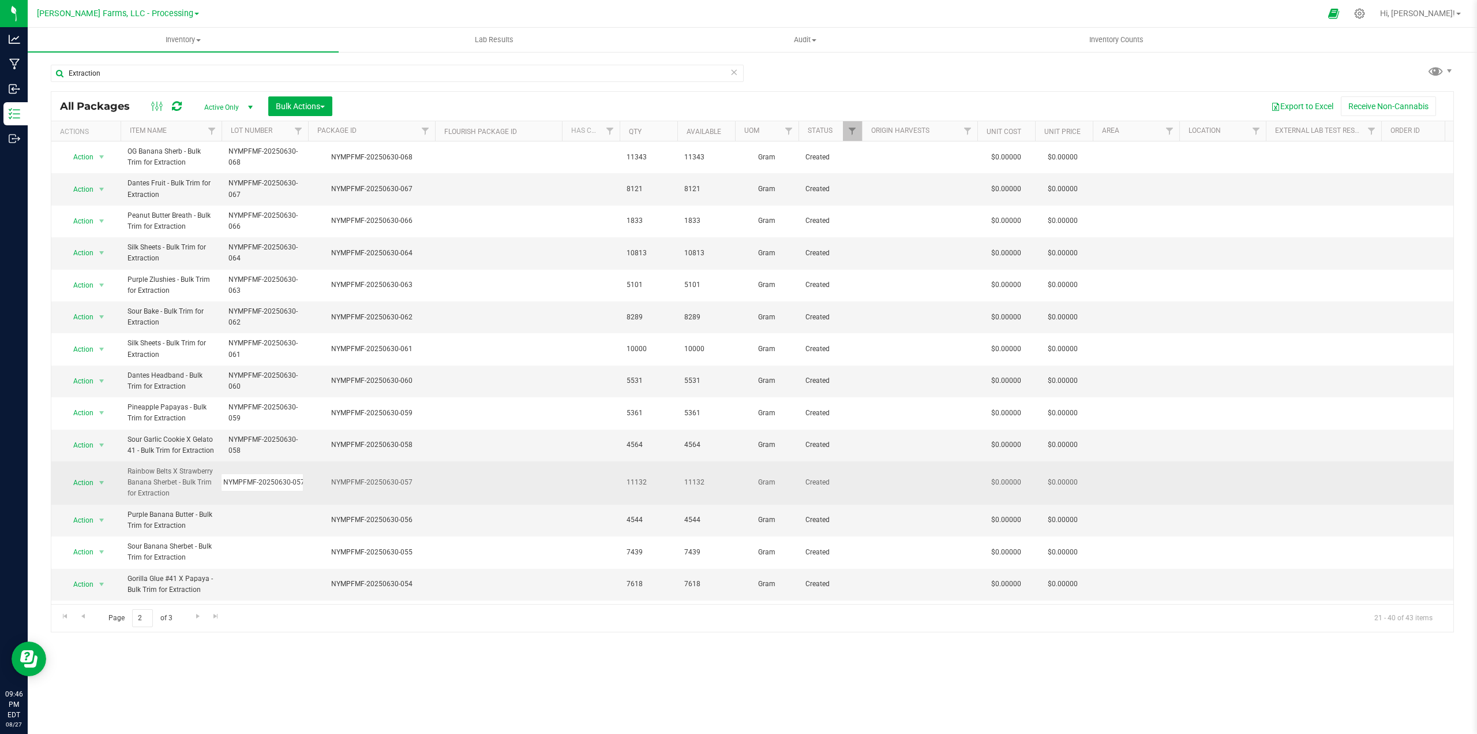
click at [487, 489] on div "All Packages Active Only Active Only Lab Samples Locked All Bulk Actions Add to…" at bounding box center [753, 361] width 1404 height 541
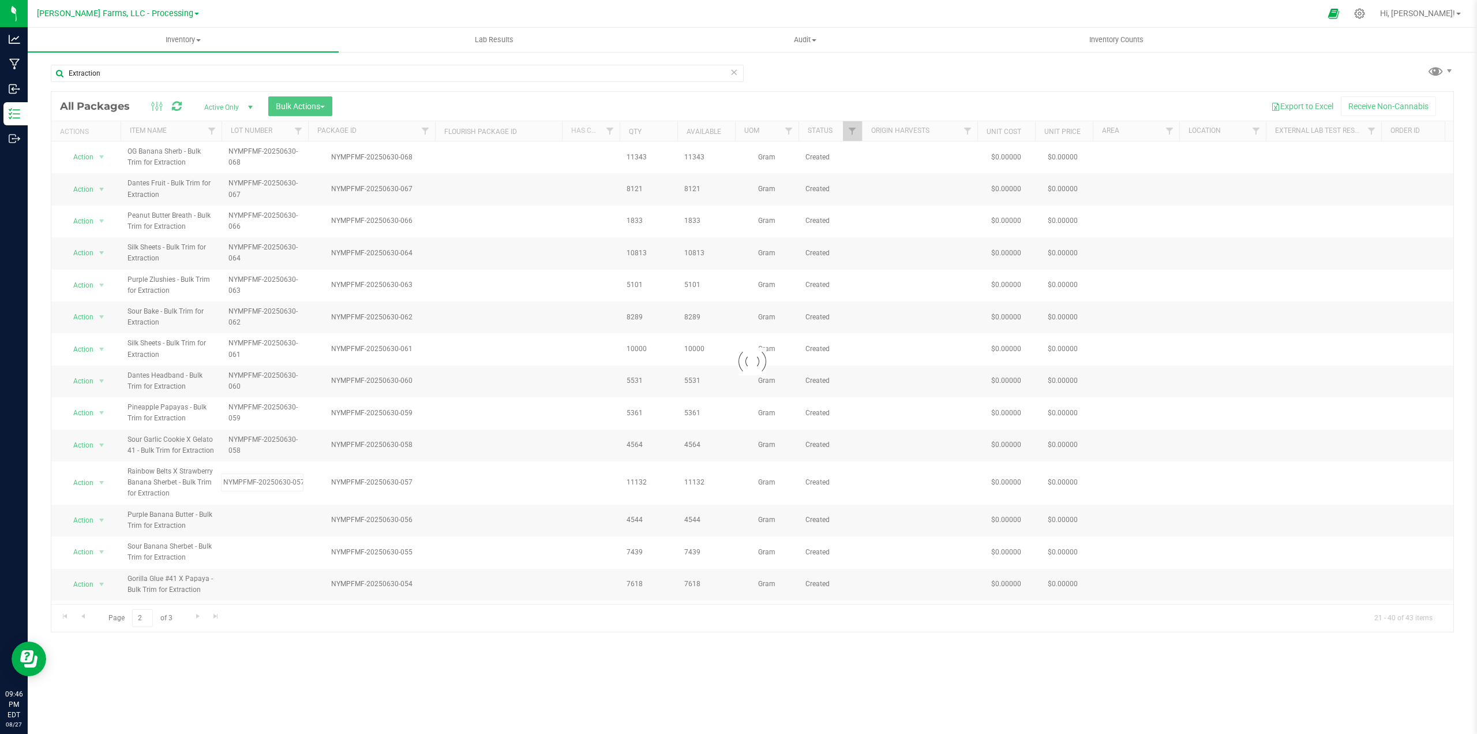
scroll to position [0, 0]
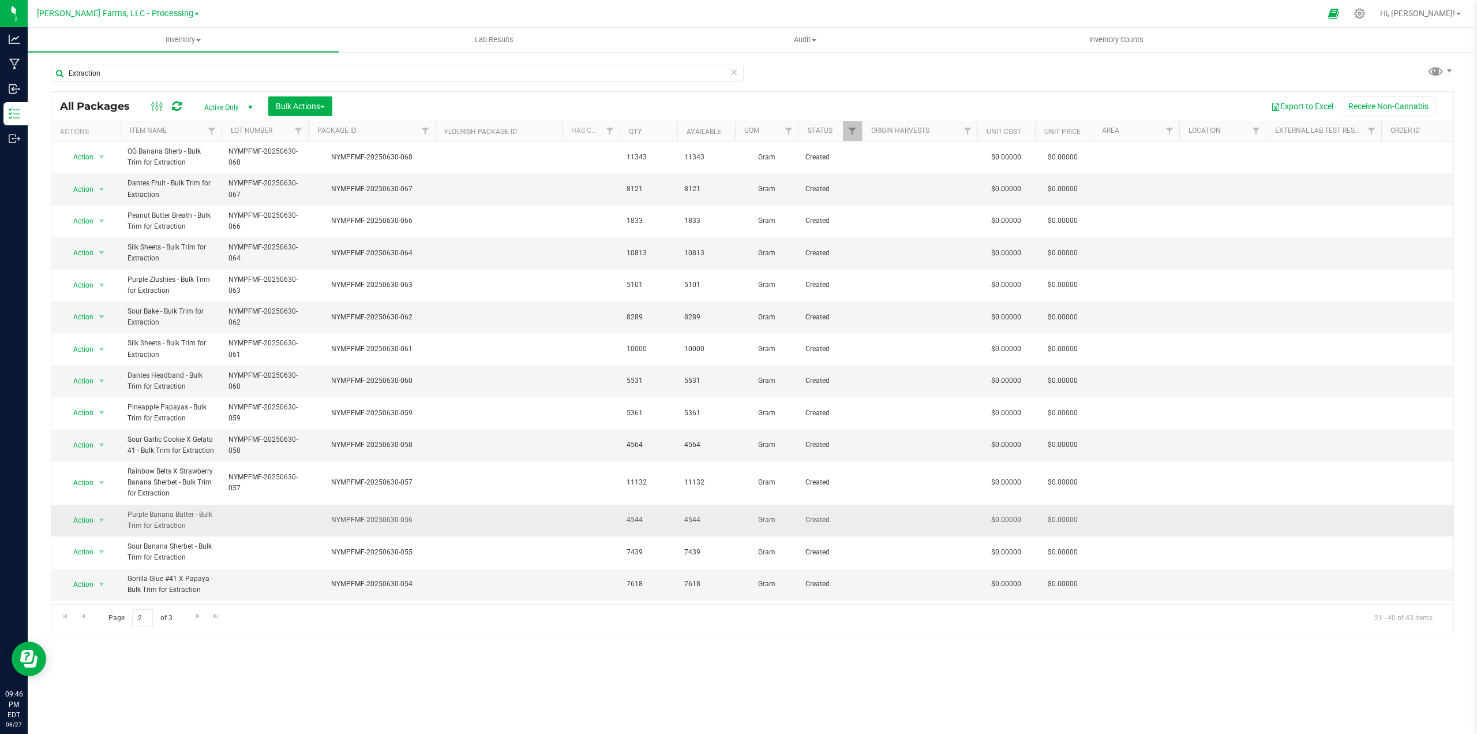
drag, startPoint x: 410, startPoint y: 518, endPoint x: 328, endPoint y: 522, distance: 82.6
click at [328, 522] on div "NYMPFMF-20250630-056" at bounding box center [371, 519] width 130 height 11
click at [260, 511] on td at bounding box center [265, 520] width 87 height 32
type input "NYMPFMF-20250630-056"
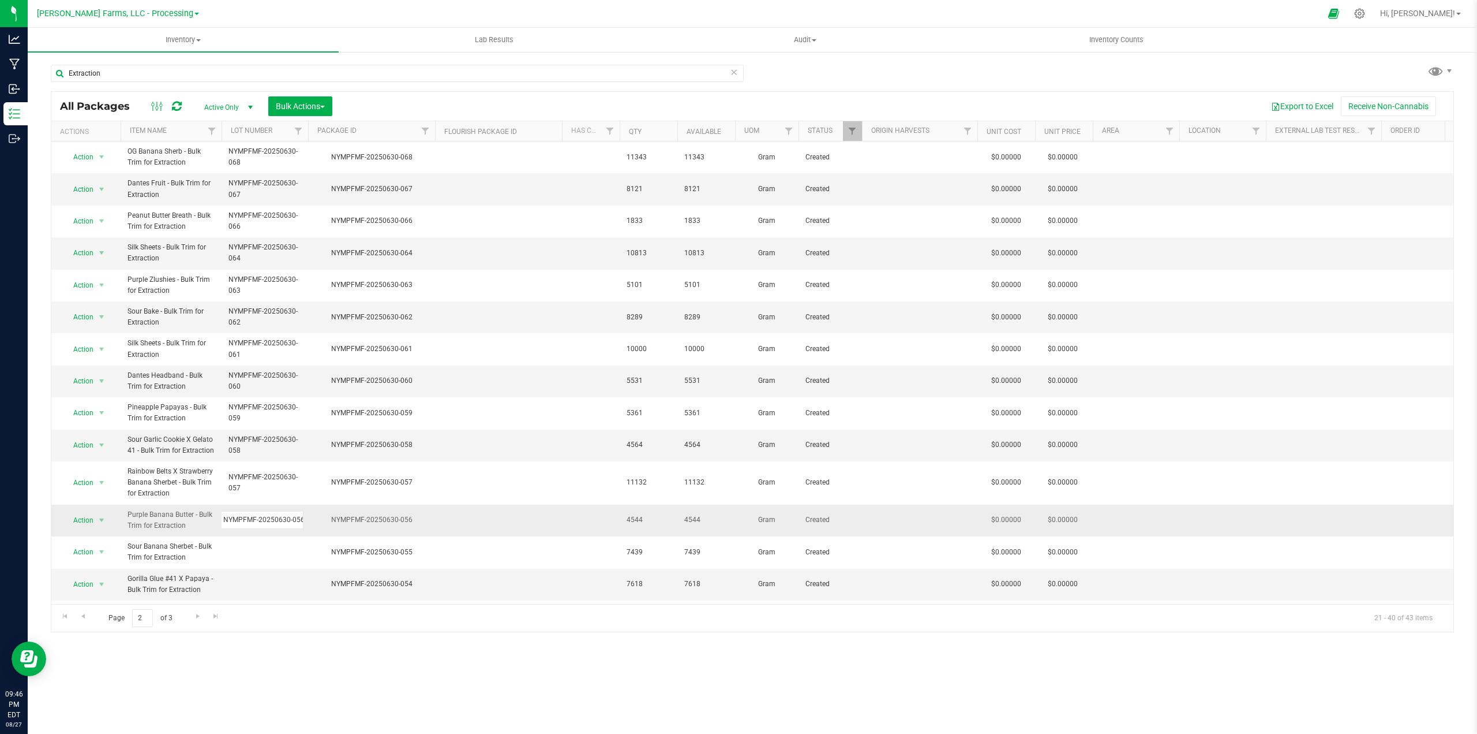
click at [482, 522] on div "All Packages Active Only Active Only Lab Samples Locked All Bulk Actions Add to…" at bounding box center [753, 361] width 1404 height 541
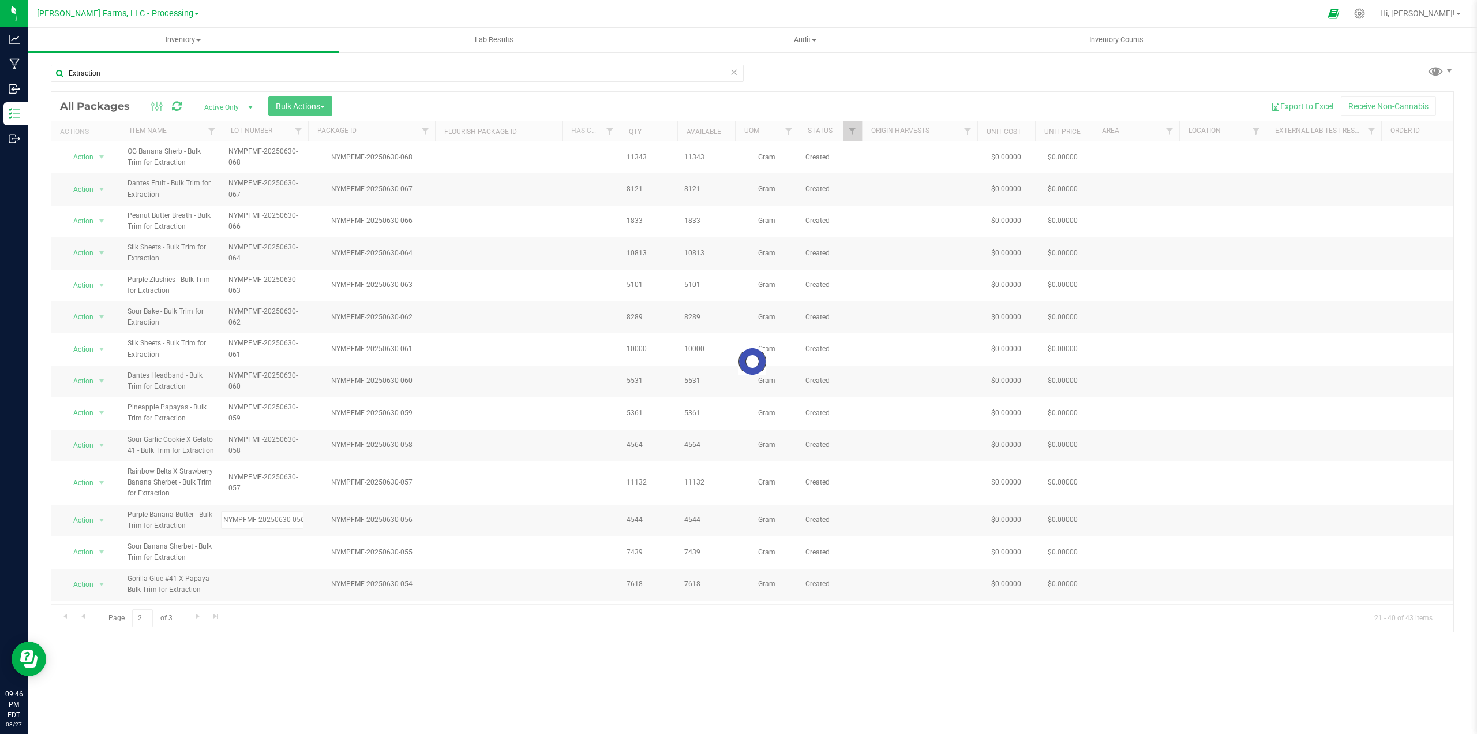
scroll to position [0, 0]
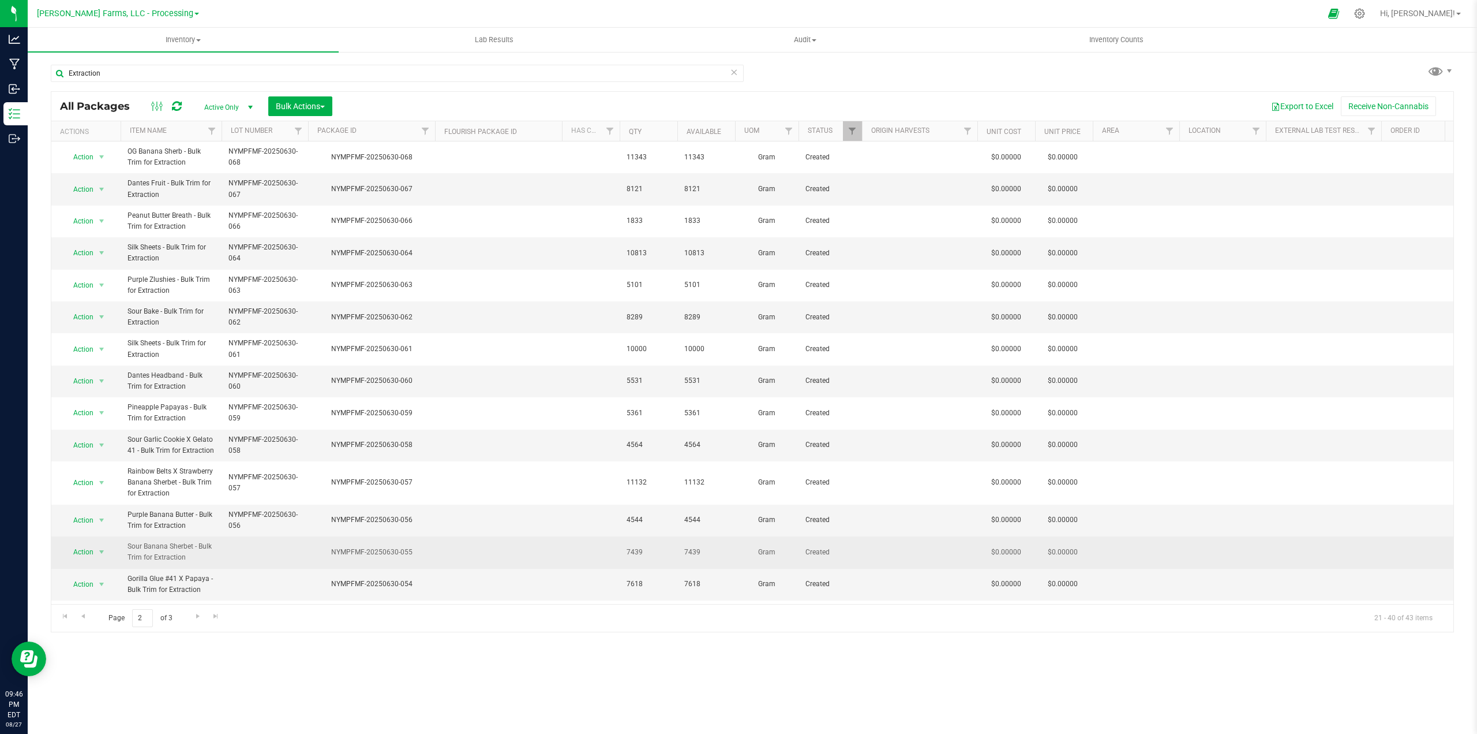
drag, startPoint x: 417, startPoint y: 554, endPoint x: 329, endPoint y: 554, distance: 88.3
click at [329, 554] on div "NYMPFMF-20250630-055" at bounding box center [371, 552] width 130 height 11
click at [261, 549] on td at bounding box center [265, 552] width 87 height 32
type input "NYMPFMF-20250630-055"
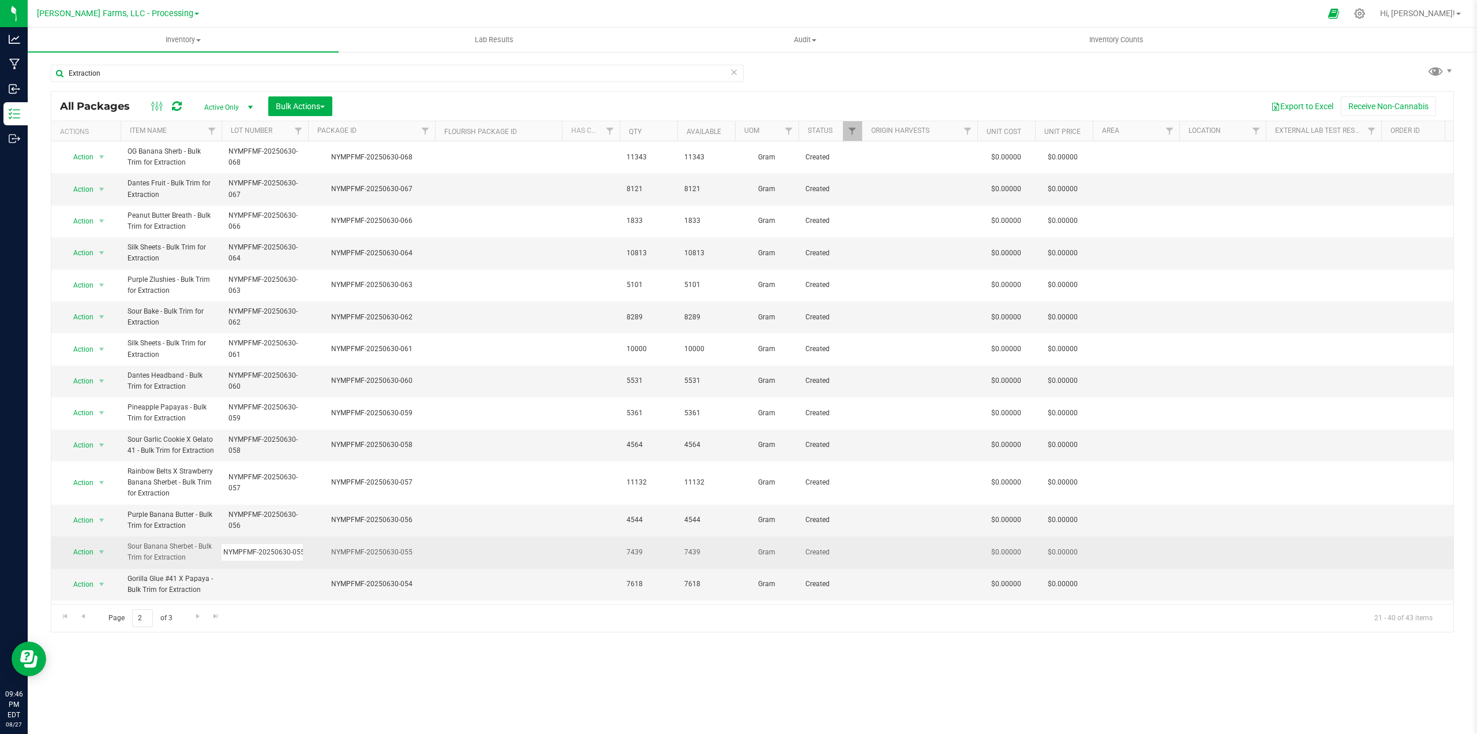
click at [461, 560] on div "All Packages Active Only Active Only Lab Samples Locked All Bulk Actions Add to…" at bounding box center [753, 361] width 1404 height 541
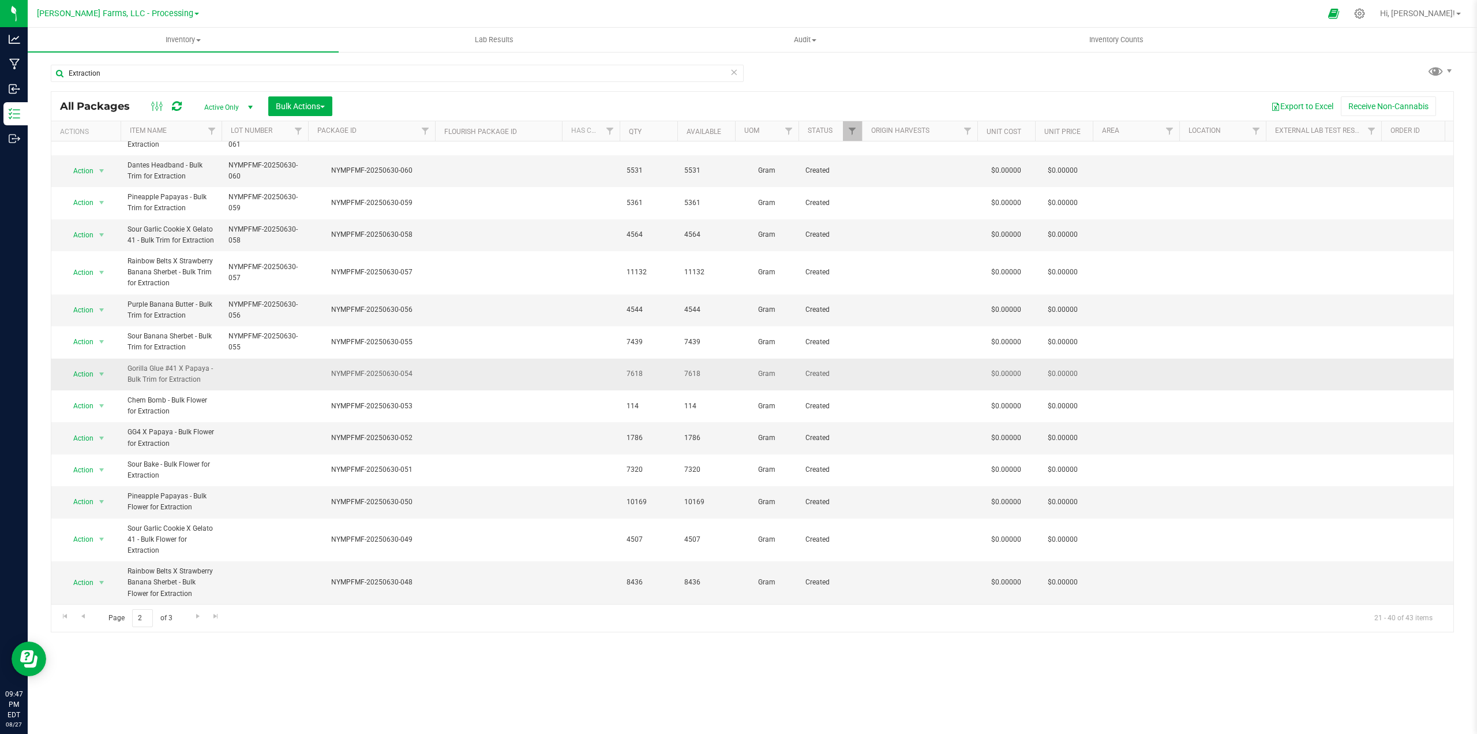
drag, startPoint x: 414, startPoint y: 365, endPoint x: 328, endPoint y: 369, distance: 86.1
click at [328, 369] on div "NYMPFMF-20250630-054" at bounding box center [371, 373] width 130 height 11
click at [269, 372] on td at bounding box center [265, 374] width 87 height 32
type input "NYMPFMF-20250630-054"
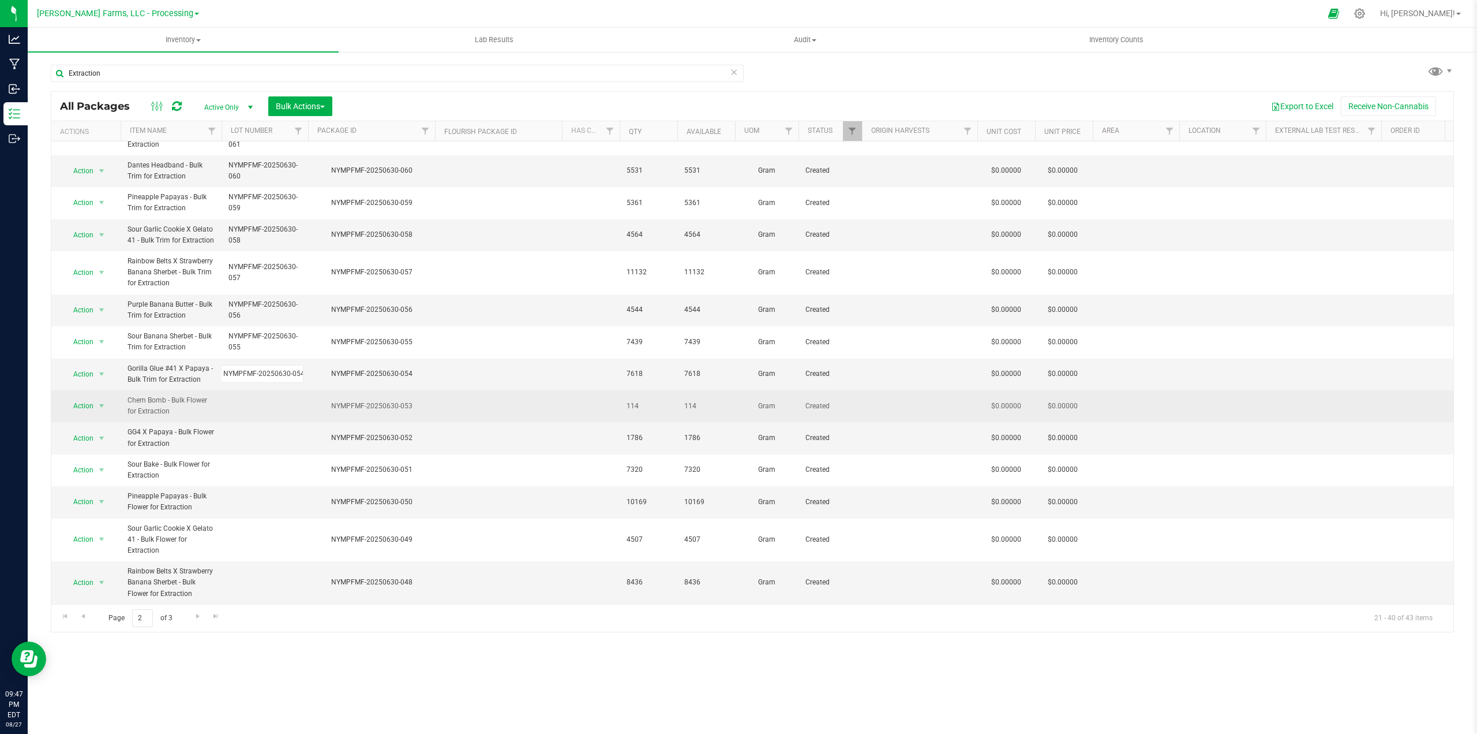
click at [454, 390] on div "All Packages Active Only Active Only Lab Samples Locked All Bulk Actions Add to…" at bounding box center [753, 361] width 1404 height 541
drag, startPoint x: 416, startPoint y: 396, endPoint x: 330, endPoint y: 402, distance: 85.7
click at [330, 402] on div "NYMPFMF-20250630-053" at bounding box center [371, 406] width 130 height 11
click at [276, 400] on td at bounding box center [265, 406] width 87 height 32
type input "NYMPFMF-20250630-053"
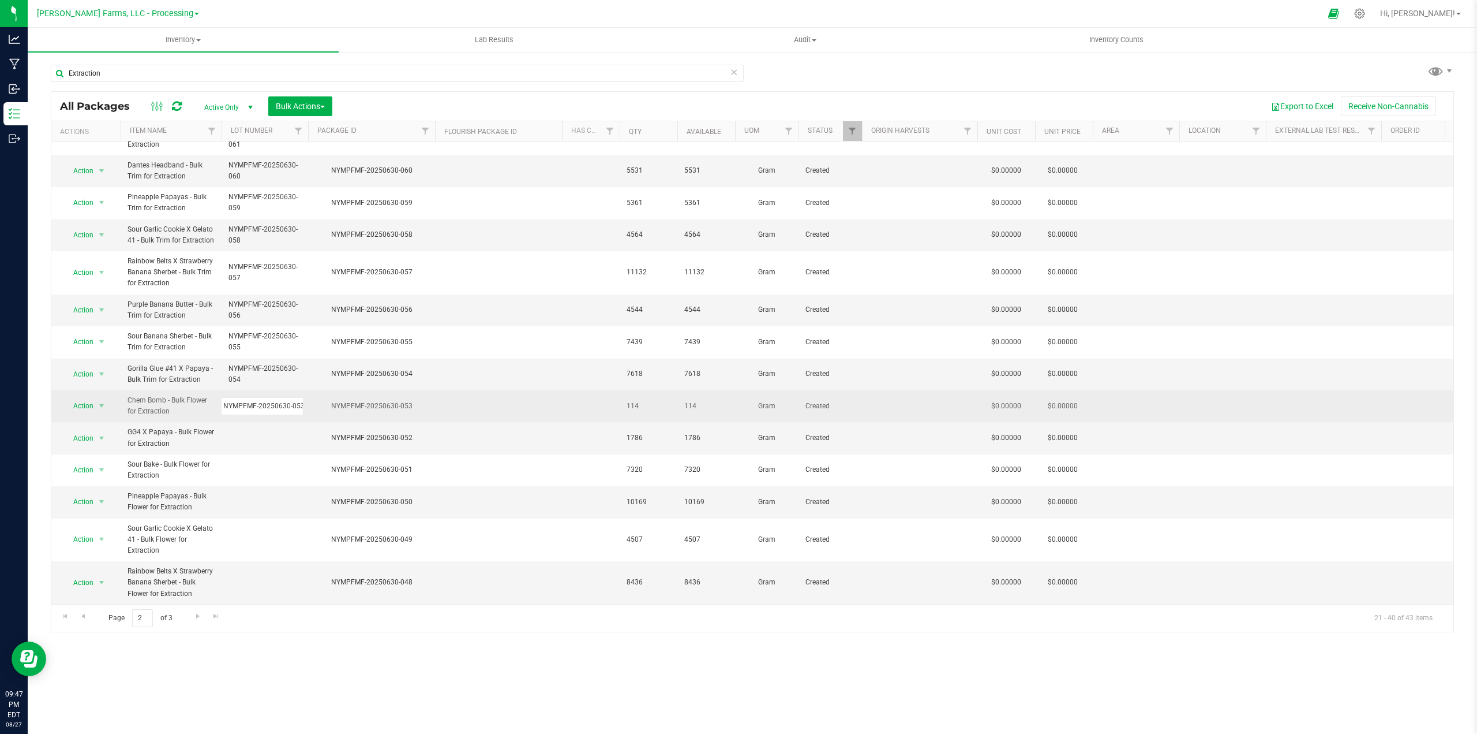
click at [465, 410] on div "All Packages Active Only Active Only Lab Samples Locked All Bulk Actions Add to…" at bounding box center [753, 361] width 1404 height 541
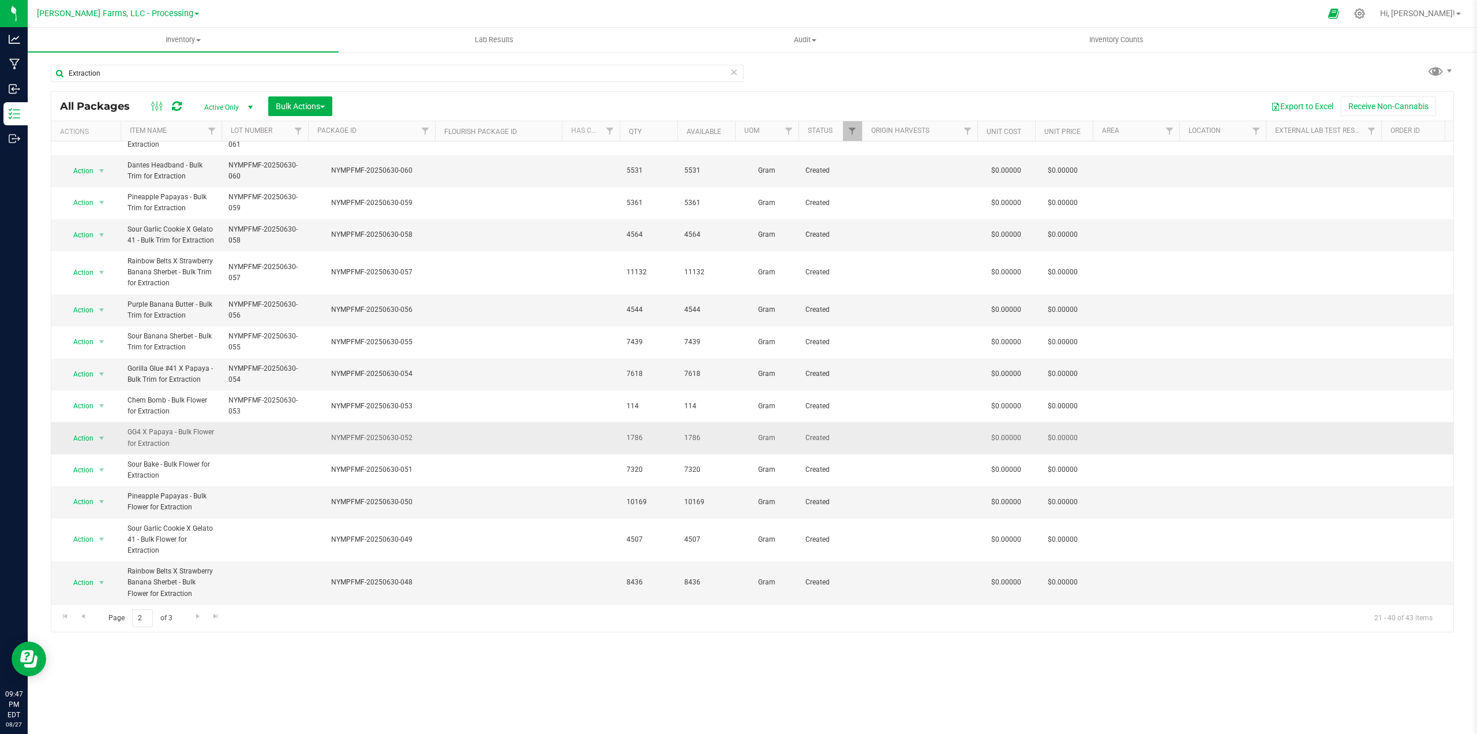
drag, startPoint x: 415, startPoint y: 431, endPoint x: 324, endPoint y: 433, distance: 90.6
click at [324, 433] on div "NYMPFMF-20250630-052" at bounding box center [371, 437] width 130 height 11
click at [259, 425] on td at bounding box center [265, 438] width 87 height 32
type input "NYMPFMF-20250630-052"
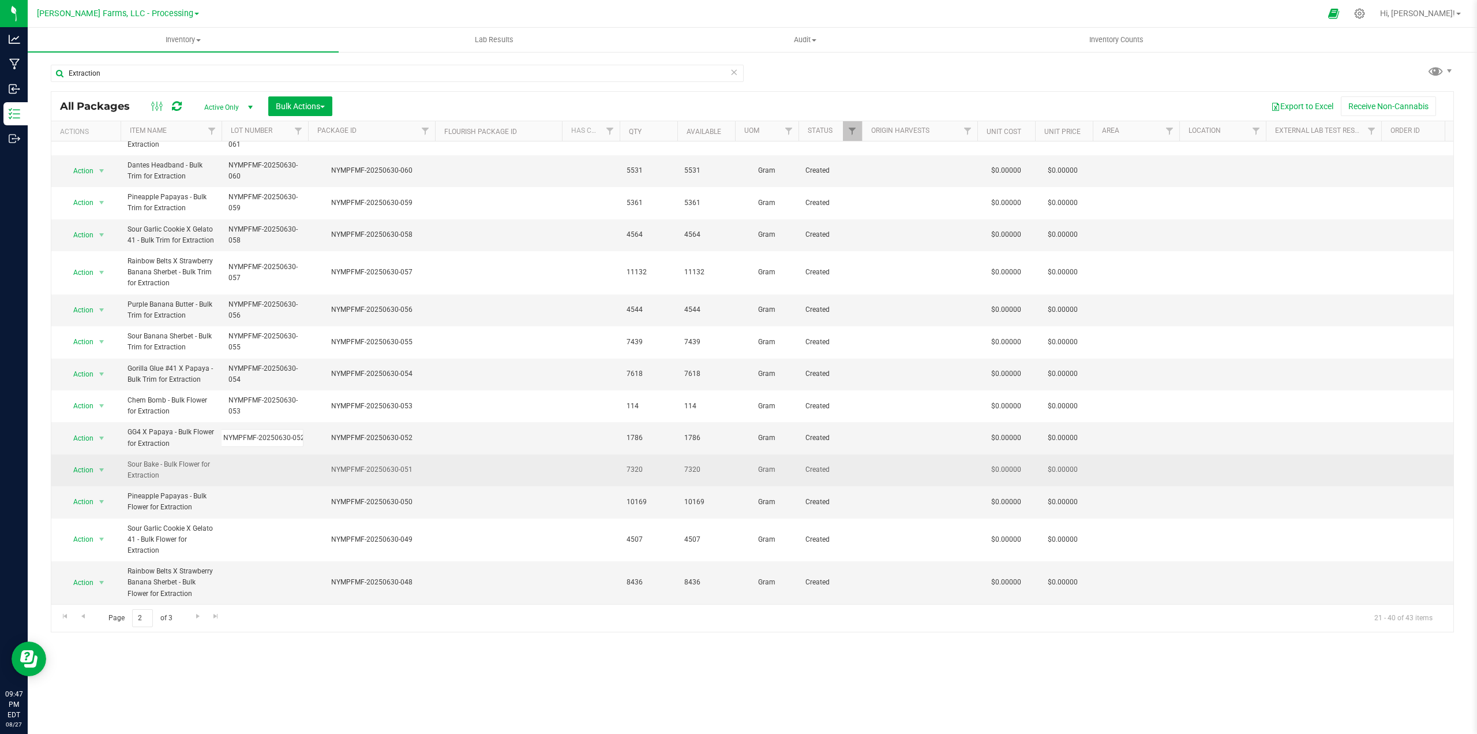
click at [480, 452] on div "All Packages Active Only Active Only Lab Samples Locked All Bulk Actions Add to…" at bounding box center [753, 361] width 1404 height 541
drag, startPoint x: 417, startPoint y: 458, endPoint x: 323, endPoint y: 467, distance: 93.9
click at [323, 467] on td "NYMPFMF-20250630-051" at bounding box center [371, 470] width 127 height 32
click at [253, 457] on td at bounding box center [265, 470] width 87 height 32
type input "NYMPFMF-20250630-051"
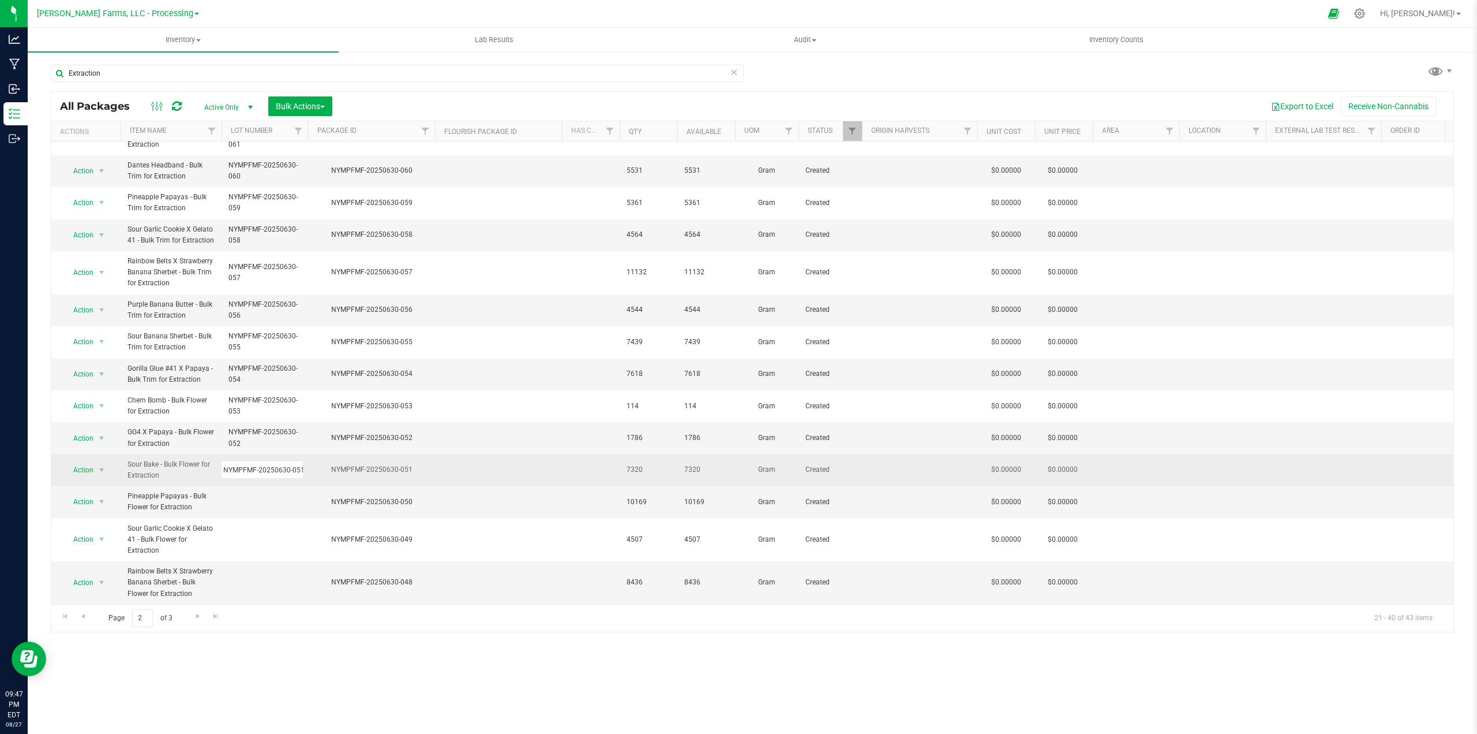
click at [492, 459] on div "All Packages Active Only Active Only Lab Samples Locked All Bulk Actions Add to…" at bounding box center [753, 361] width 1404 height 541
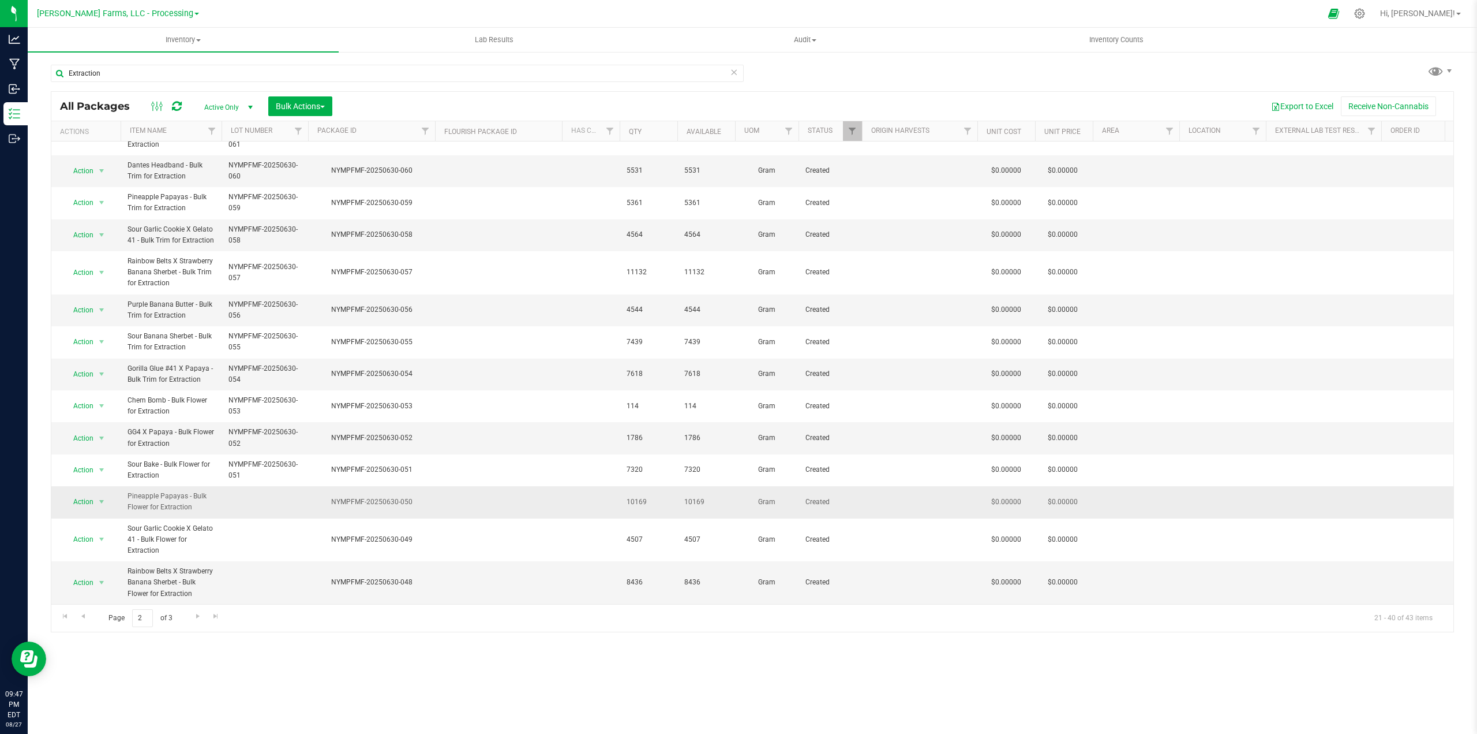
drag, startPoint x: 414, startPoint y: 490, endPoint x: 330, endPoint y: 495, distance: 84.4
click at [330, 496] on div "NYMPFMF-20250630-050" at bounding box center [371, 501] width 130 height 11
click at [253, 491] on td at bounding box center [265, 502] width 87 height 32
type input "NYMPFMF-20250630-050"
click at [465, 486] on div "All Packages Active Only Active Only Lab Samples Locked All Bulk Actions Add to…" at bounding box center [753, 361] width 1404 height 541
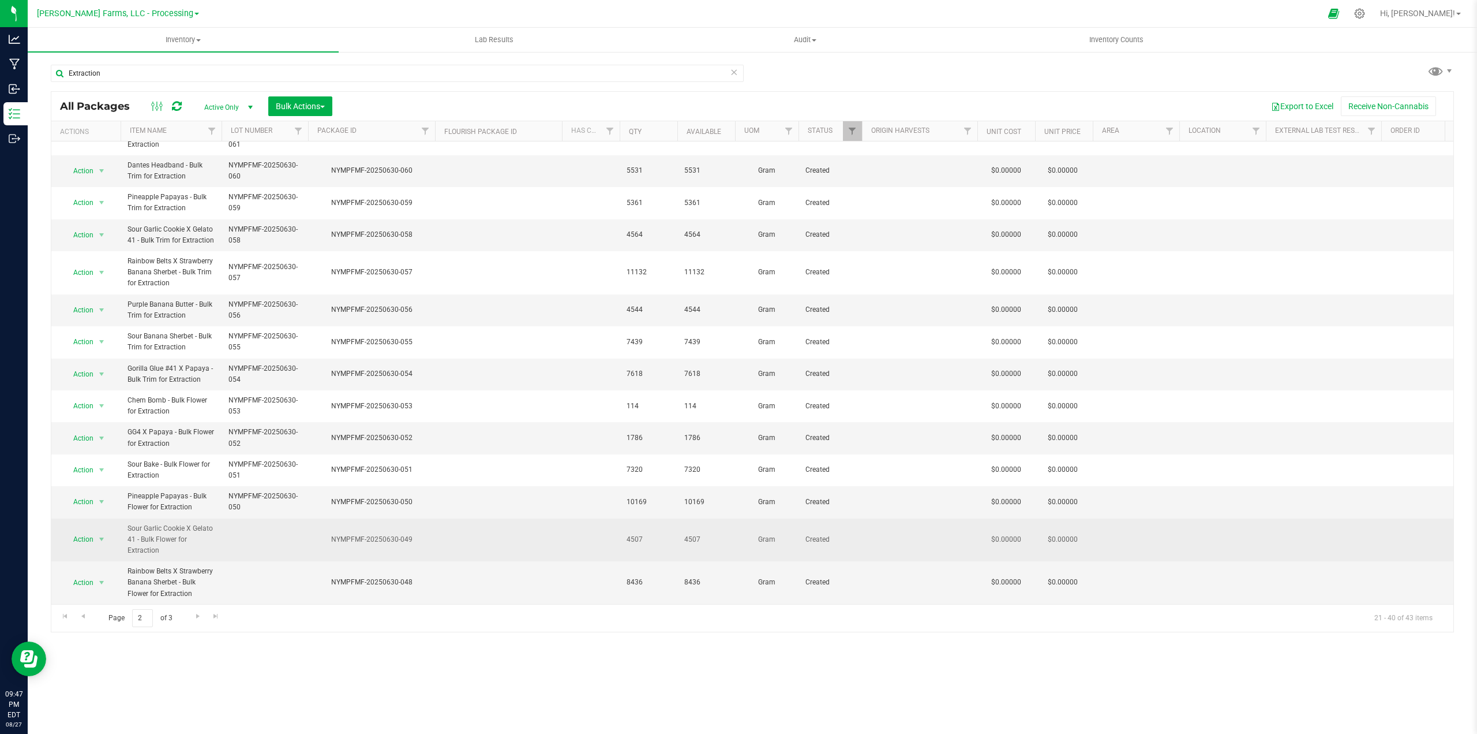
drag, startPoint x: 421, startPoint y: 531, endPoint x: 337, endPoint y: 533, distance: 84.3
click at [337, 534] on div "NYMPFMF-20250630-049" at bounding box center [371, 539] width 130 height 11
click at [420, 534] on div "NYMPFMF-20250630-049" at bounding box center [371, 539] width 130 height 11
click at [434, 534] on div "NYMPFMF-20250630-049" at bounding box center [371, 539] width 130 height 11
drag, startPoint x: 427, startPoint y: 528, endPoint x: 323, endPoint y: 532, distance: 103.4
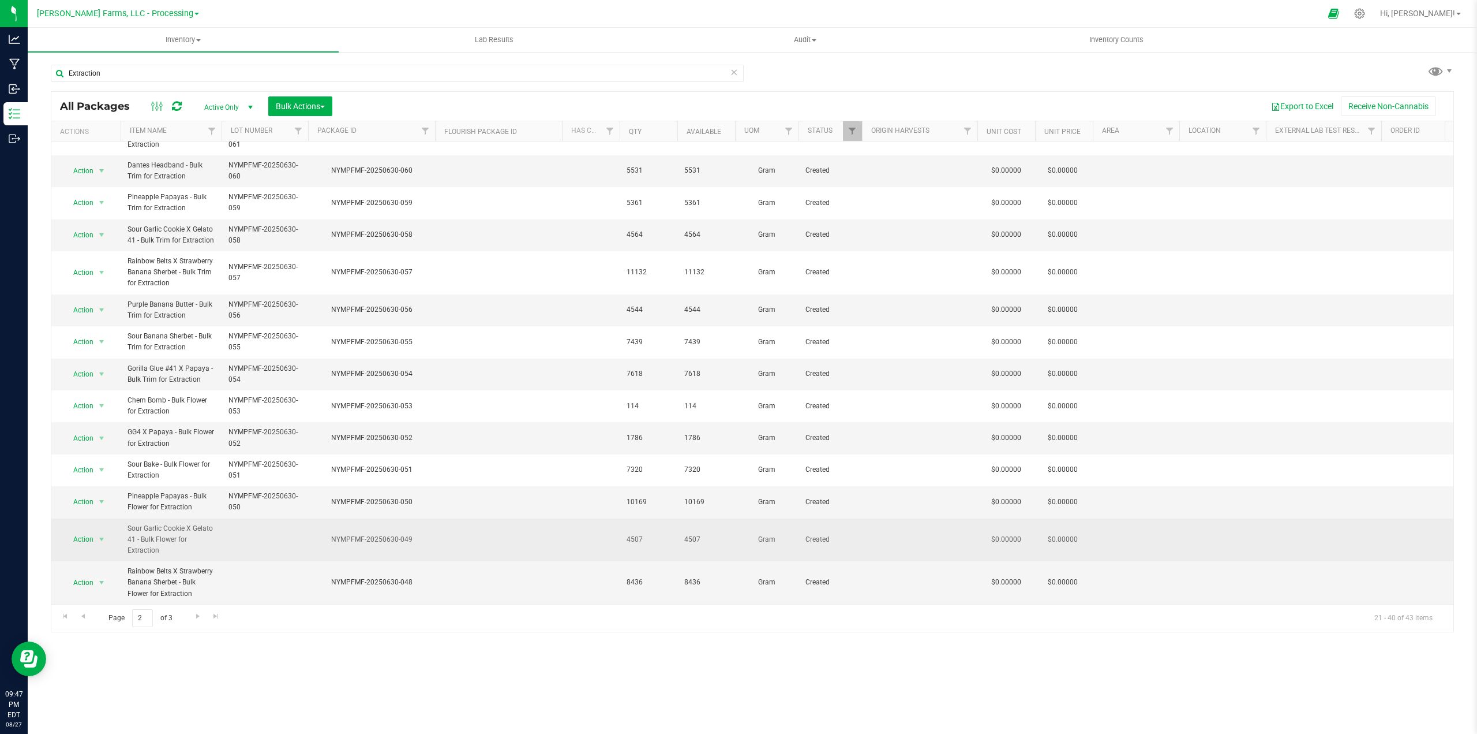
click at [323, 534] on div "NYMPFMF-20250630-049" at bounding box center [371, 539] width 130 height 11
click at [232, 527] on td at bounding box center [265, 539] width 87 height 43
type input "NYMPFMF-20250630-049"
click at [471, 530] on div "All Packages Active Only Active Only Lab Samples Locked All Bulk Actions Add to…" at bounding box center [753, 361] width 1404 height 541
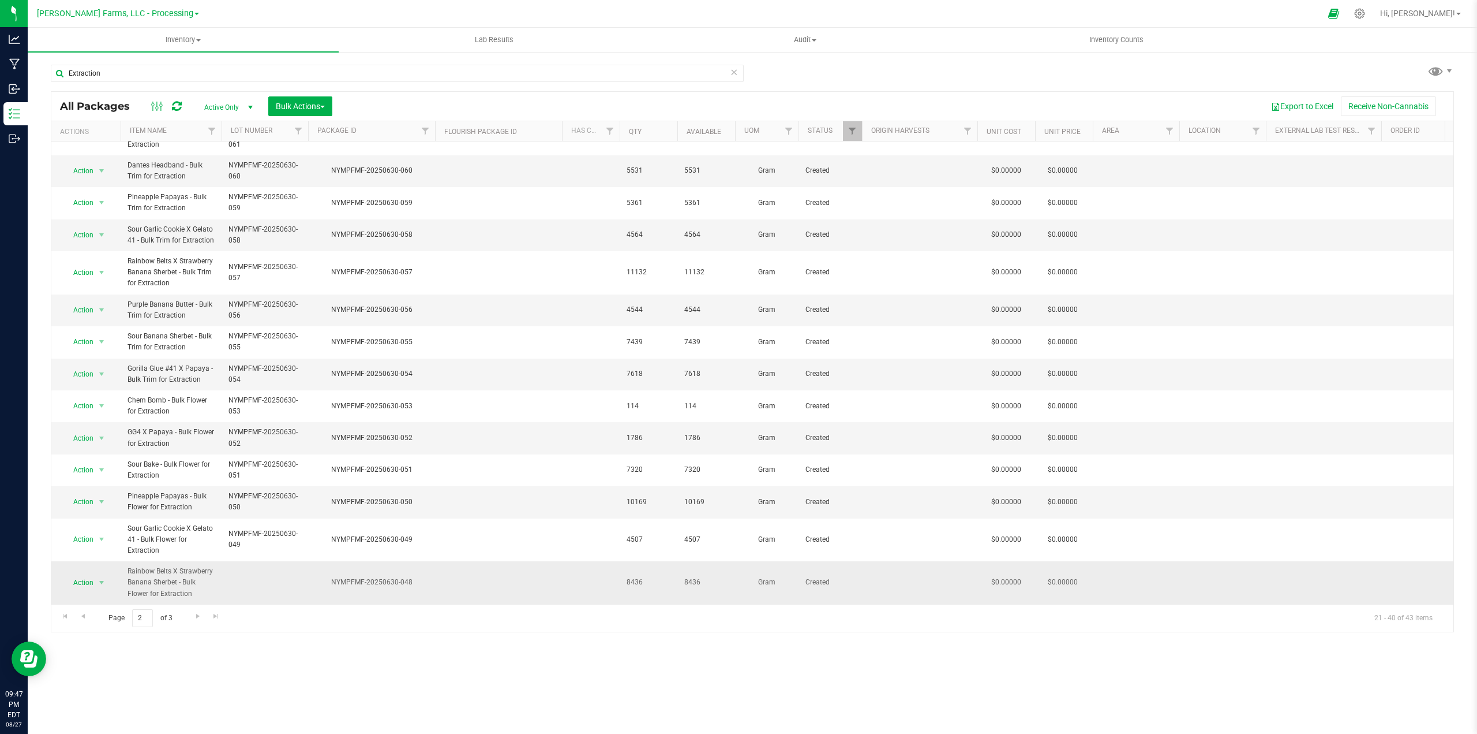
drag, startPoint x: 416, startPoint y: 574, endPoint x: 327, endPoint y: 575, distance: 89.5
click at [327, 577] on div "NYMPFMF-20250630-048" at bounding box center [371, 582] width 130 height 11
click at [248, 568] on td at bounding box center [265, 582] width 87 height 43
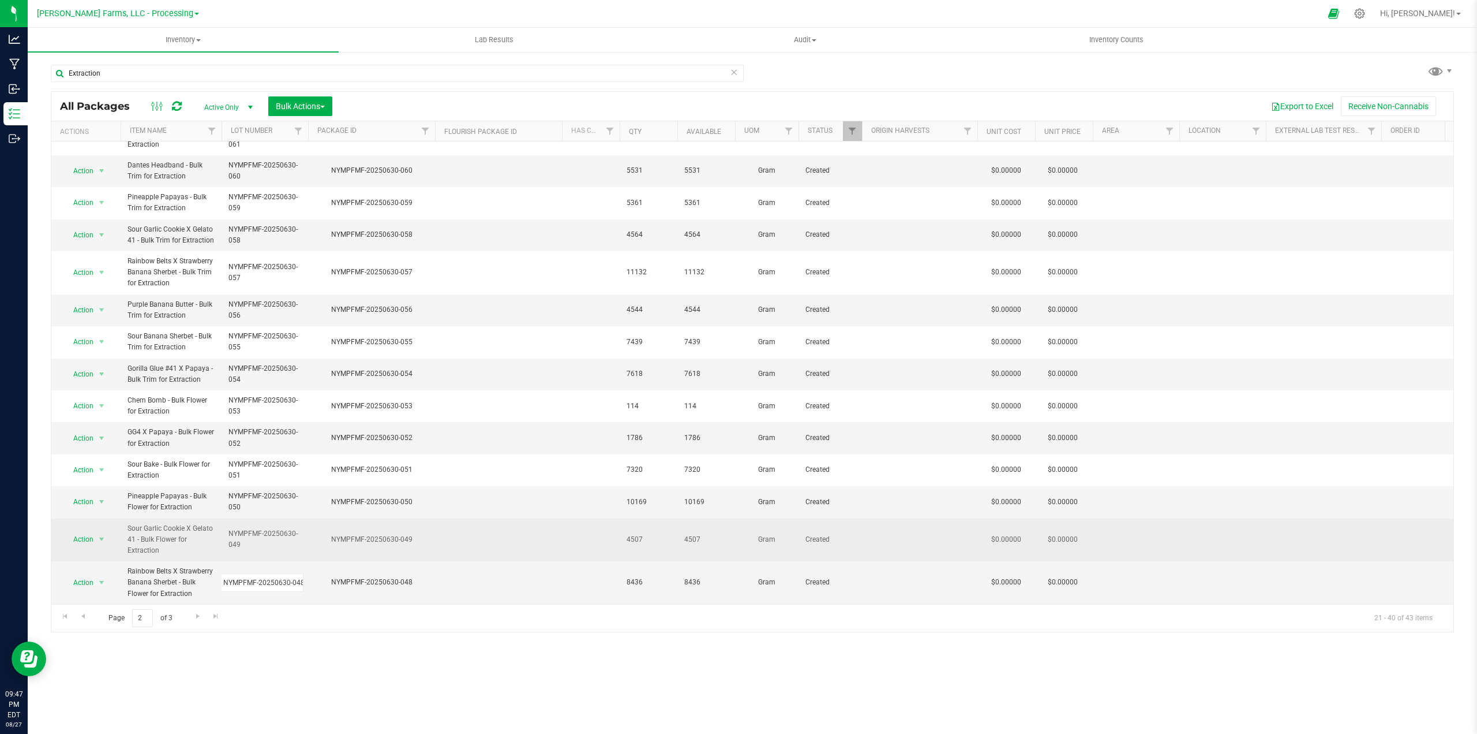
type input "NYMPFMF-20250630-048"
click at [471, 522] on div "All Packages Active Only Active Only Lab Samples Locked All Bulk Actions Add to…" at bounding box center [753, 361] width 1404 height 541
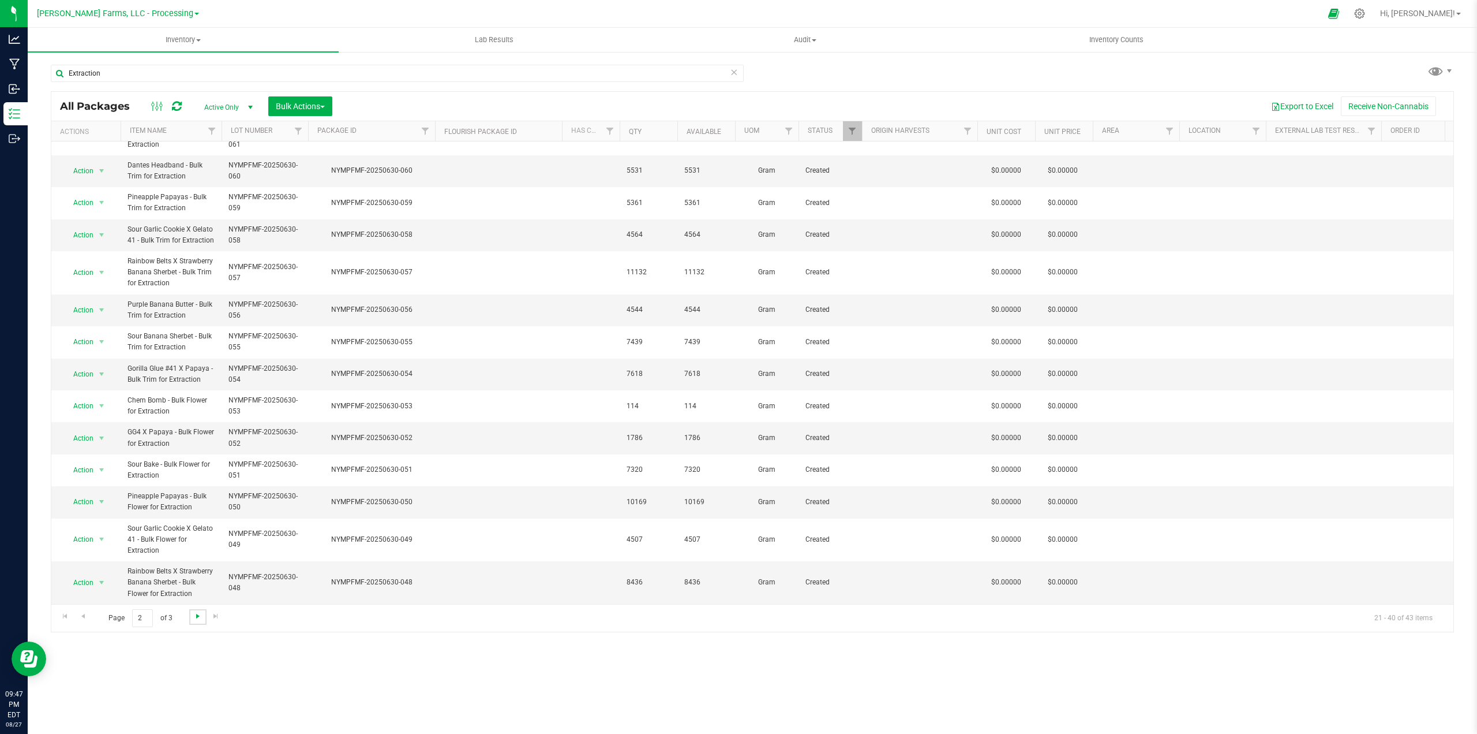
click at [196, 619] on span "Go to the next page" at bounding box center [197, 615] width 9 height 9
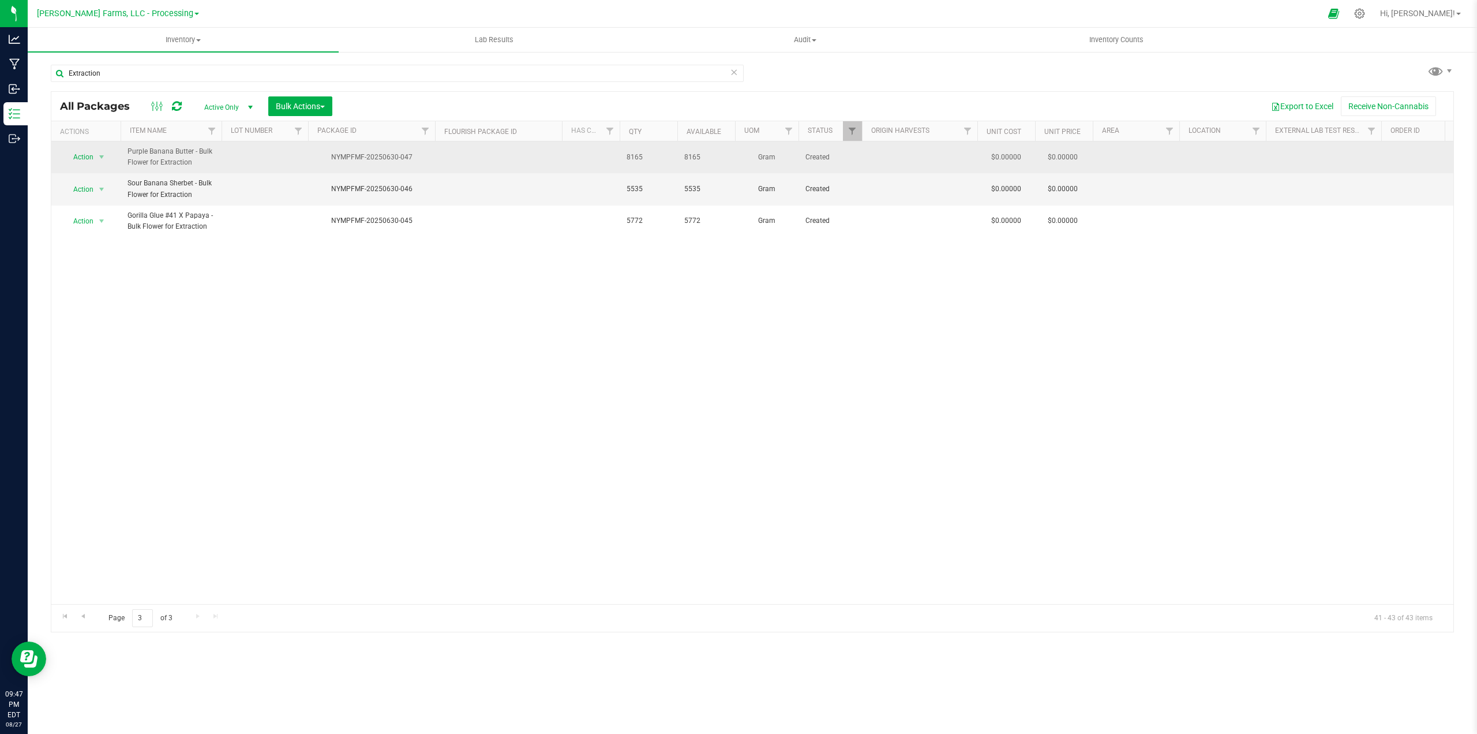
drag, startPoint x: 422, startPoint y: 158, endPoint x: 332, endPoint y: 160, distance: 90.1
click at [332, 161] on div "NYMPFMF-20250630-047" at bounding box center [371, 157] width 130 height 11
click at [237, 162] on td at bounding box center [265, 157] width 87 height 32
type input "NYMPFMF-20250630-047"
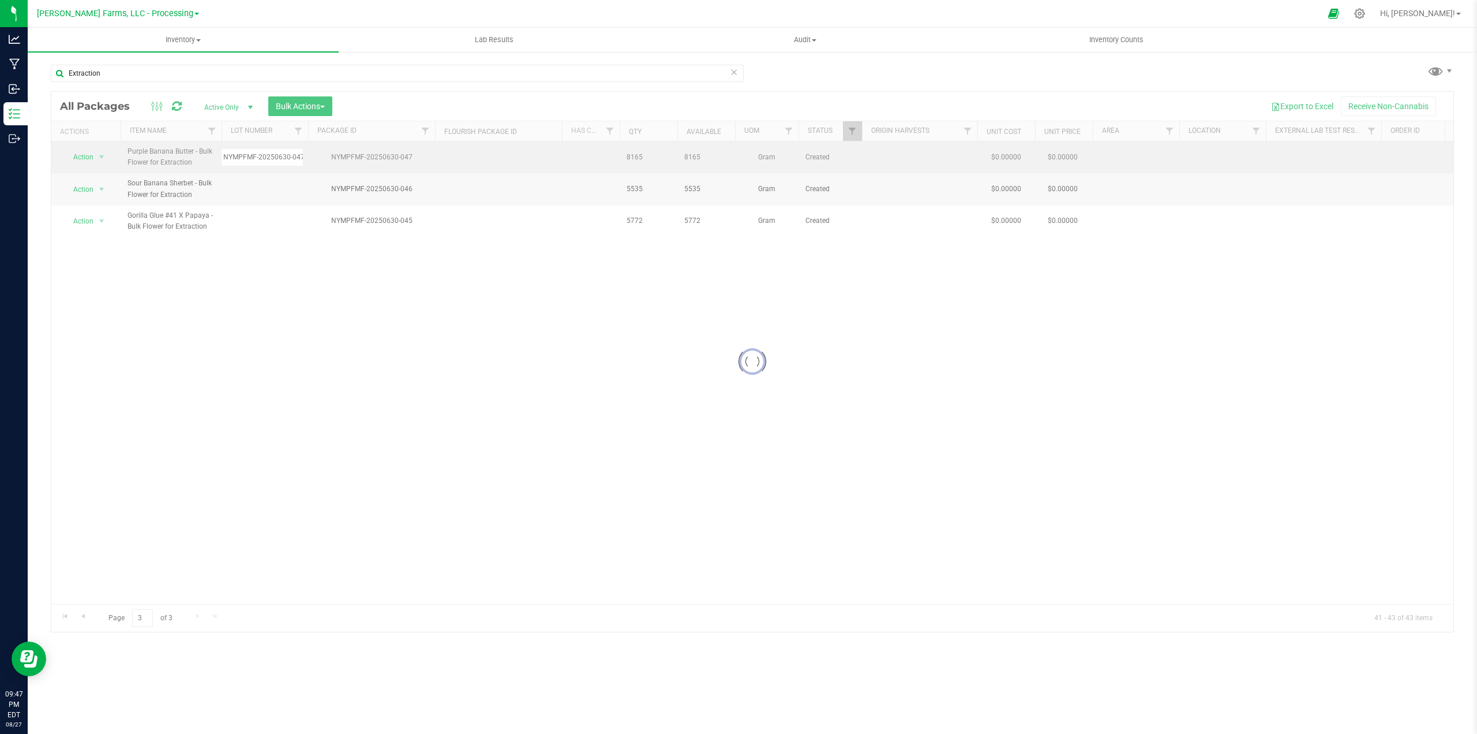
click at [477, 166] on div "Loading... All Packages Active Only Active Only Lab Samples Locked All Bulk Act…" at bounding box center [753, 361] width 1404 height 541
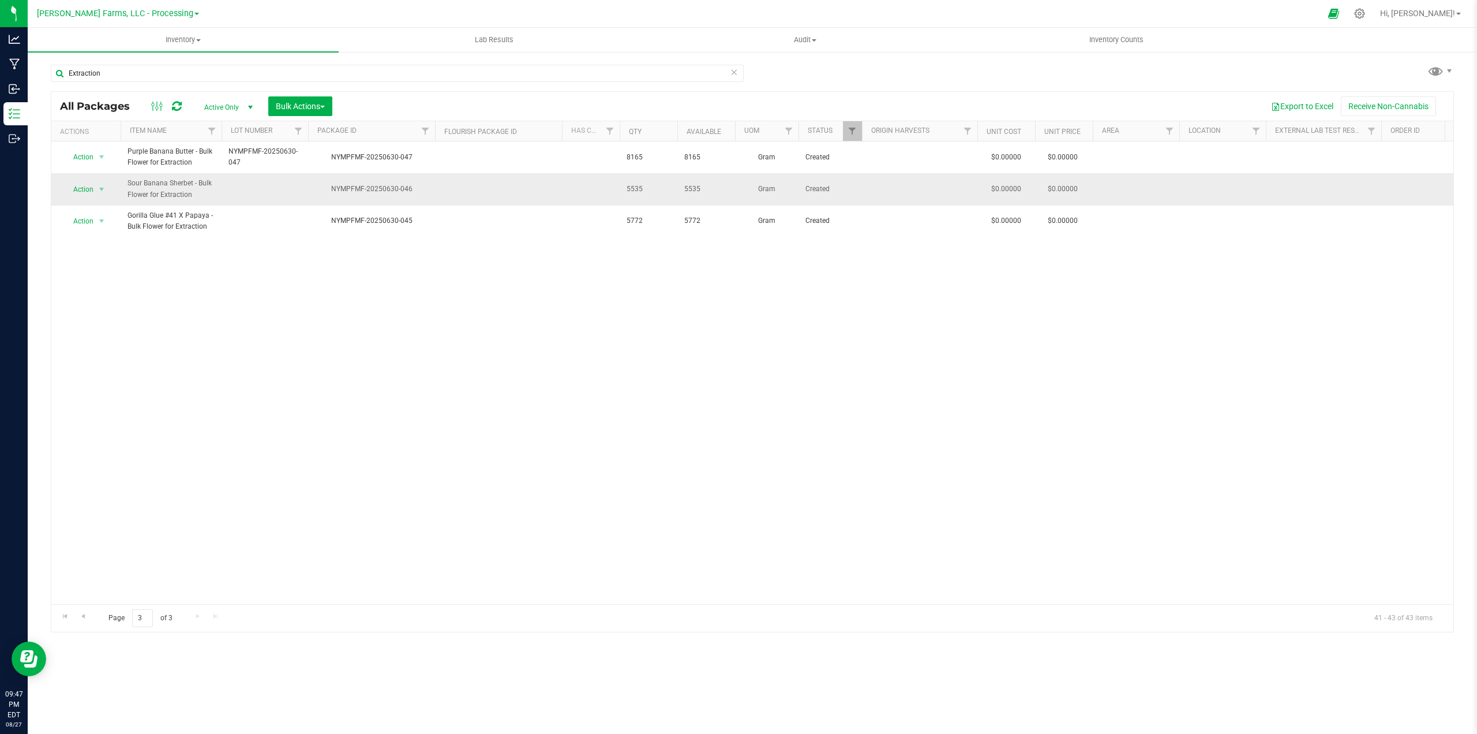
drag, startPoint x: 414, startPoint y: 188, endPoint x: 328, endPoint y: 192, distance: 86.6
click at [328, 192] on div "NYMPFMF-20250630-046" at bounding box center [371, 189] width 130 height 11
click at [252, 199] on td at bounding box center [265, 189] width 87 height 32
type input "NYMPFMF-20250630-046"
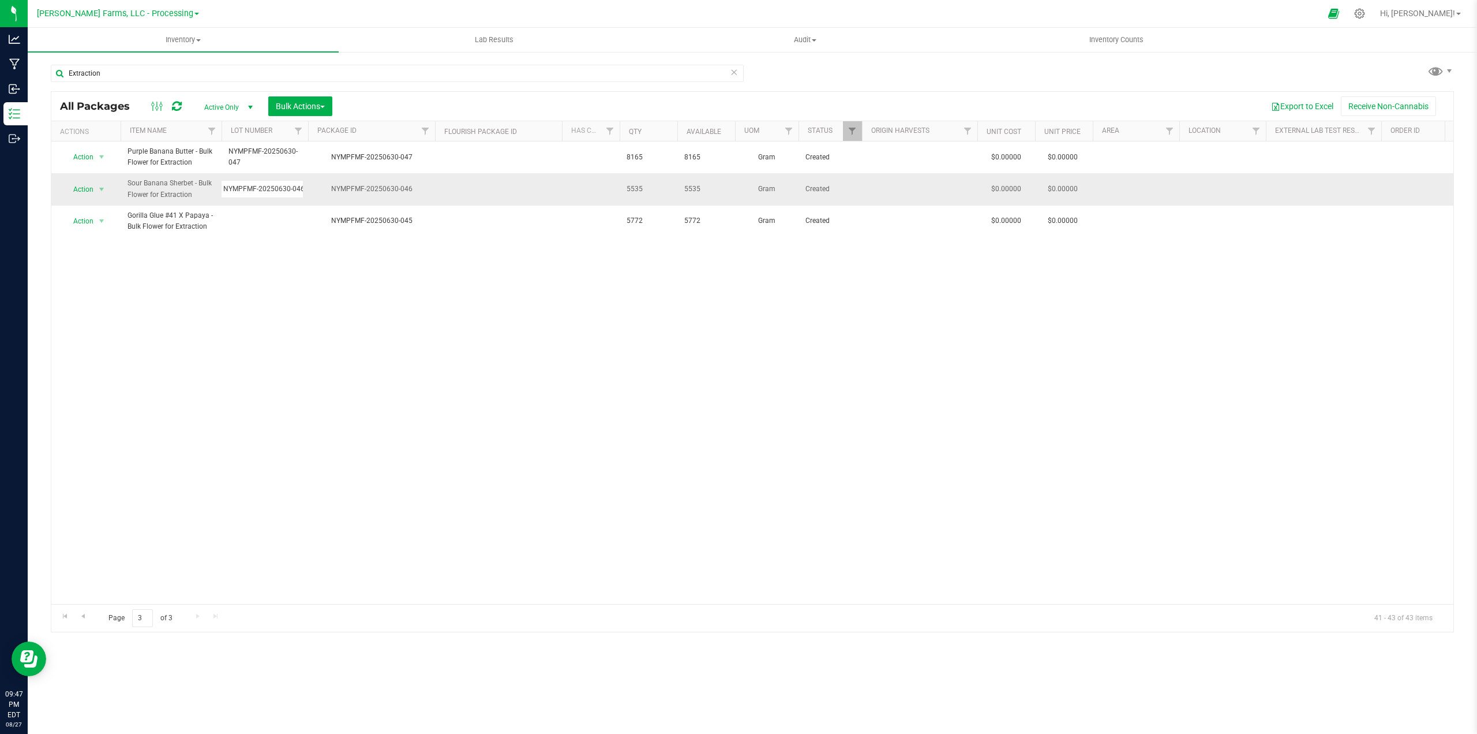
click at [457, 194] on div "All Packages Active Only Active Only Lab Samples Locked All Bulk Actions Add to…" at bounding box center [753, 361] width 1404 height 541
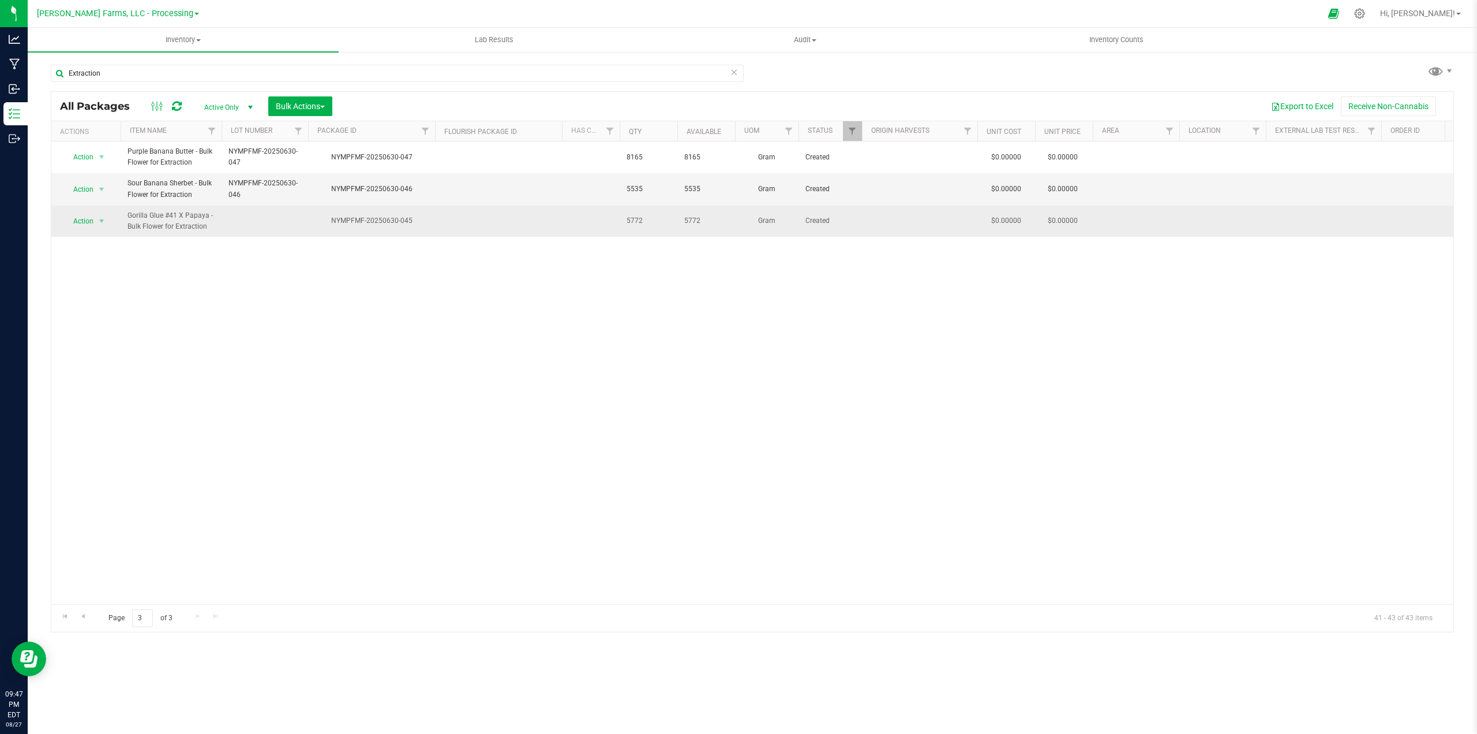
drag, startPoint x: 417, startPoint y: 221, endPoint x: 324, endPoint y: 226, distance: 93.6
click at [324, 226] on div "NYMPFMF-20250630-045" at bounding box center [371, 220] width 130 height 11
click at [231, 214] on td at bounding box center [265, 220] width 87 height 31
type input "NYMPFMF-20250630-045"
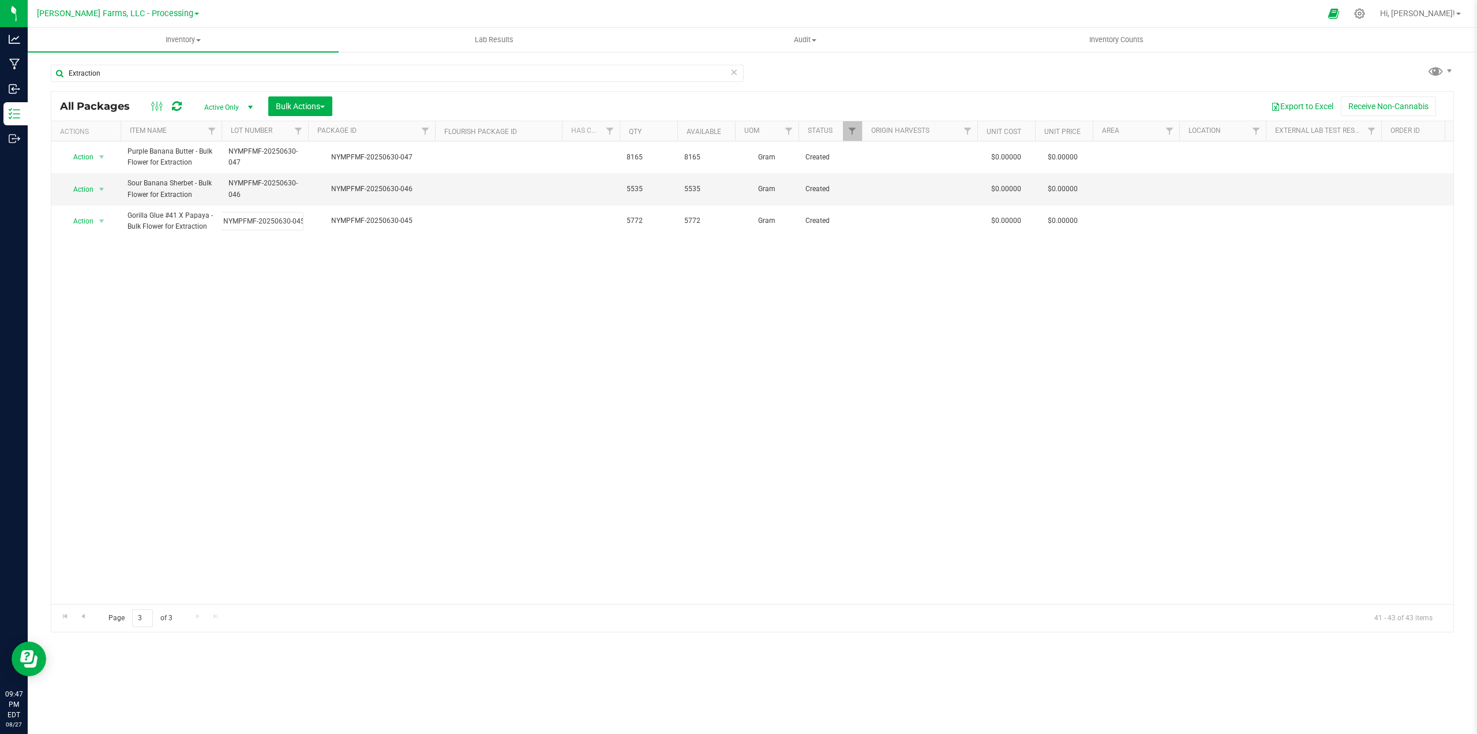
click at [507, 338] on div "All Packages Active Only Active Only Lab Samples Locked All Bulk Actions Add to…" at bounding box center [753, 361] width 1404 height 541
click at [325, 104] on span "Bulk Actions" at bounding box center [300, 106] width 49 height 9
click at [80, 617] on span "Go to the previous page" at bounding box center [82, 615] width 9 height 9
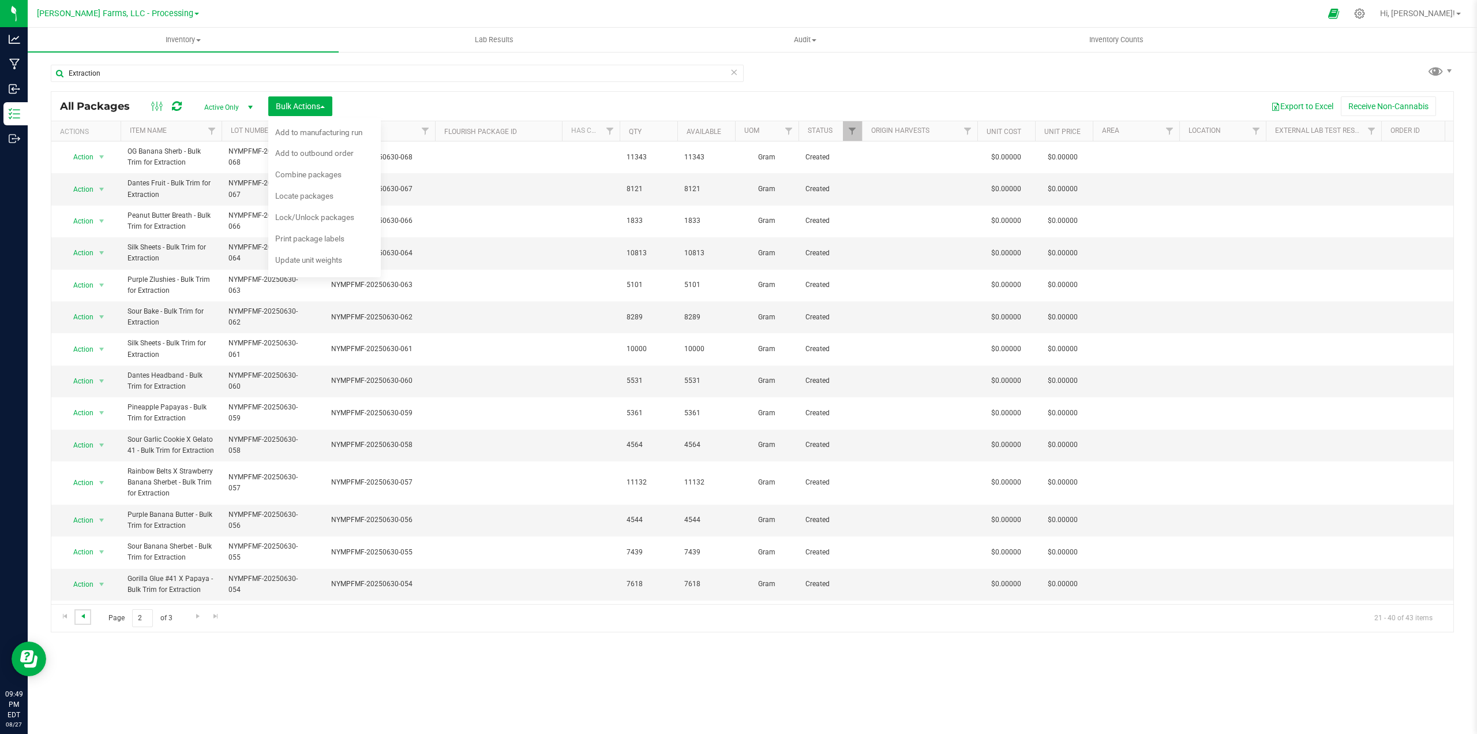
click at [80, 617] on span "Go to the previous page" at bounding box center [82, 615] width 9 height 9
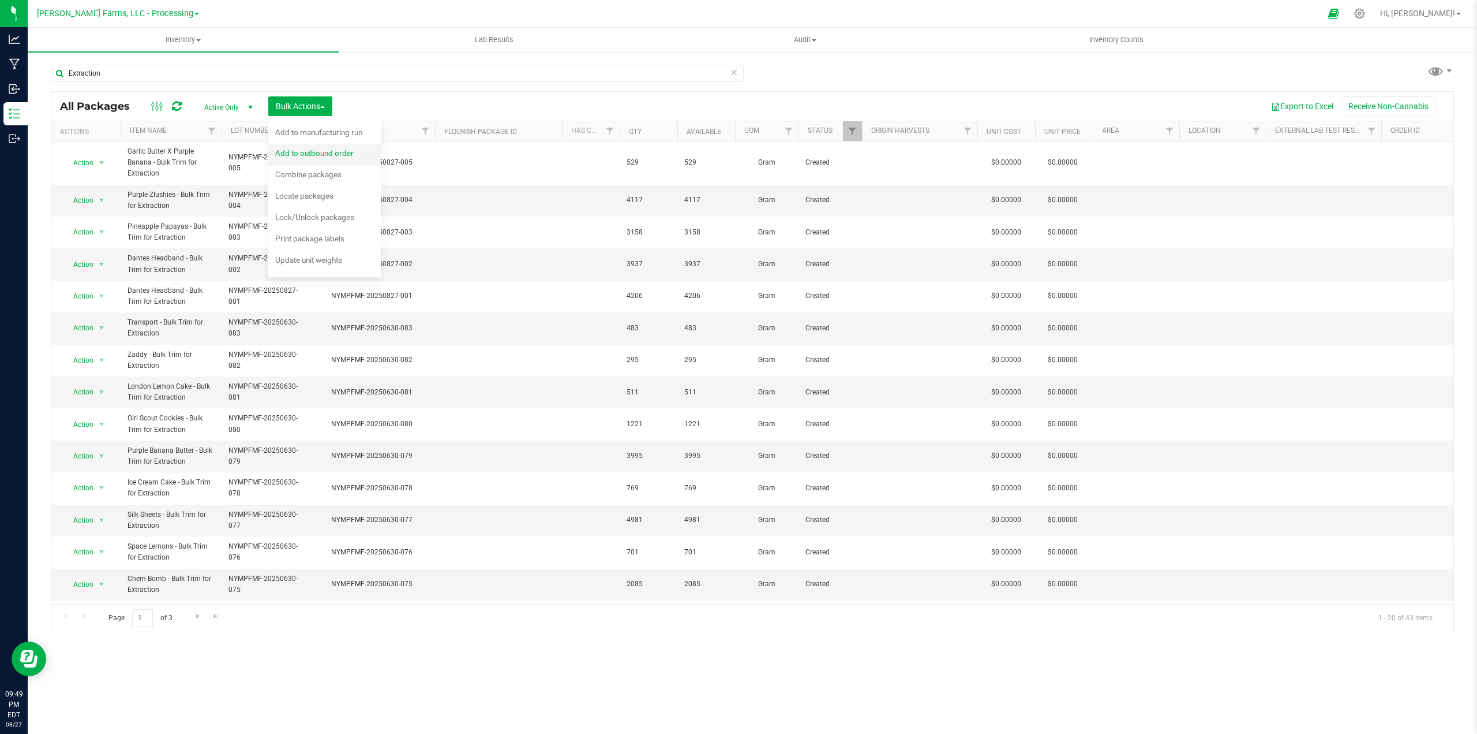
click at [331, 151] on span "Add to outbound order" at bounding box center [314, 152] width 78 height 9
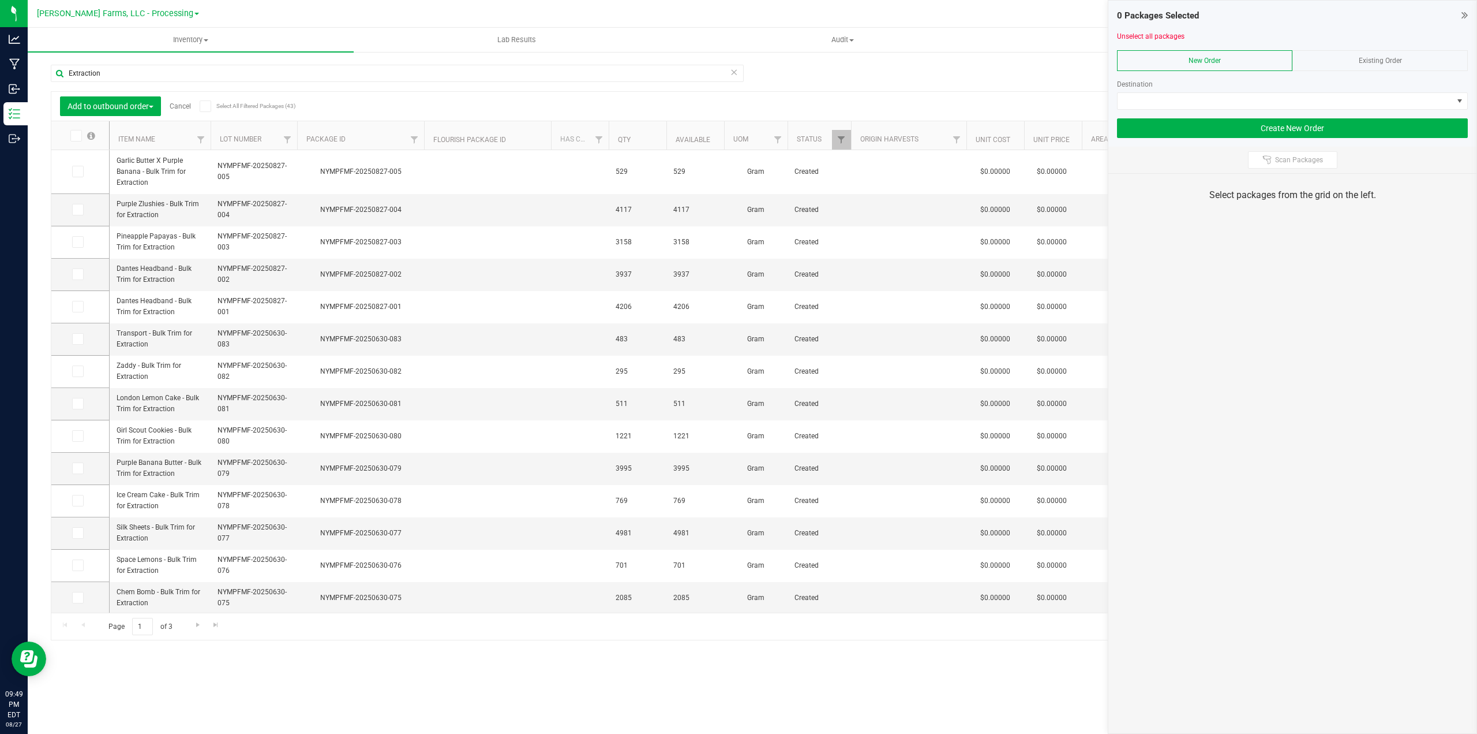
click at [73, 136] on icon at bounding box center [76, 136] width 8 height 0
click at [0, 0] on input "checkbox" at bounding box center [0, 0] width 0 height 0
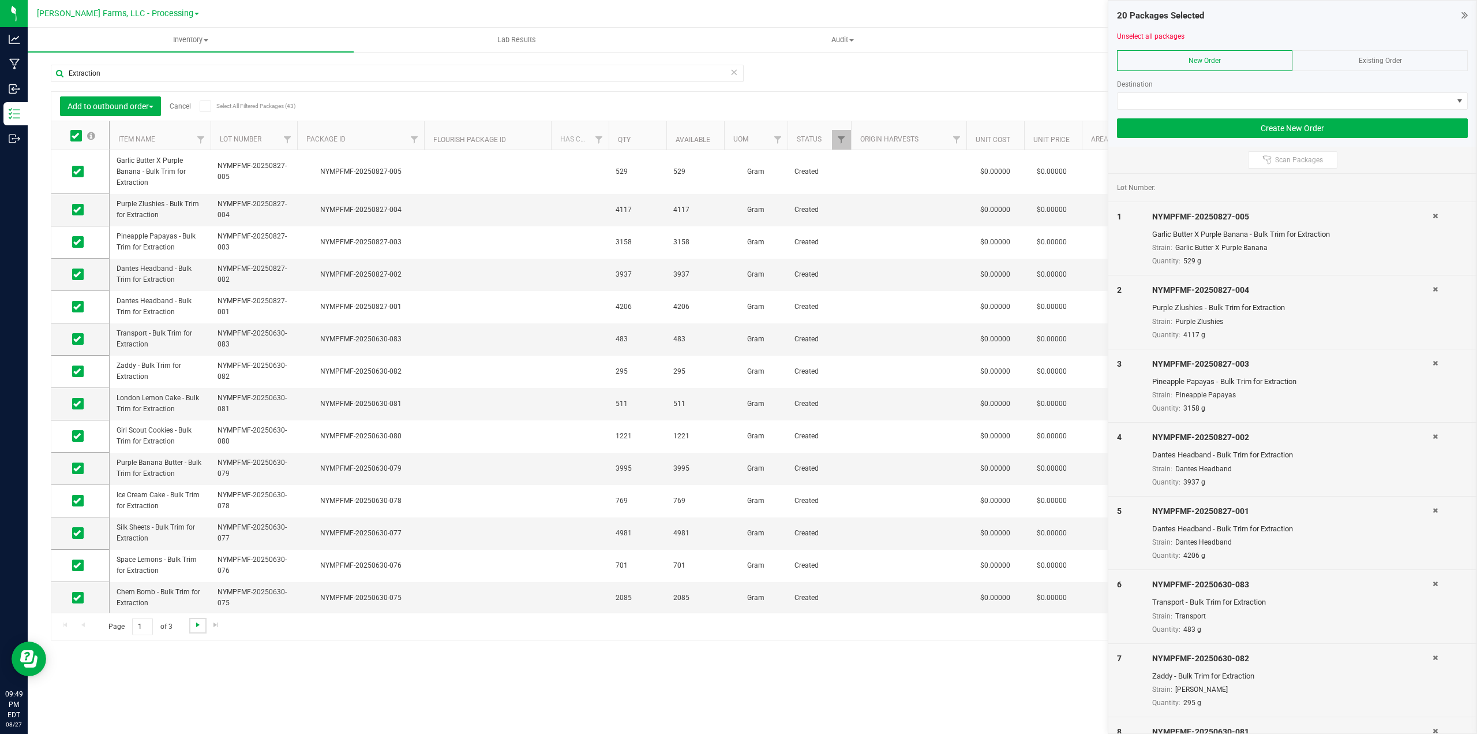
click at [196, 625] on span "Go to the next page" at bounding box center [197, 624] width 9 height 9
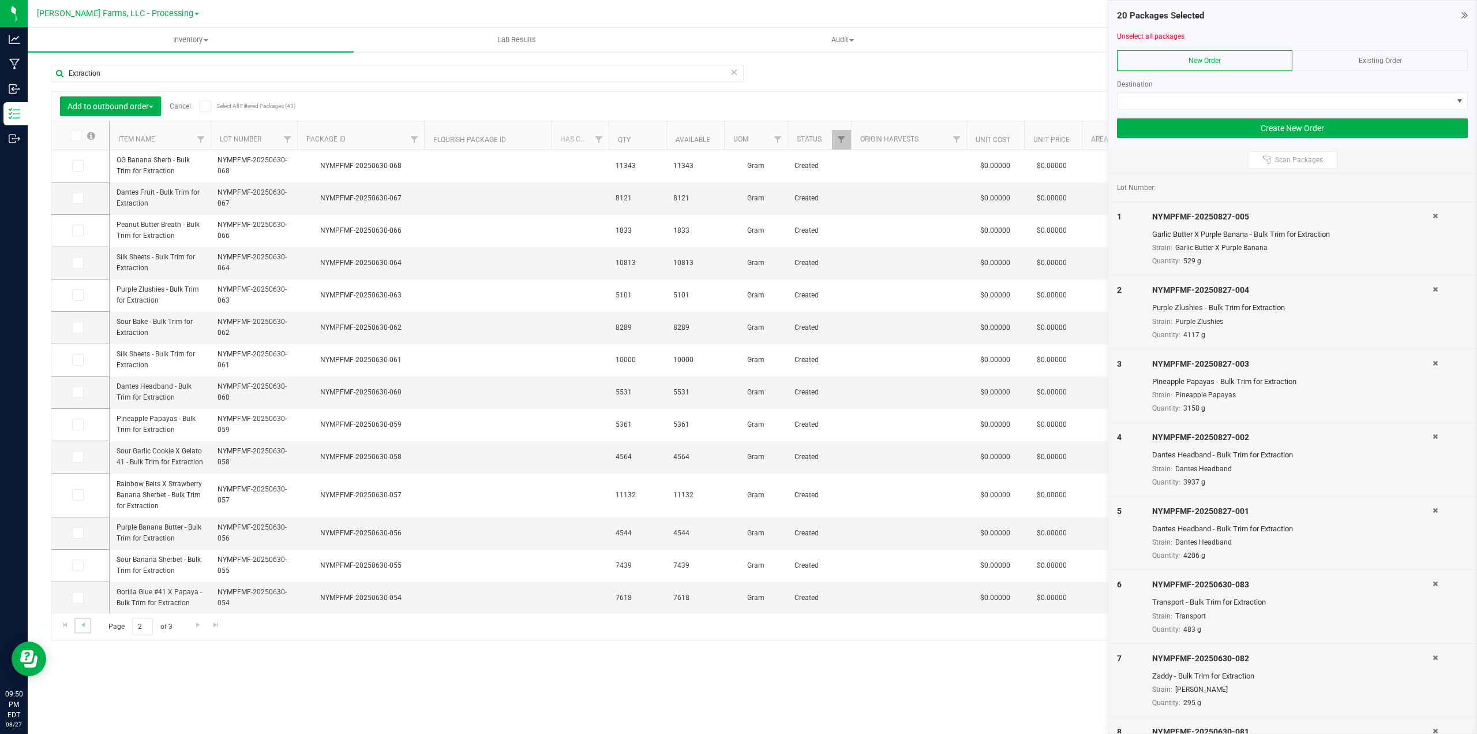
click at [88, 626] on link "Go to the previous page" at bounding box center [82, 626] width 17 height 16
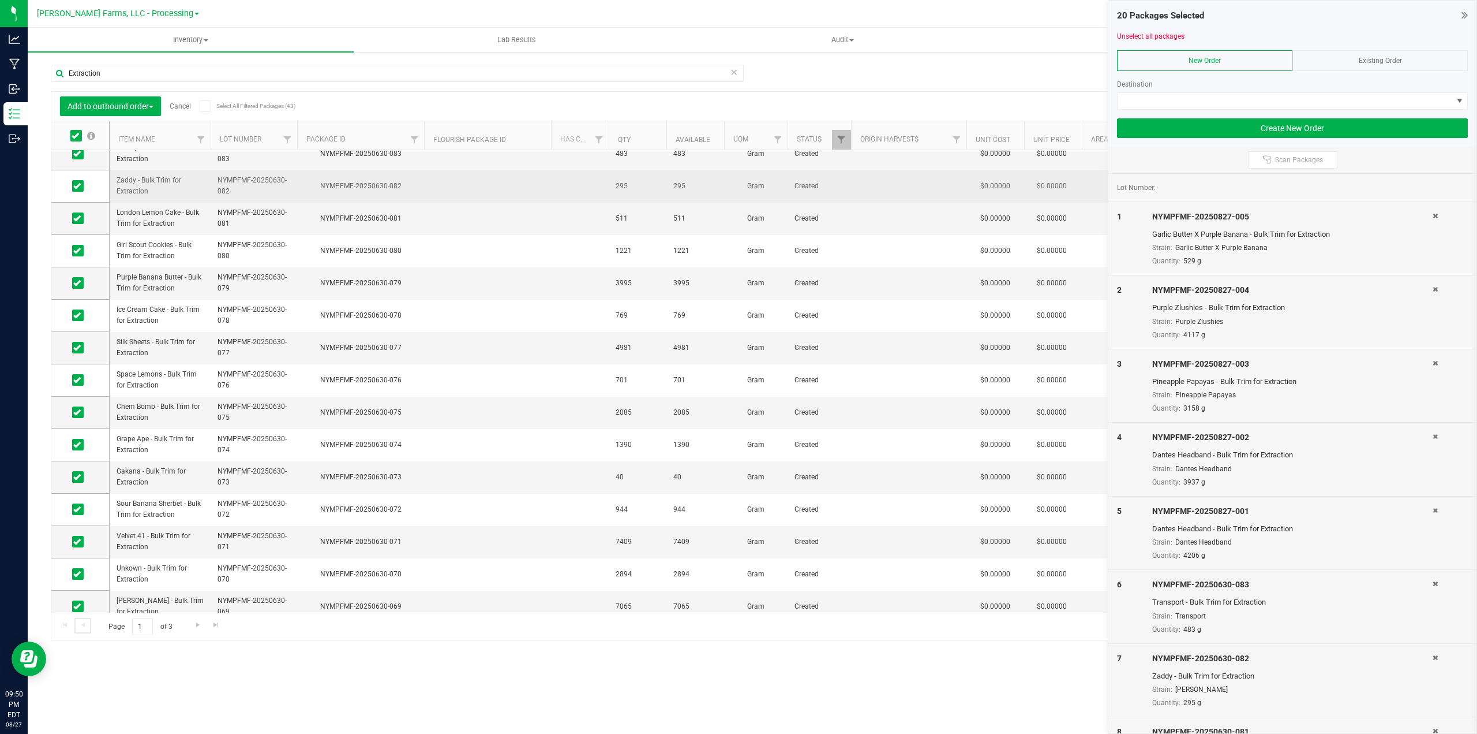
scroll to position [195, 0]
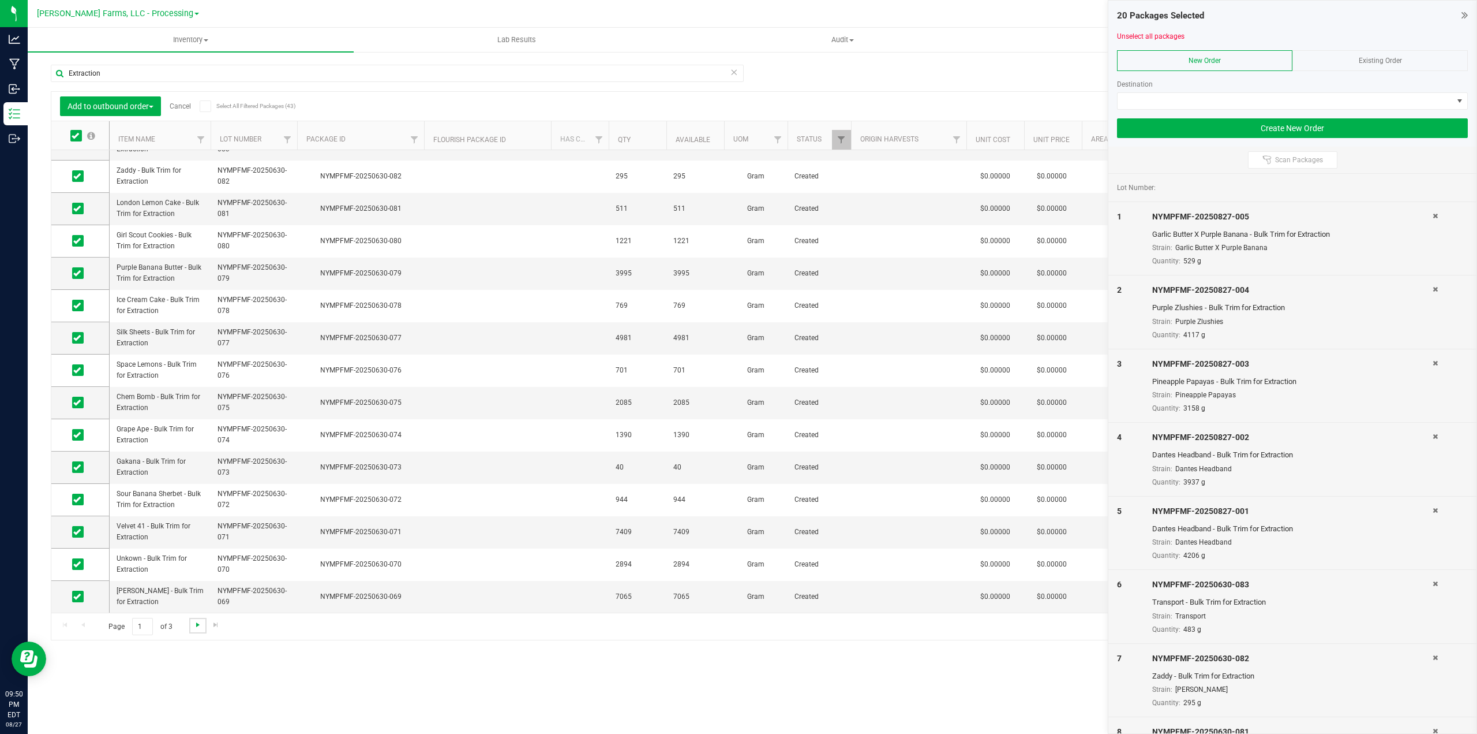
click at [200, 626] on span "Go to the next page" at bounding box center [197, 624] width 9 height 9
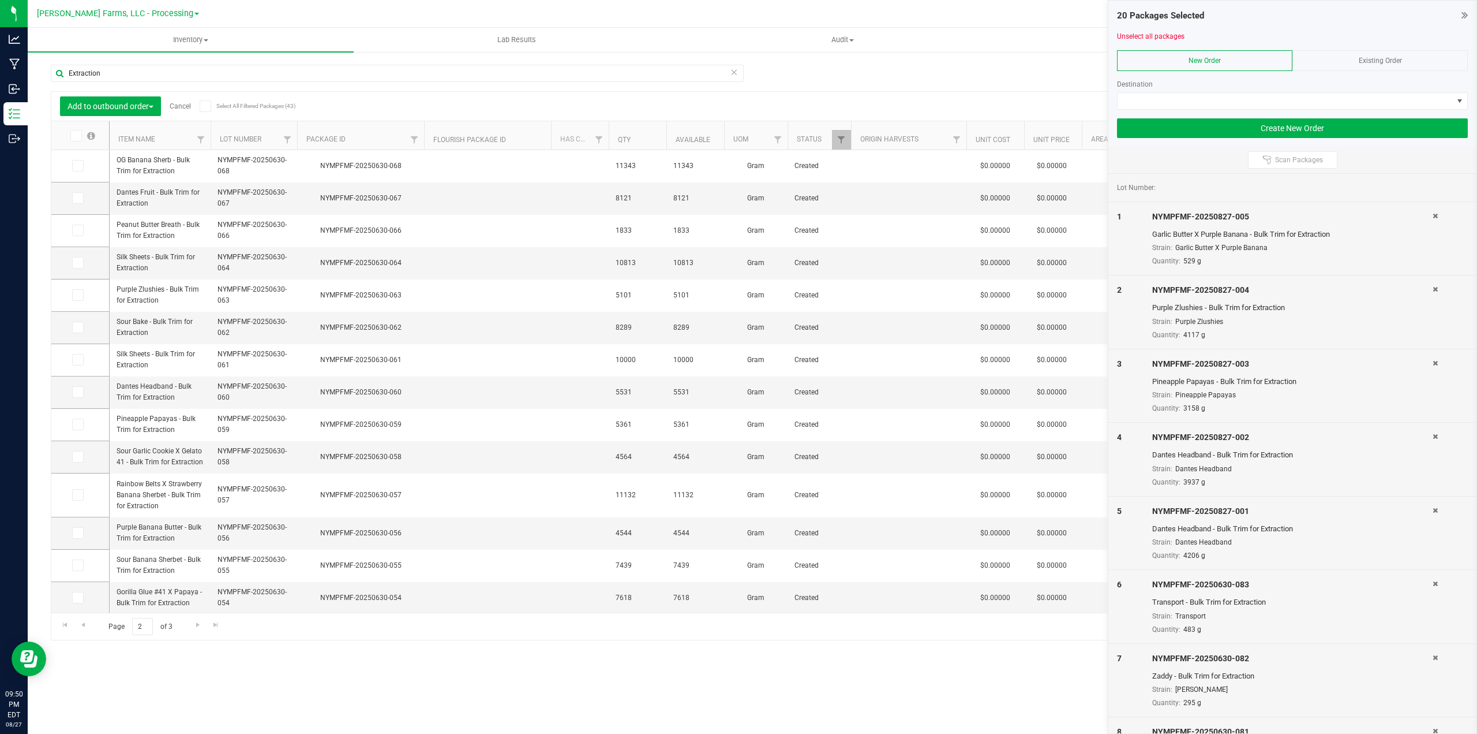
click at [71, 133] on span at bounding box center [76, 136] width 12 height 12
click at [0, 0] on input "checkbox" at bounding box center [0, 0] width 0 height 0
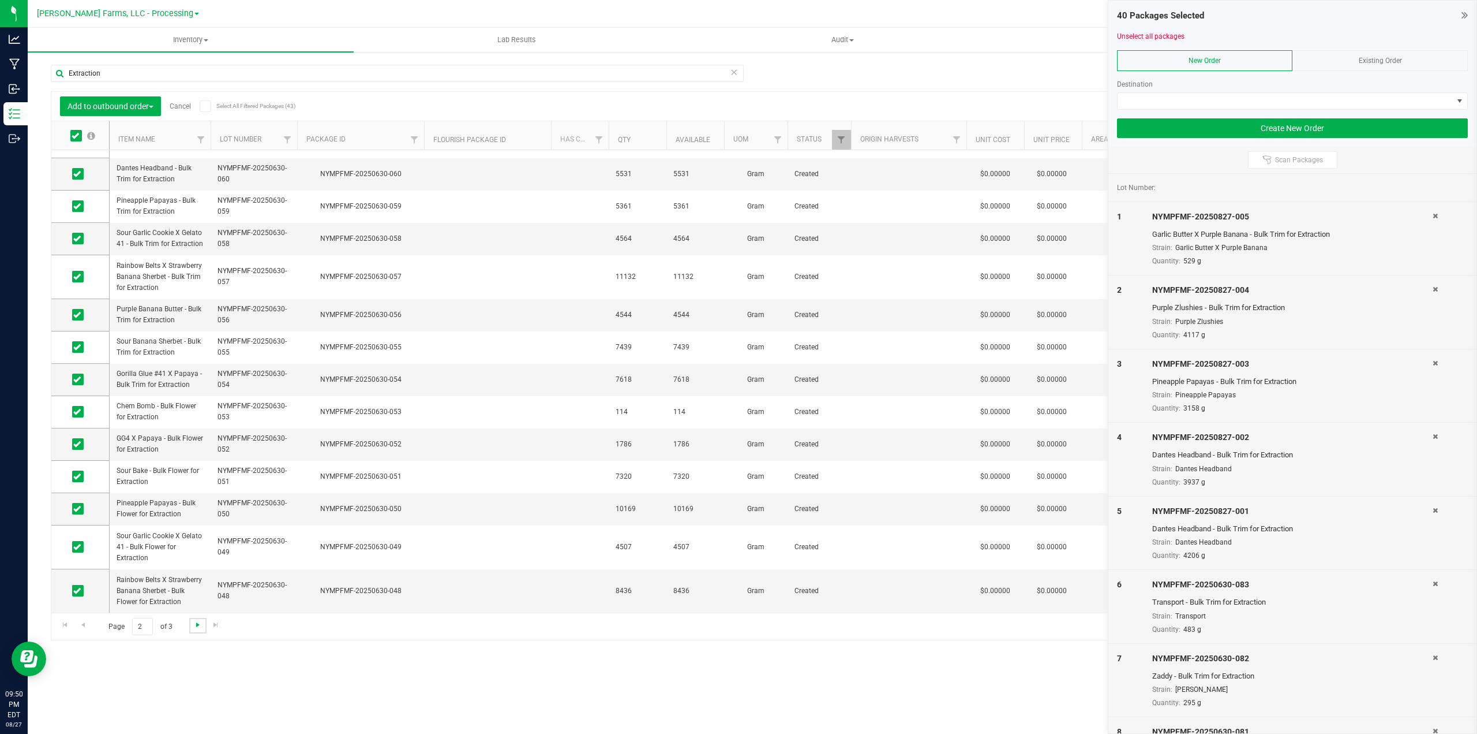
click at [193, 628] on span "Go to the next page" at bounding box center [197, 624] width 9 height 9
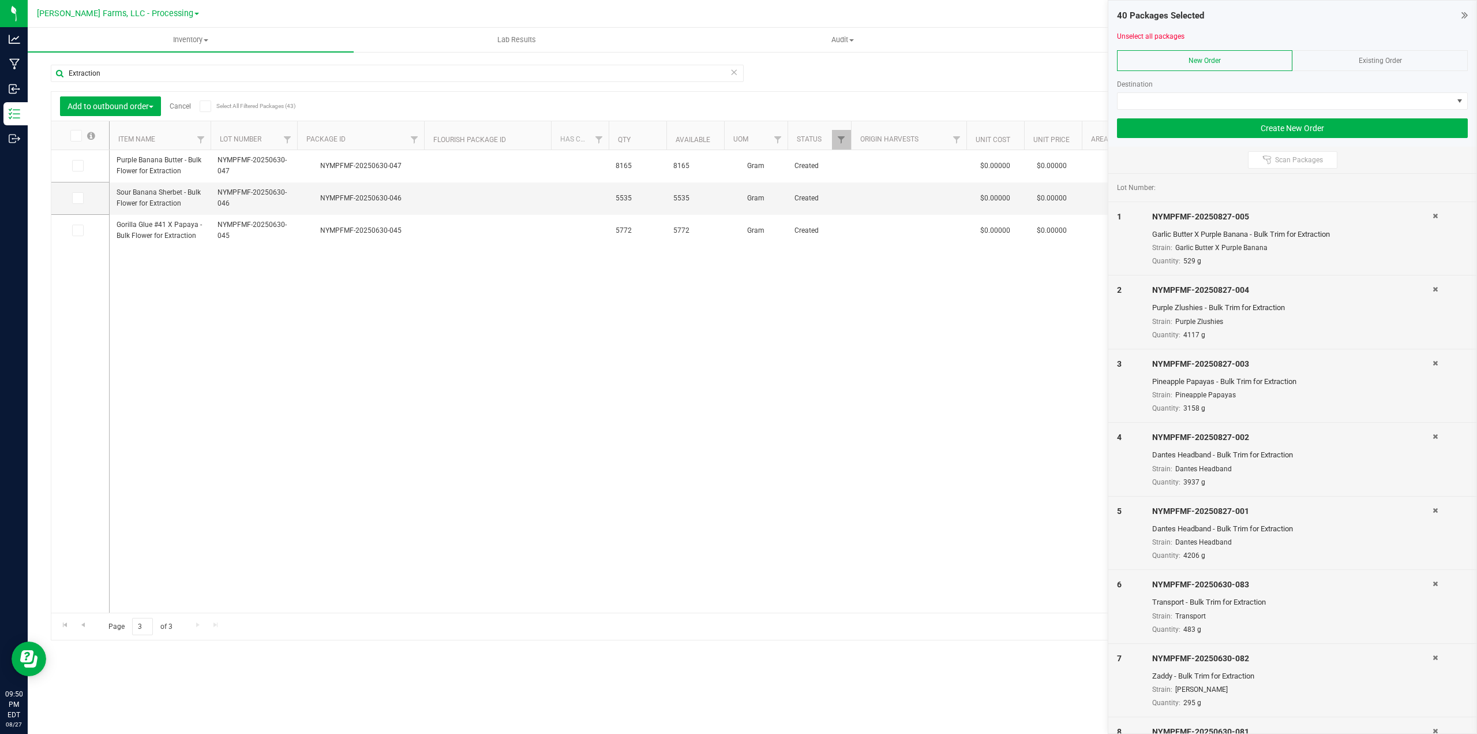
click at [70, 137] on span at bounding box center [76, 136] width 12 height 12
click at [0, 0] on input "checkbox" at bounding box center [0, 0] width 0 height 0
click at [1460, 98] on span at bounding box center [1460, 100] width 9 height 9
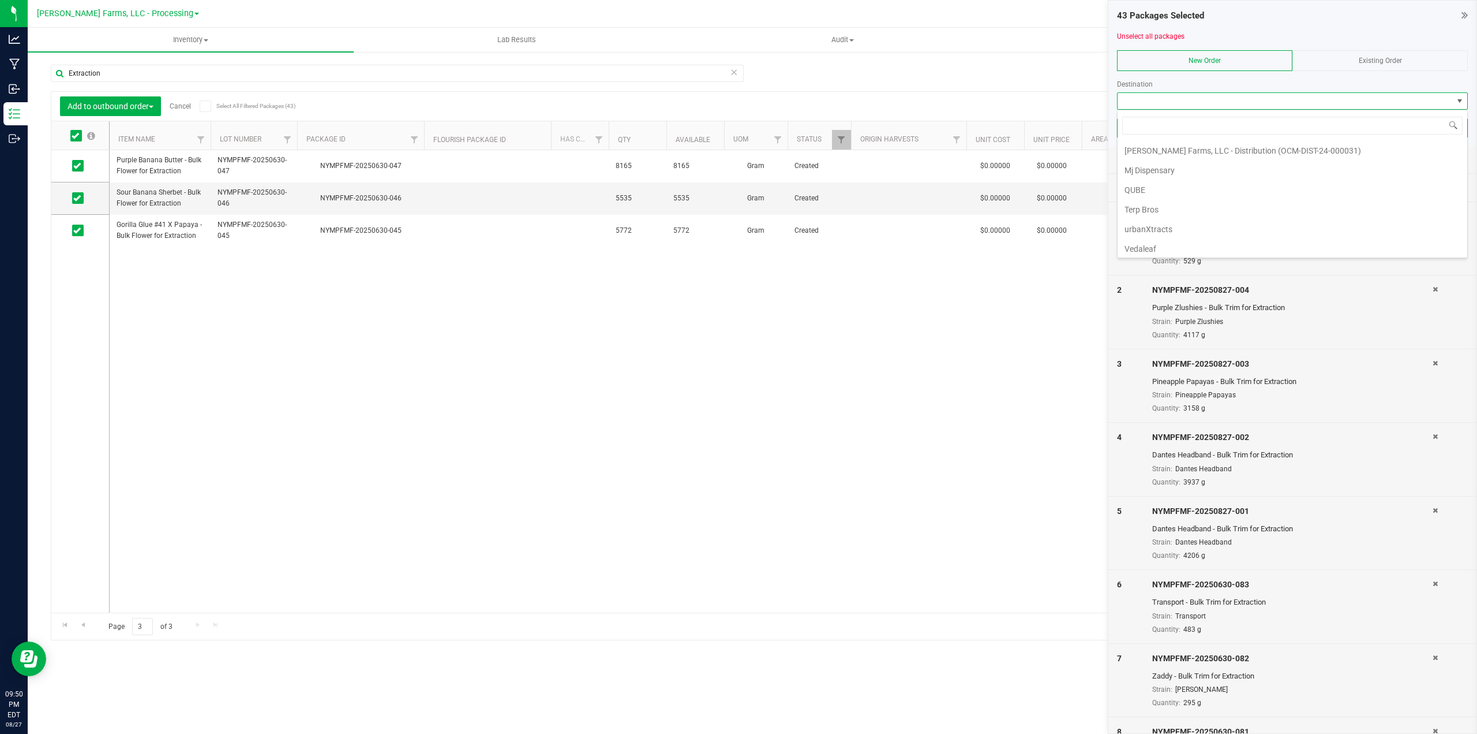
scroll to position [100, 0]
click at [1232, 230] on li "urbanXtracts" at bounding box center [1293, 226] width 350 height 20
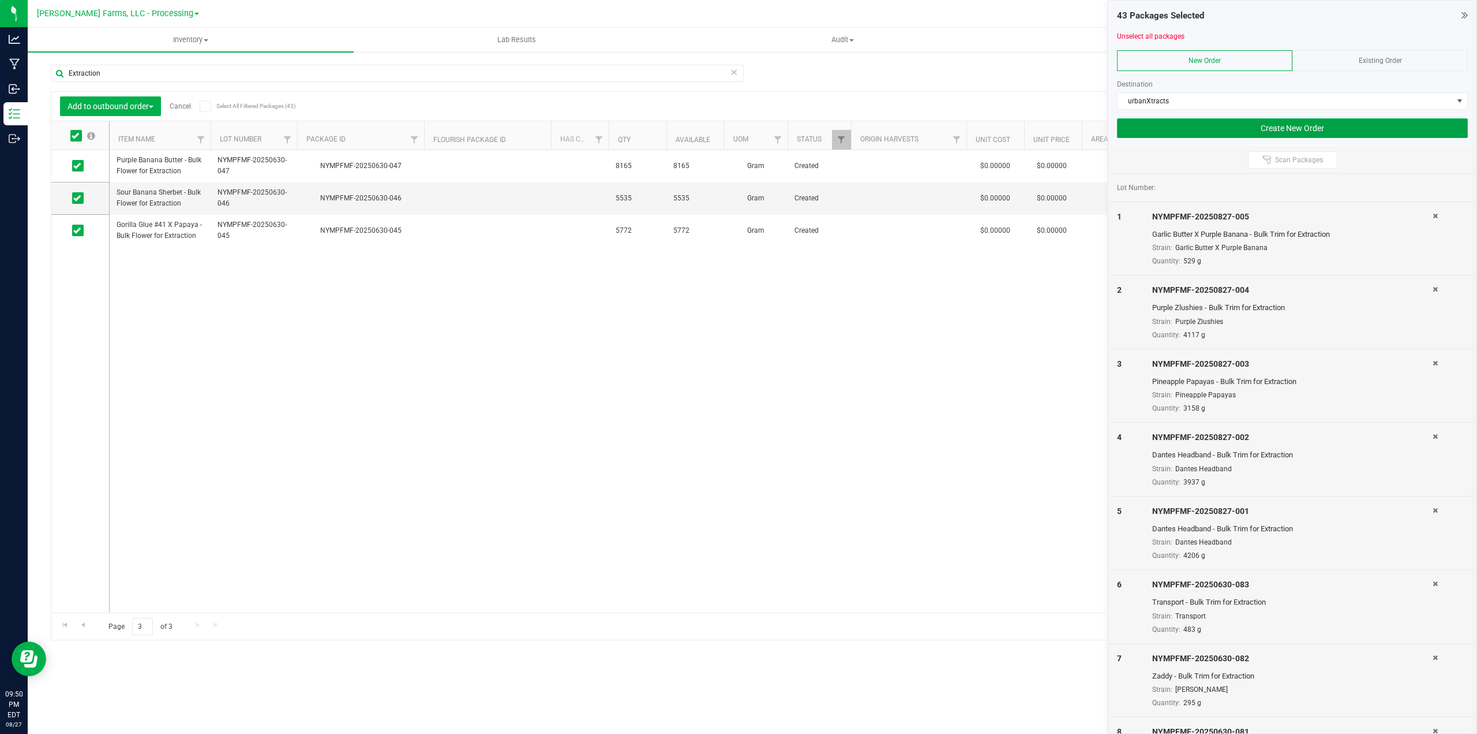
click at [1351, 122] on button "Create New Order" at bounding box center [1292, 128] width 351 height 20
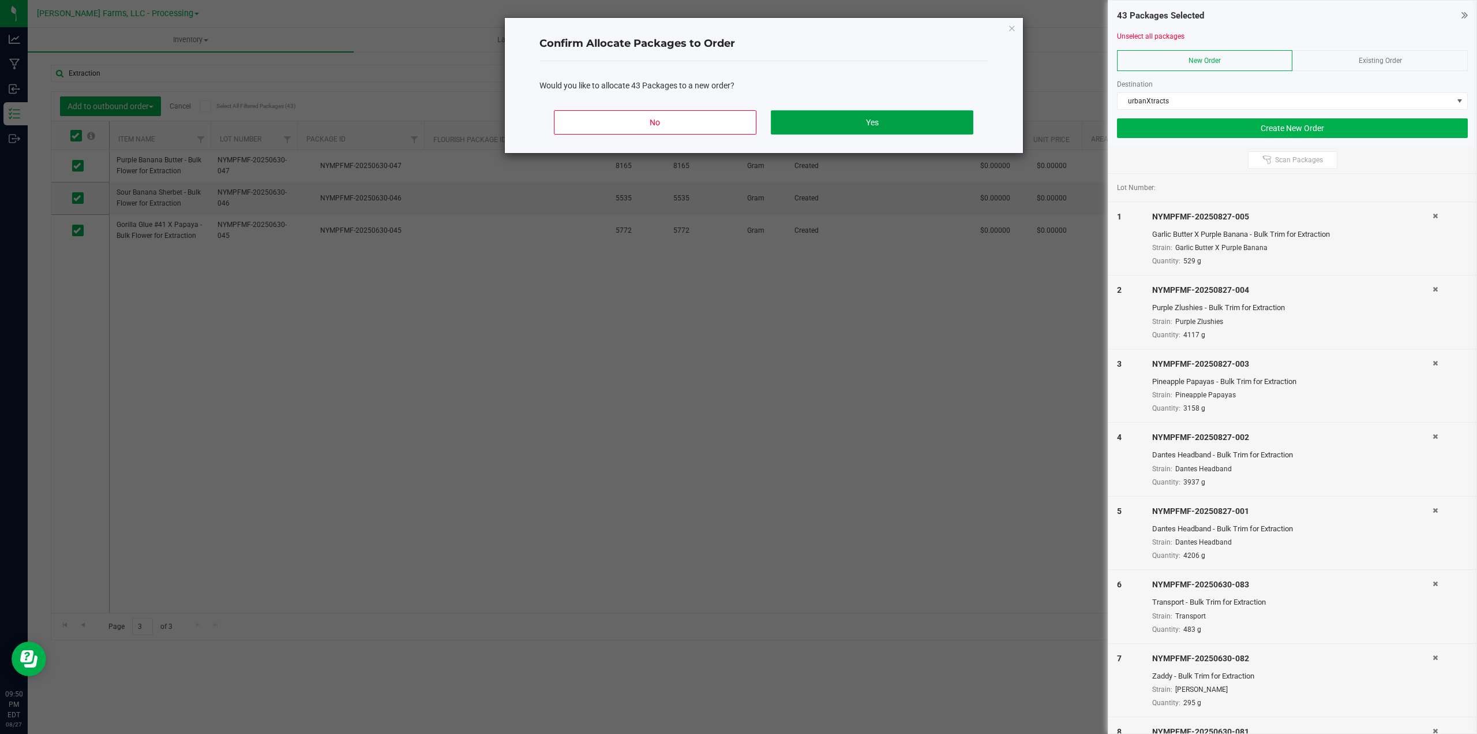
click at [877, 125] on button "Yes" at bounding box center [872, 122] width 202 height 24
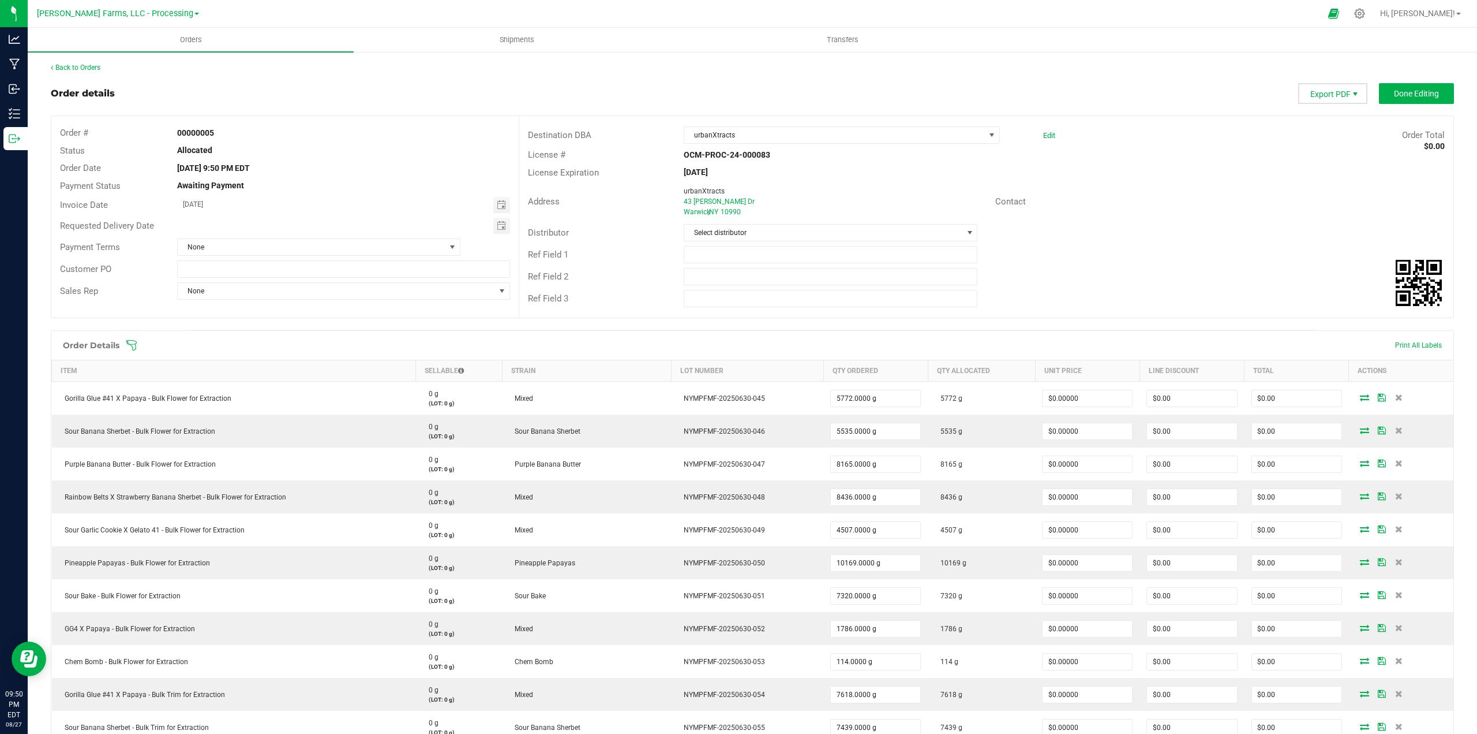
click at [1351, 96] on span "Export PDF" at bounding box center [1355, 93] width 9 height 9
click at [1163, 196] on div "Contact" at bounding box center [1220, 202] width 467 height 18
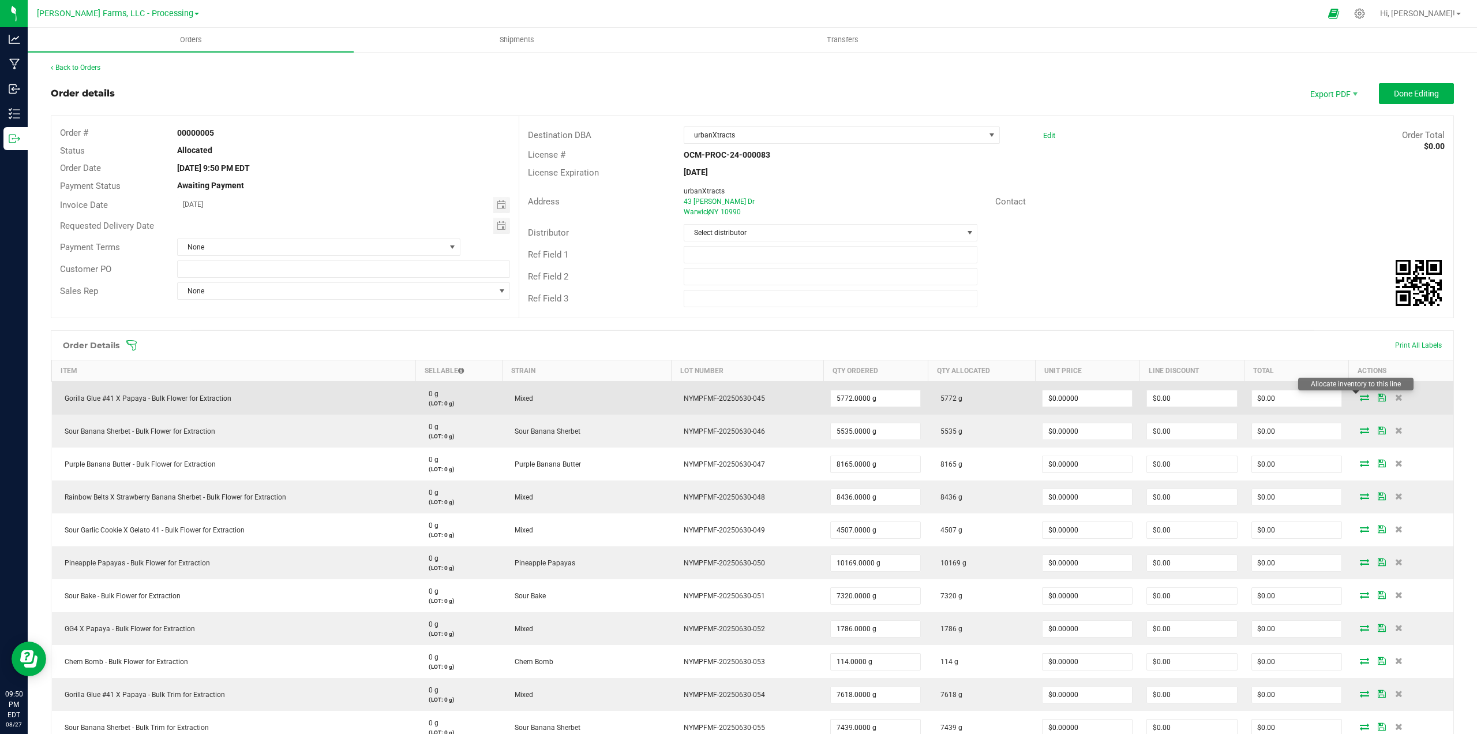
click at [1360, 398] on icon at bounding box center [1364, 397] width 9 height 7
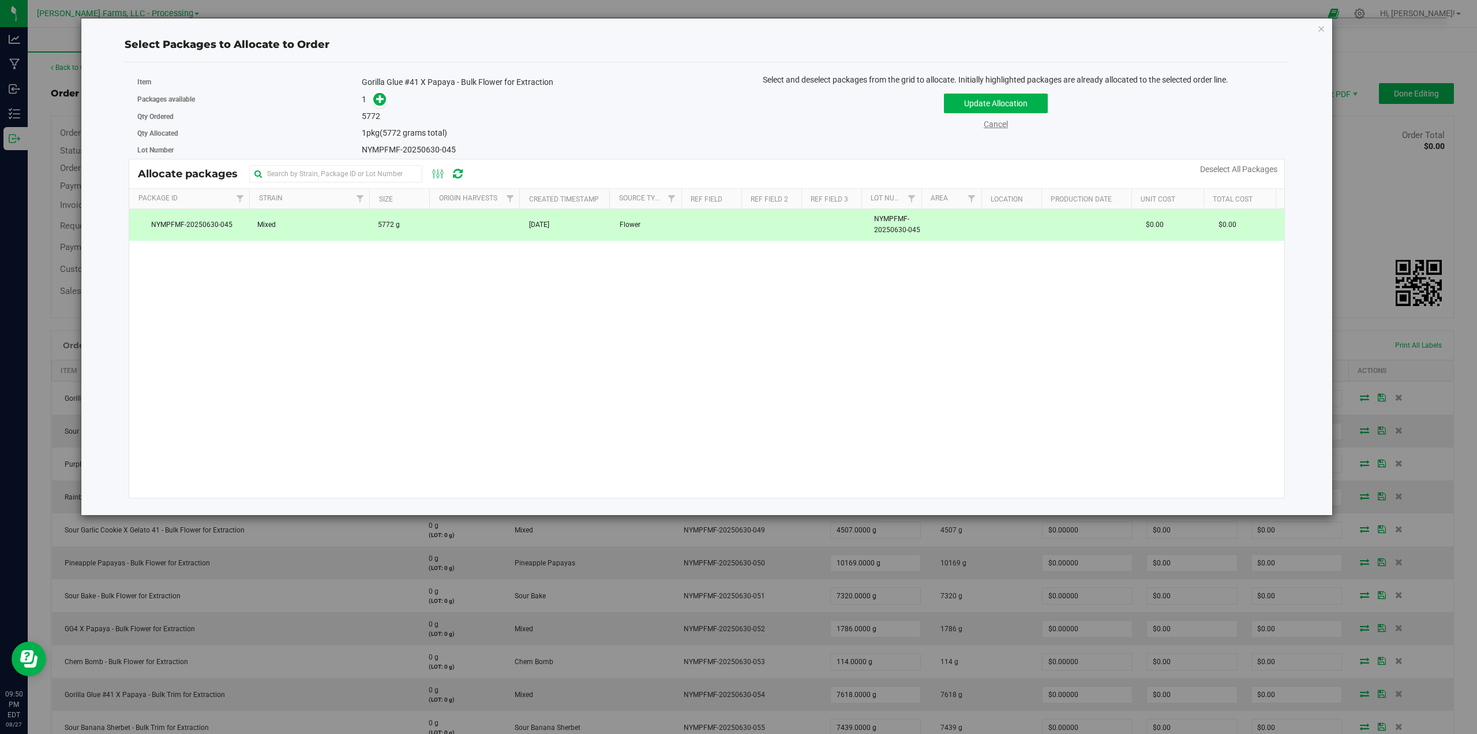
click at [987, 125] on link "Cancel" at bounding box center [996, 123] width 24 height 9
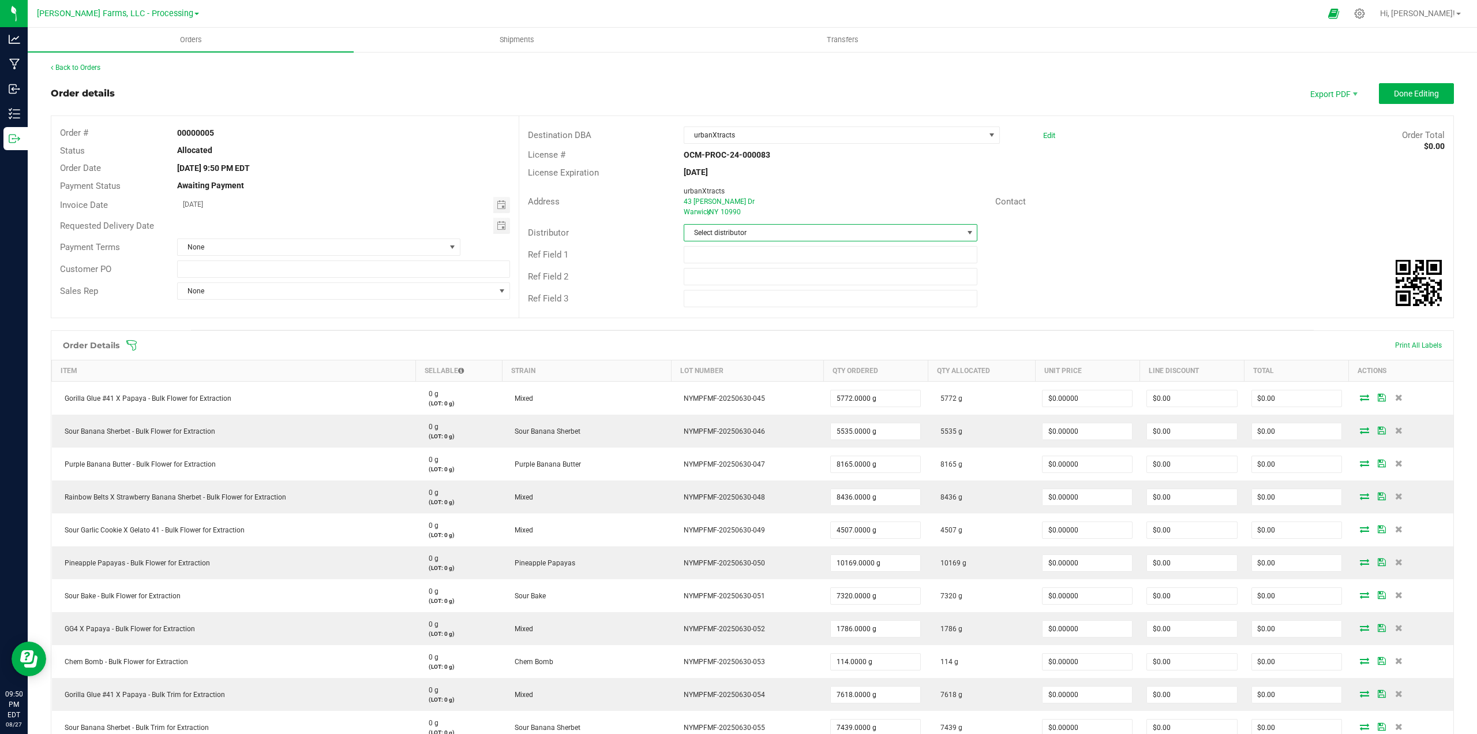
click at [956, 234] on span "Select distributor" at bounding box center [823, 233] width 279 height 16
click at [836, 322] on li "[PERSON_NAME] Farms, LLC - Distribution (OCM-DIST-24-000031)" at bounding box center [825, 322] width 291 height 20
click at [439, 248] on span "None" at bounding box center [312, 247] width 268 height 16
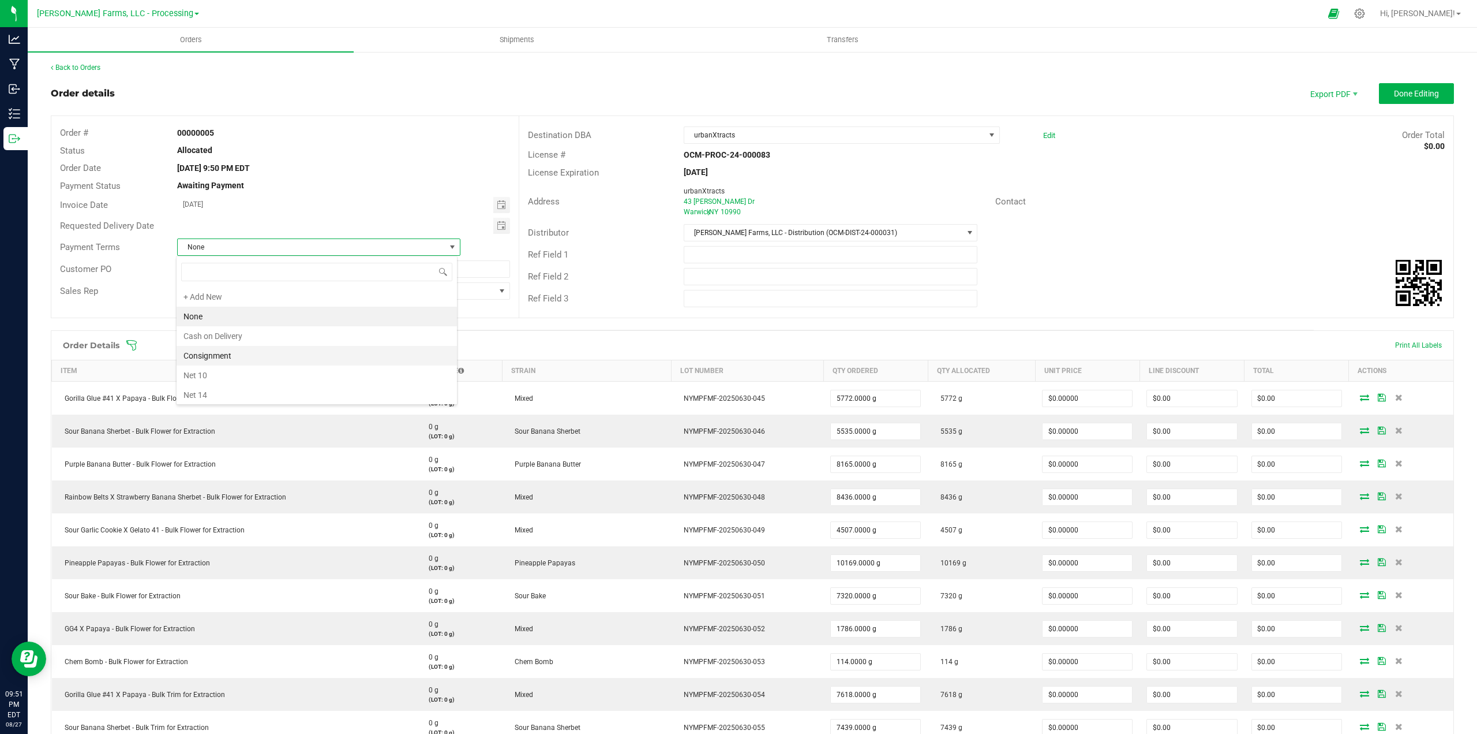
click at [263, 355] on li "Consignment" at bounding box center [317, 356] width 280 height 20
click at [454, 293] on span "None" at bounding box center [337, 291] width 318 height 16
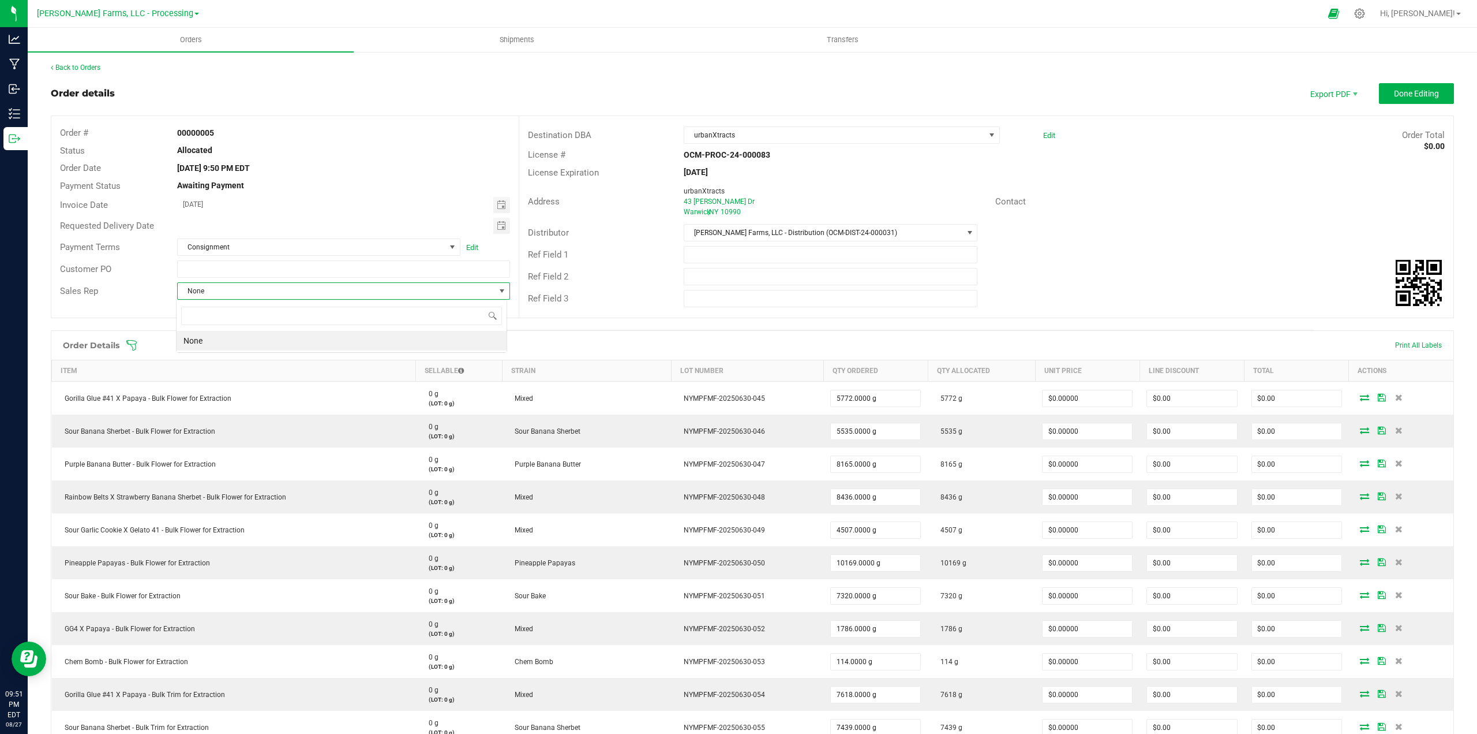
scroll to position [17, 331]
click at [454, 293] on span "None" at bounding box center [337, 291] width 318 height 16
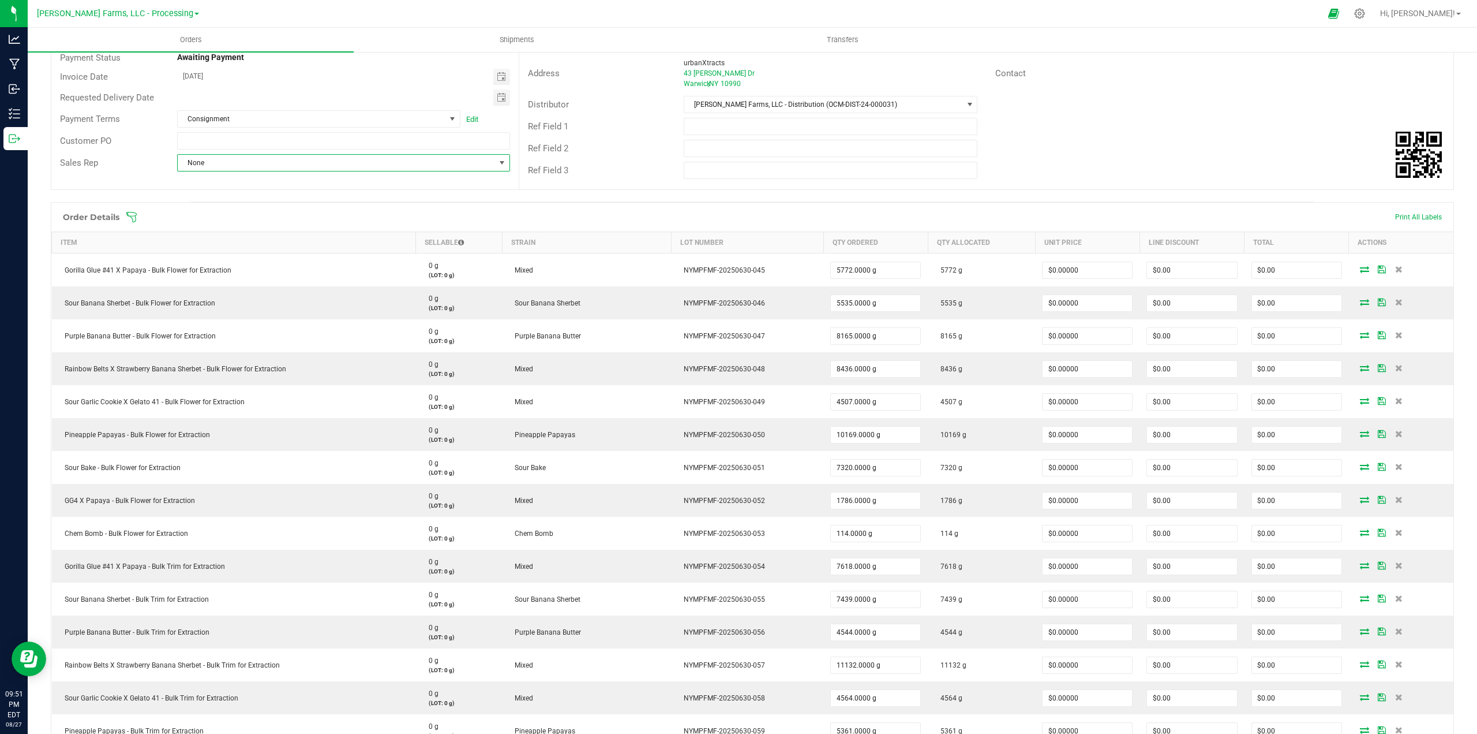
scroll to position [0, 0]
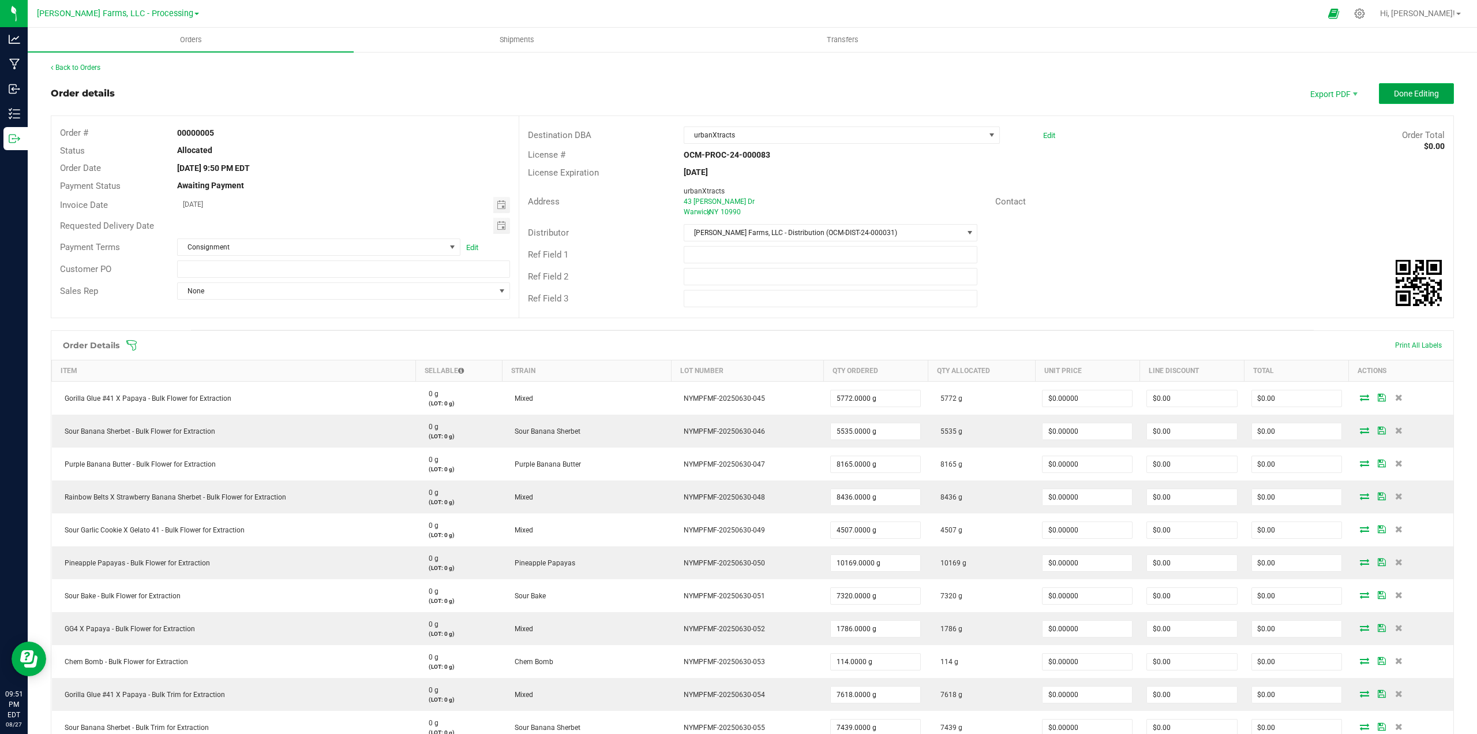
click at [1414, 103] on button "Done Editing" at bounding box center [1416, 93] width 75 height 21
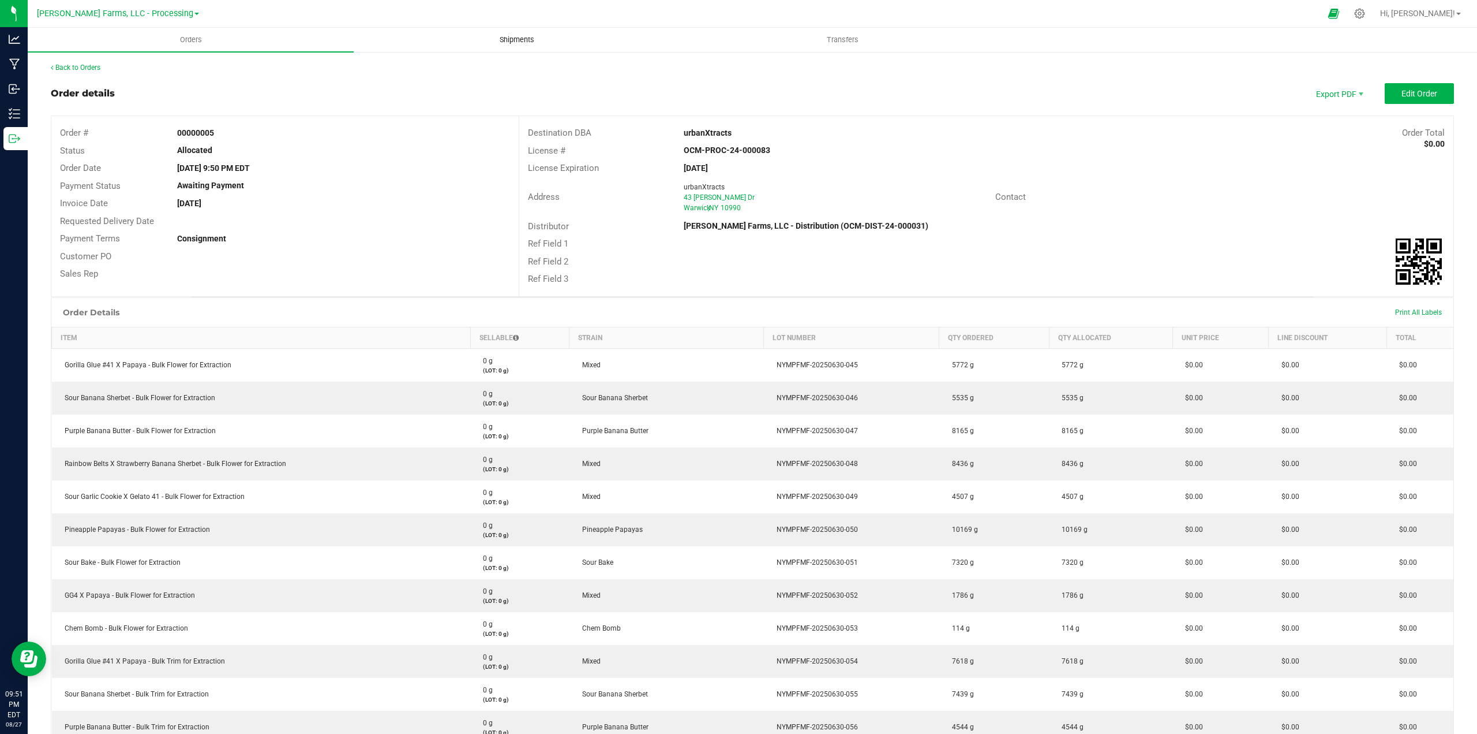
click at [508, 42] on span "Shipments" at bounding box center [517, 40] width 66 height 10
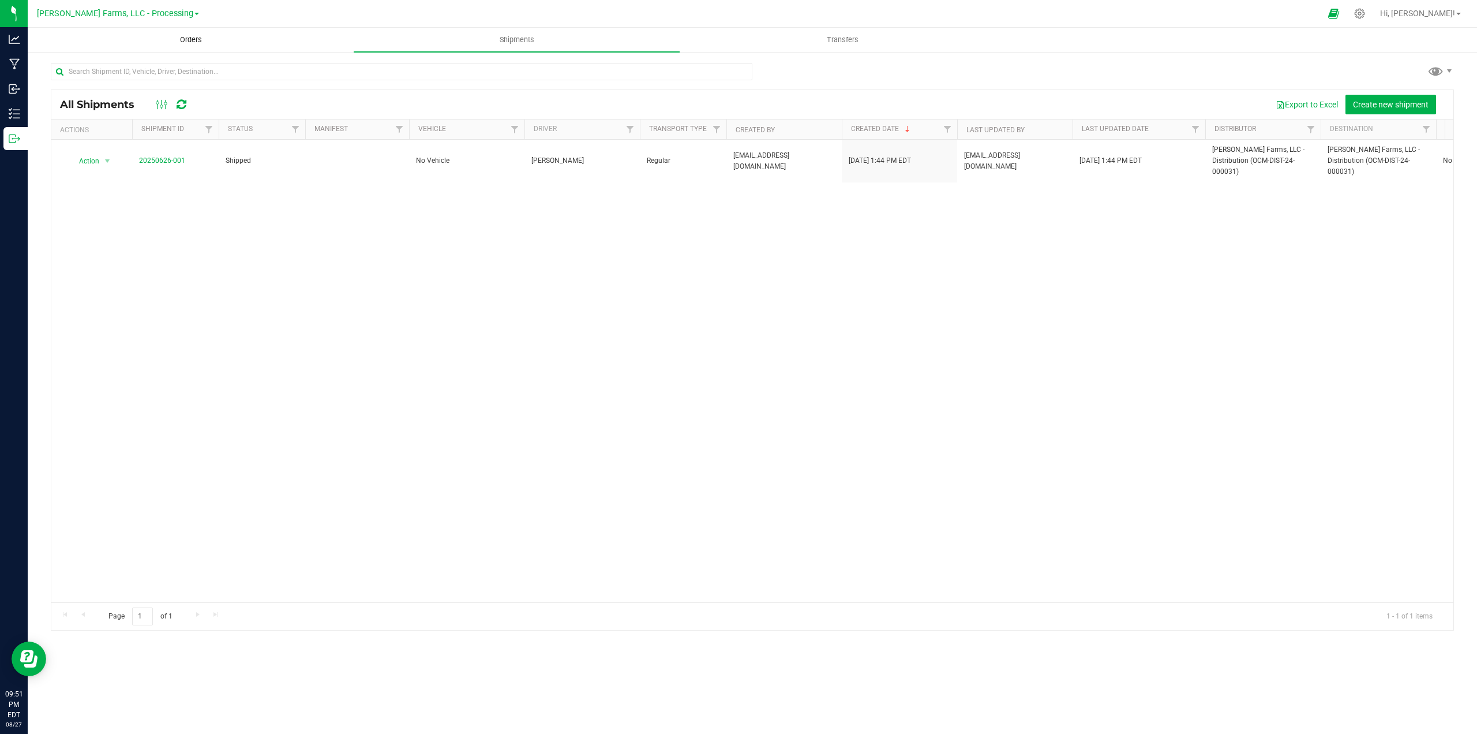
click at [212, 35] on span "Orders" at bounding box center [190, 40] width 53 height 10
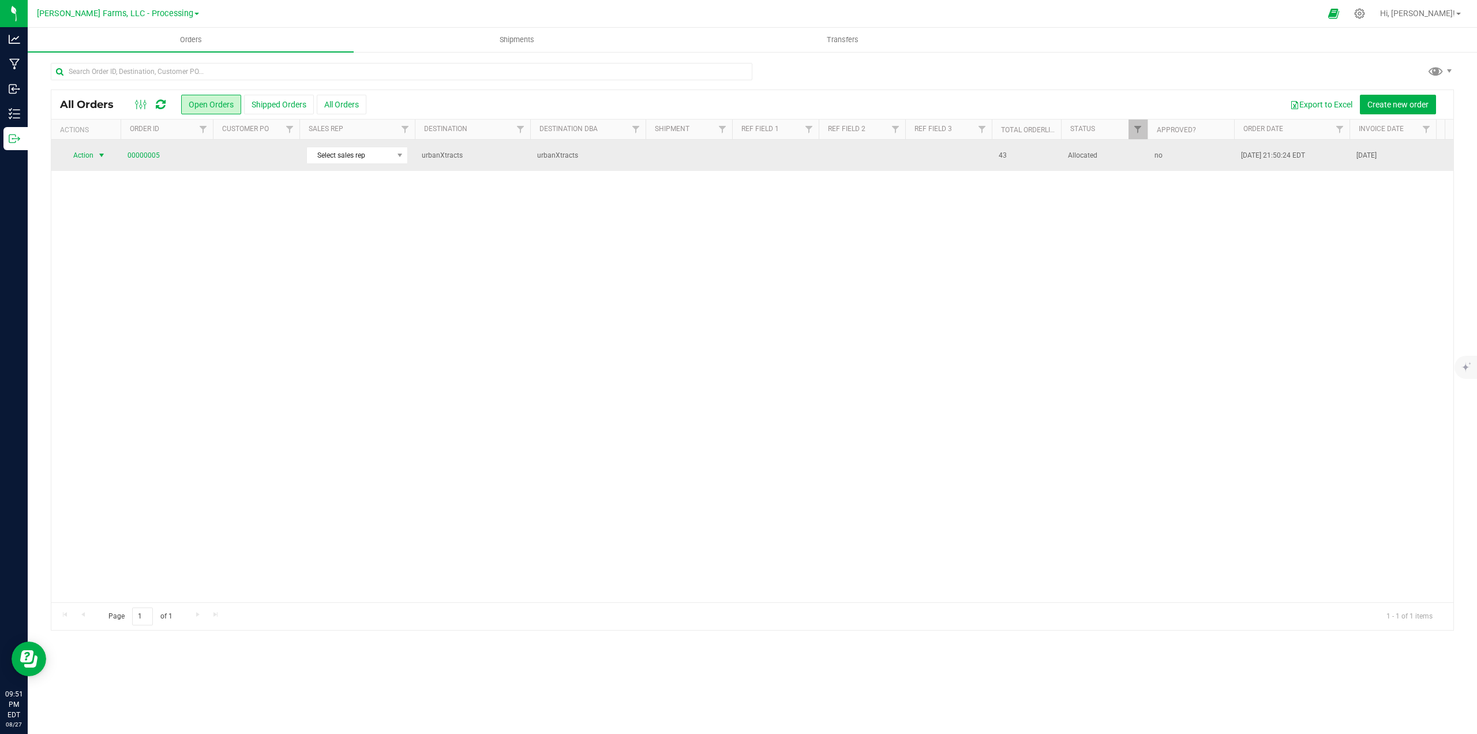
click at [102, 156] on span "select" at bounding box center [101, 155] width 9 height 9
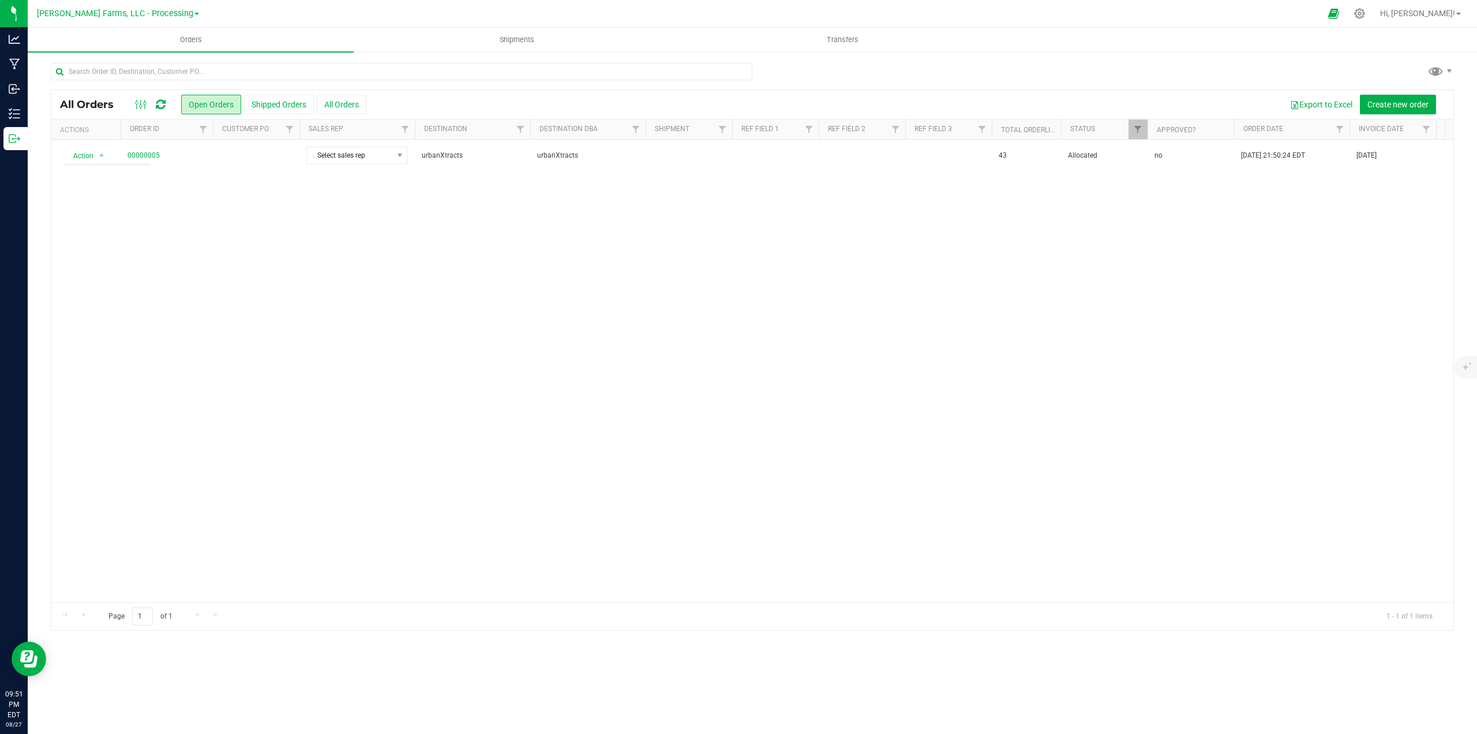
drag, startPoint x: 414, startPoint y: 194, endPoint x: 345, endPoint y: 177, distance: 71.3
click at [414, 193] on div "Action Action Cancel order Clone order Edit order Mark as fully paid Order audi…" at bounding box center [752, 371] width 1402 height 462
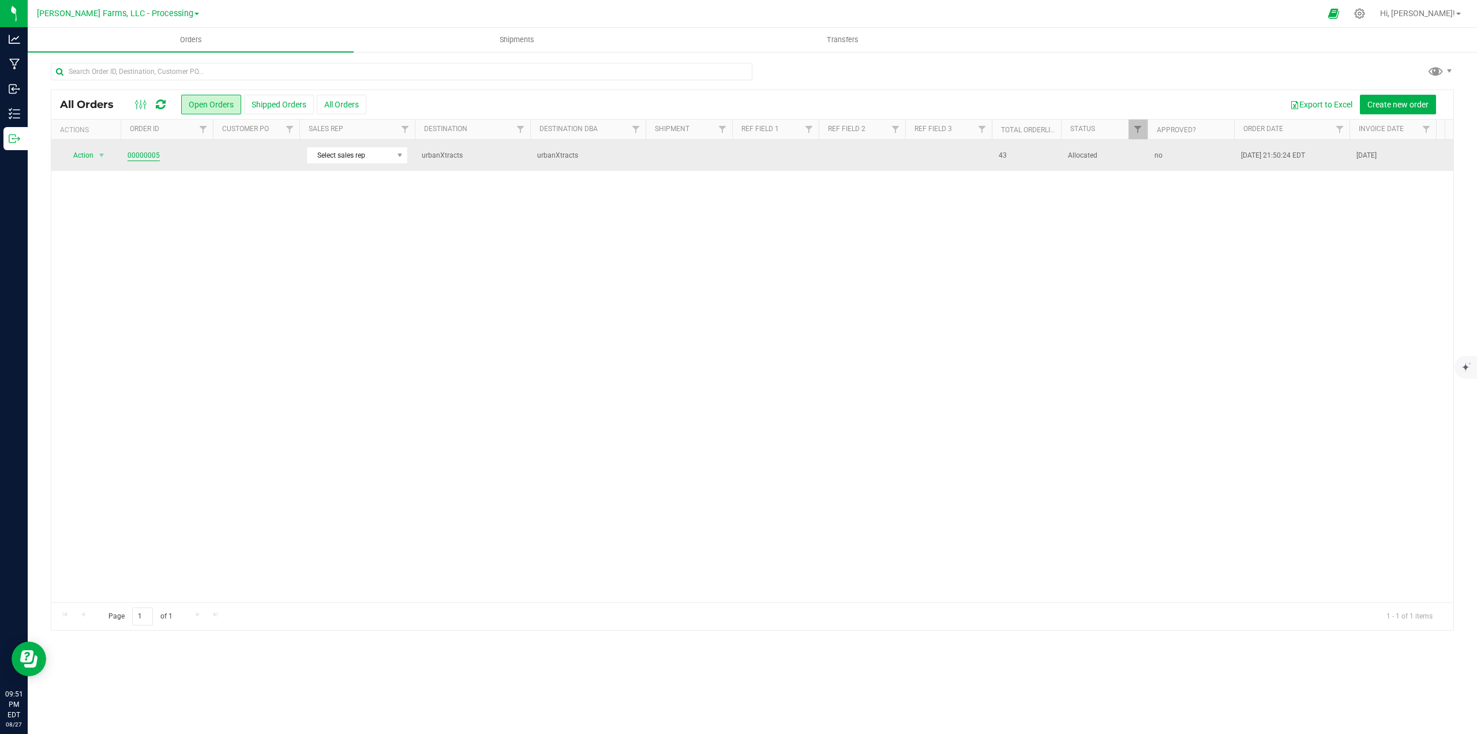
click at [130, 152] on link "00000005" at bounding box center [144, 155] width 32 height 11
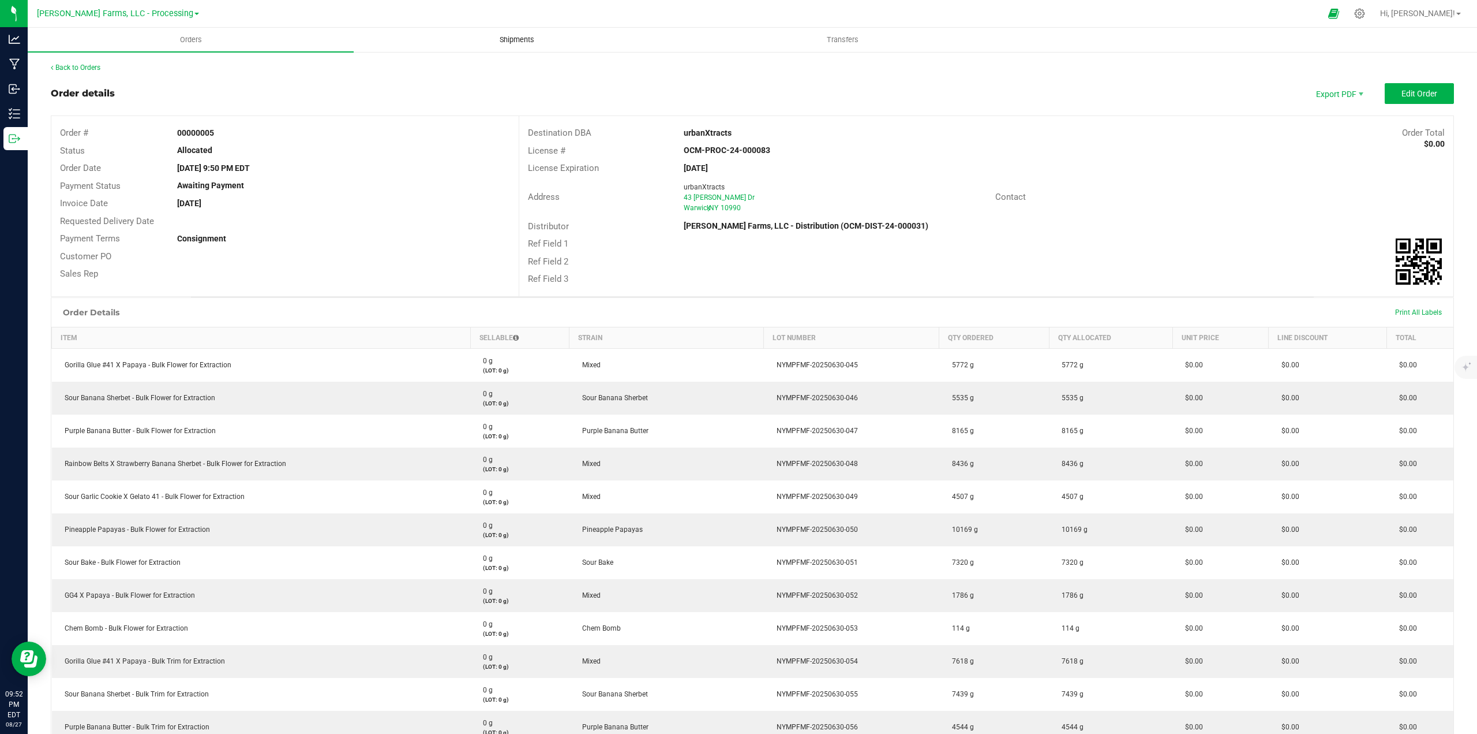
click at [524, 46] on uib-tab-heading "Shipments" at bounding box center [516, 39] width 325 height 23
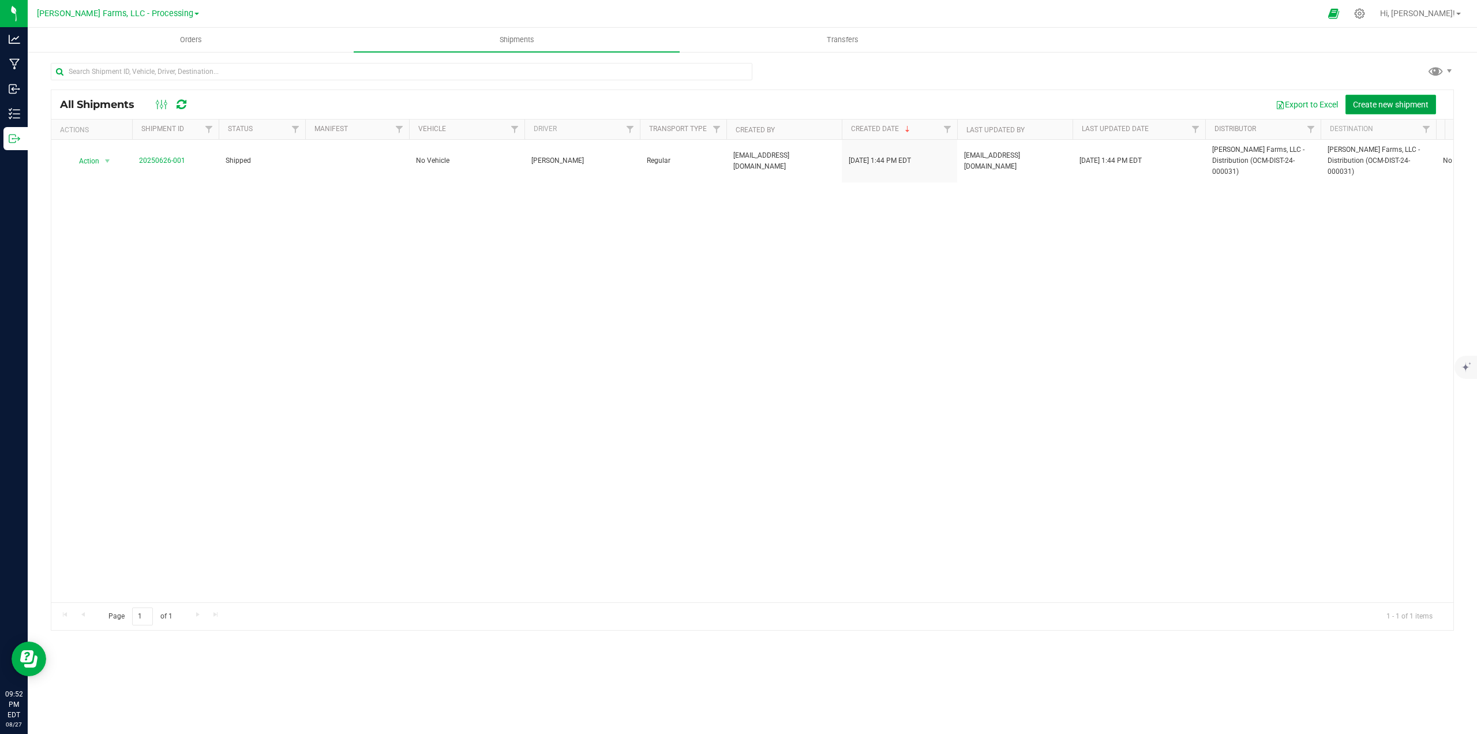
click at [1382, 106] on span "Create new shipment" at bounding box center [1391, 104] width 76 height 9
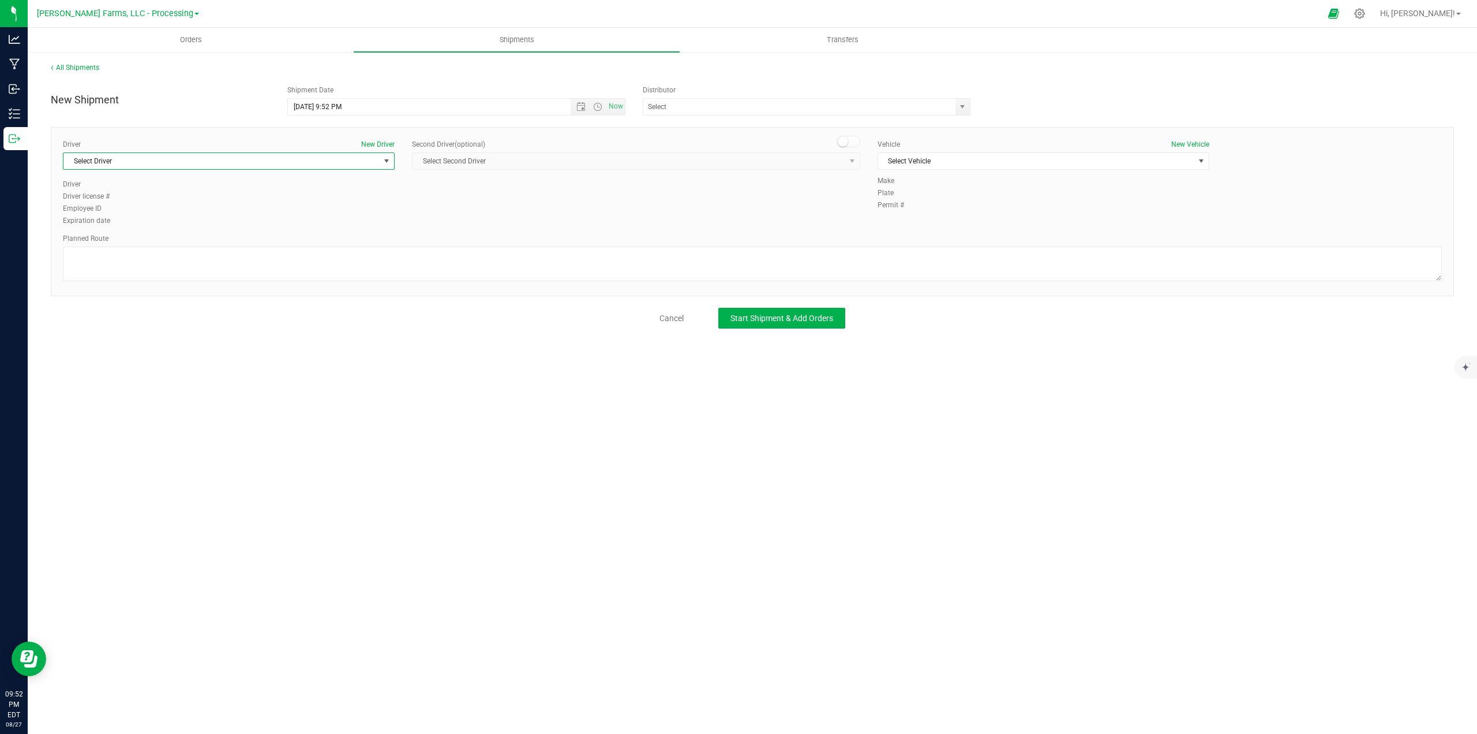
click at [380, 160] on span "select" at bounding box center [387, 161] width 14 height 16
click at [170, 214] on li "[PERSON_NAME]" at bounding box center [228, 209] width 331 height 17
click at [1015, 163] on span "Select Vehicle" at bounding box center [1036, 161] width 316 height 16
click at [1359, 185] on div "Make" at bounding box center [1160, 180] width 564 height 10
click at [510, 276] on textarea at bounding box center [752, 263] width 1379 height 35
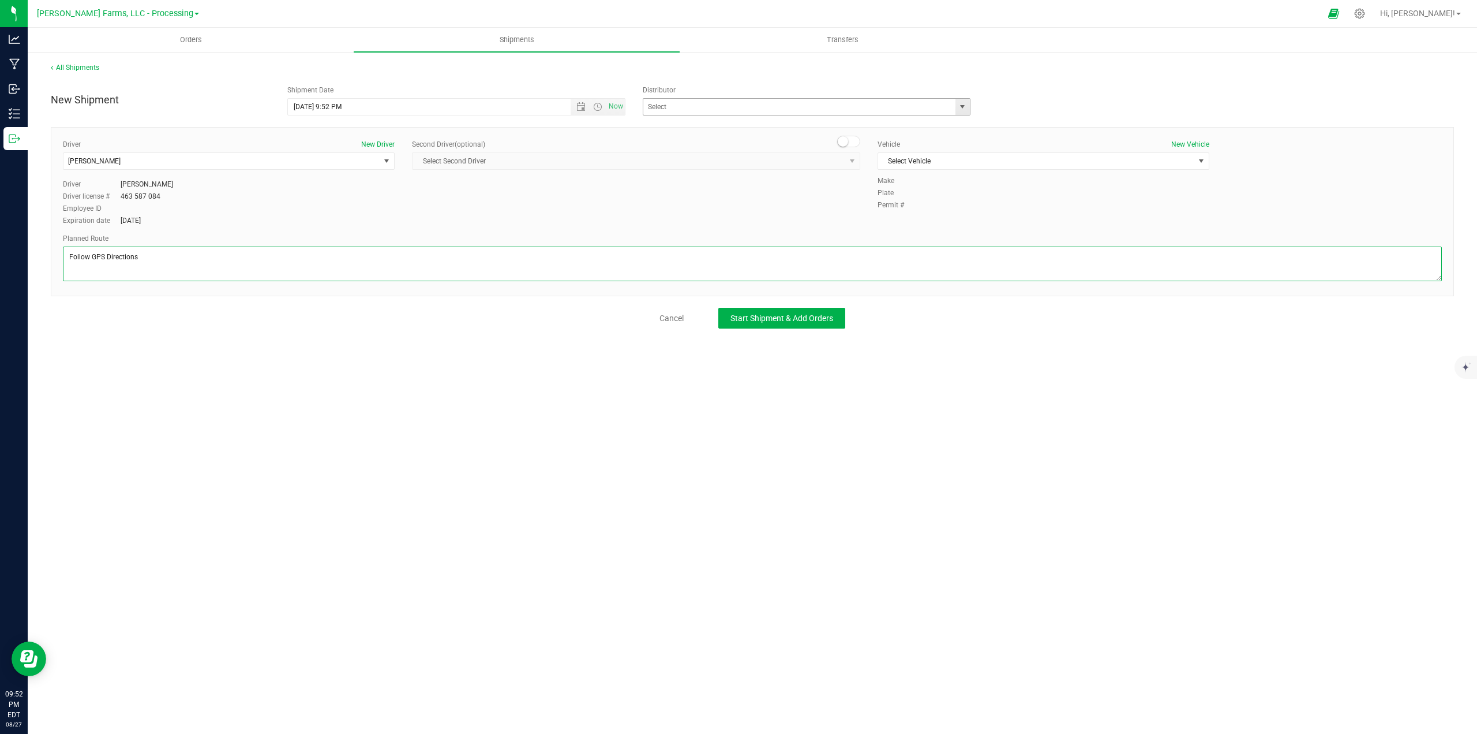
type textarea "Follow GPS Directions"
click at [746, 114] on input "text" at bounding box center [795, 107] width 303 height 16
click at [970, 107] on span at bounding box center [807, 106] width 328 height 17
click at [964, 107] on span "select" at bounding box center [962, 106] width 9 height 9
click at [736, 141] on li "[PERSON_NAME] Farms, LLC - Distribution (OCM-DIST-24-000031)" at bounding box center [807, 143] width 327 height 17
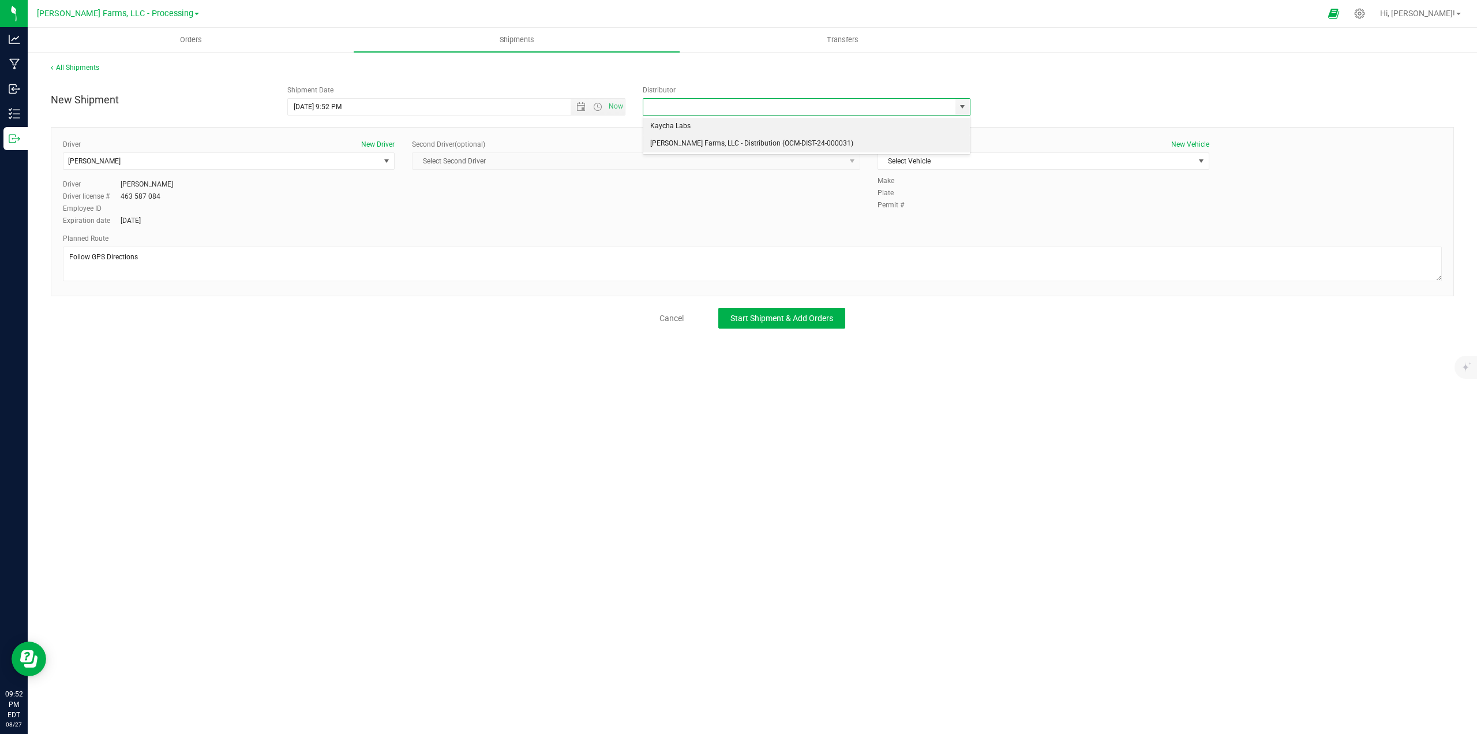
type input "[PERSON_NAME] Farms, LLC - Distribution (OCM-DIST-24-000031)"
click at [481, 106] on input "[DATE] 9:52 PM" at bounding box center [439, 107] width 302 height 16
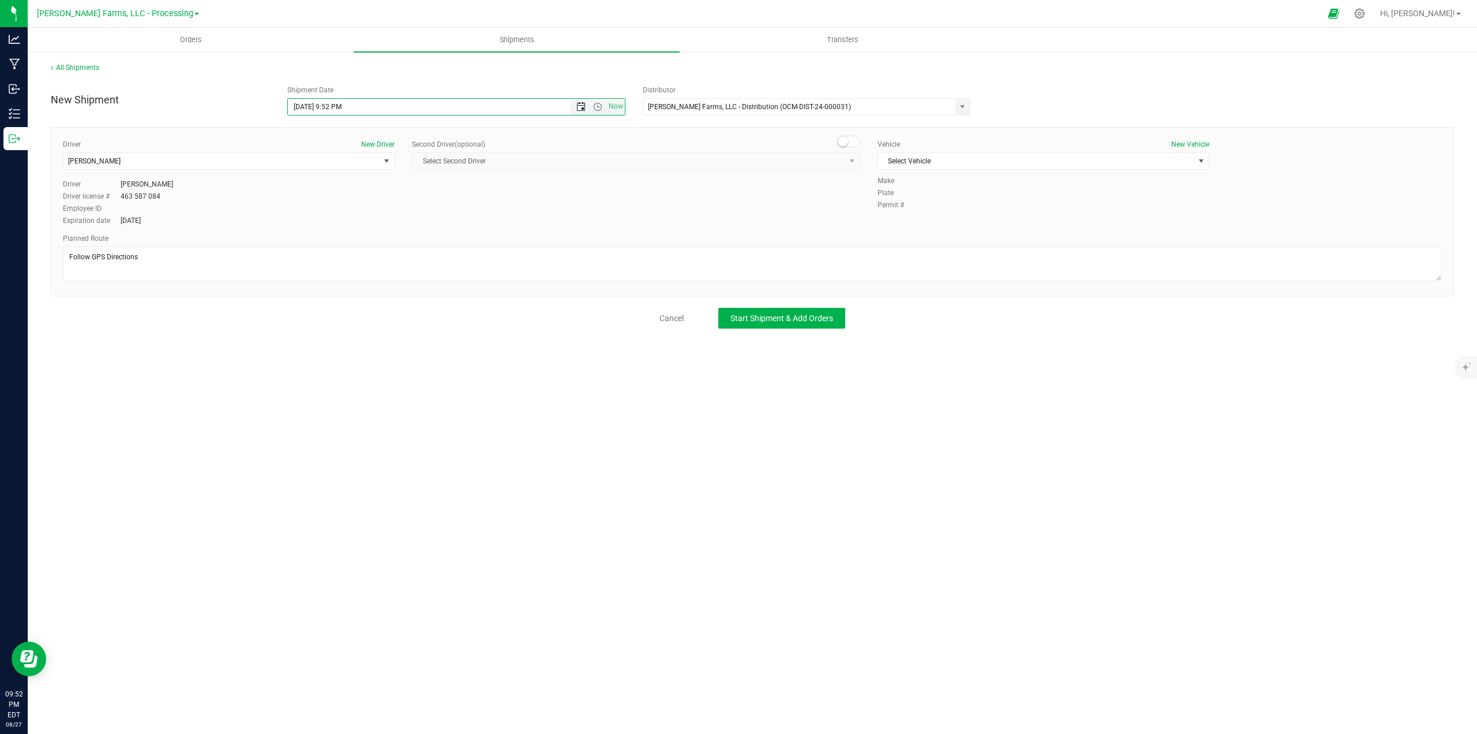
click at [578, 109] on span "Open the date view" at bounding box center [581, 106] width 9 height 9
click at [368, 238] on link "28" at bounding box center [365, 242] width 17 height 18
type input "[DATE] 9:30am"
click at [786, 316] on span "Start Shipment & Add Orders" at bounding box center [782, 317] width 103 height 9
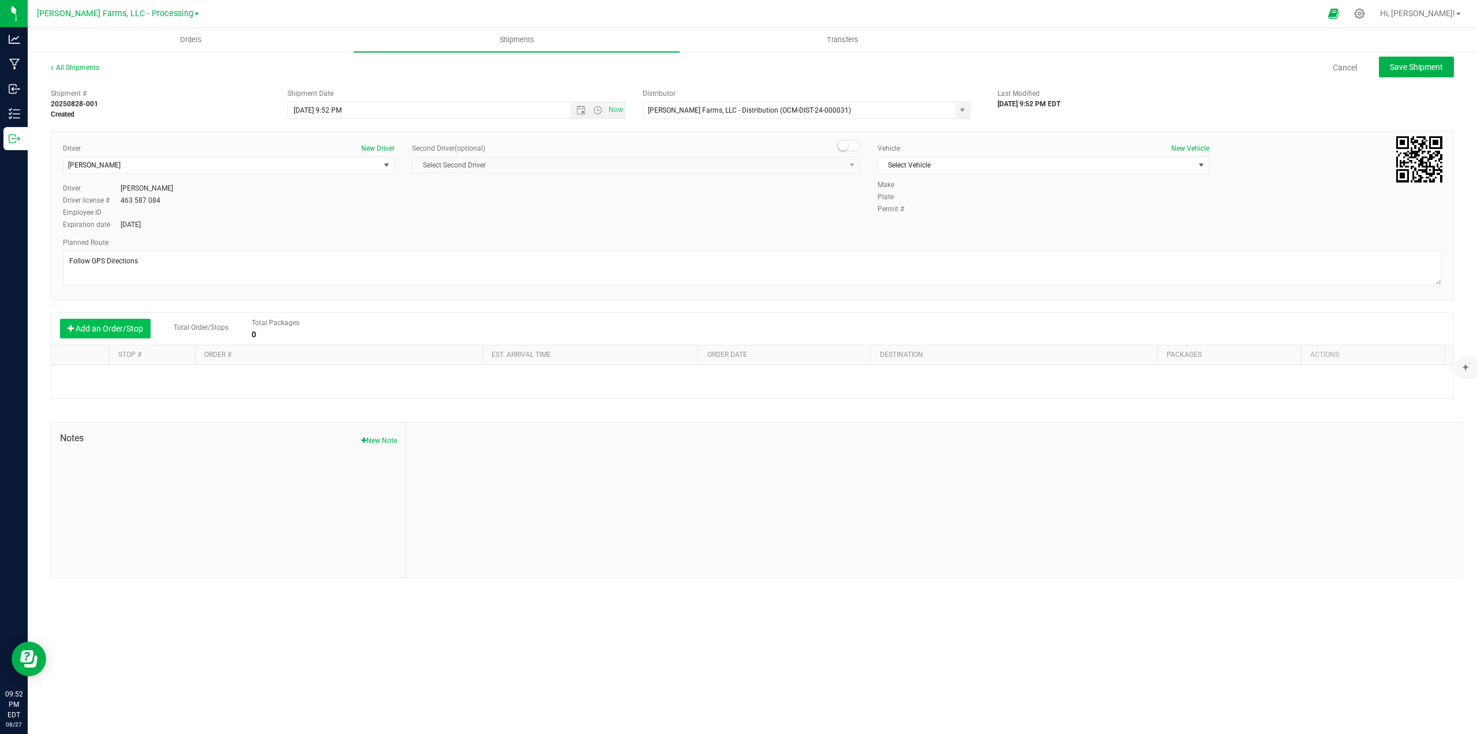
click at [98, 326] on button "Add an Order/Stop" at bounding box center [105, 329] width 91 height 20
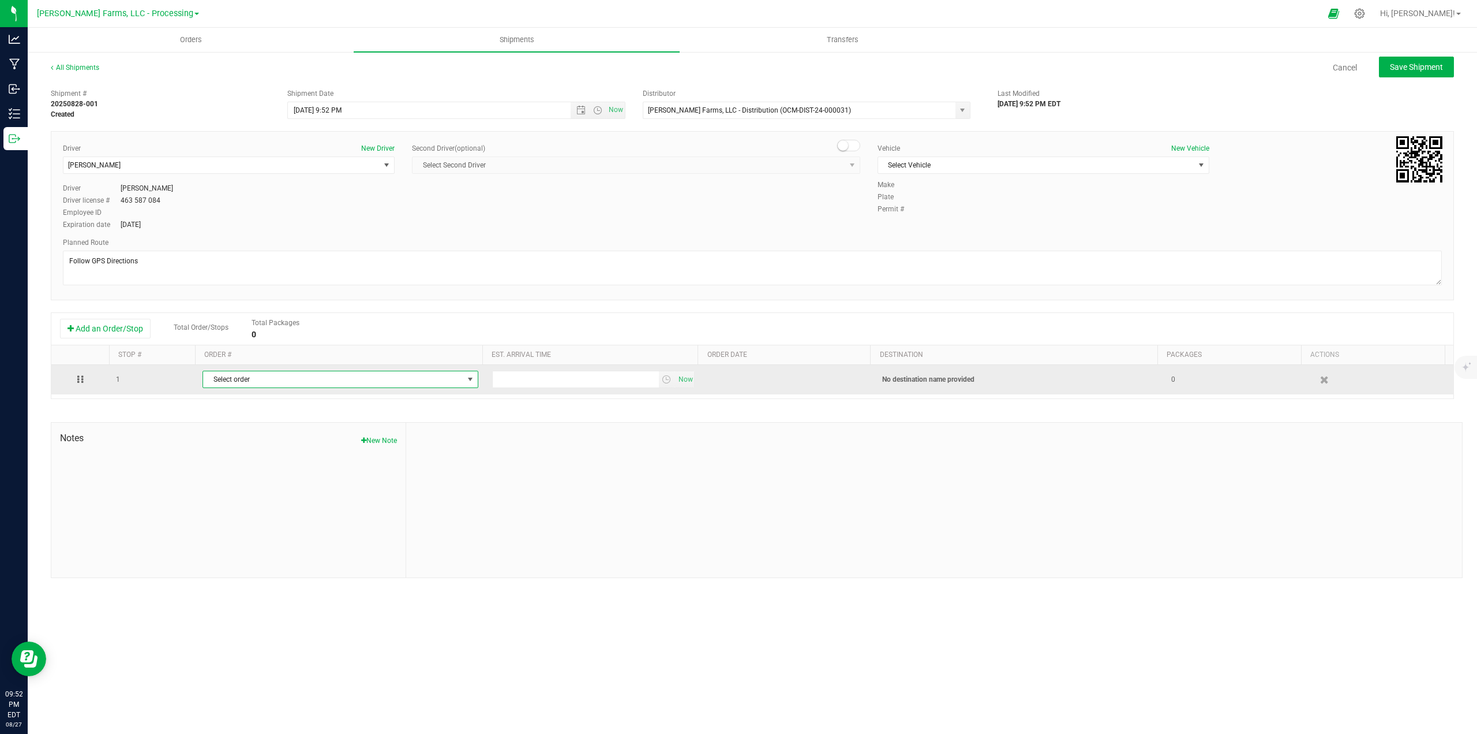
click at [373, 378] on span "Select order" at bounding box center [333, 379] width 260 height 16
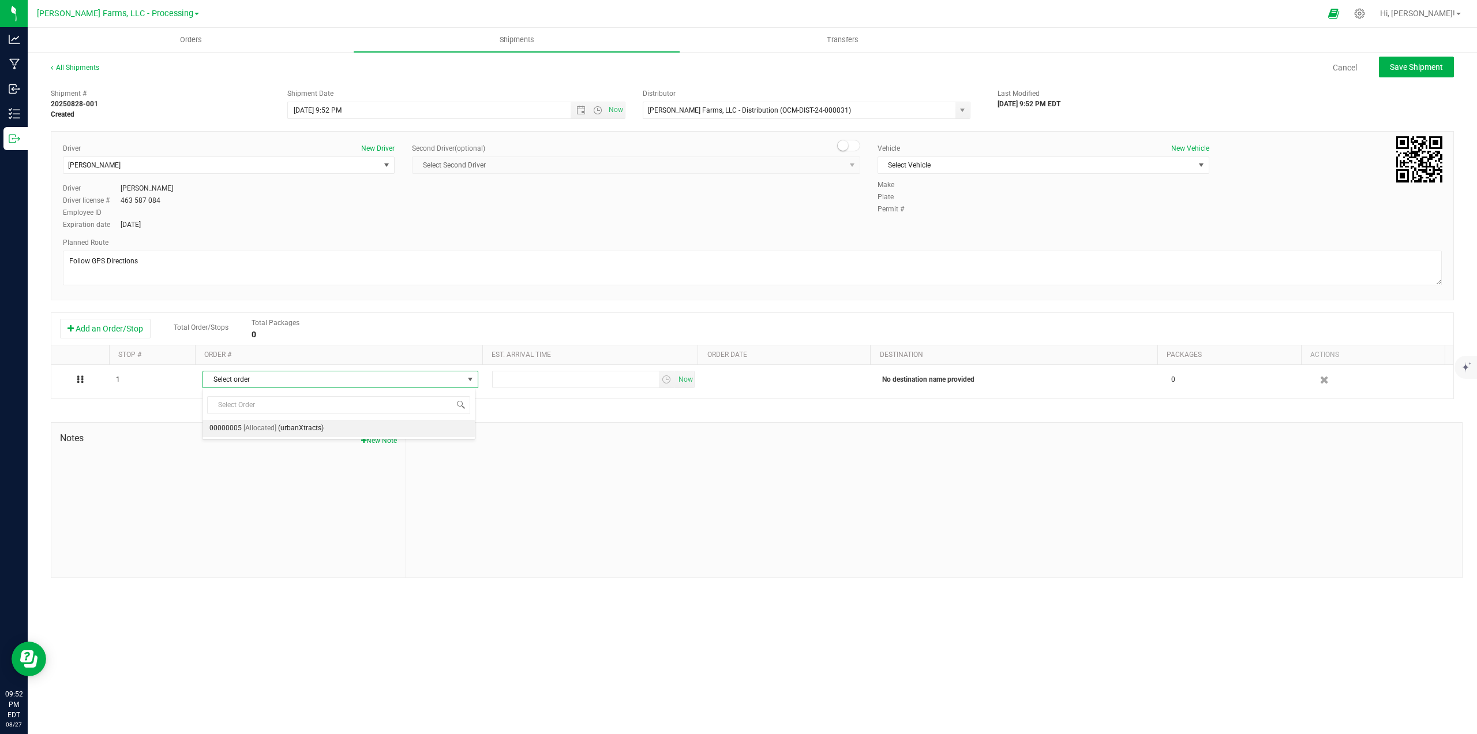
click at [313, 428] on span "(urbanXtracts)" at bounding box center [301, 428] width 46 height 15
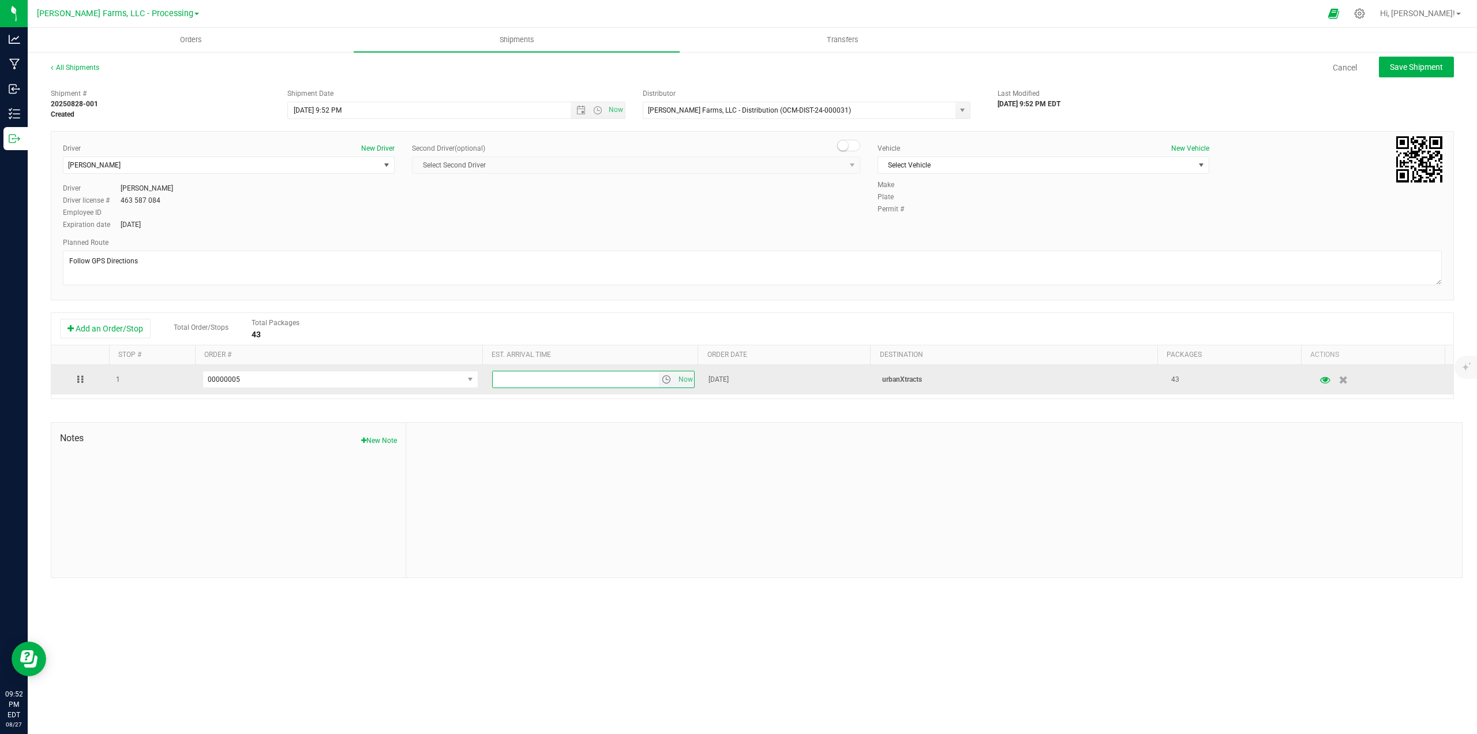
click at [615, 381] on input "text" at bounding box center [576, 379] width 166 height 16
click at [664, 381] on span "select" at bounding box center [666, 379] width 9 height 9
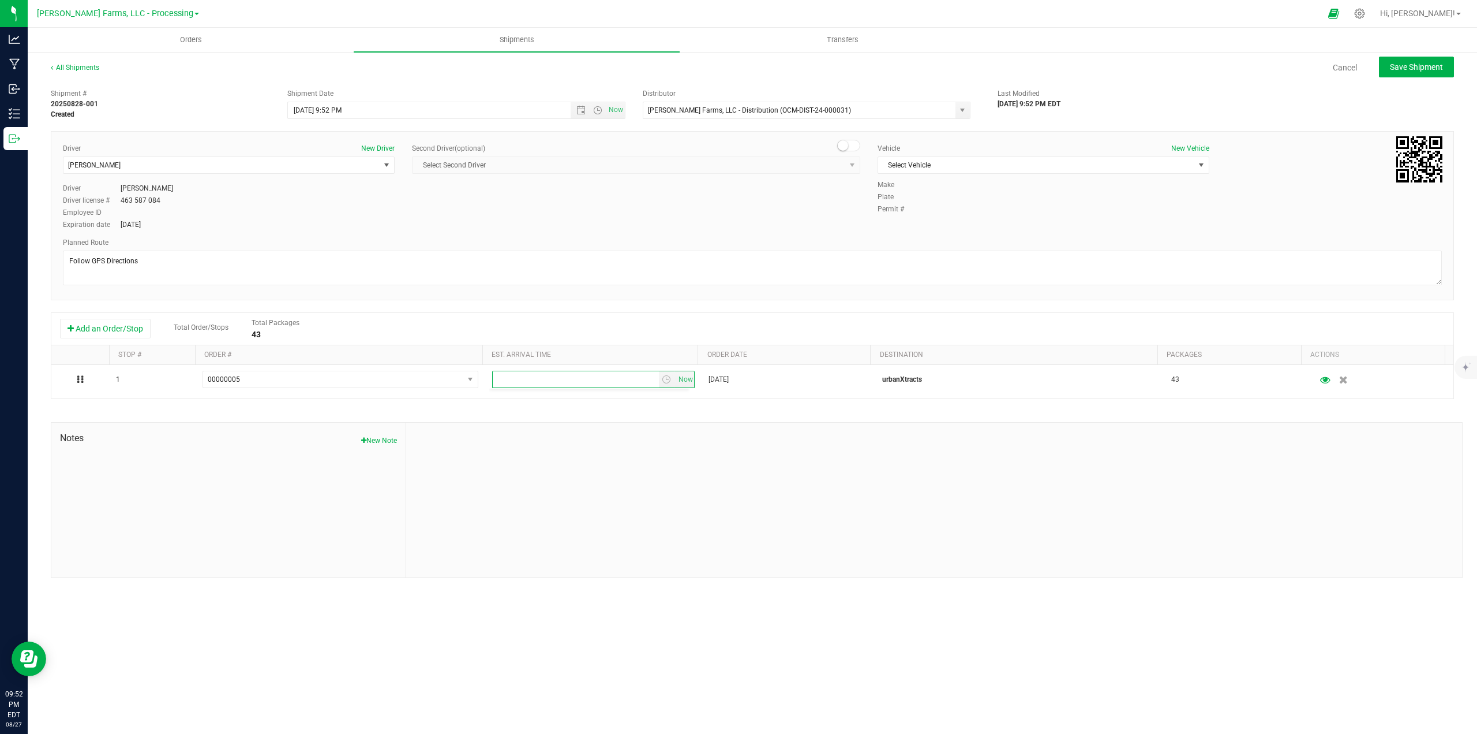
click at [813, 452] on div at bounding box center [934, 499] width 1056 height 155
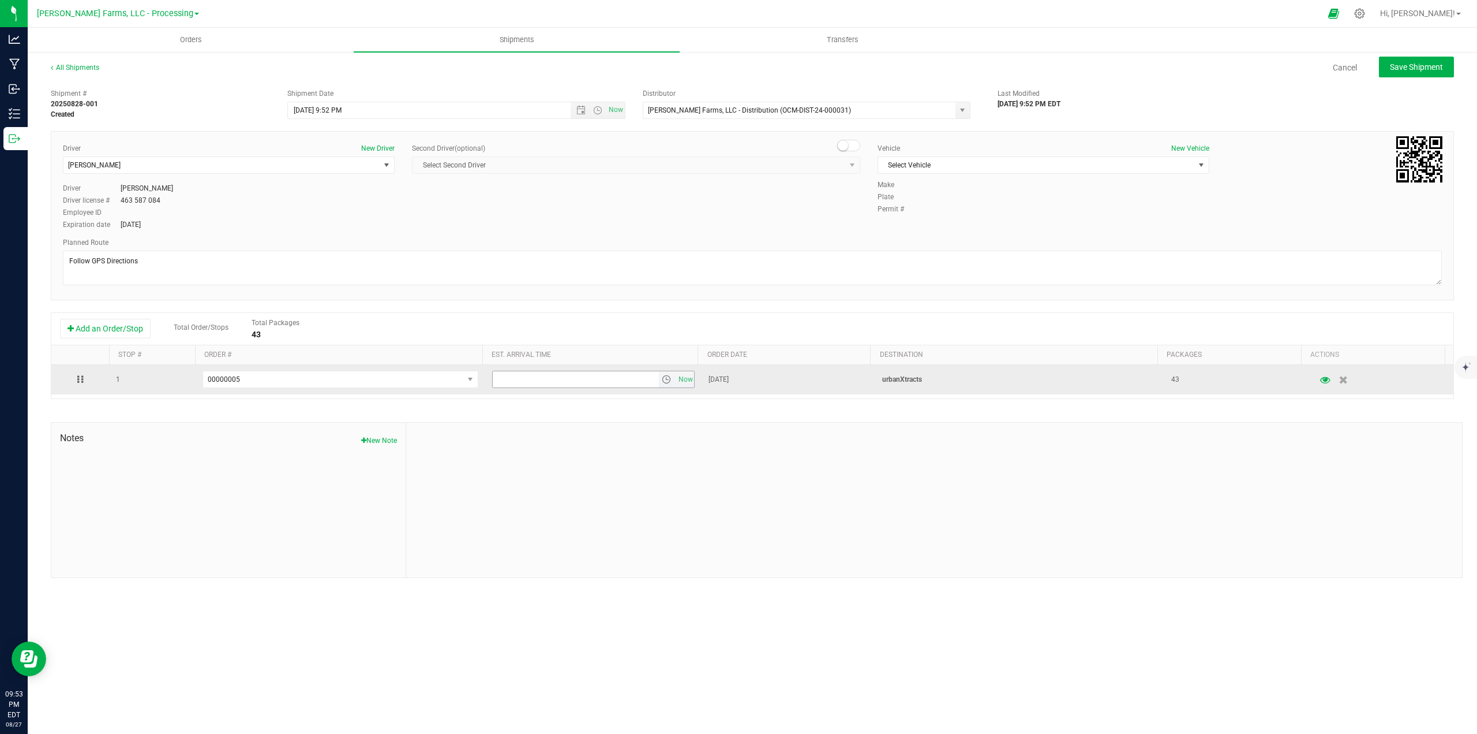
click at [621, 386] on input "text" at bounding box center [576, 379] width 166 height 16
click at [580, 379] on input "text" at bounding box center [576, 379] width 166 height 16
type input "1"
click at [666, 382] on span "select" at bounding box center [666, 379] width 9 height 9
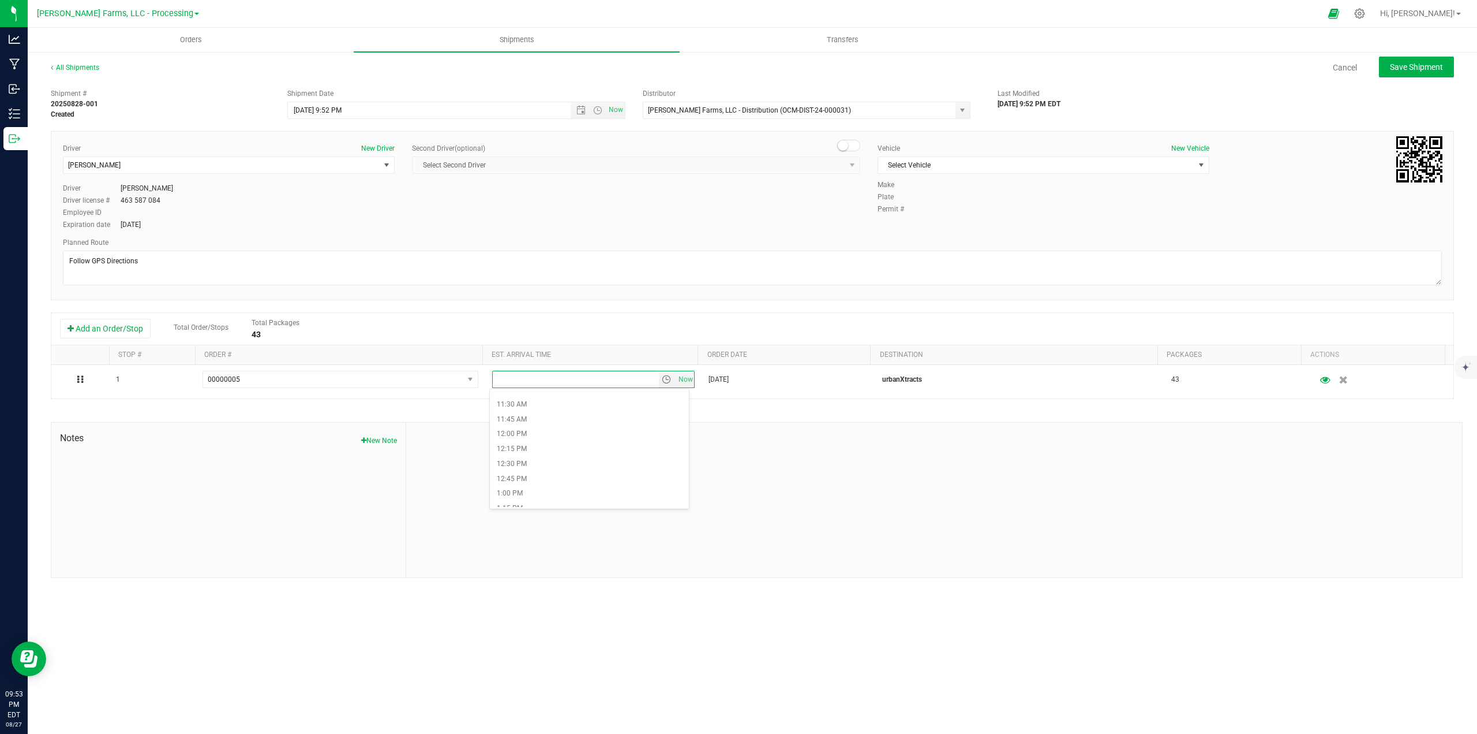
scroll to position [721, 0]
click at [615, 444] on li "1:00 PM" at bounding box center [589, 449] width 199 height 15
click at [1411, 73] on button "Save Shipment" at bounding box center [1416, 67] width 75 height 21
type input "[DATE] 1:52 AM"
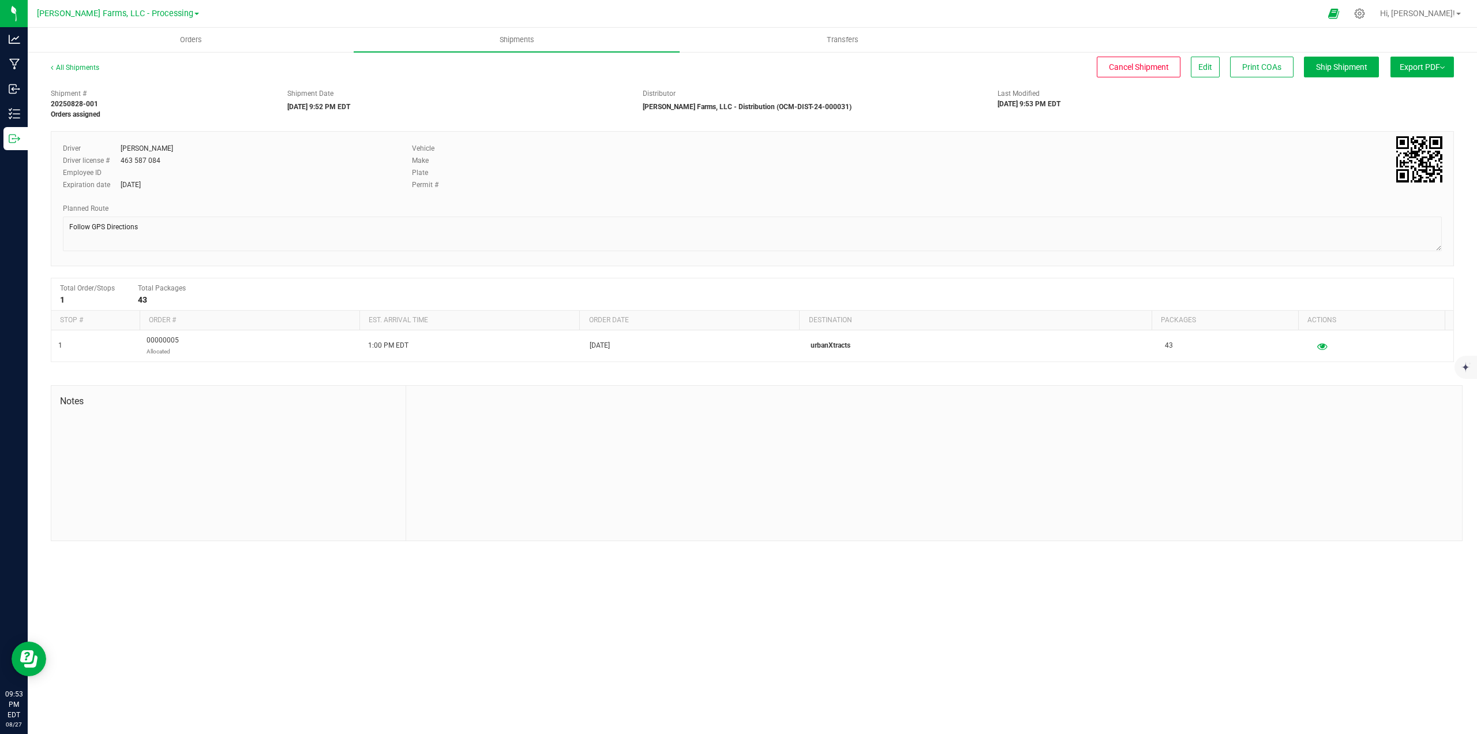
click at [1440, 66] on span "Export PDF" at bounding box center [1422, 66] width 45 height 9
click at [1387, 87] on li "Manifest by Package ID" at bounding box center [1419, 92] width 117 height 17
click at [1442, 68] on img at bounding box center [1443, 67] width 5 height 2
click at [1405, 94] on span "Manifest by Package ID" at bounding box center [1405, 92] width 73 height 8
click at [1205, 65] on span "Edit" at bounding box center [1206, 66] width 14 height 9
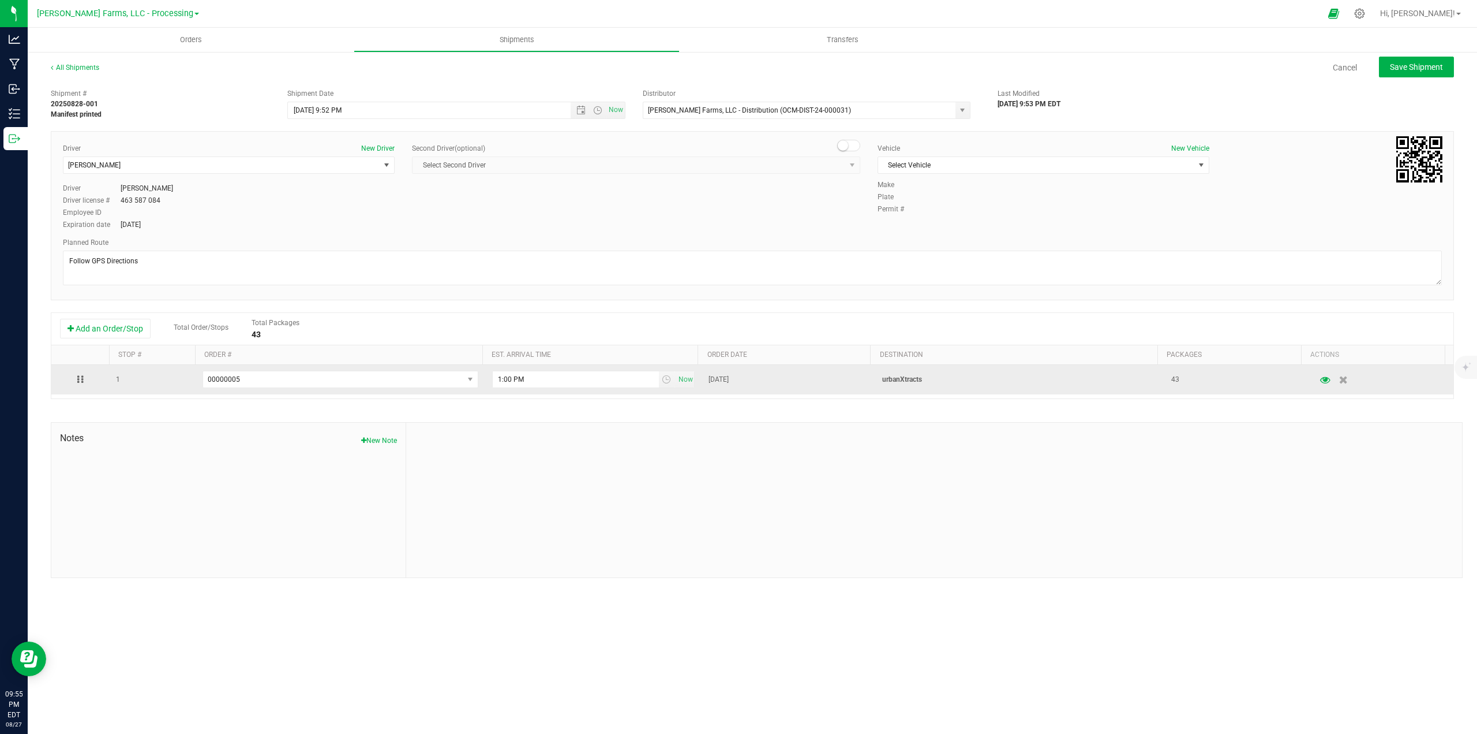
click at [744, 376] on td "[DATE]" at bounding box center [789, 379] width 174 height 29
click at [729, 378] on span "[DATE]" at bounding box center [719, 379] width 20 height 11
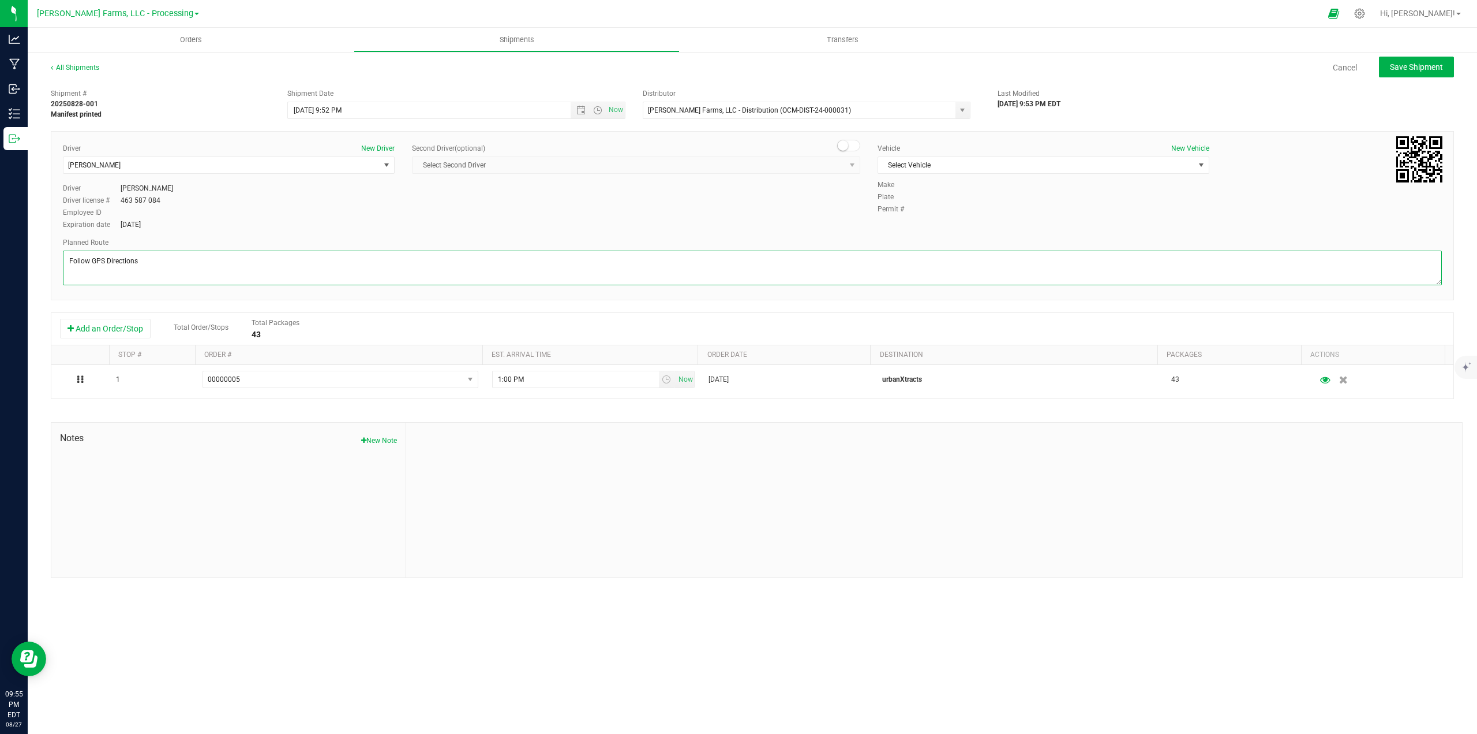
click at [807, 268] on textarea at bounding box center [752, 267] width 1379 height 35
click at [580, 108] on span "Open the date view" at bounding box center [581, 110] width 9 height 9
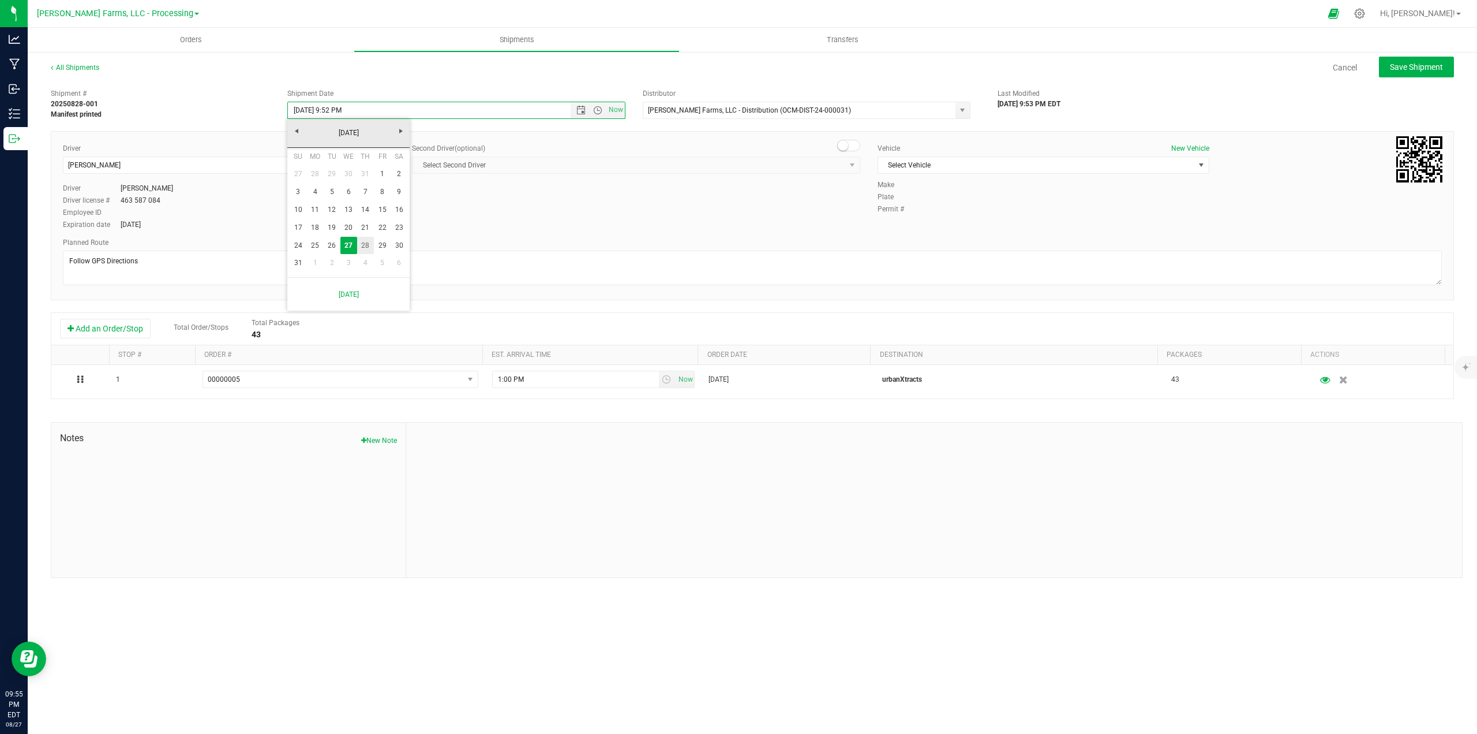
click at [368, 245] on link "28" at bounding box center [365, 246] width 17 height 18
click at [341, 109] on input "[DATE] 9:52 PM" at bounding box center [439, 110] width 302 height 16
click at [962, 112] on span "select" at bounding box center [962, 110] width 9 height 9
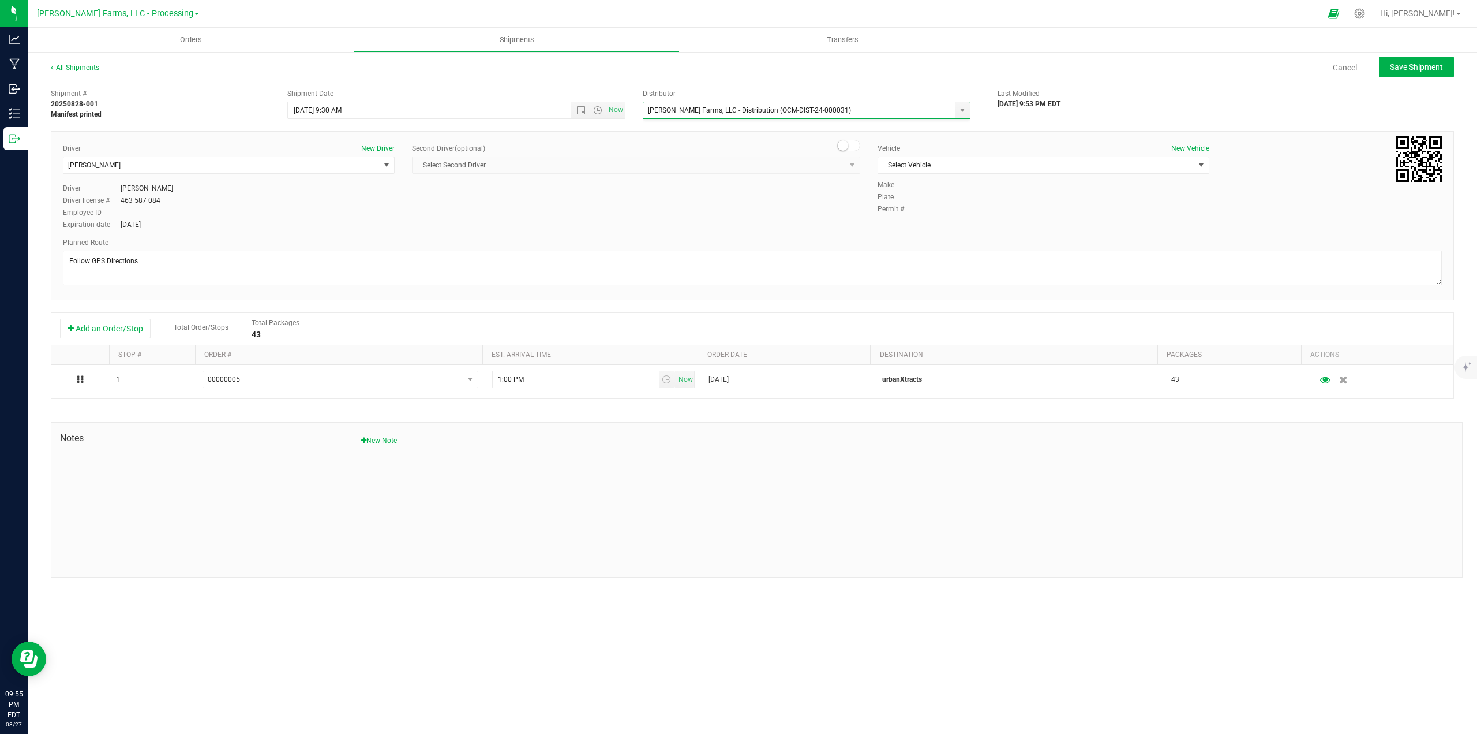
click at [1179, 102] on div "[DATE] 9:53 PM EDT" at bounding box center [1107, 104] width 219 height 10
click at [1412, 63] on span "Save Shipment" at bounding box center [1416, 66] width 53 height 9
type input "[DATE] 1:30 PM"
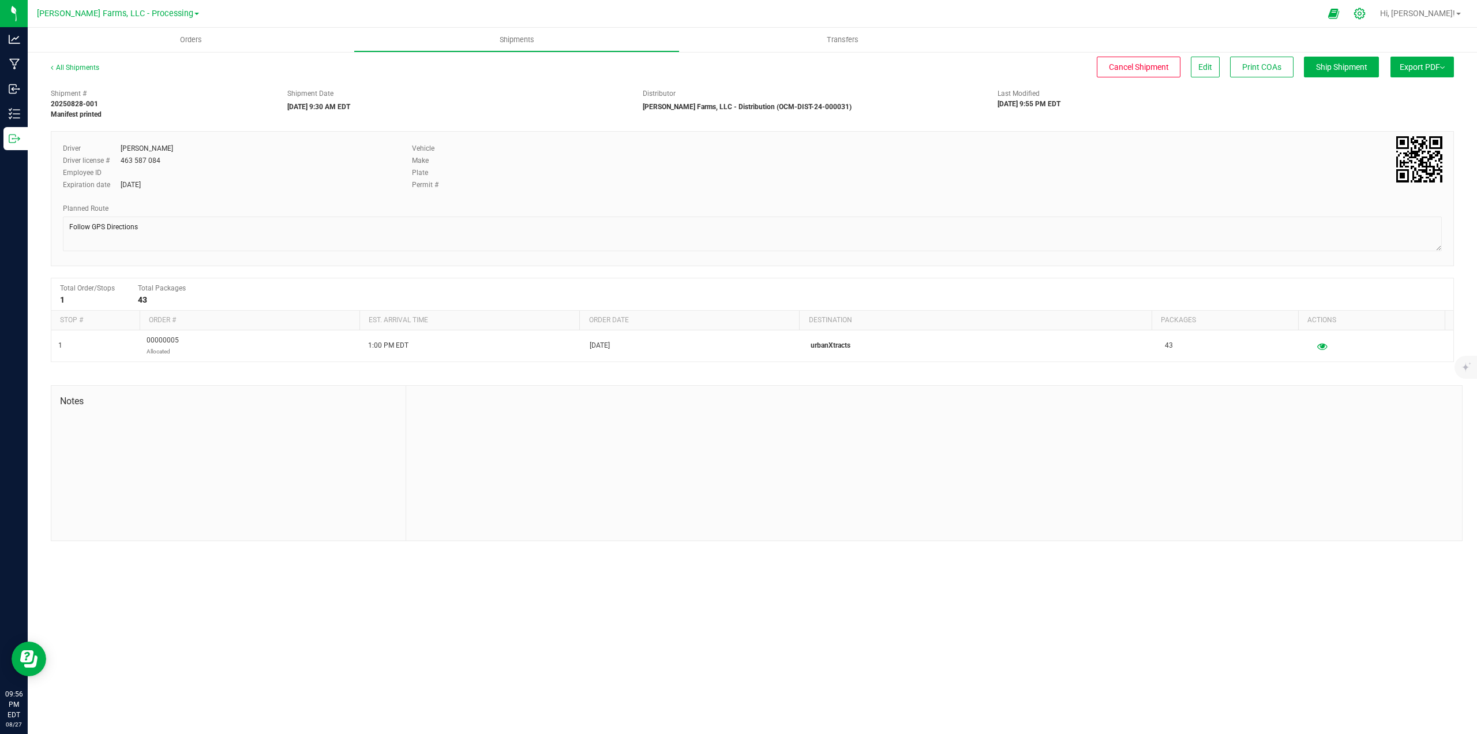
click at [1366, 10] on icon at bounding box center [1360, 13] width 11 height 11
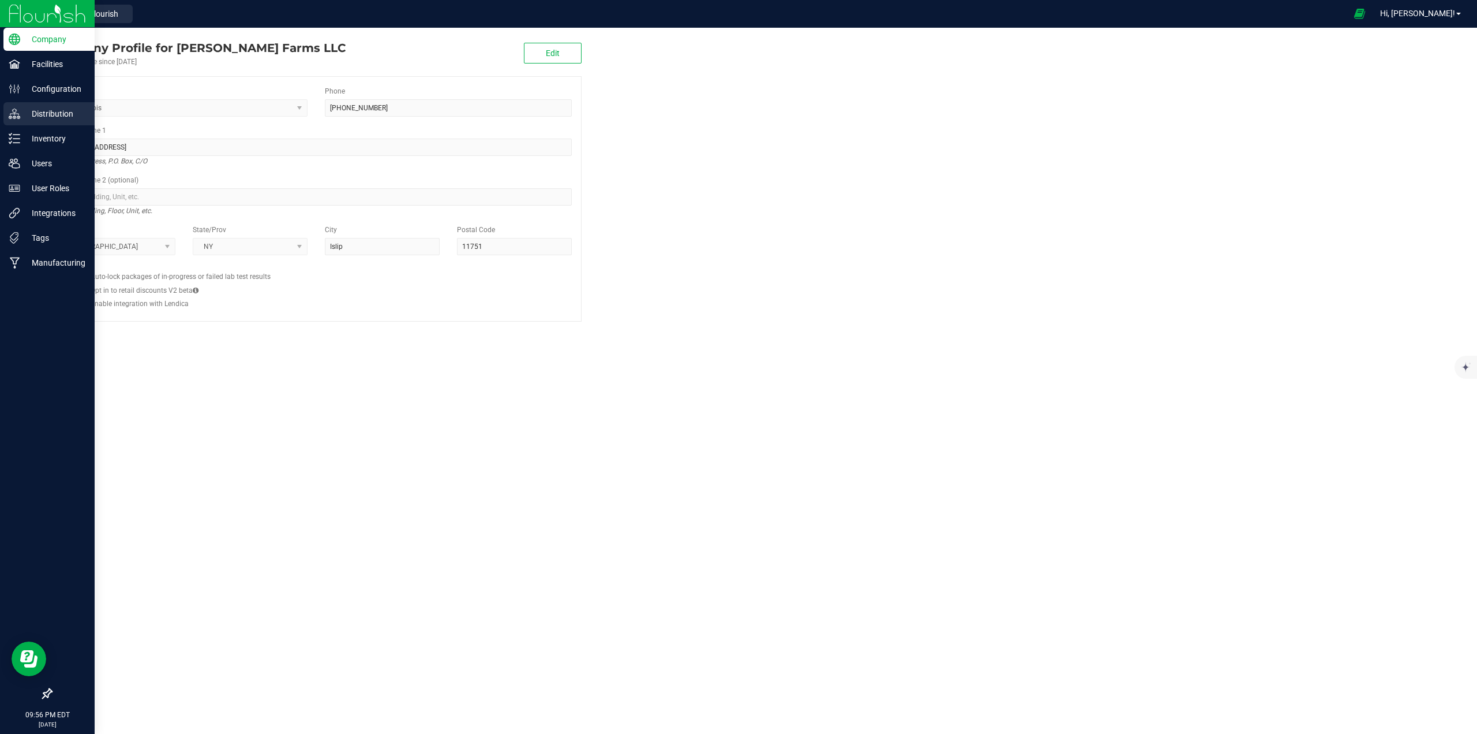
click at [55, 117] on p "Distribution" at bounding box center [54, 114] width 69 height 14
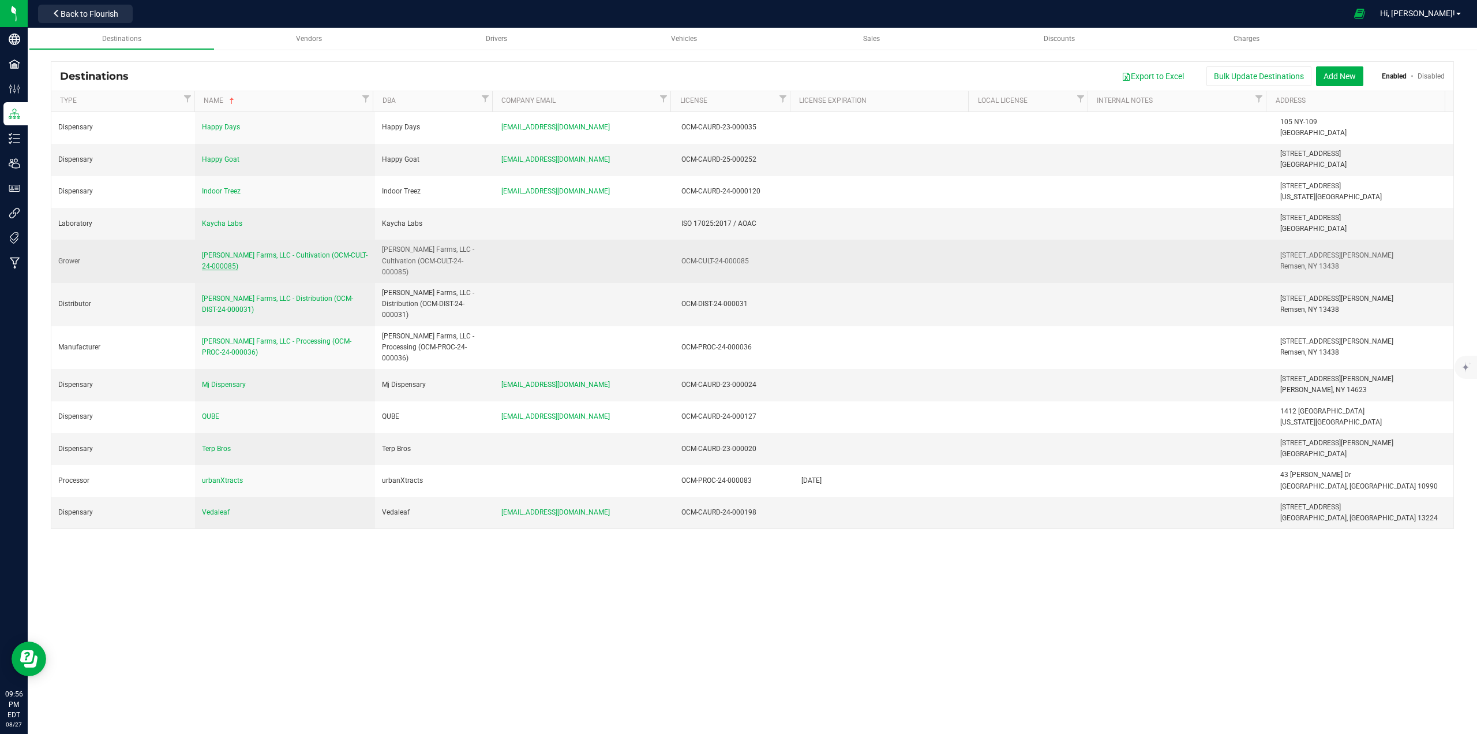
click at [272, 255] on span "[PERSON_NAME] Farms, LLC - Cultivation (OCM-CULT-24-000085)" at bounding box center [285, 260] width 166 height 19
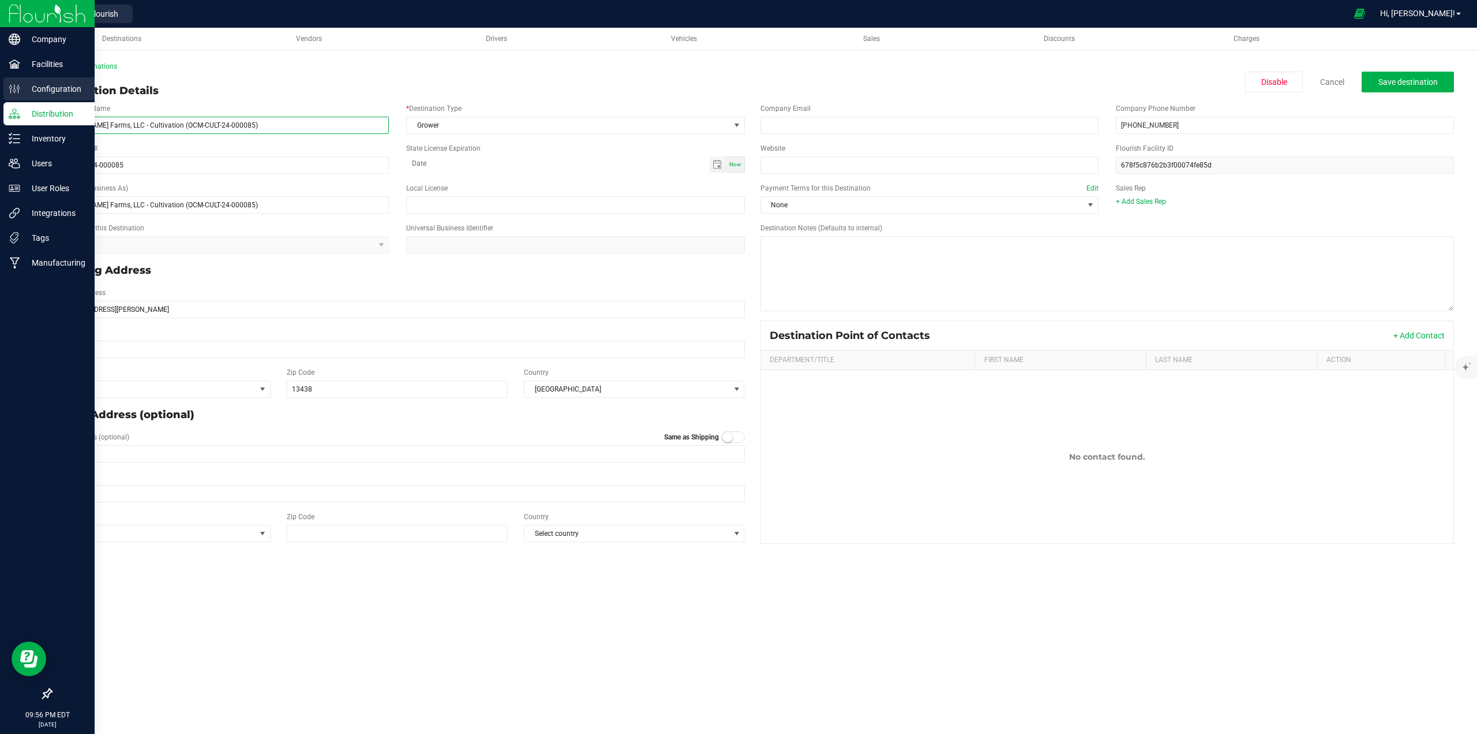
drag, startPoint x: 53, startPoint y: 123, endPoint x: 21, endPoint y: 78, distance: 55.1
click at [21, 78] on div "Company Facilities Configuration Distribution Inventory Users User Roles Integr…" at bounding box center [738, 367] width 1477 height 734
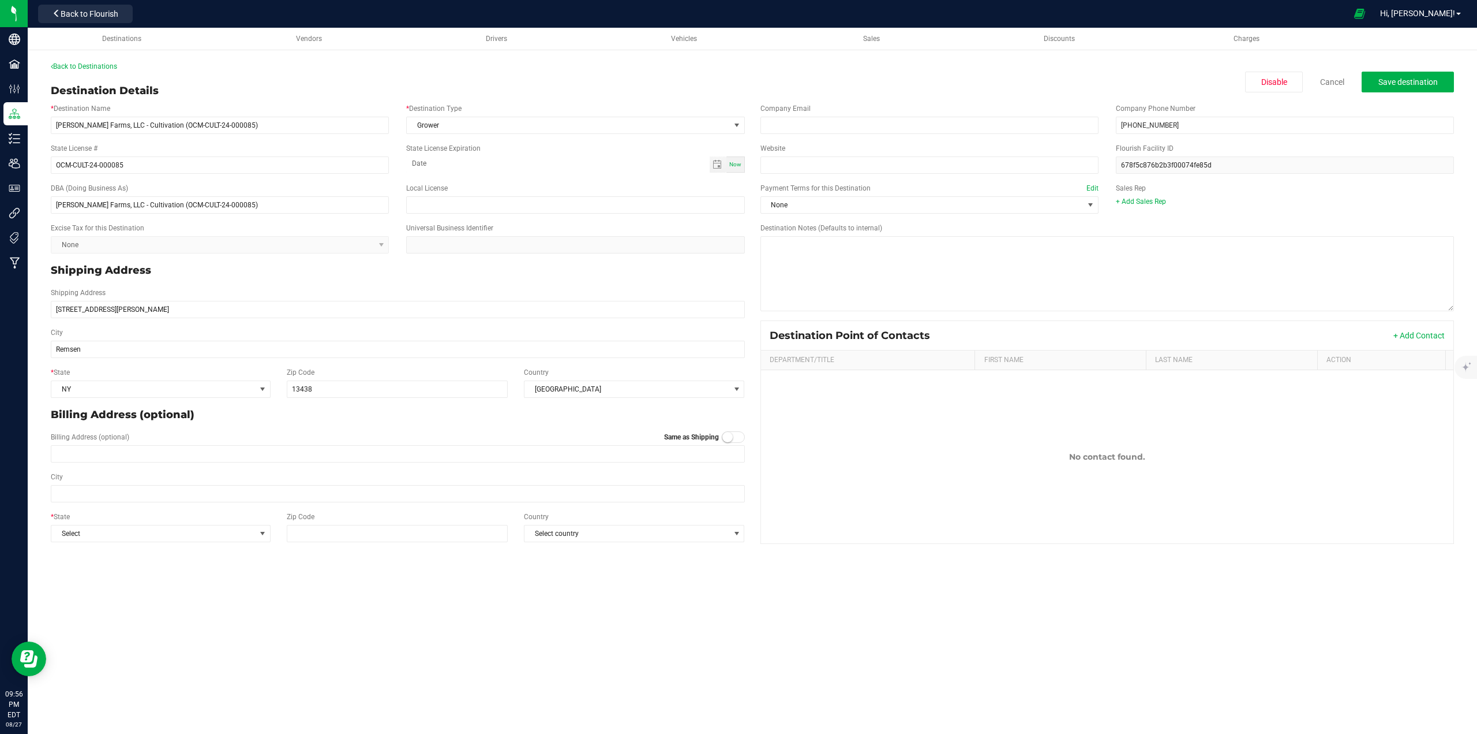
click at [278, 69] on div "Back to Destinations" at bounding box center [753, 66] width 1404 height 10
drag, startPoint x: 265, startPoint y: 124, endPoint x: 38, endPoint y: 128, distance: 227.4
click at [38, 128] on div "Back to Destinations Destination Details Disable Cancel Save destination * Dest…" at bounding box center [753, 305] width 1450 height 510
drag, startPoint x: 156, startPoint y: 164, endPoint x: 35, endPoint y: 163, distance: 121.2
click at [35, 163] on div "Back to Destinations Destination Details Disable Cancel Save destination * Dest…" at bounding box center [753, 305] width 1450 height 510
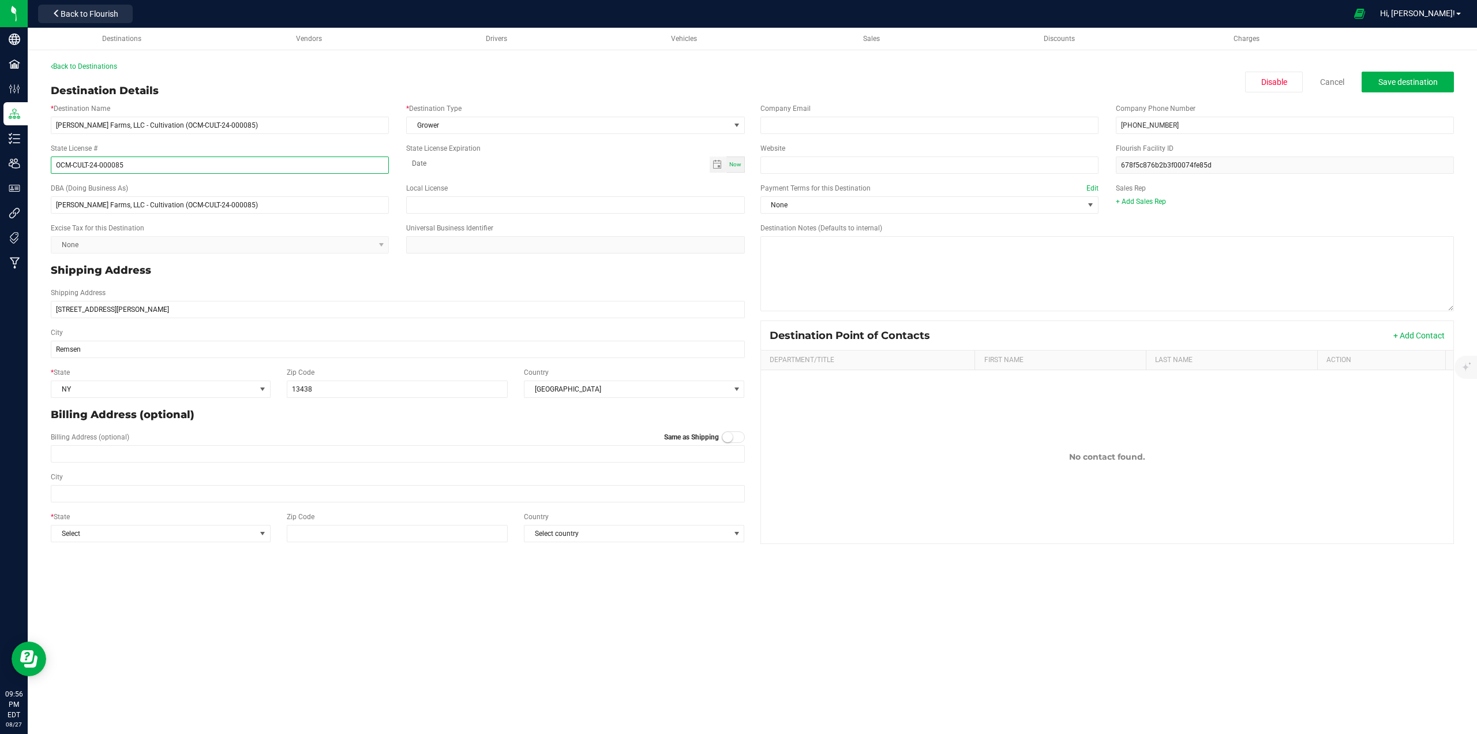
paste input "[PERSON_NAME] Farms, LLC - Cultivation (OCM-CULT-24-000085)"
type input "OCM-CULT-24-000085"
click at [267, 205] on input "[PERSON_NAME] Farms, LLC - Cultivation (OCM-CULT-24-000085)" at bounding box center [220, 204] width 338 height 17
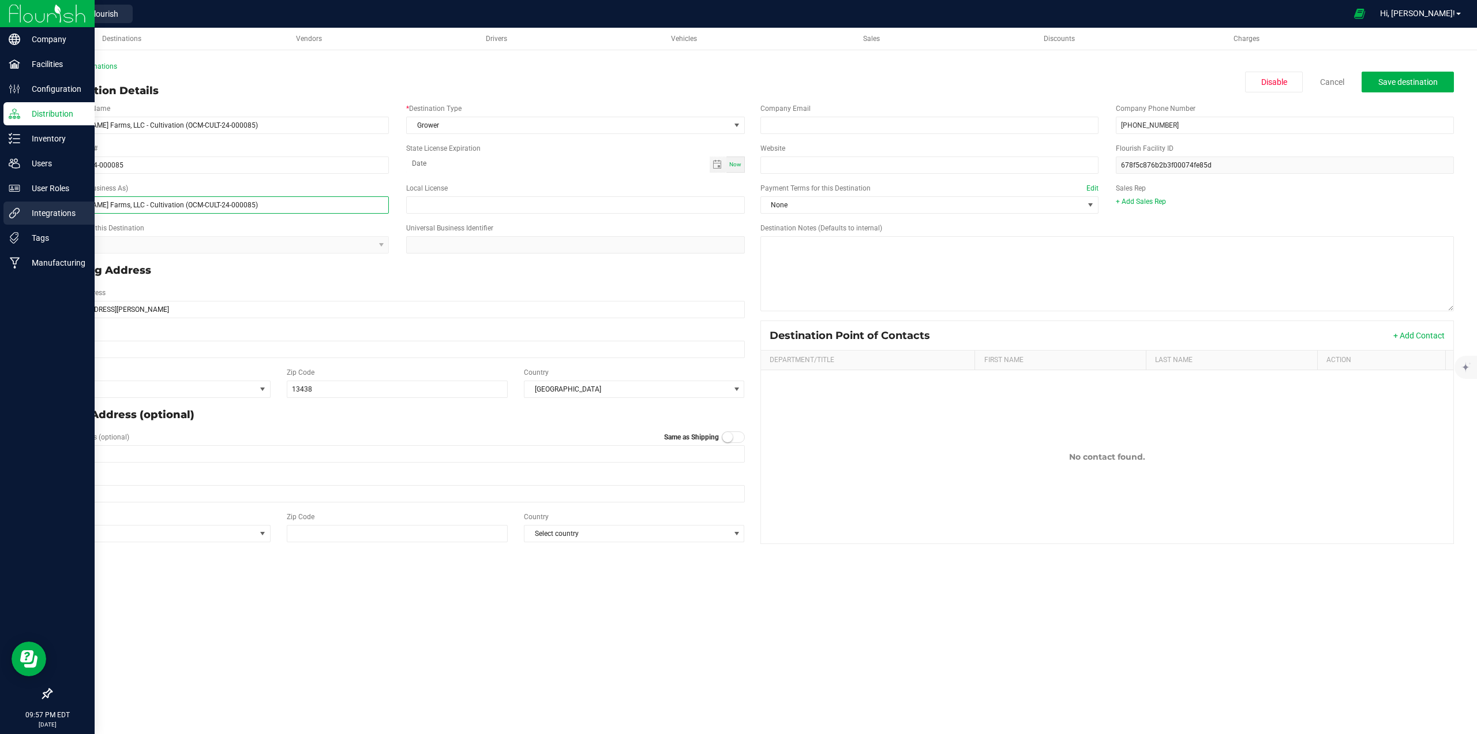
drag, startPoint x: 271, startPoint y: 205, endPoint x: 26, endPoint y: 203, distance: 245.3
click at [26, 203] on div "Company Facilities Configuration Distribution Inventory Users User Roles Integr…" at bounding box center [738, 367] width 1477 height 734
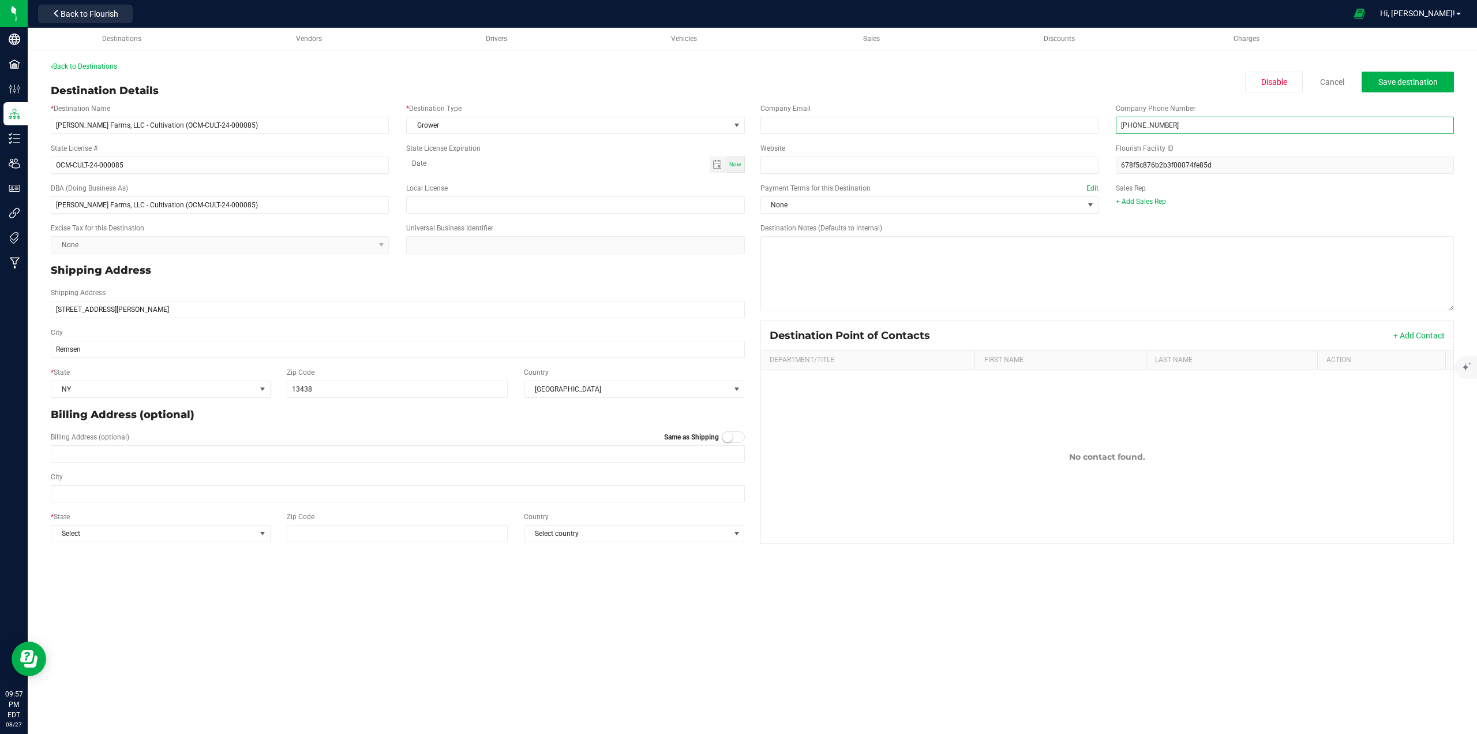
click at [1214, 124] on input "[PHONE_NUMBER]" at bounding box center [1285, 125] width 338 height 17
drag, startPoint x: 1196, startPoint y: 122, endPoint x: 1114, endPoint y: 121, distance: 82.5
click at [1114, 121] on div "Company Phone Number [PHONE_NUMBER]" at bounding box center [1286, 118] width 356 height 31
drag, startPoint x: 139, startPoint y: 307, endPoint x: 44, endPoint y: 311, distance: 95.3
click at [44, 311] on div "Shipping Address [STREET_ADDRESS][PERSON_NAME]" at bounding box center [398, 302] width 712 height 31
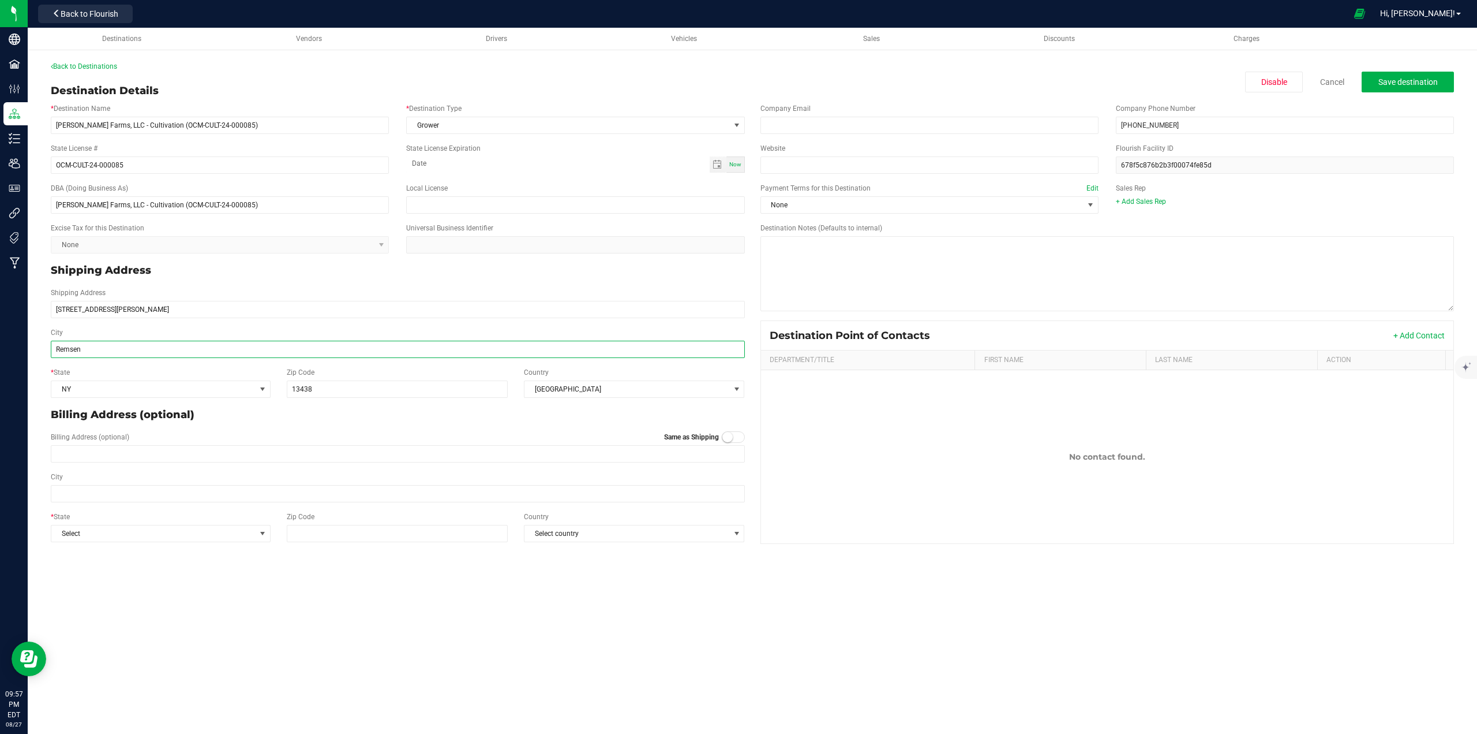
drag, startPoint x: 98, startPoint y: 350, endPoint x: 40, endPoint y: 352, distance: 57.2
click at [40, 352] on div "Back to Destinations Destination Details Disable Cancel Save destination * Dest…" at bounding box center [753, 305] width 1450 height 510
drag, startPoint x: 320, startPoint y: 393, endPoint x: 282, endPoint y: 392, distance: 38.7
click at [281, 392] on div "Zip Code 13438" at bounding box center [397, 382] width 237 height 31
click at [1337, 78] on link "Cancel" at bounding box center [1332, 82] width 24 height 12
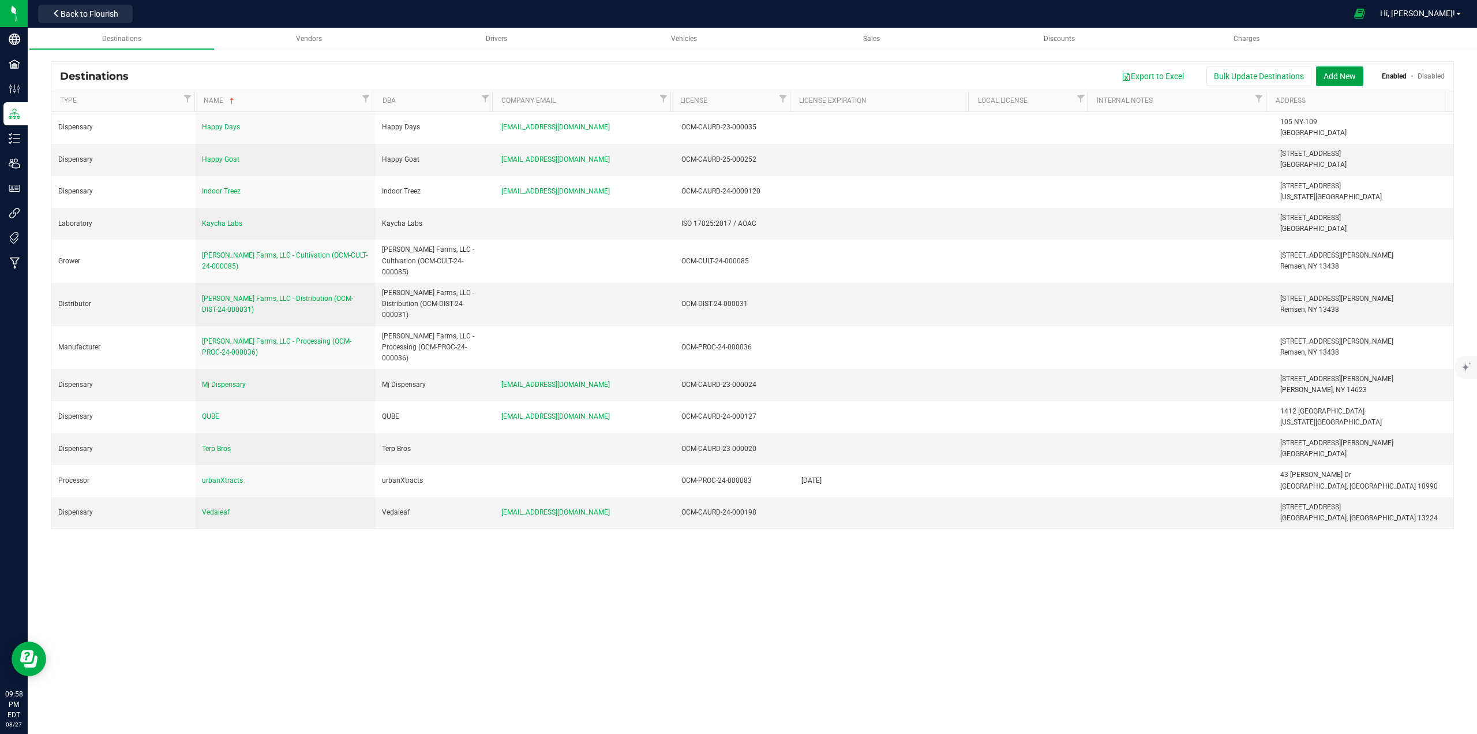
click at [1333, 74] on button "Add New" at bounding box center [1339, 76] width 47 height 20
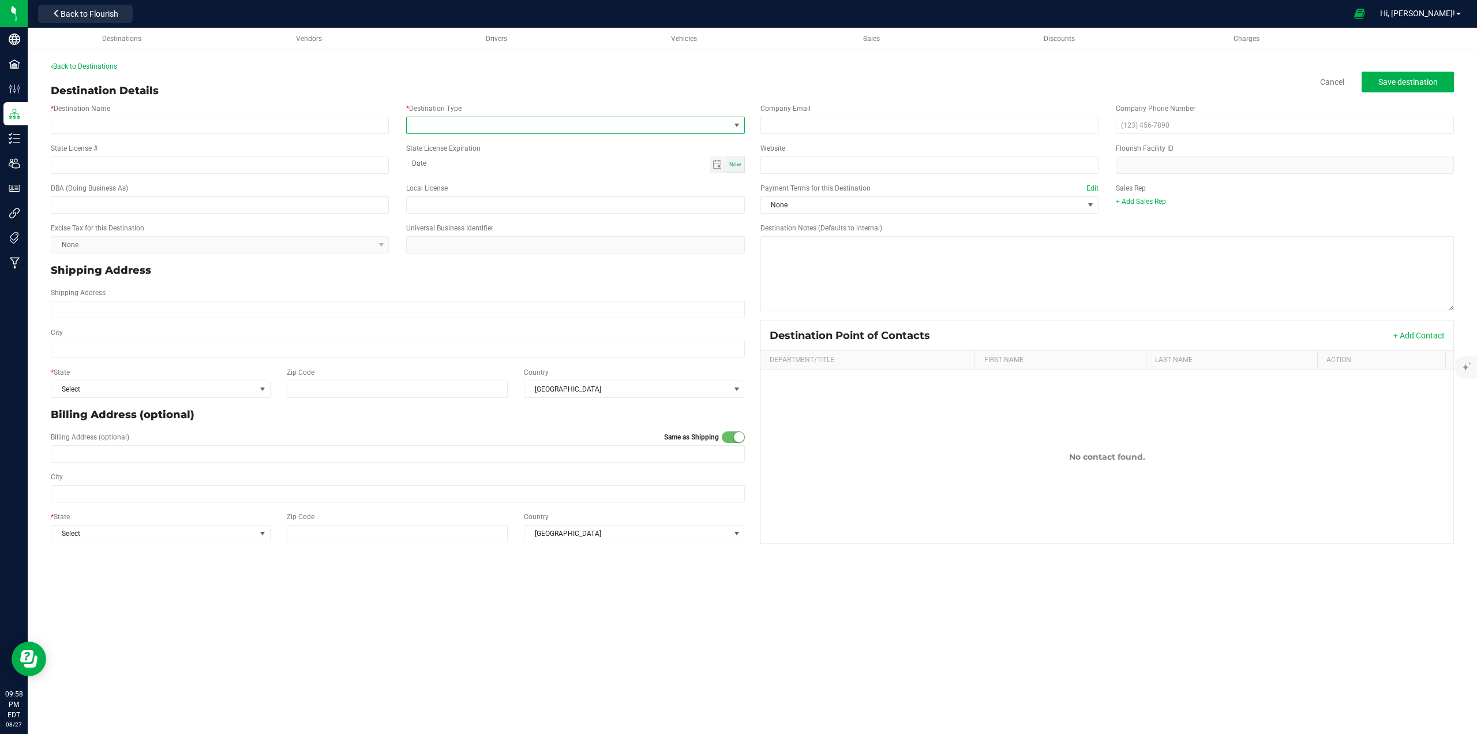
click at [514, 127] on span at bounding box center [568, 125] width 323 height 16
click at [659, 78] on div "Back to Destinations Destination Details Cancel Save destination * Destination …" at bounding box center [753, 304] width 1404 height 487
click at [645, 115] on div "* Destination Type" at bounding box center [576, 118] width 356 height 31
click at [621, 121] on span at bounding box center [568, 125] width 323 height 16
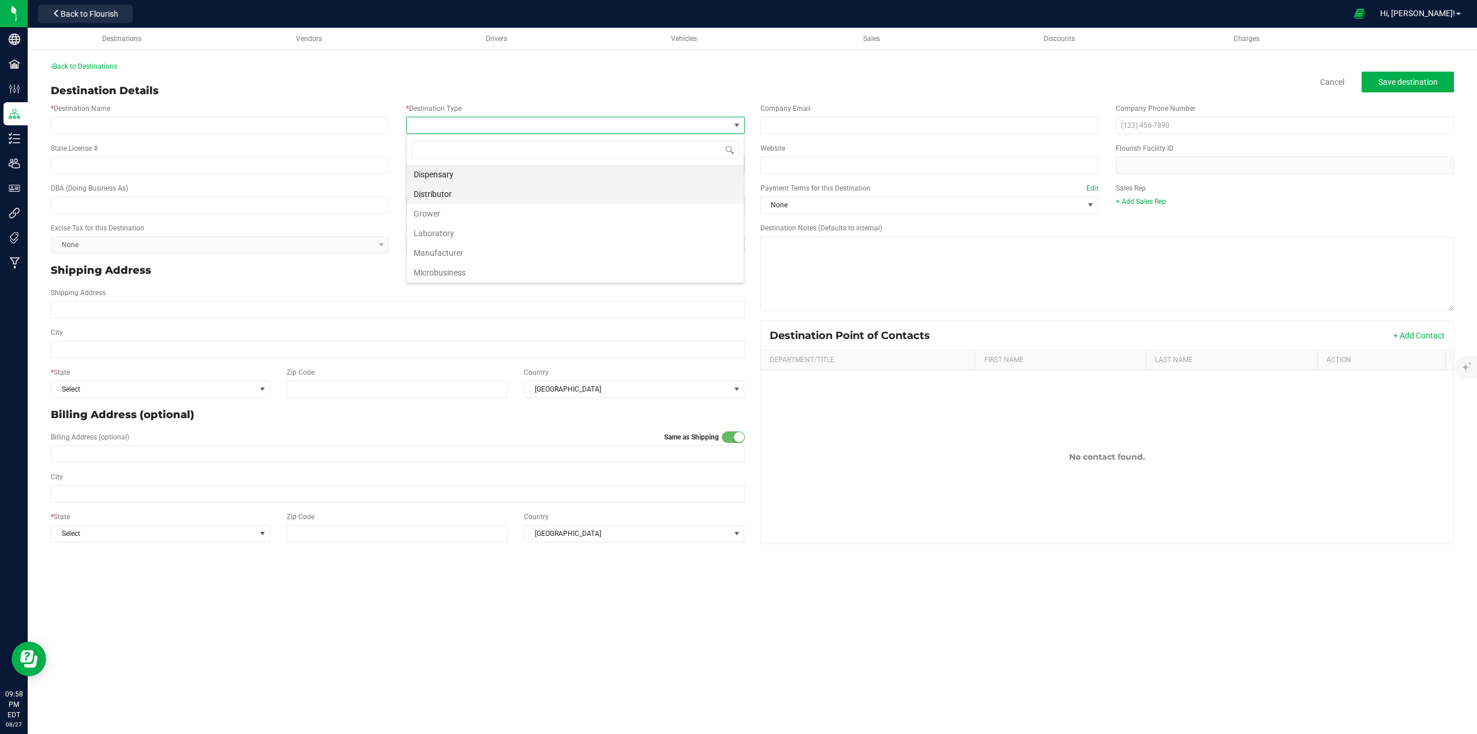
click at [457, 197] on li "Distributor" at bounding box center [575, 194] width 337 height 20
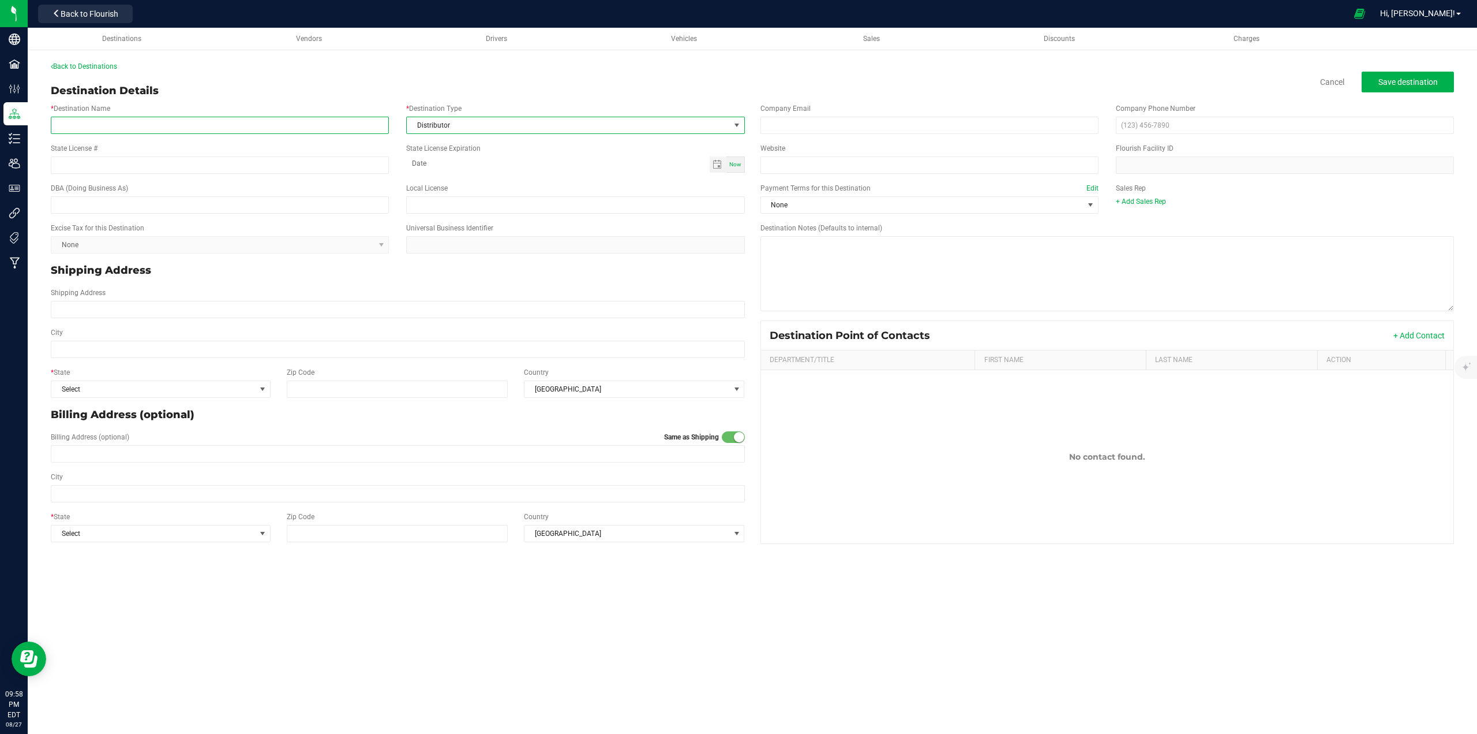
click at [211, 125] on input "* Destination Name" at bounding box center [220, 125] width 338 height 17
type input "[PERSON_NAME] Farms, LLC - Cultivation (OCM-CULT-24-000085)"
click at [169, 169] on input "State License #" at bounding box center [220, 164] width 338 height 17
type input "OCM-CULT-24-000085"
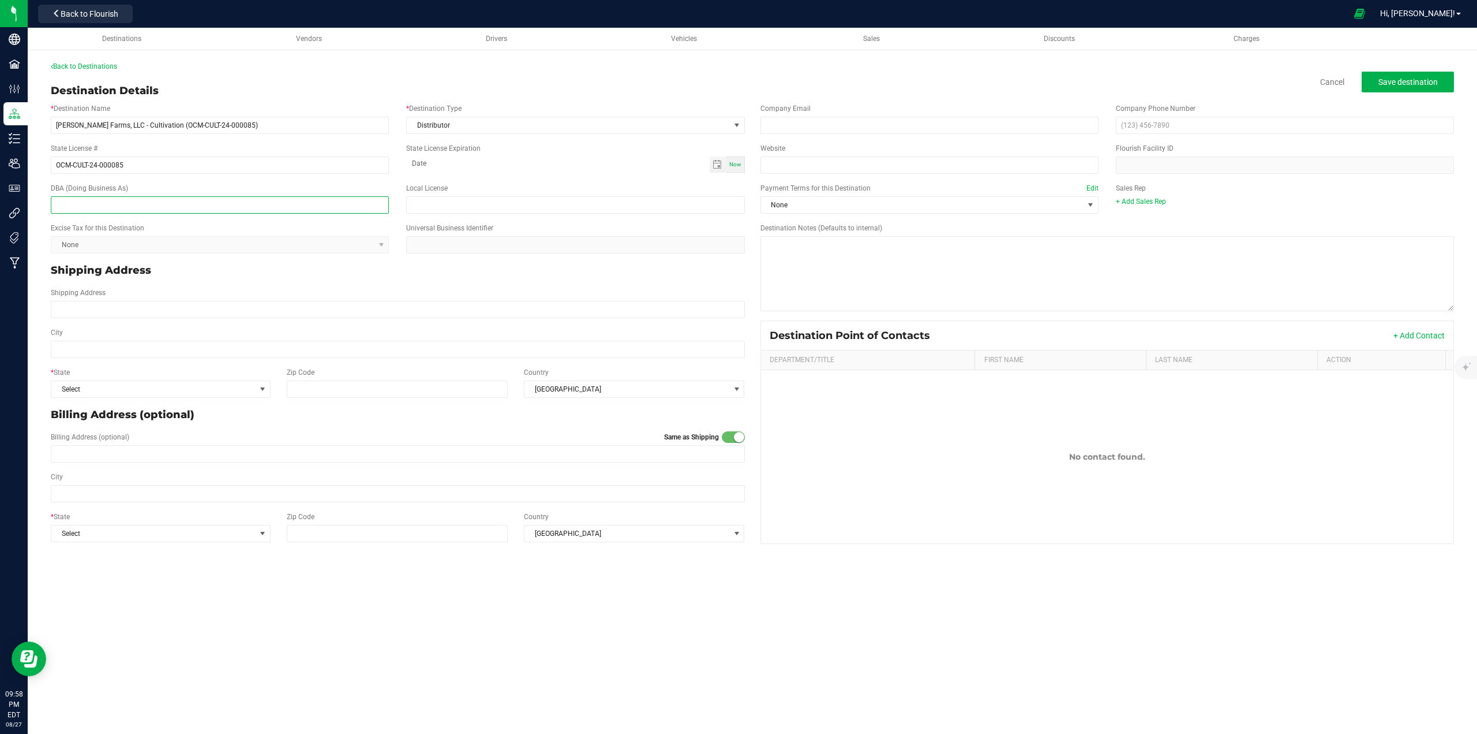
click at [226, 207] on input "text" at bounding box center [220, 204] width 338 height 17
click at [234, 208] on input "text" at bounding box center [220, 204] width 338 height 17
paste input "[PERSON_NAME] Farms, LLC - Cultivation (OCM-CULT-24-000085)"
type input "[PERSON_NAME] Farms, LLC - Cultivation (OCM-CULT-24-000085)"
click at [559, 128] on span "Distributor" at bounding box center [568, 125] width 323 height 16
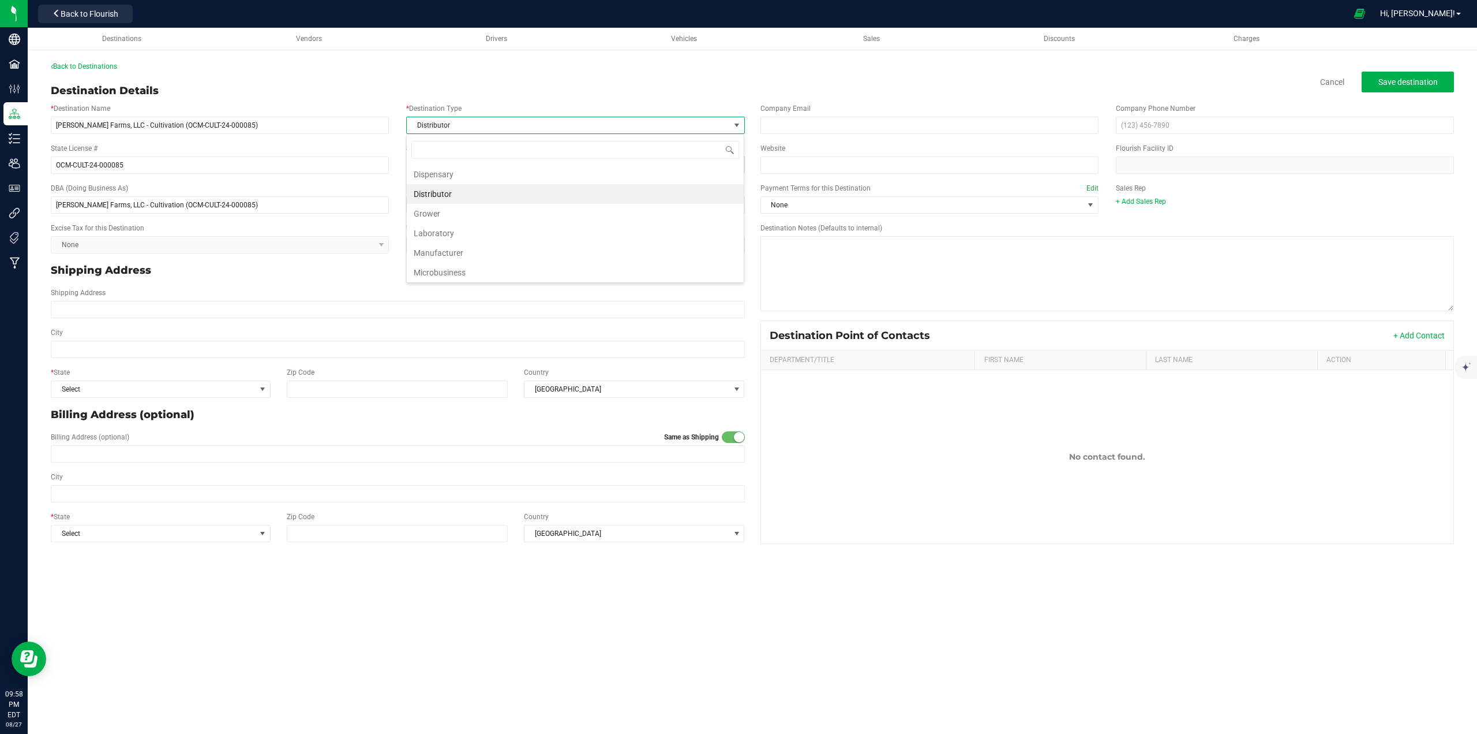
click at [723, 85] on div "Destination Details Cancel Save destination" at bounding box center [753, 91] width 1404 height 16
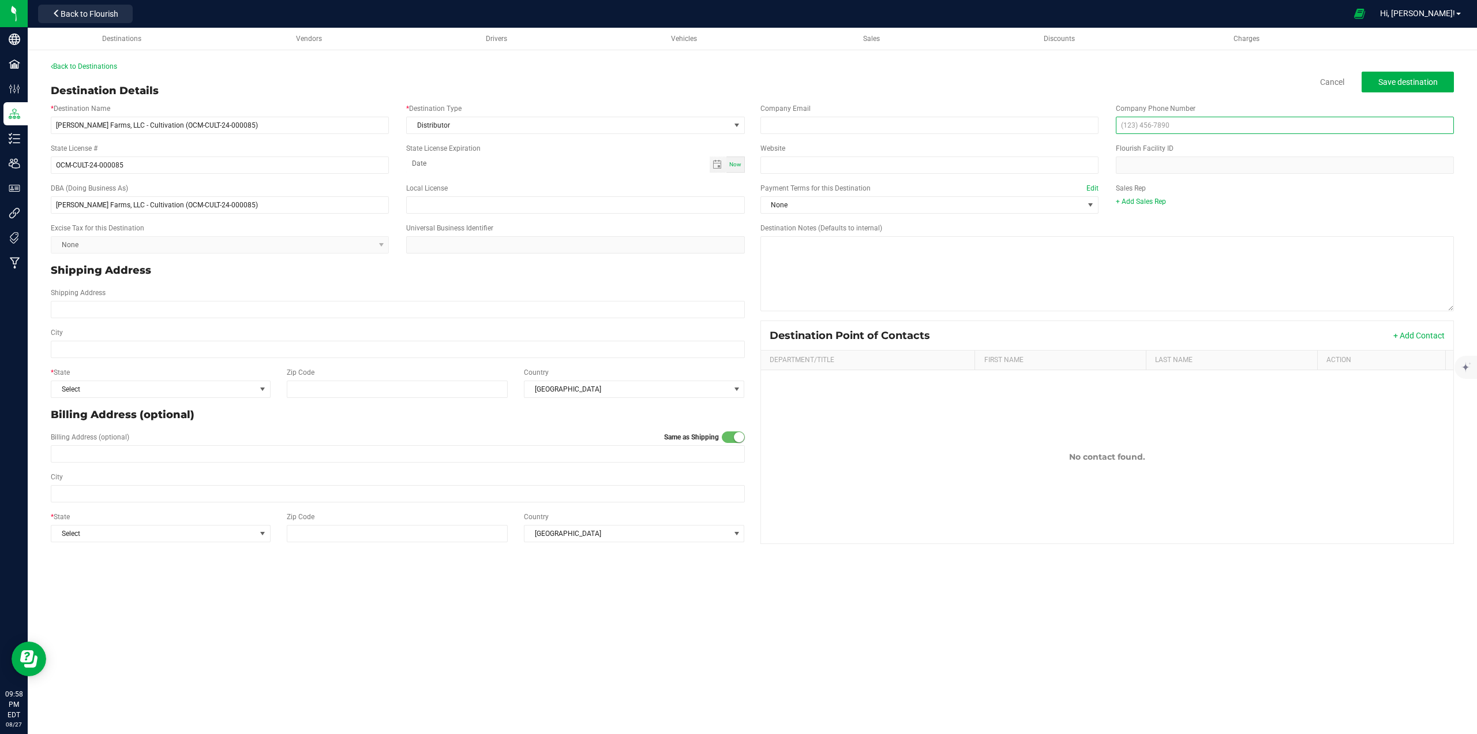
click at [1273, 123] on input "text" at bounding box center [1285, 125] width 338 height 17
click at [1233, 124] on input "text" at bounding box center [1285, 125] width 338 height 17
paste input "[PHONE_NUMBER]"
type input "[PHONE_NUMBER]"
click at [724, 286] on div "Shipping Address" at bounding box center [398, 303] width 712 height 40
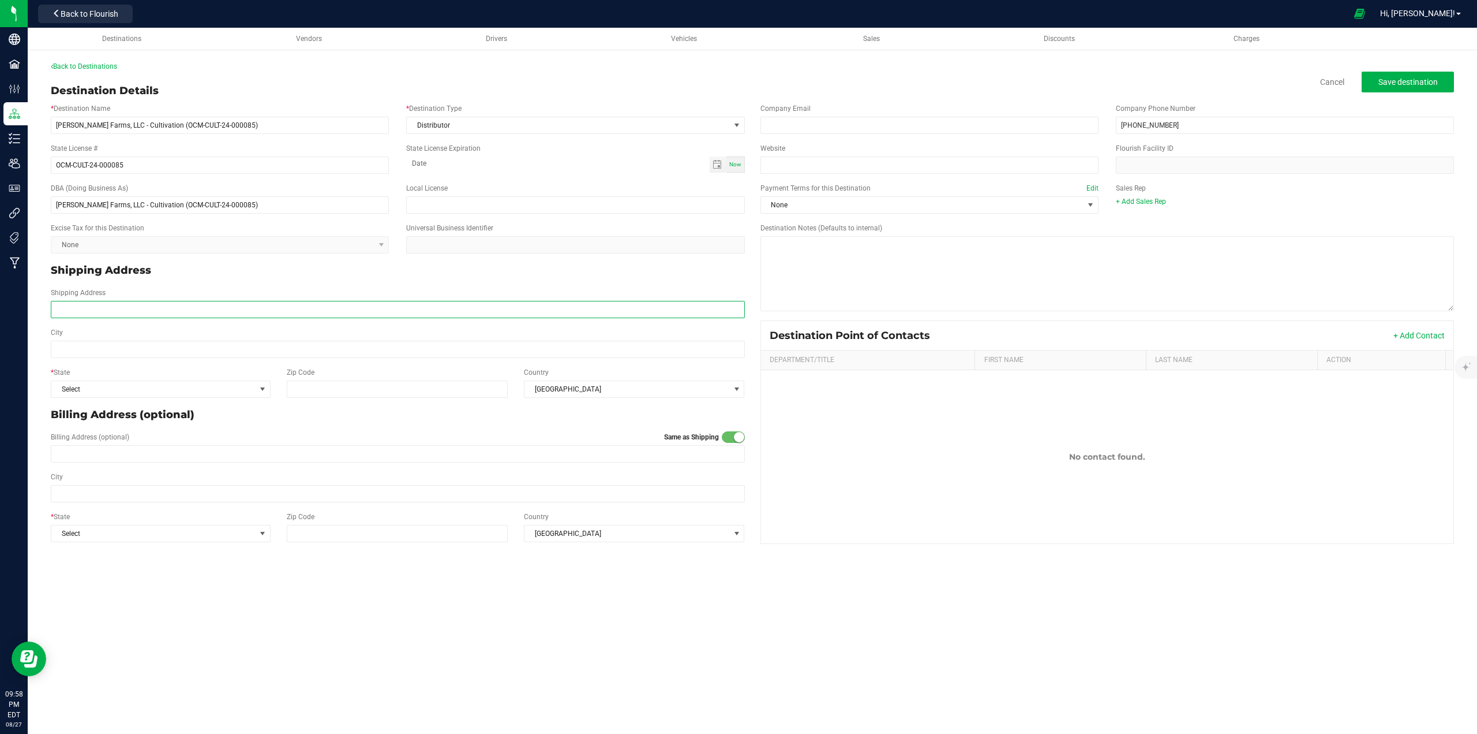
click at [240, 309] on input "Shipping Address" at bounding box center [398, 309] width 694 height 17
type input "[STREET_ADDRESS][PERSON_NAME]"
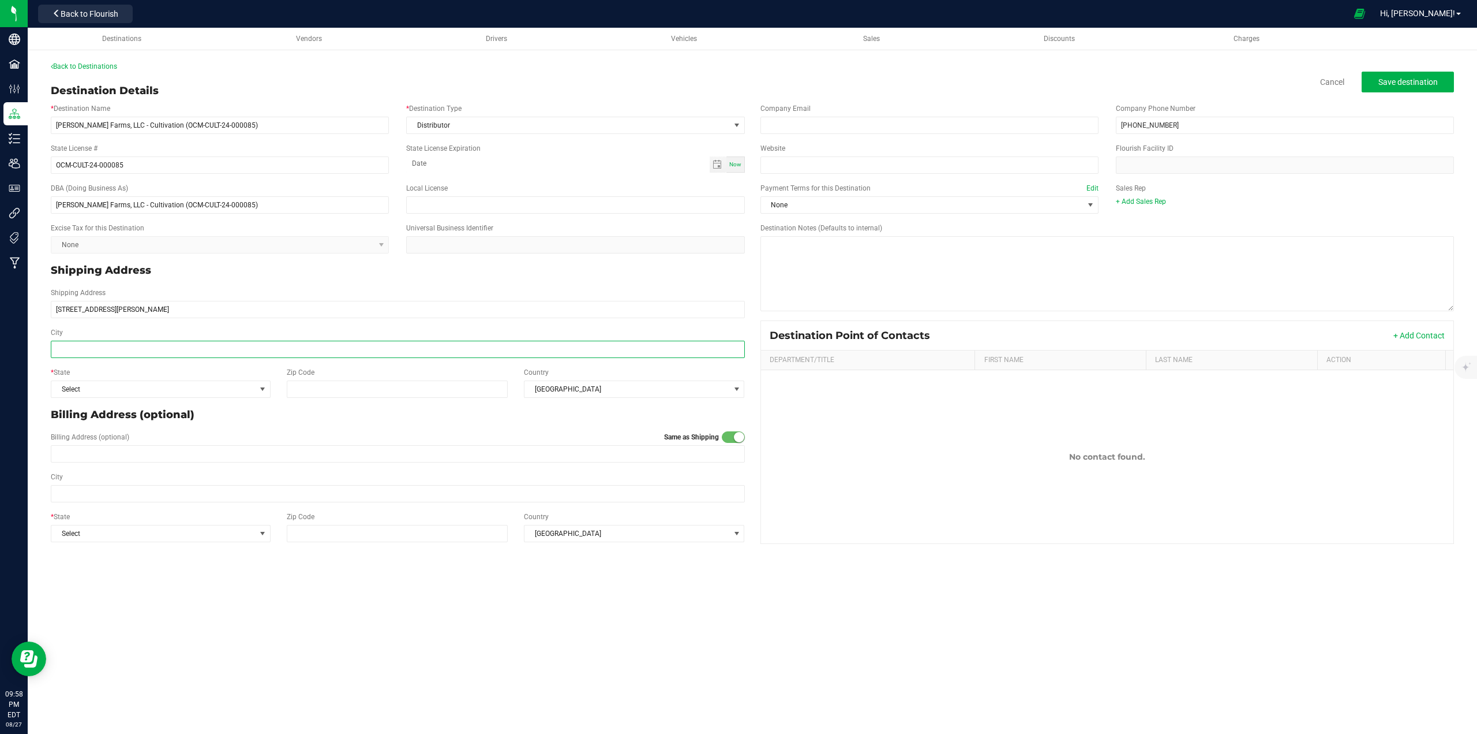
type input "[STREET_ADDRESS][PERSON_NAME]"
click at [134, 348] on input "City" at bounding box center [398, 349] width 694 height 17
type input "Remsen"
click at [125, 391] on span "Select" at bounding box center [153, 389] width 204 height 16
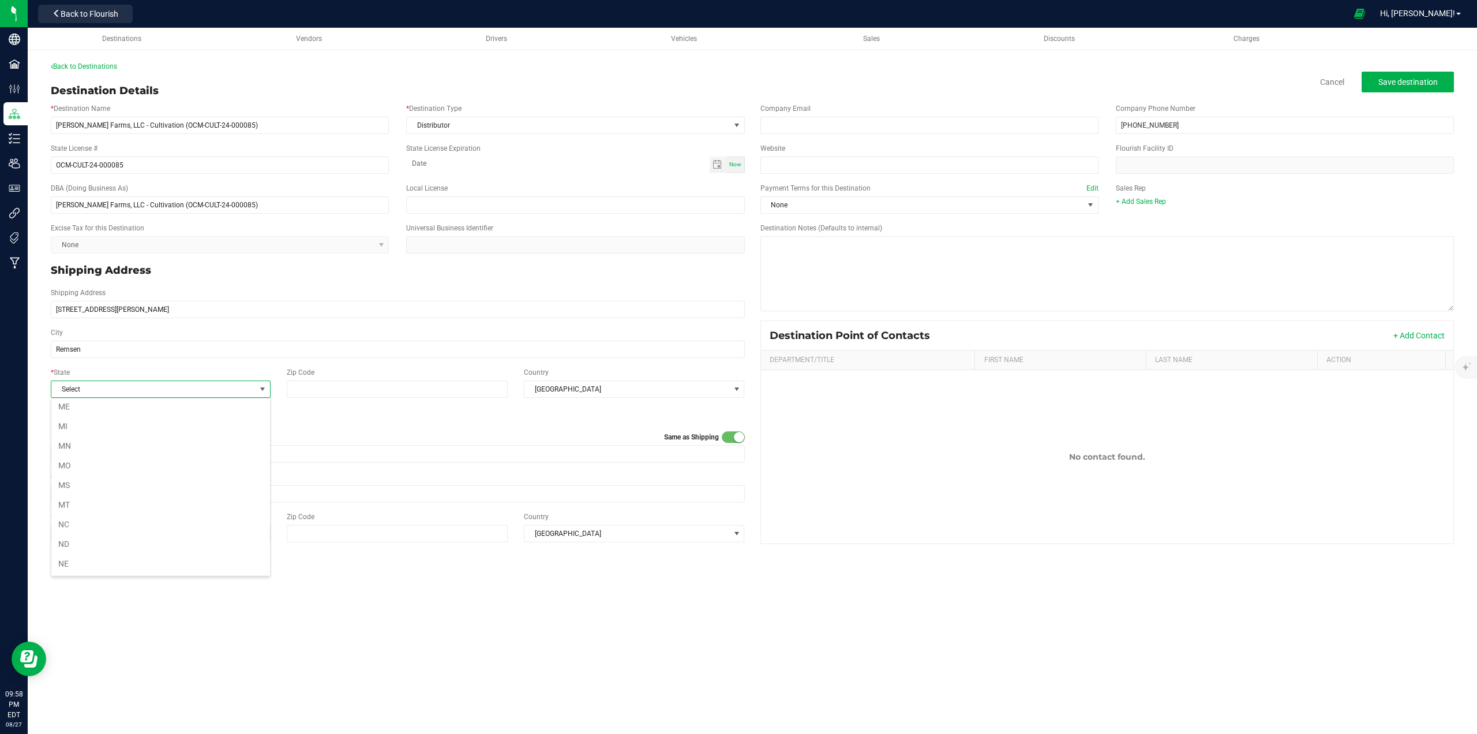
scroll to position [635, 0]
click at [93, 440] on li "NY" at bounding box center [160, 442] width 219 height 20
click at [368, 386] on input "Zip Code" at bounding box center [397, 388] width 220 height 17
type input "13438"
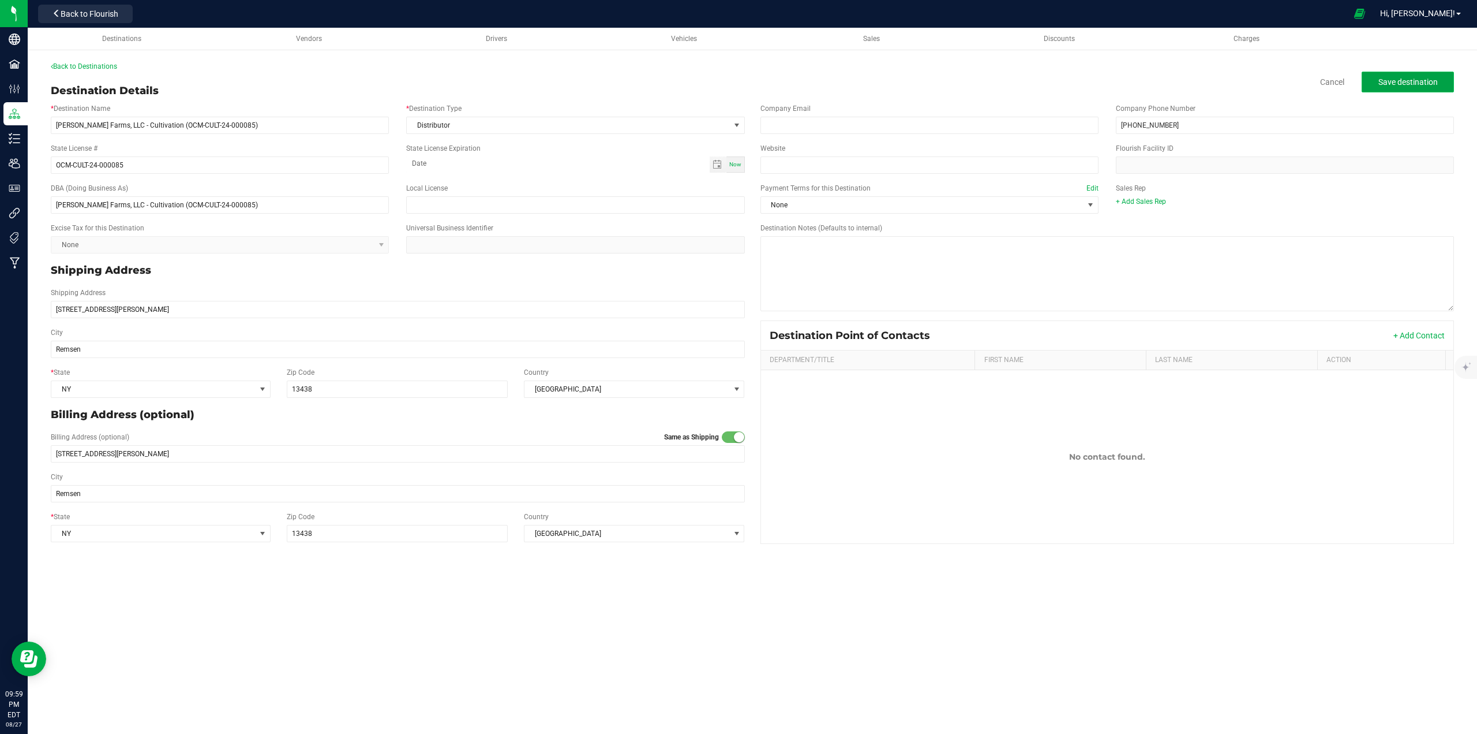
click at [1406, 78] on span "Save destination" at bounding box center [1408, 81] width 59 height 9
click at [1389, 74] on button "Save destination" at bounding box center [1408, 82] width 92 height 21
click at [278, 125] on input "[PERSON_NAME] Farms, LLC - Cultivation (OCM-CULT-24-000085)" at bounding box center [220, 125] width 338 height 17
type input "[PERSON_NAME] Farms, LLC - Cultivation"
click at [1386, 71] on div "Back to Destinations" at bounding box center [753, 66] width 1404 height 10
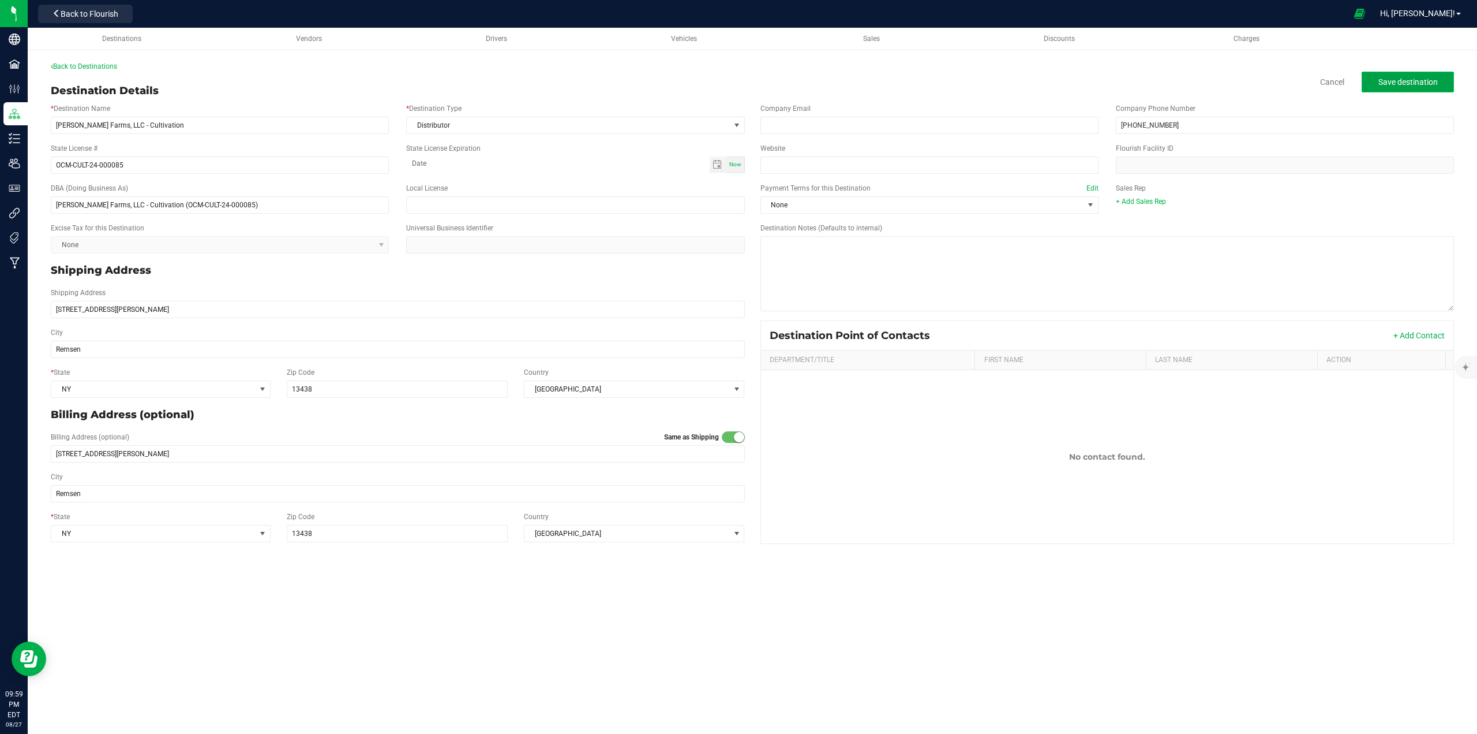
click at [1390, 80] on span "Save destination" at bounding box center [1408, 81] width 59 height 9
click at [98, 14] on span "Back to Flourish" at bounding box center [90, 13] width 58 height 9
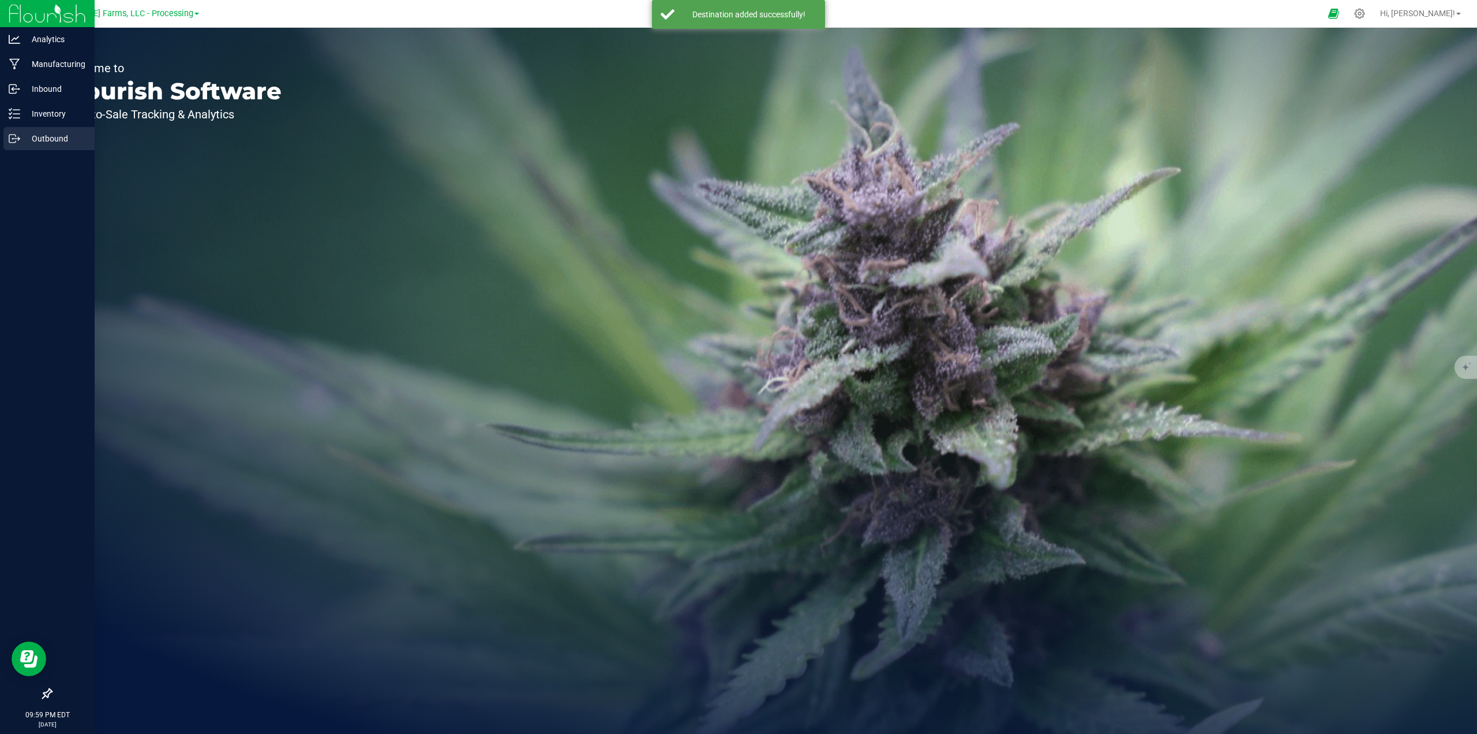
click at [36, 141] on p "Outbound" at bounding box center [54, 139] width 69 height 14
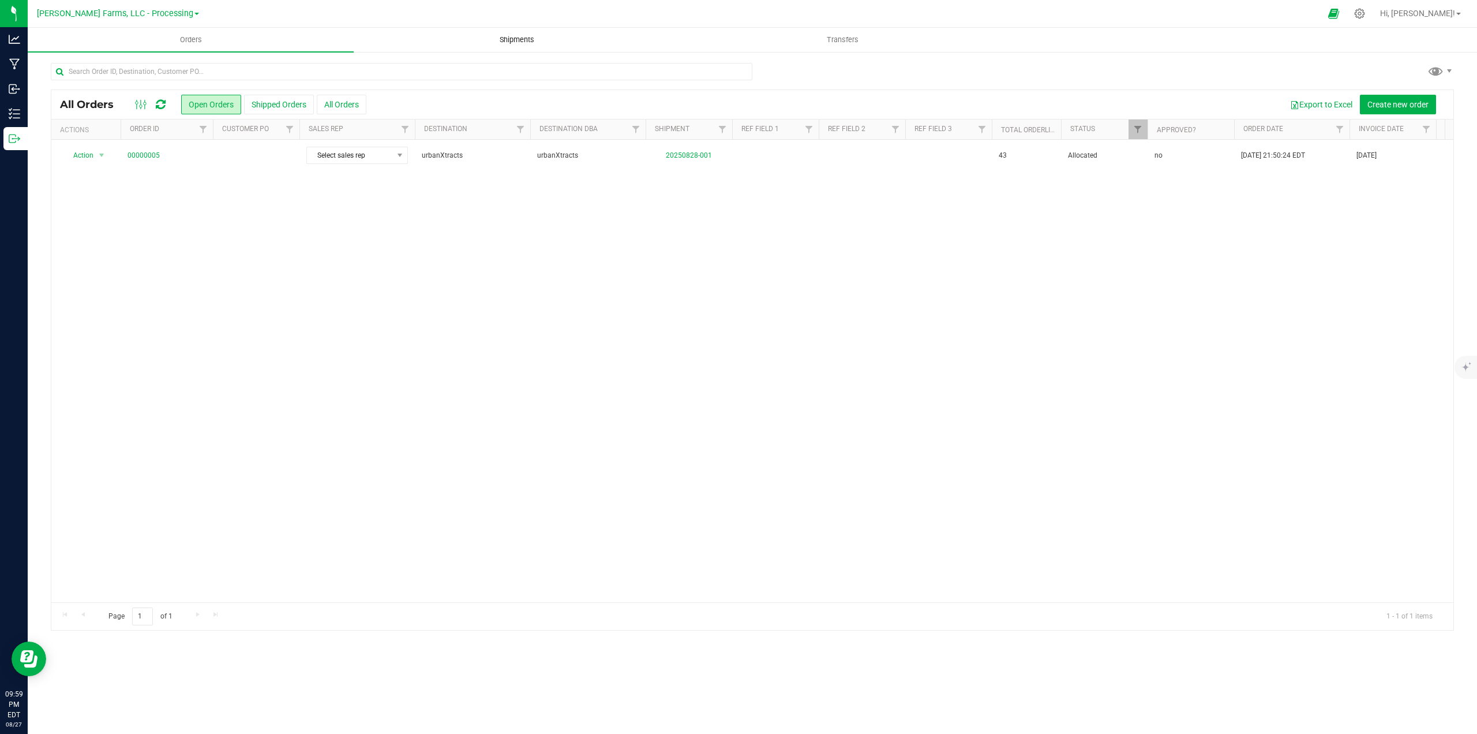
click at [514, 38] on span "Shipments" at bounding box center [517, 40] width 66 height 10
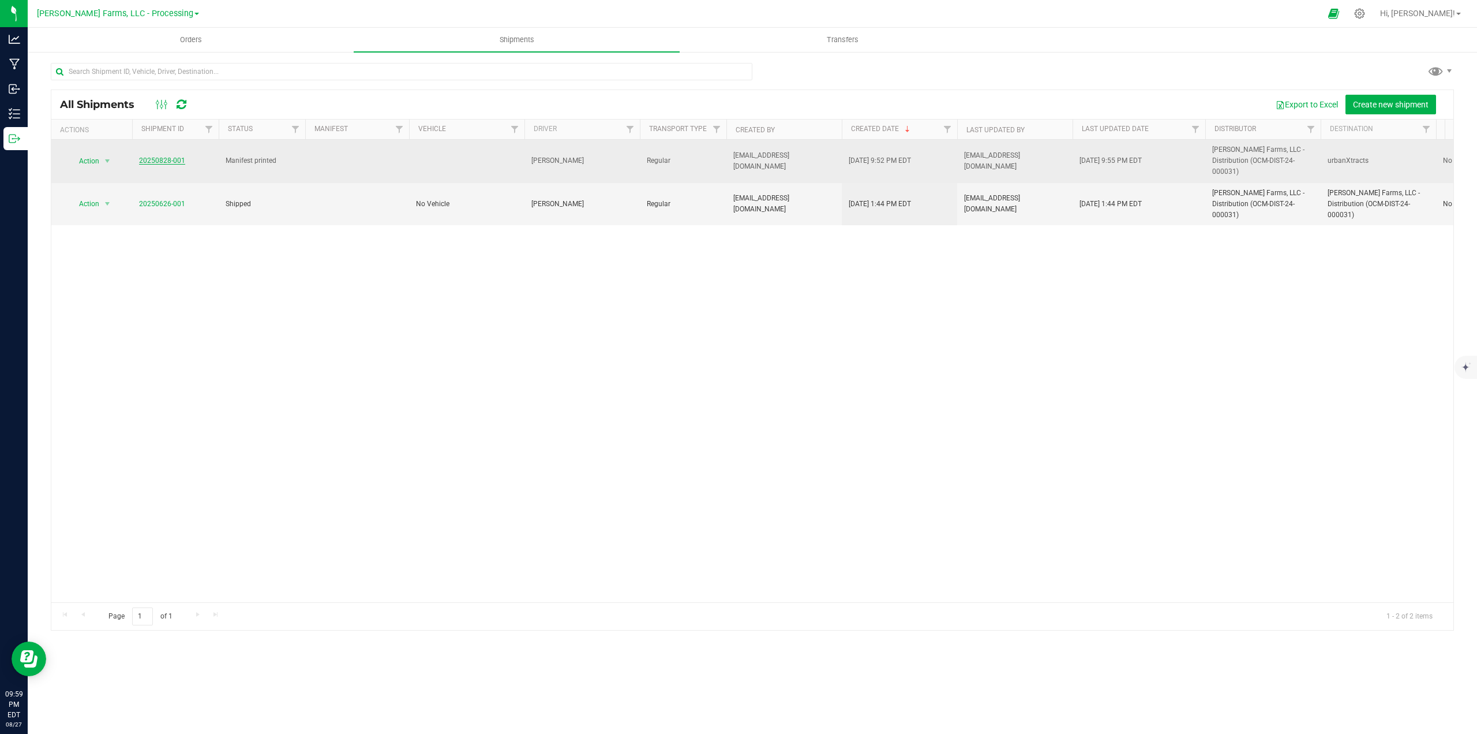
click at [169, 158] on link "20250828-001" at bounding box center [162, 160] width 46 height 8
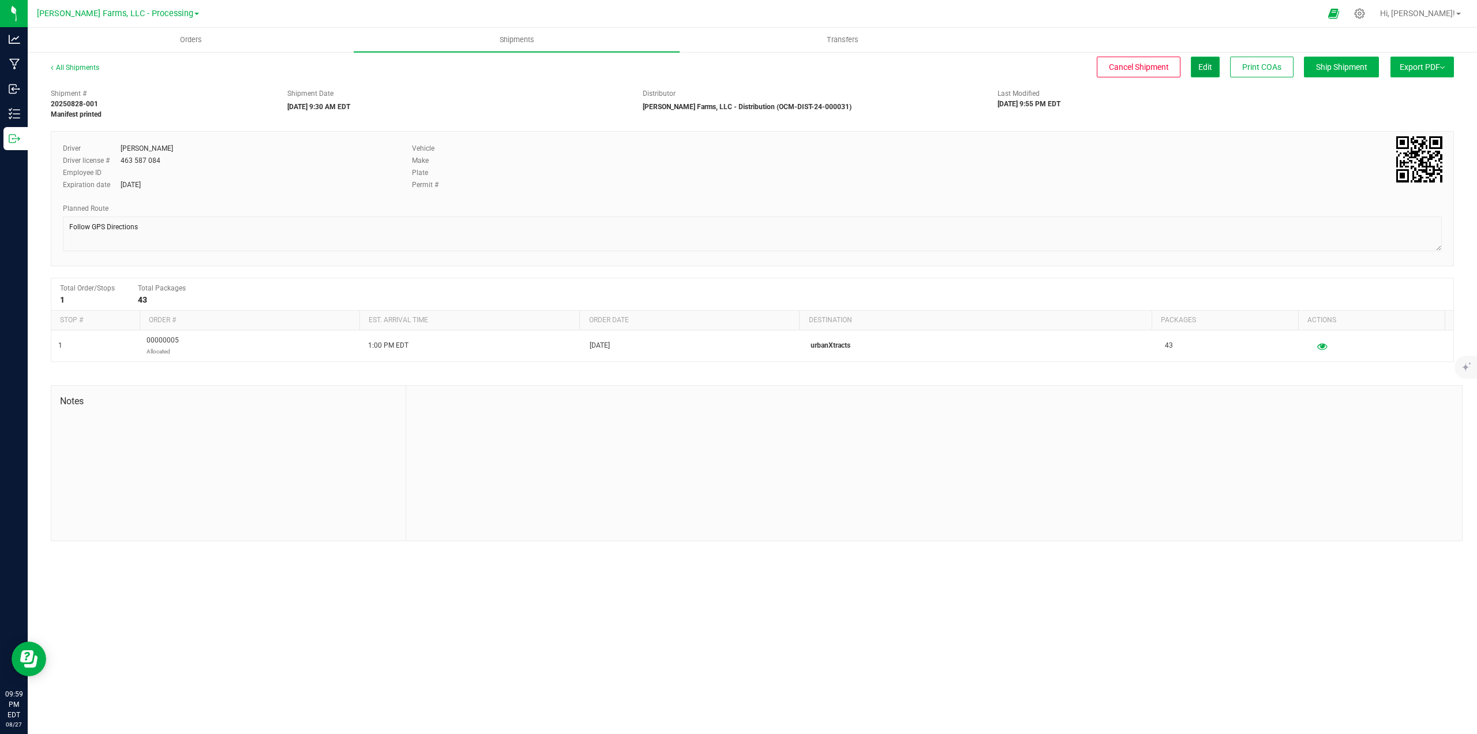
click at [1213, 62] on button "Edit" at bounding box center [1205, 67] width 29 height 21
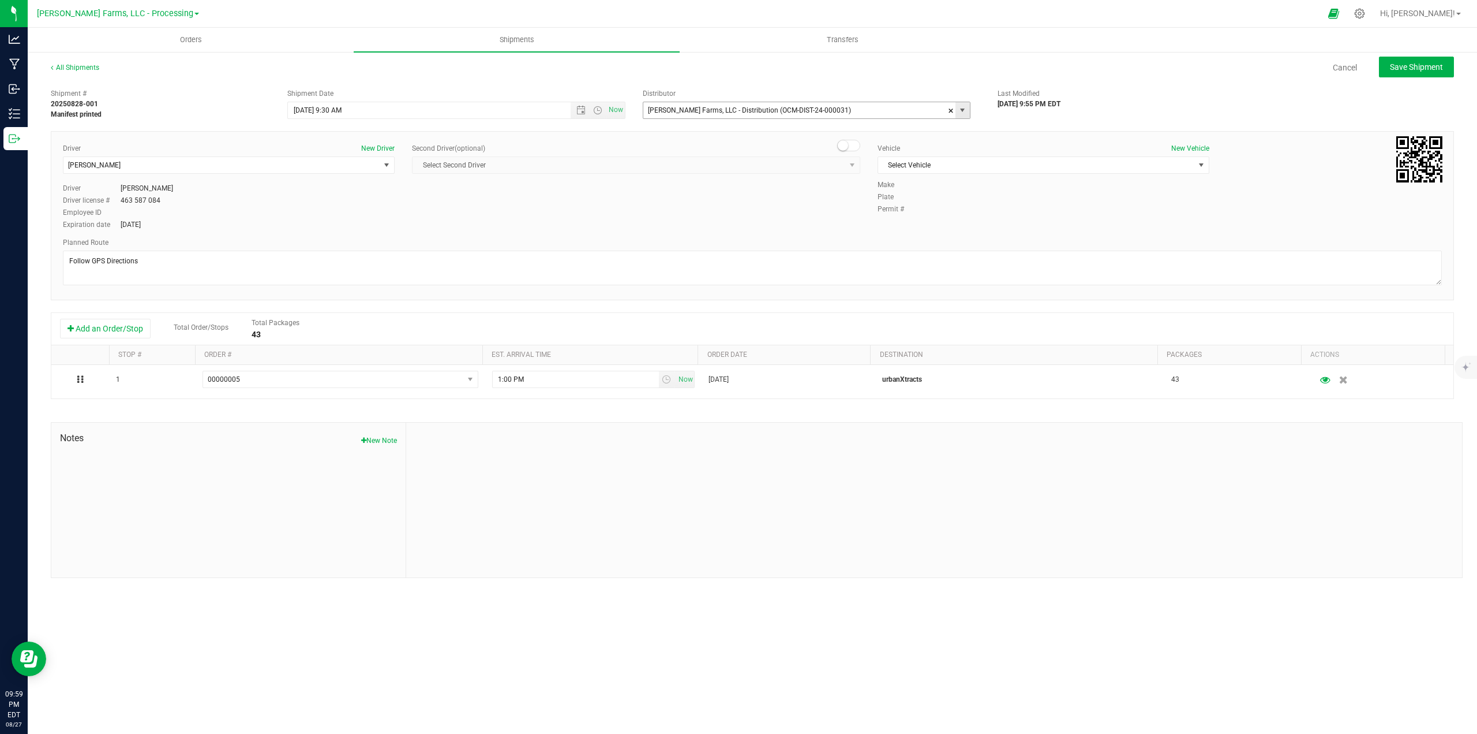
click at [904, 105] on input "[PERSON_NAME] Farms, LLC - Distribution (OCM-DIST-24-000031)" at bounding box center [795, 110] width 303 height 16
click at [962, 107] on span "select" at bounding box center [962, 110] width 9 height 9
click at [751, 148] on li "[PERSON_NAME] Farms, LLC - Cultivation" at bounding box center [807, 147] width 327 height 17
type input "[PERSON_NAME] Farms, LLC - Cultivation"
click at [1417, 67] on span "Save Shipment" at bounding box center [1416, 66] width 53 height 9
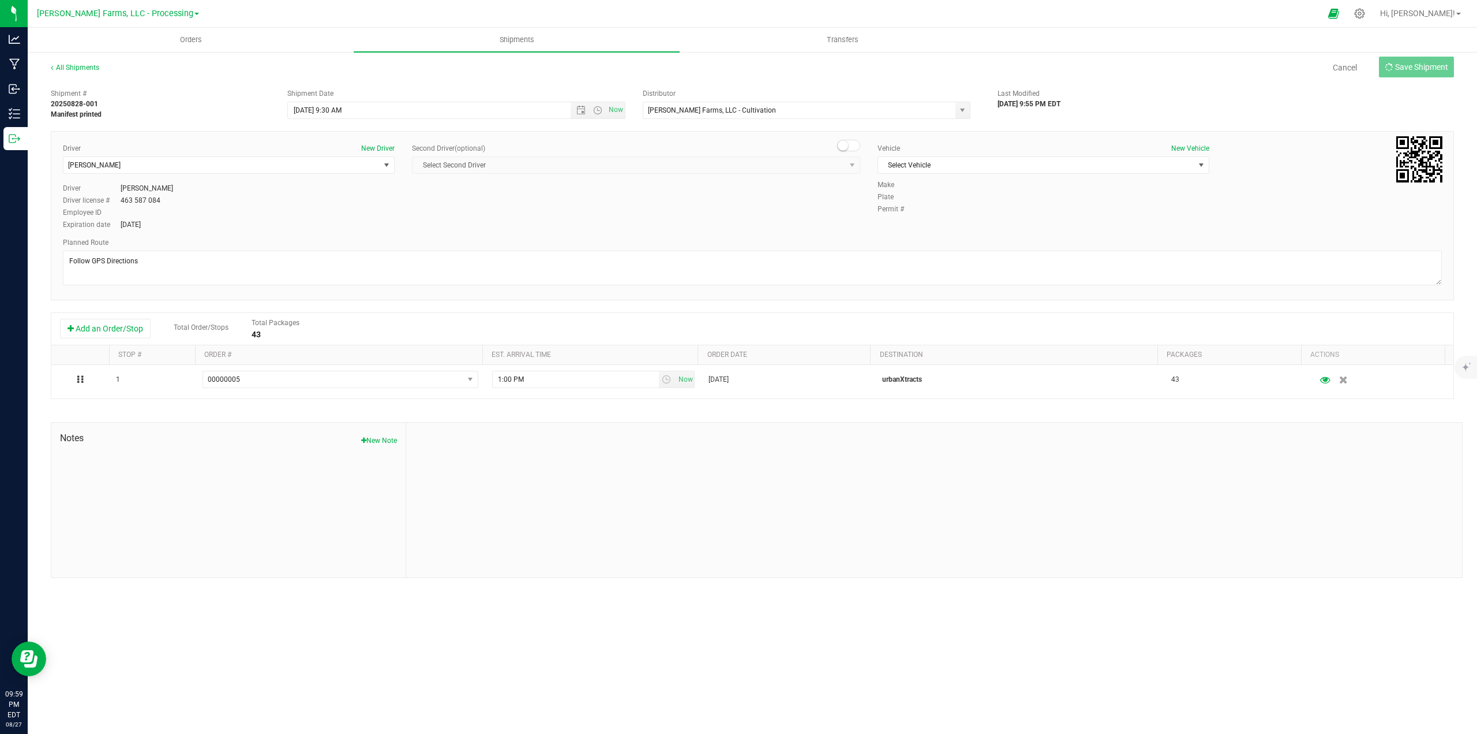
type input "[DATE] 1:30 PM"
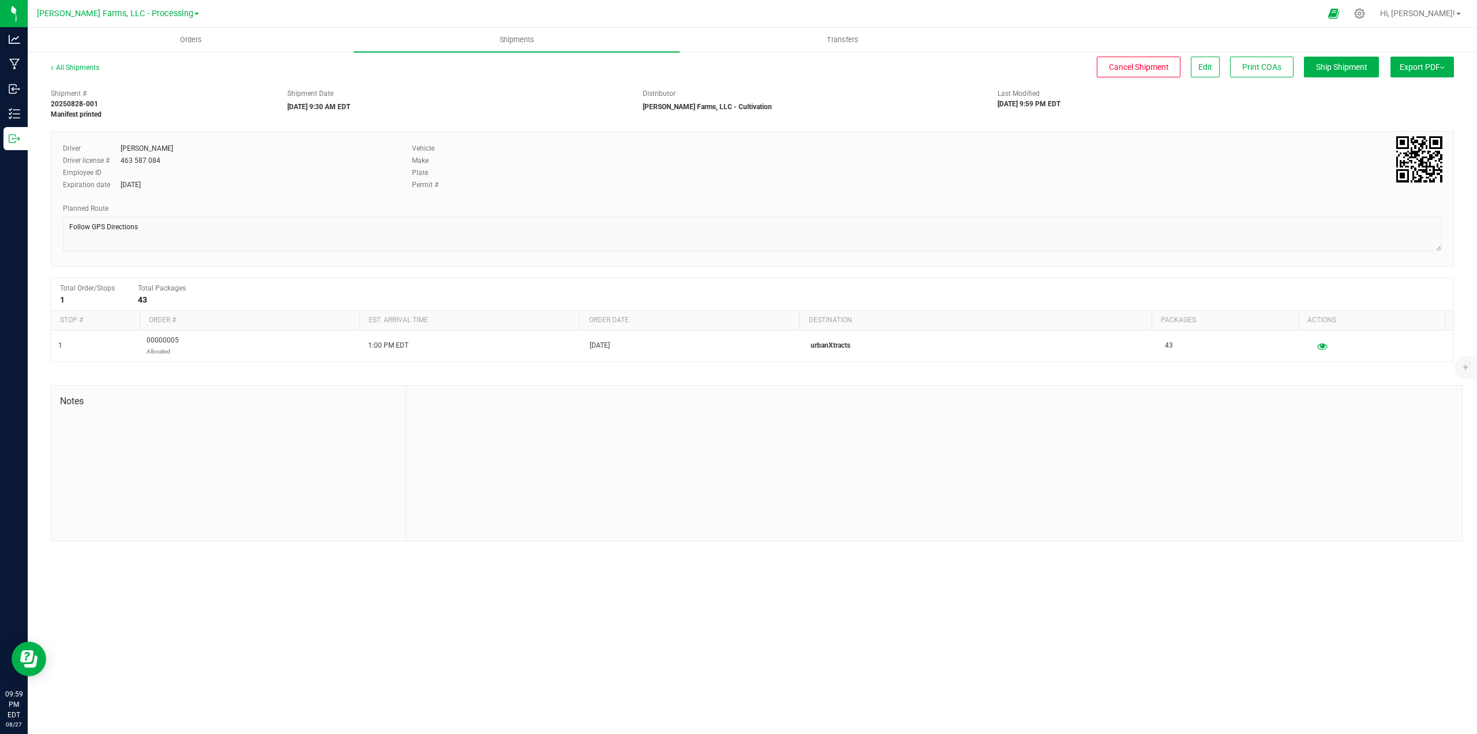
click at [1436, 70] on span "Export PDF" at bounding box center [1422, 66] width 45 height 9
click at [1401, 107] on span "Manifest by Lot" at bounding box center [1393, 110] width 48 height 8
click at [1208, 68] on span "Edit" at bounding box center [1206, 66] width 14 height 9
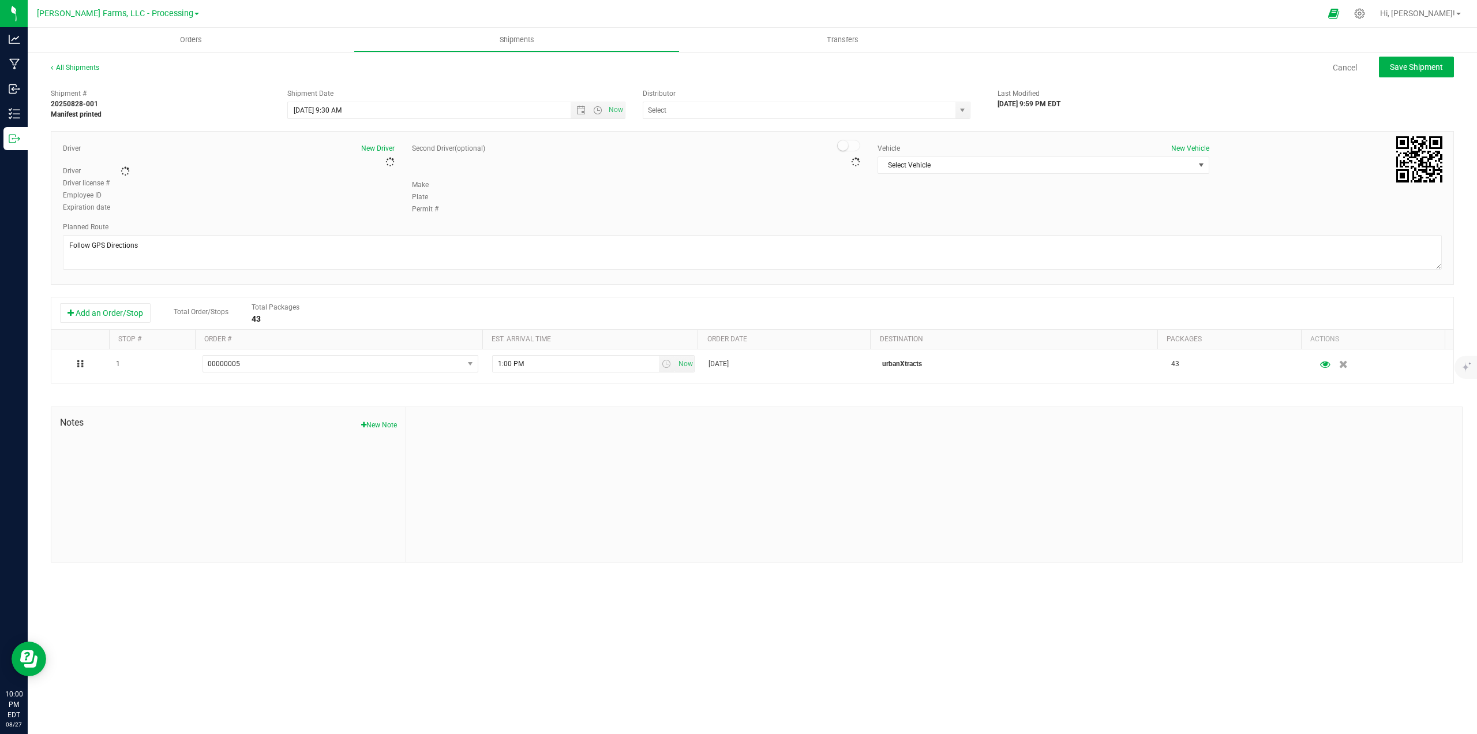
type input "[PERSON_NAME] Farms, LLC - Cultivation"
click at [76, 66] on link "All Shipments" at bounding box center [75, 67] width 48 height 8
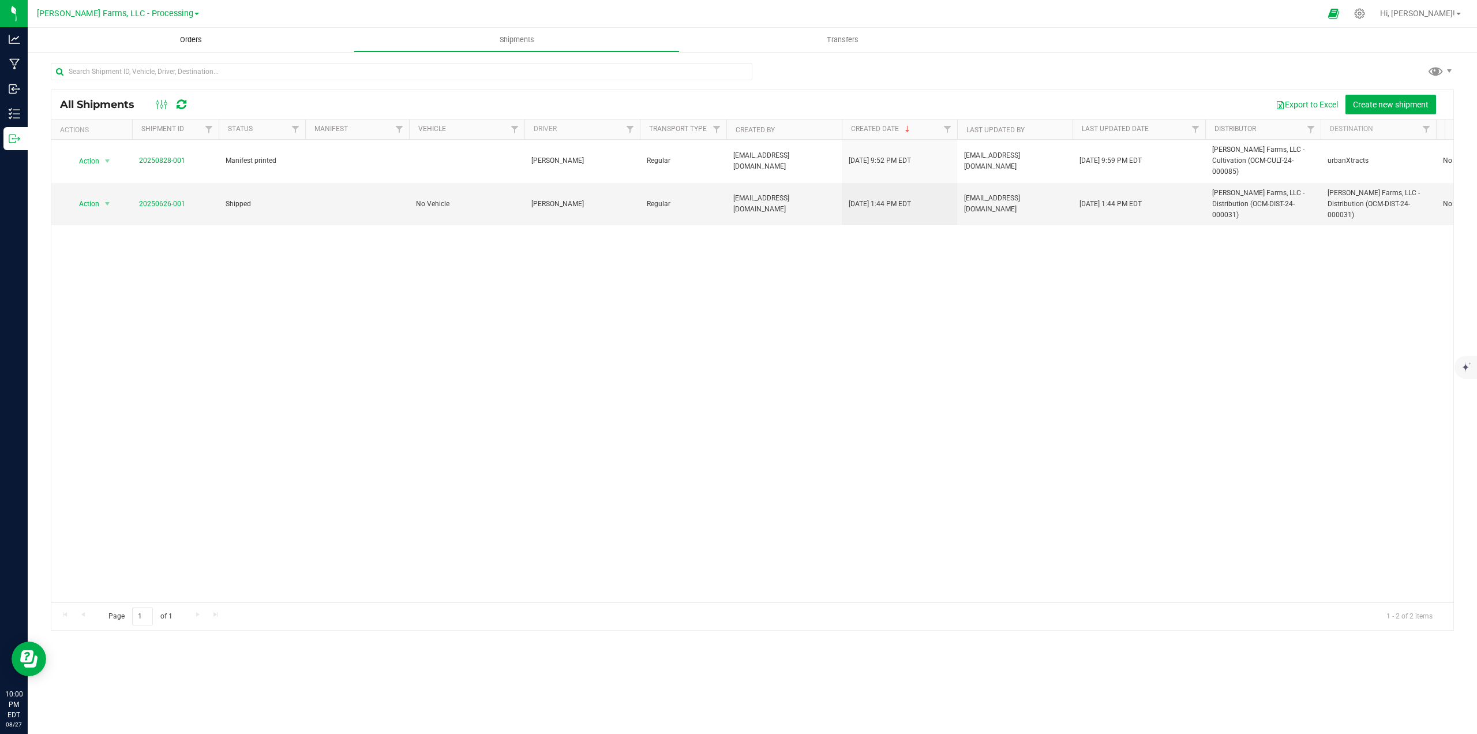
click at [188, 43] on span "Orders" at bounding box center [190, 40] width 53 height 10
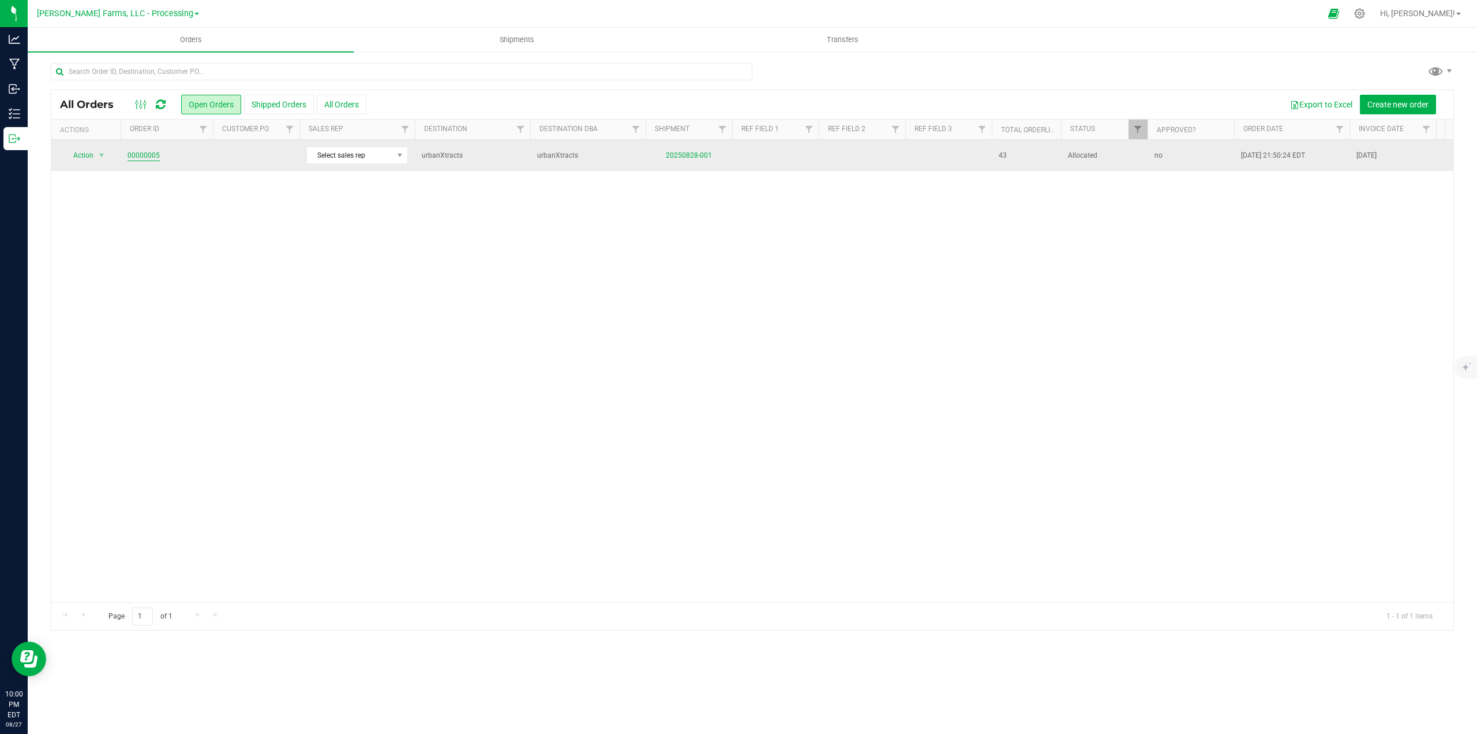
click at [137, 152] on link "00000005" at bounding box center [144, 155] width 32 height 11
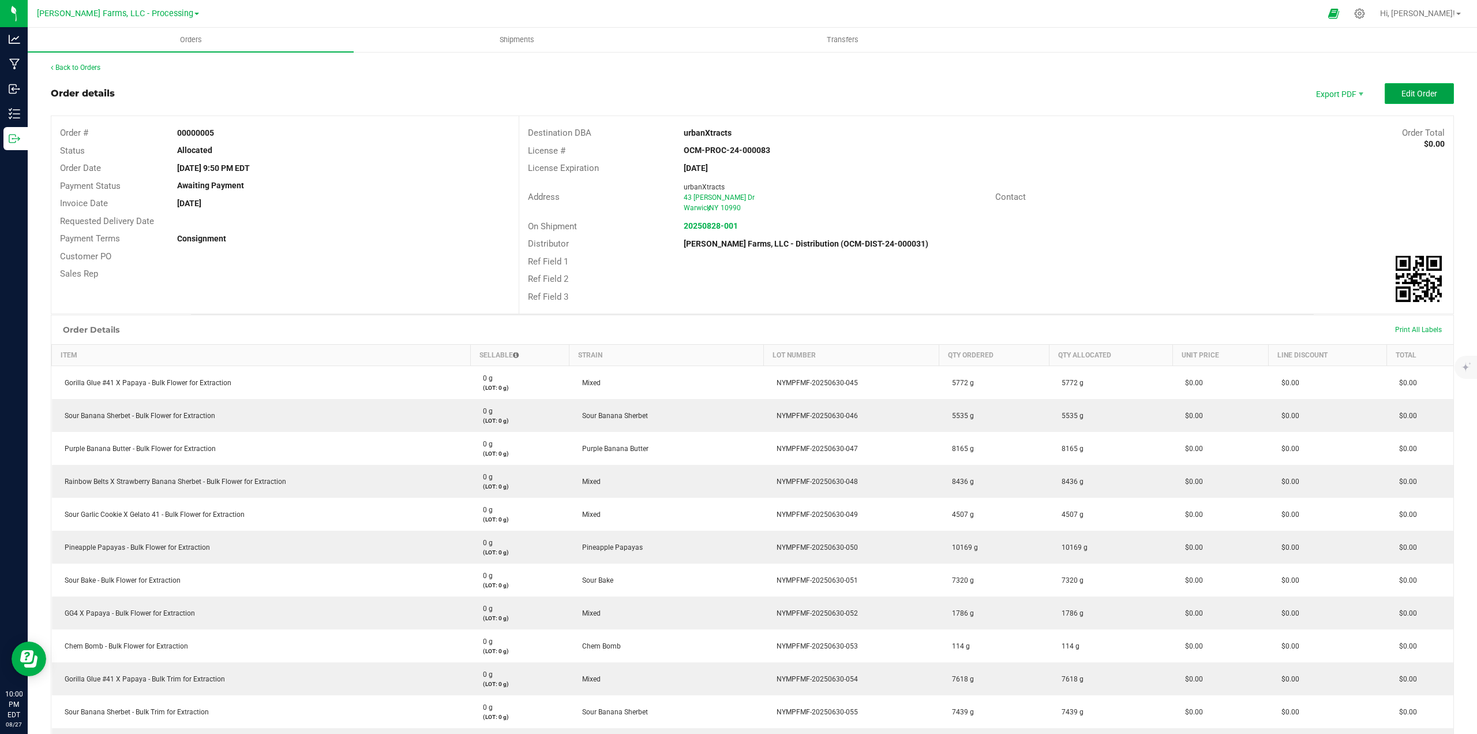
click at [1402, 93] on span "Edit Order" at bounding box center [1420, 93] width 36 height 9
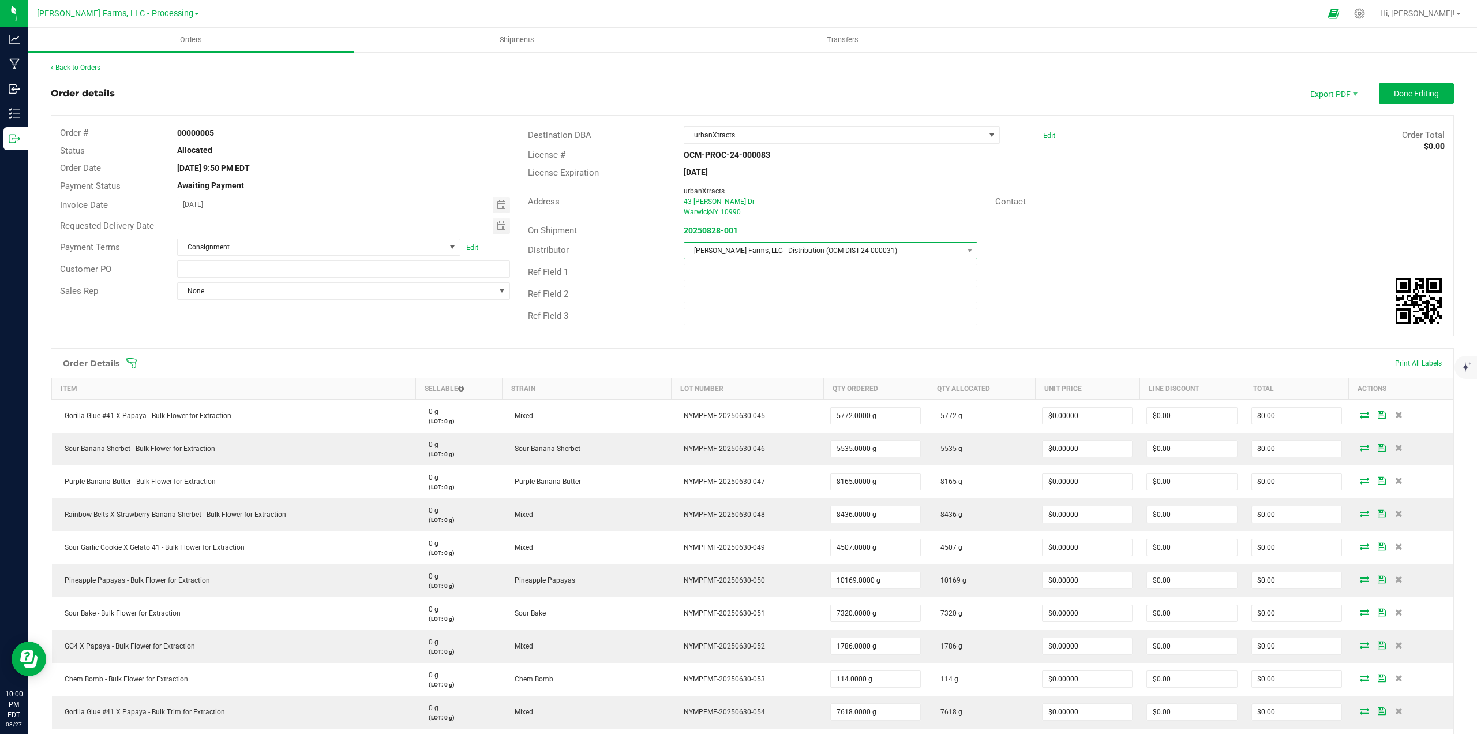
click at [963, 249] on span at bounding box center [970, 250] width 14 height 16
click at [813, 336] on li "[PERSON_NAME] Farms, LLC - Cultivation" at bounding box center [825, 339] width 291 height 20
click at [1406, 97] on span "Done Editing" at bounding box center [1416, 93] width 45 height 9
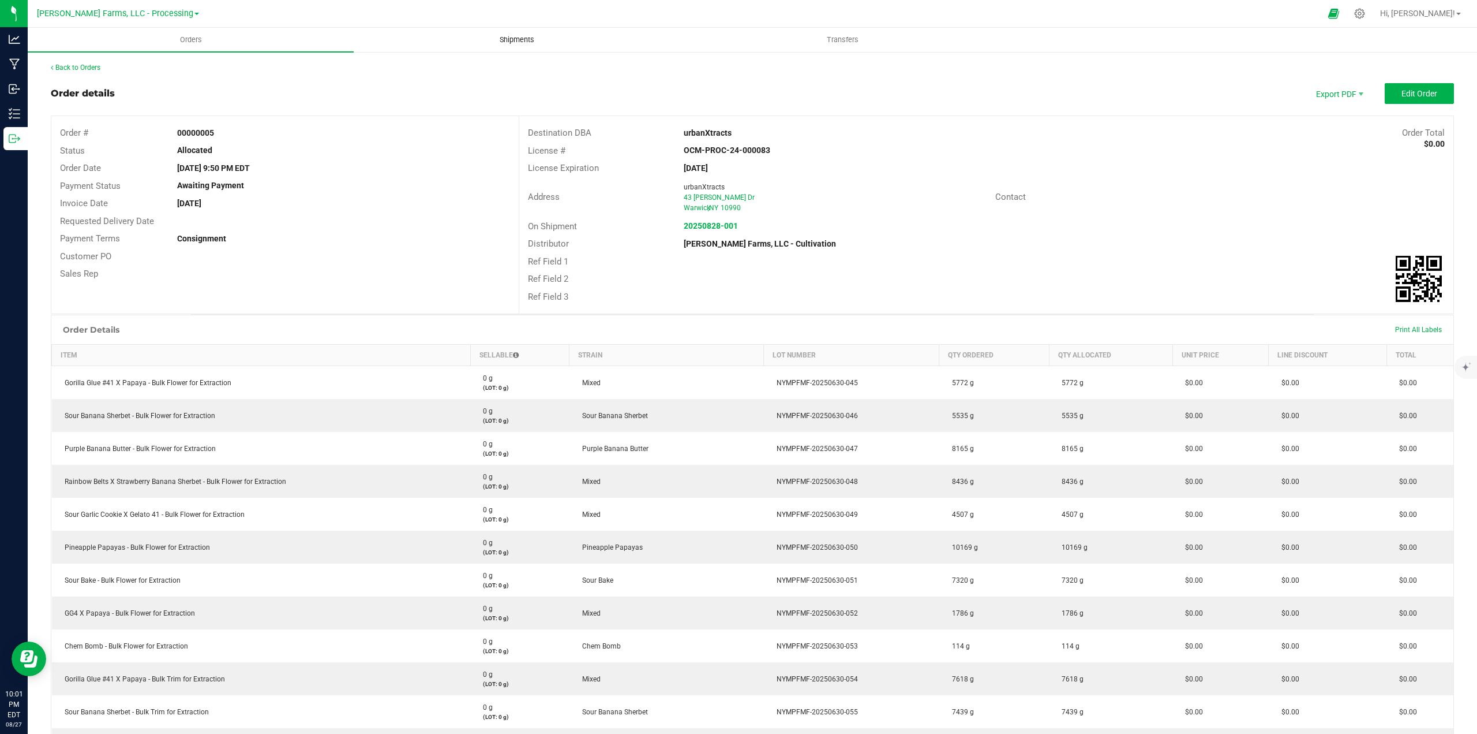
click at [506, 38] on span "Shipments" at bounding box center [517, 40] width 66 height 10
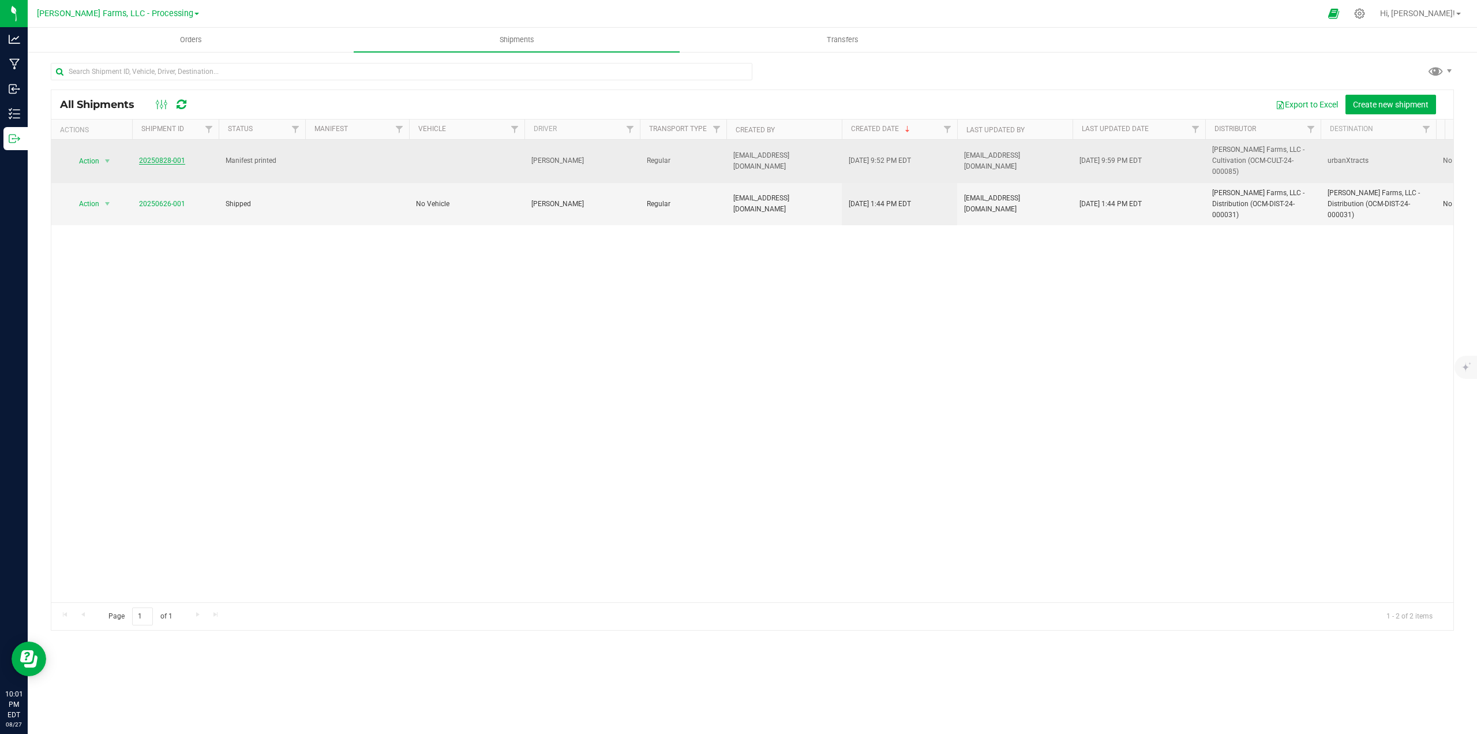
click at [168, 160] on link "20250828-001" at bounding box center [162, 160] width 46 height 8
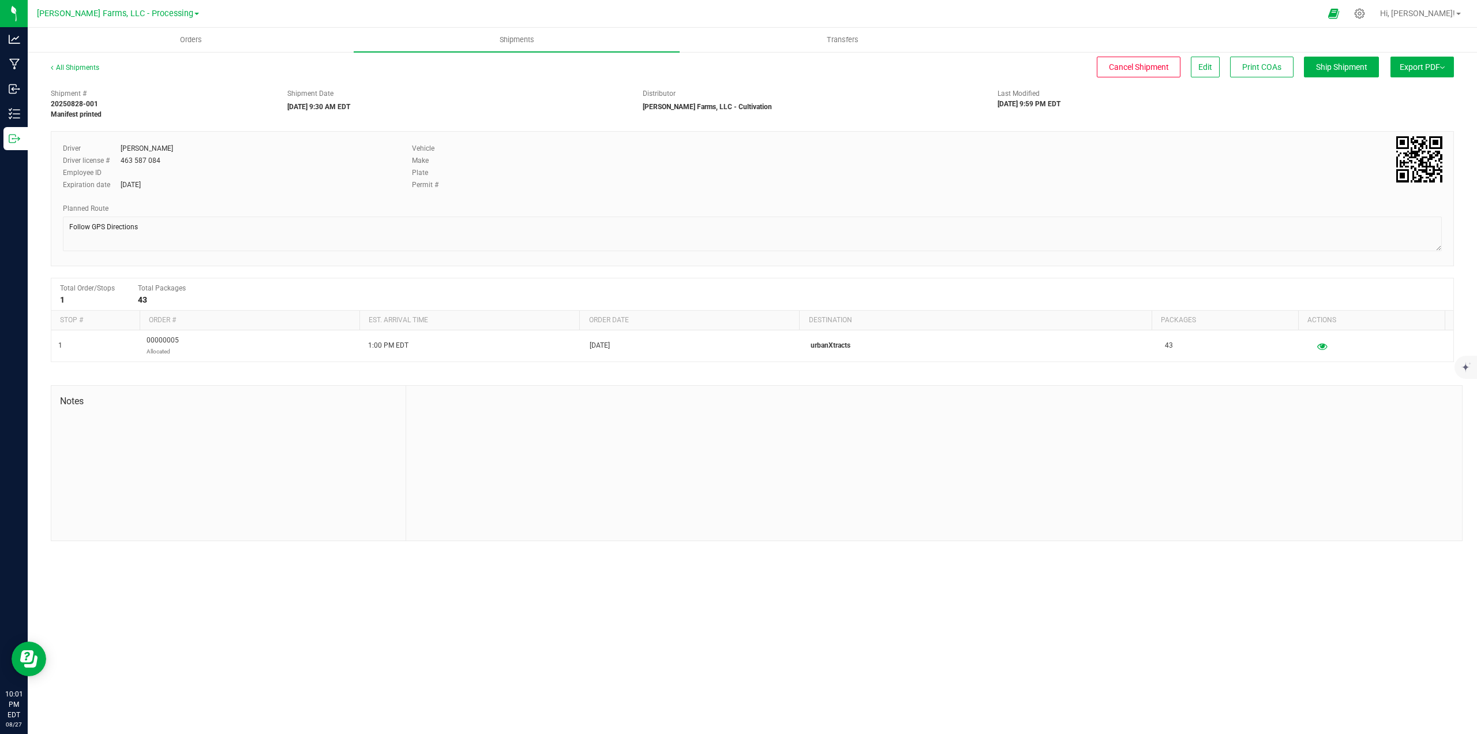
click at [1438, 70] on span "Export PDF" at bounding box center [1422, 66] width 45 height 9
click at [1413, 91] on span "Manifest by Package ID" at bounding box center [1405, 92] width 73 height 8
click at [1441, 63] on span "Export PDF" at bounding box center [1422, 66] width 45 height 9
click at [1427, 93] on span "Manifest by Package ID" at bounding box center [1405, 92] width 73 height 8
click at [194, 14] on span at bounding box center [196, 14] width 5 height 2
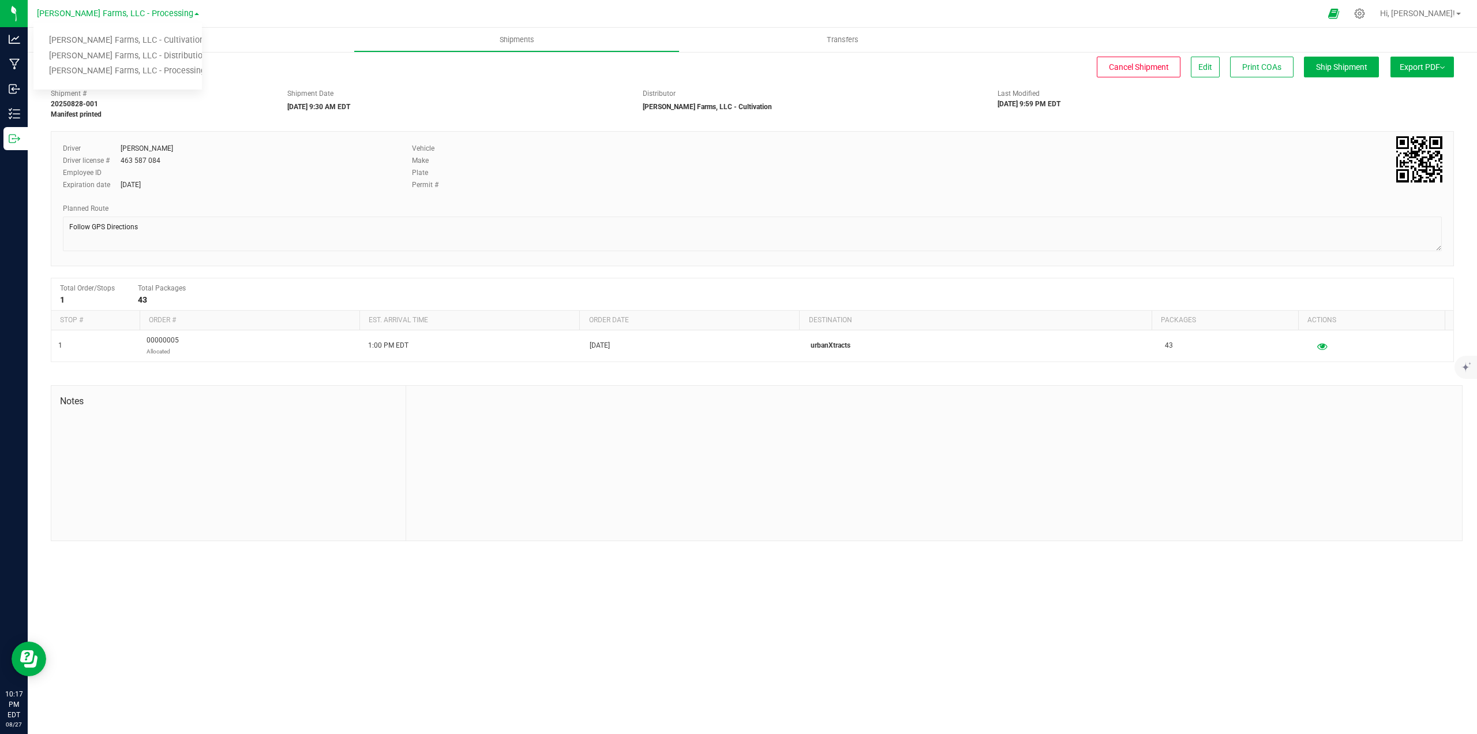
click at [261, 21] on div at bounding box center [764, 13] width 1114 height 23
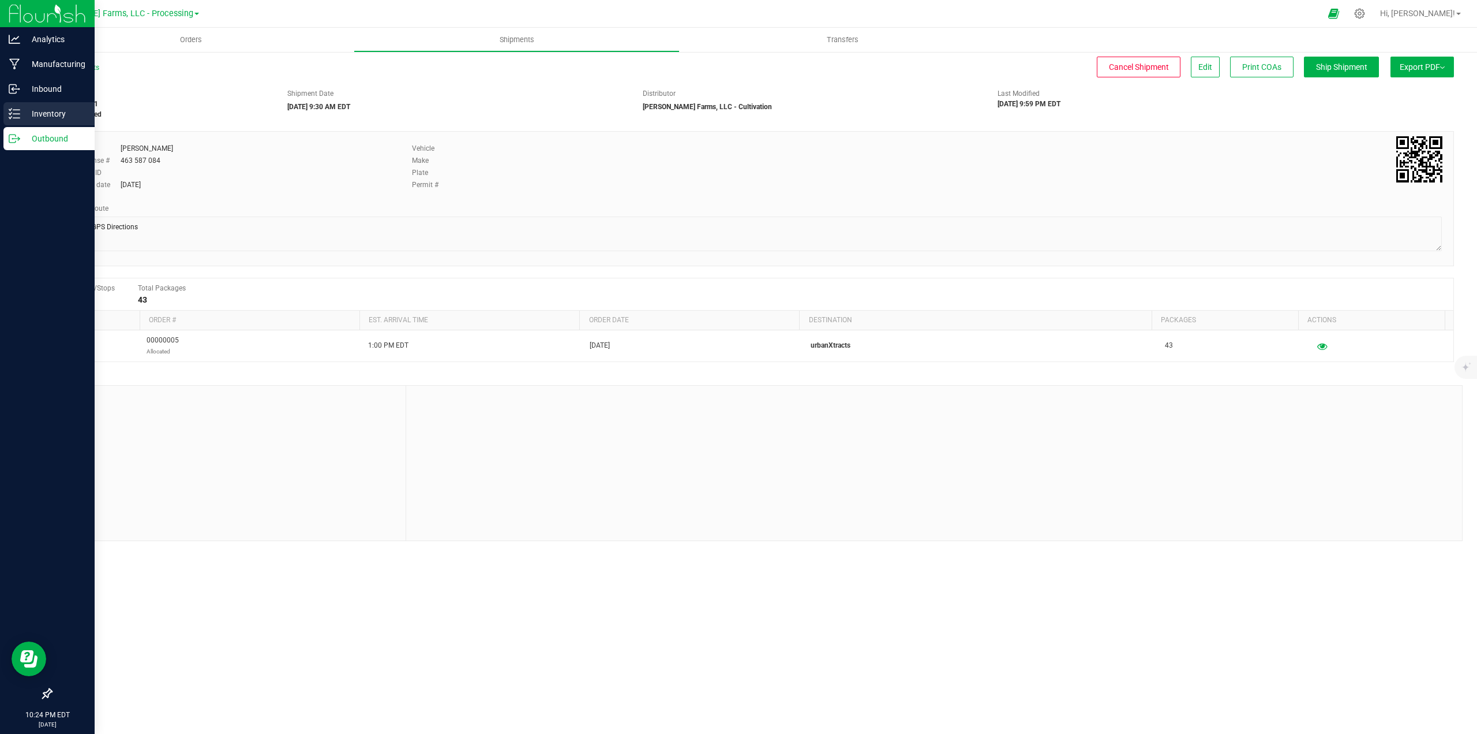
click at [47, 115] on p "Inventory" at bounding box center [54, 114] width 69 height 14
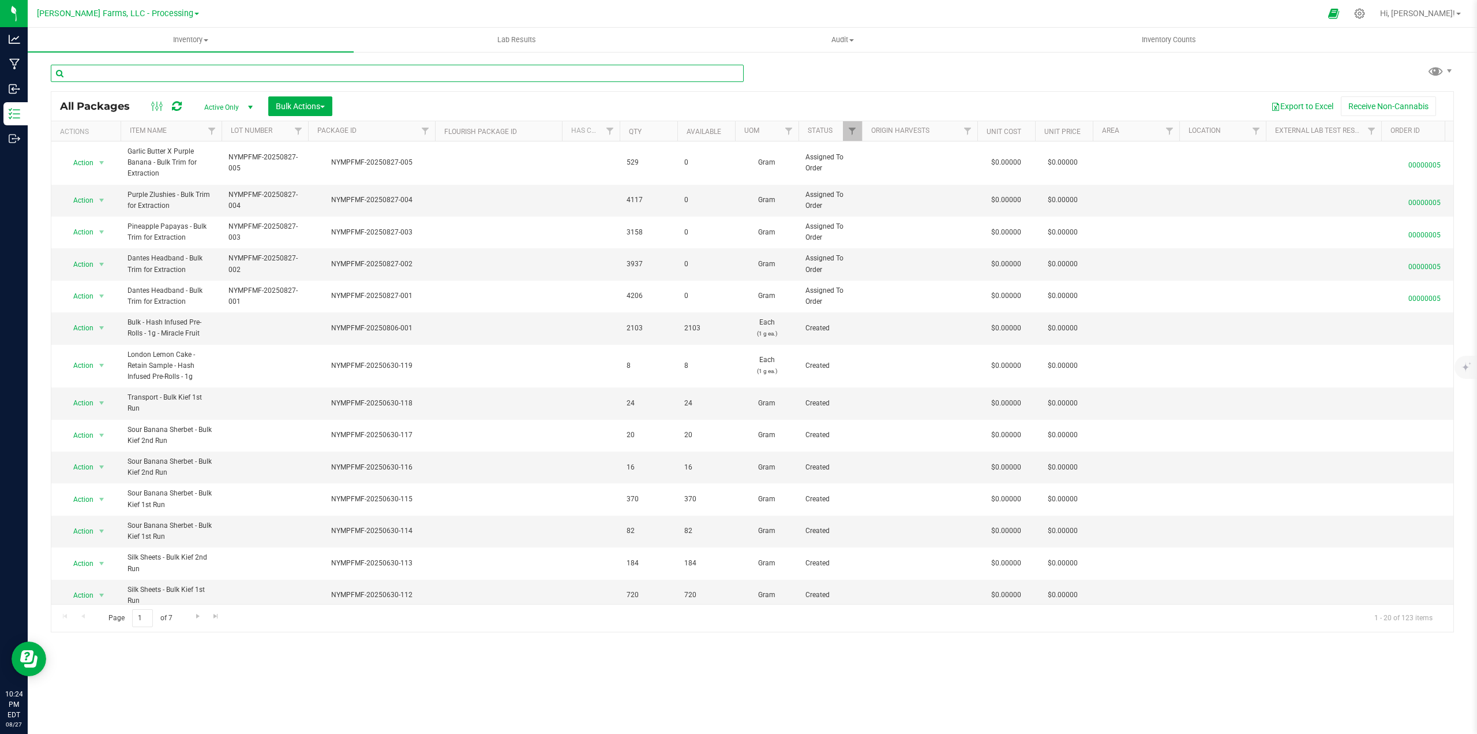
click at [246, 72] on input "text" at bounding box center [397, 73] width 693 height 17
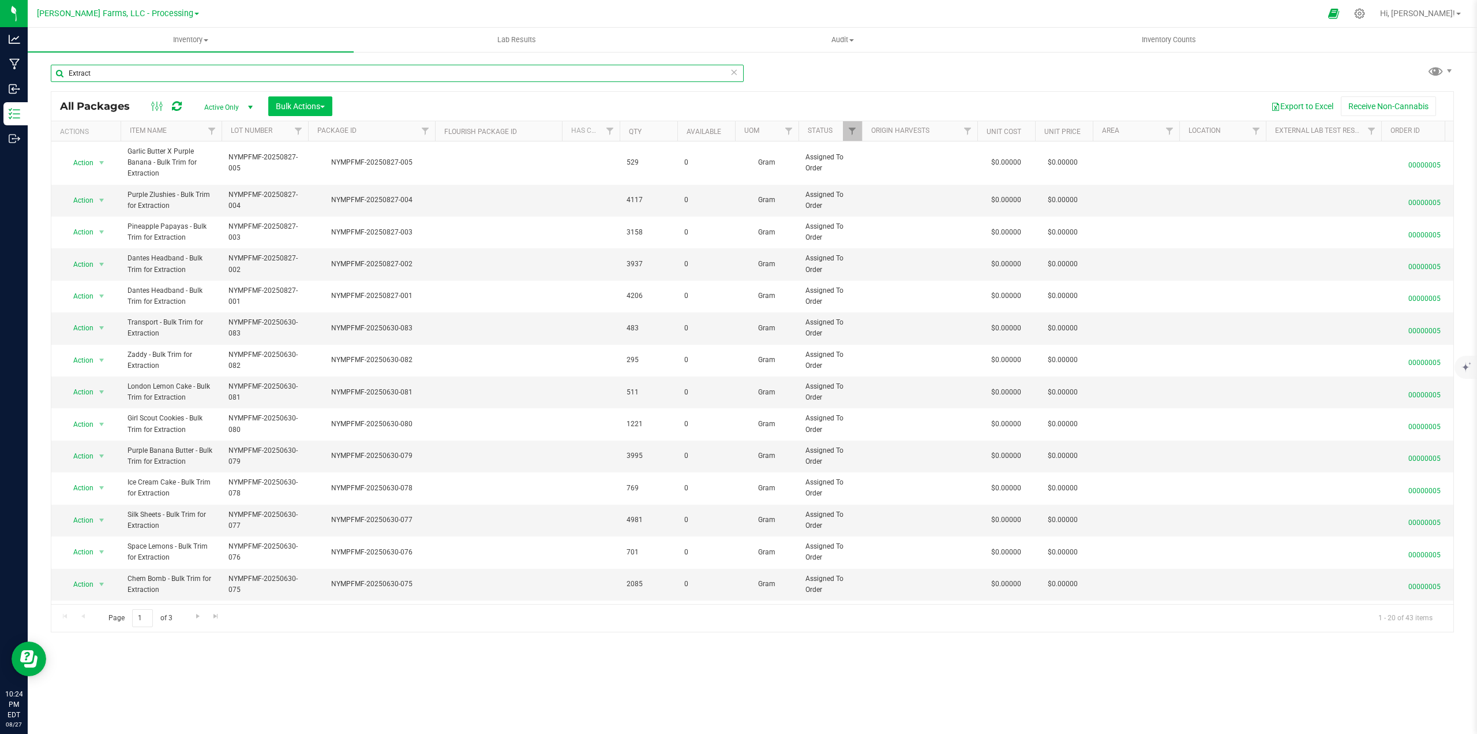
type input "Extract"
click at [325, 109] on span "Bulk Actions" at bounding box center [300, 106] width 49 height 9
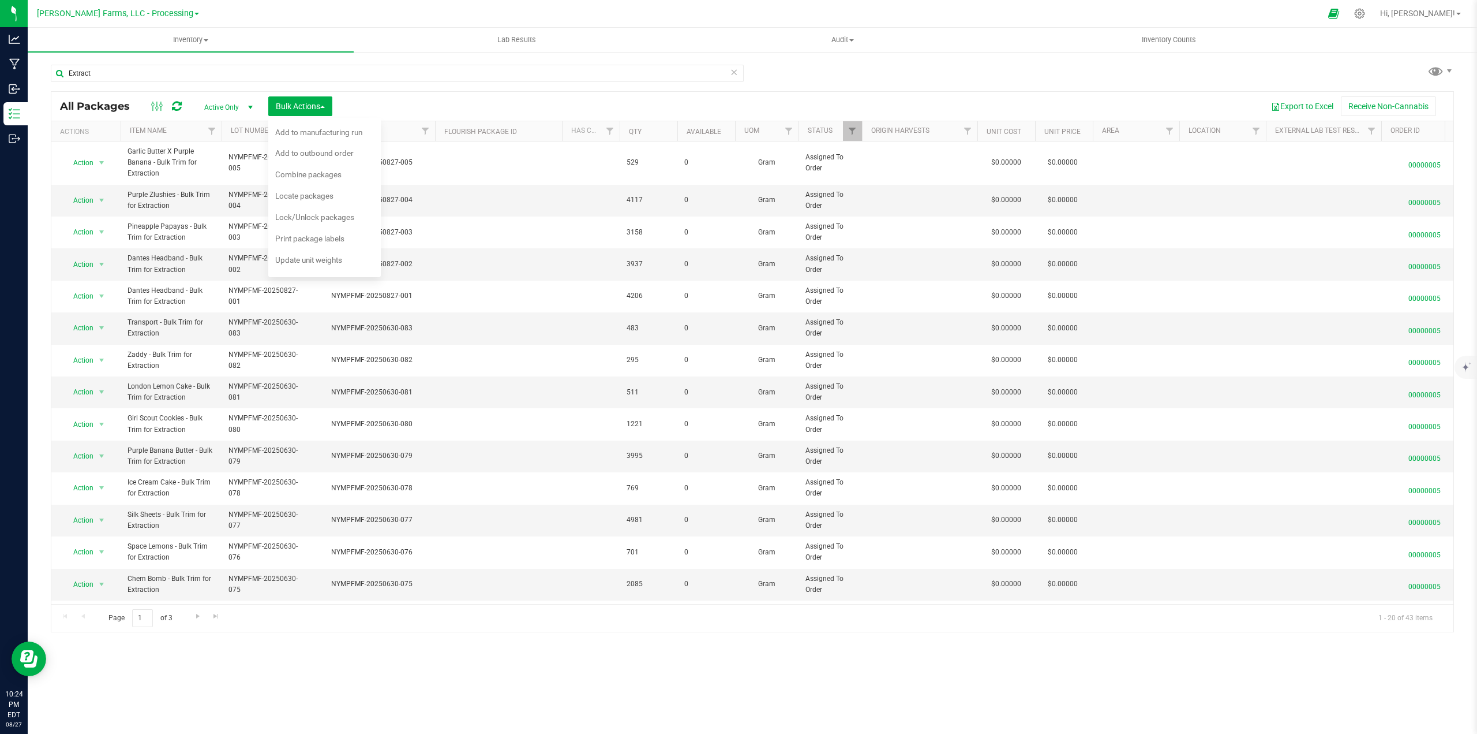
click at [547, 103] on div "Export to Excel Receive Non-Cannabis" at bounding box center [893, 106] width 1104 height 20
click at [1087, 54] on div "Extract All Packages Active Only Active Only Lab Samples Locked All Bulk Action…" at bounding box center [753, 343] width 1404 height 578
click at [406, 43] on uib-tab-heading "Lab Results" at bounding box center [516, 39] width 325 height 23
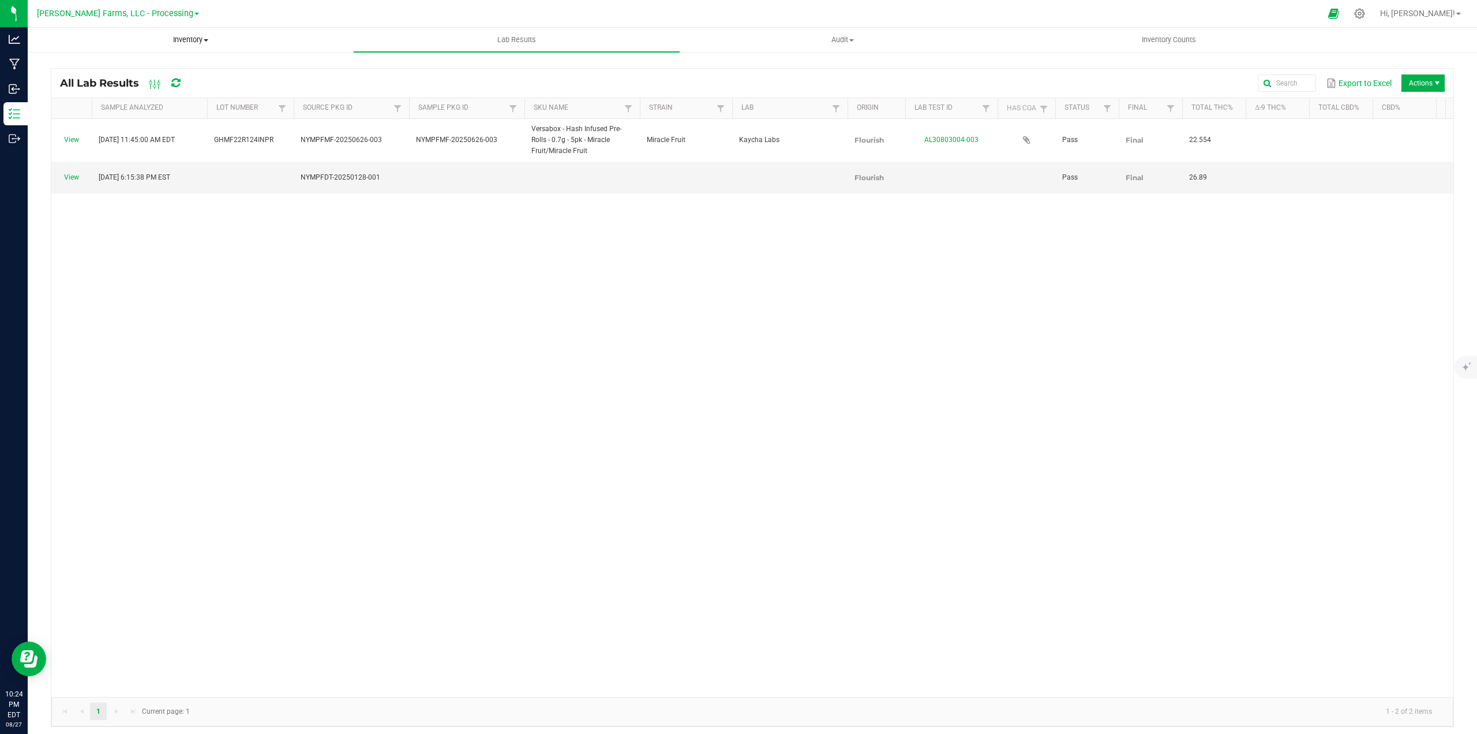
click at [182, 38] on span "Inventory" at bounding box center [190, 40] width 325 height 10
click at [1095, 68] on kendo-grid "All Lab Results Export to Excel Actions Sample Analyzed Lot Number Source Pkg I…" at bounding box center [753, 397] width 1404 height 659
click at [1320, 312] on div "View [DATE] 11:45:00 AM EDT GHMF22R124INPR NYMPFMF-20250626-003 NYMPFMF-2025062…" at bounding box center [752, 408] width 1402 height 578
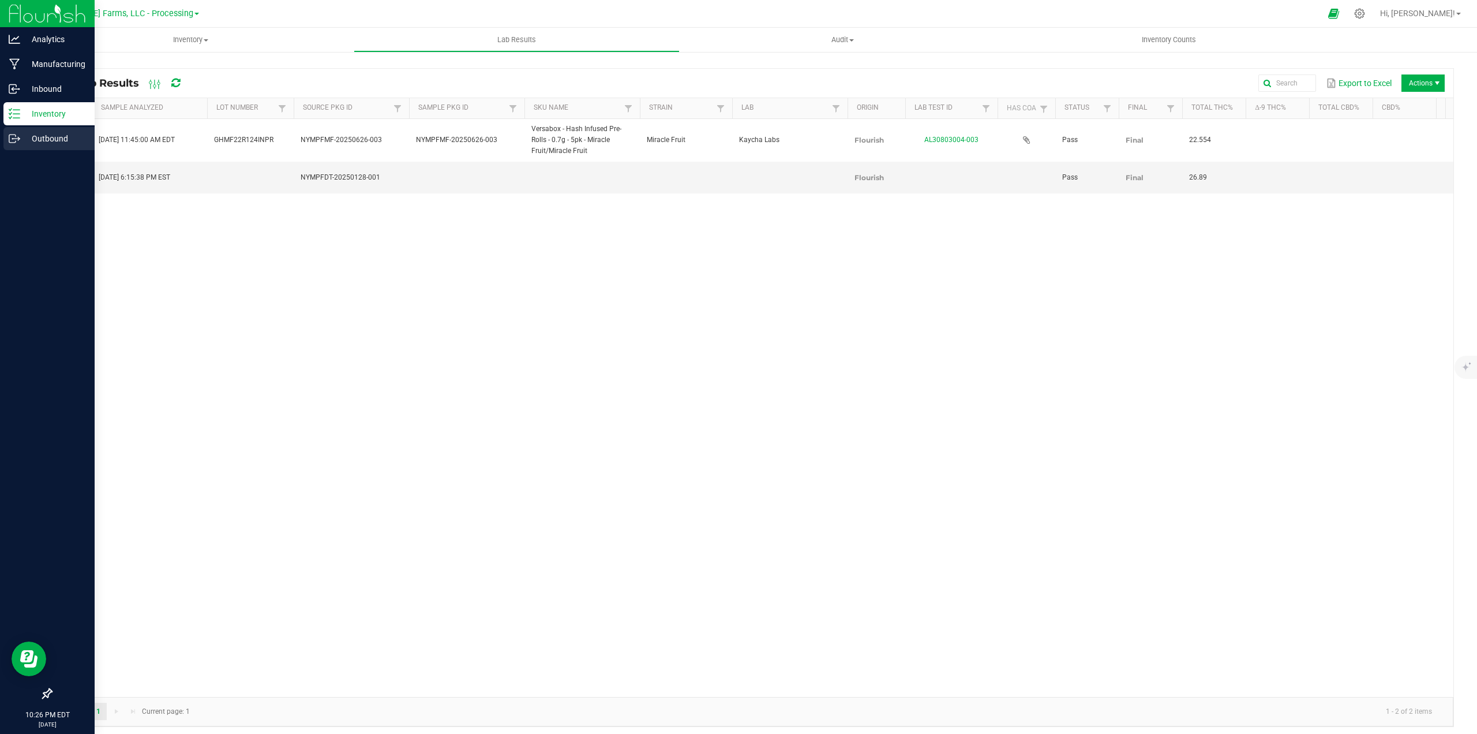
click at [58, 139] on p "Outbound" at bounding box center [54, 139] width 69 height 14
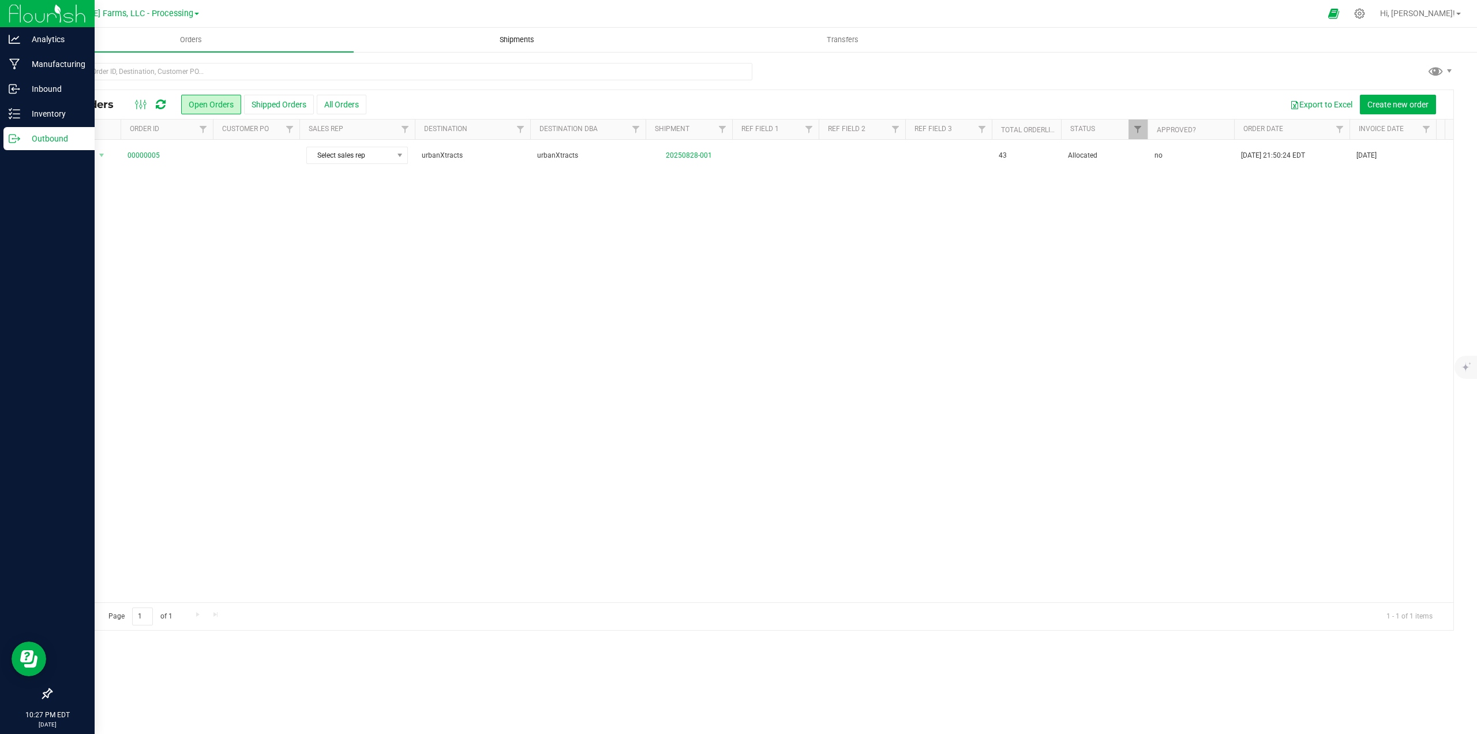
click at [529, 38] on span "Shipments" at bounding box center [517, 40] width 66 height 10
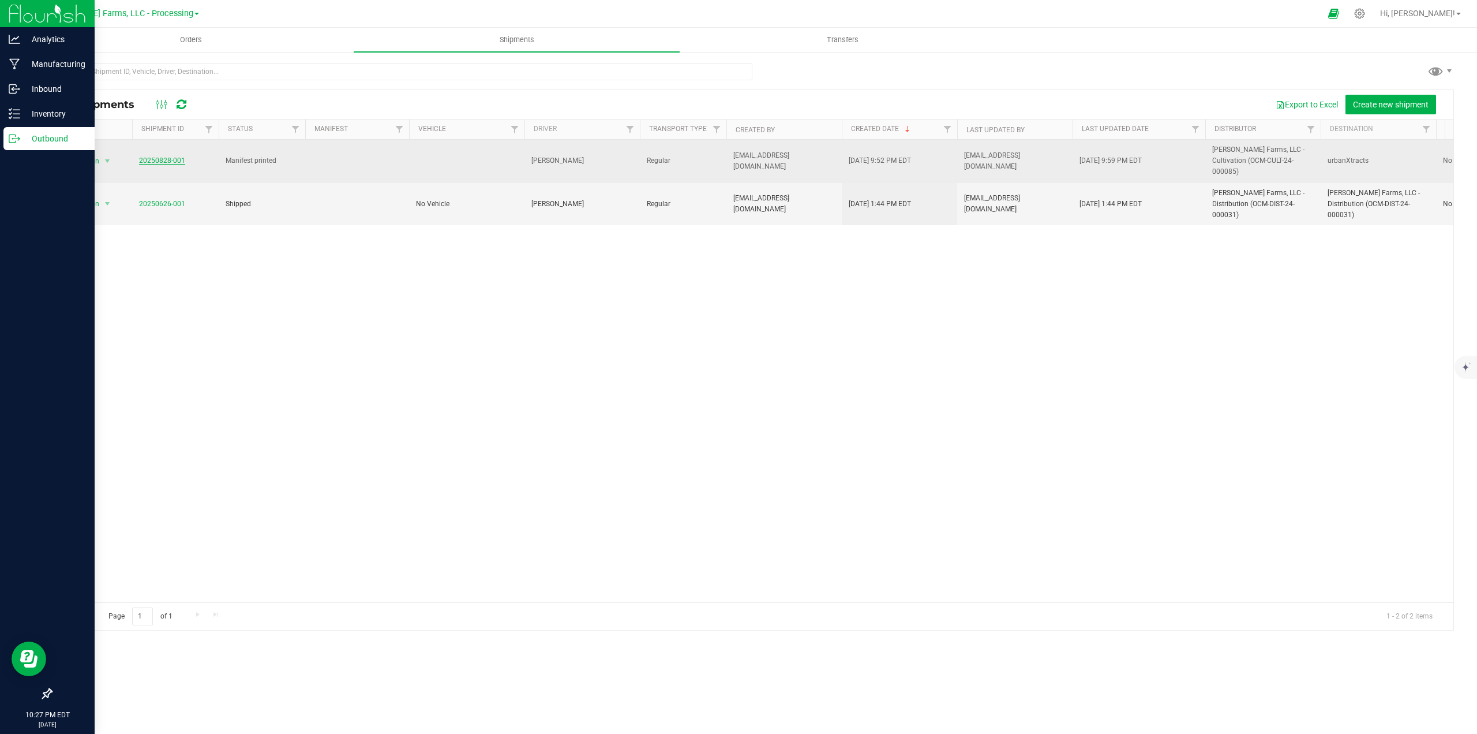
click at [166, 162] on link "20250828-001" at bounding box center [162, 160] width 46 height 8
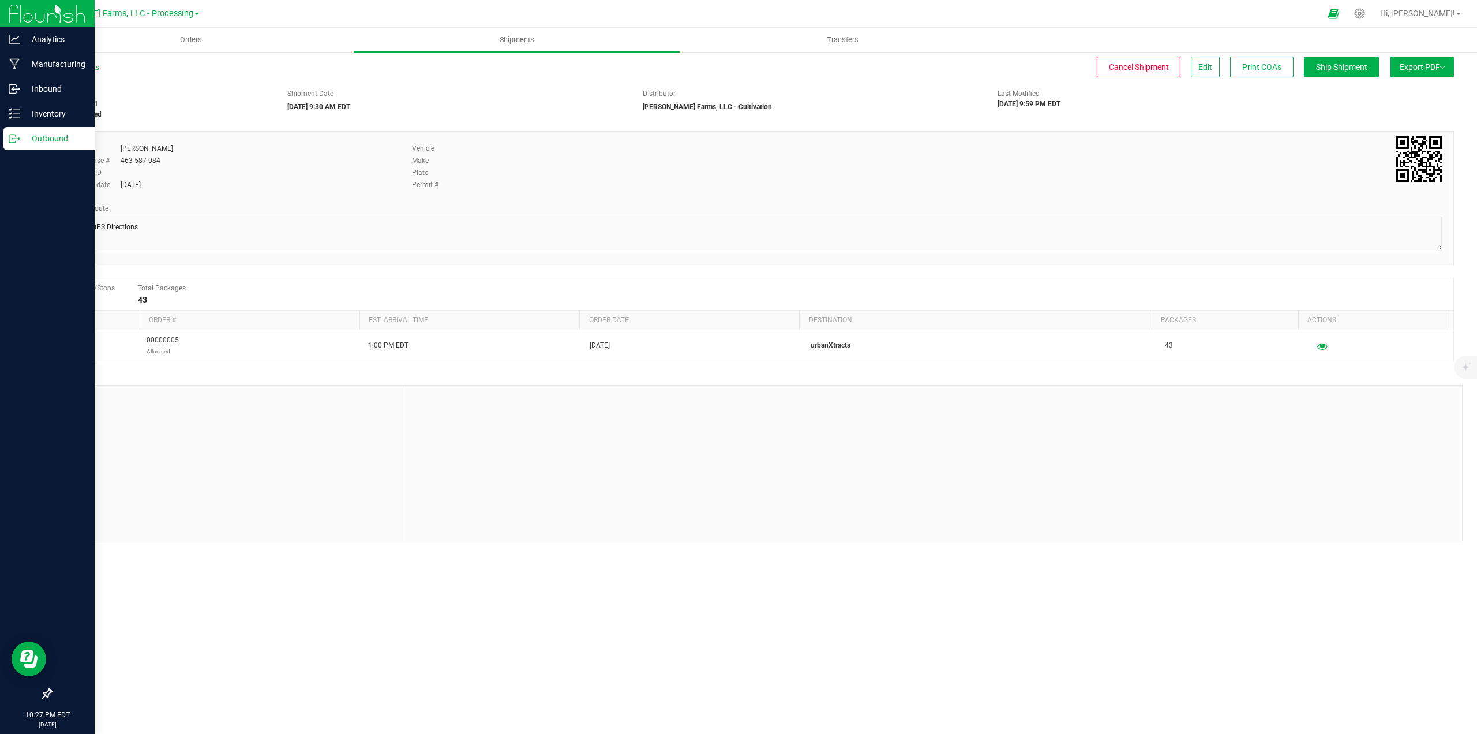
click at [1446, 67] on button "Export PDF" at bounding box center [1422, 67] width 63 height 21
click at [1442, 89] on div "Manifest by Package ID" at bounding box center [1422, 92] width 106 height 8
